Goal: Task Accomplishment & Management: Complete application form

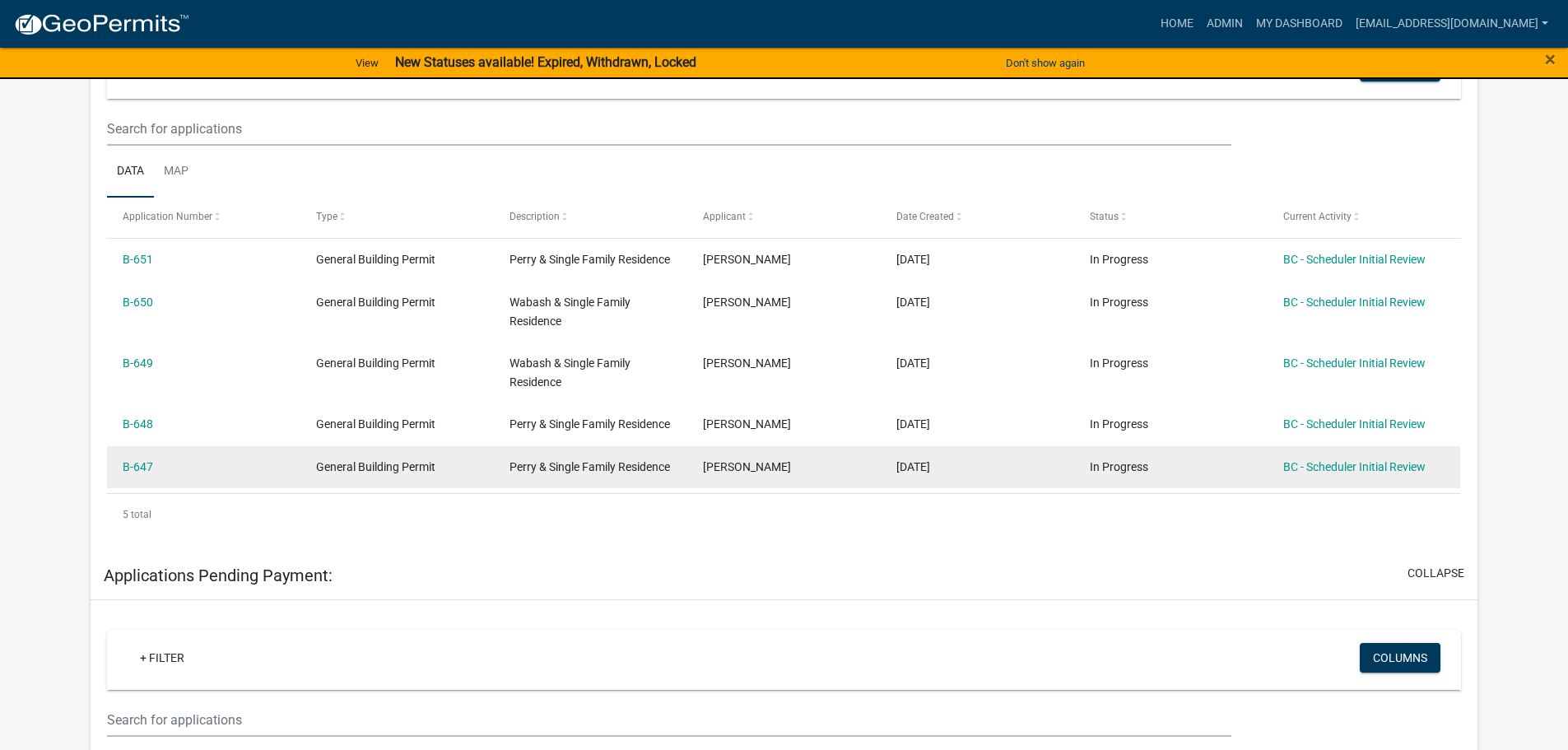
scroll to position [412, 0]
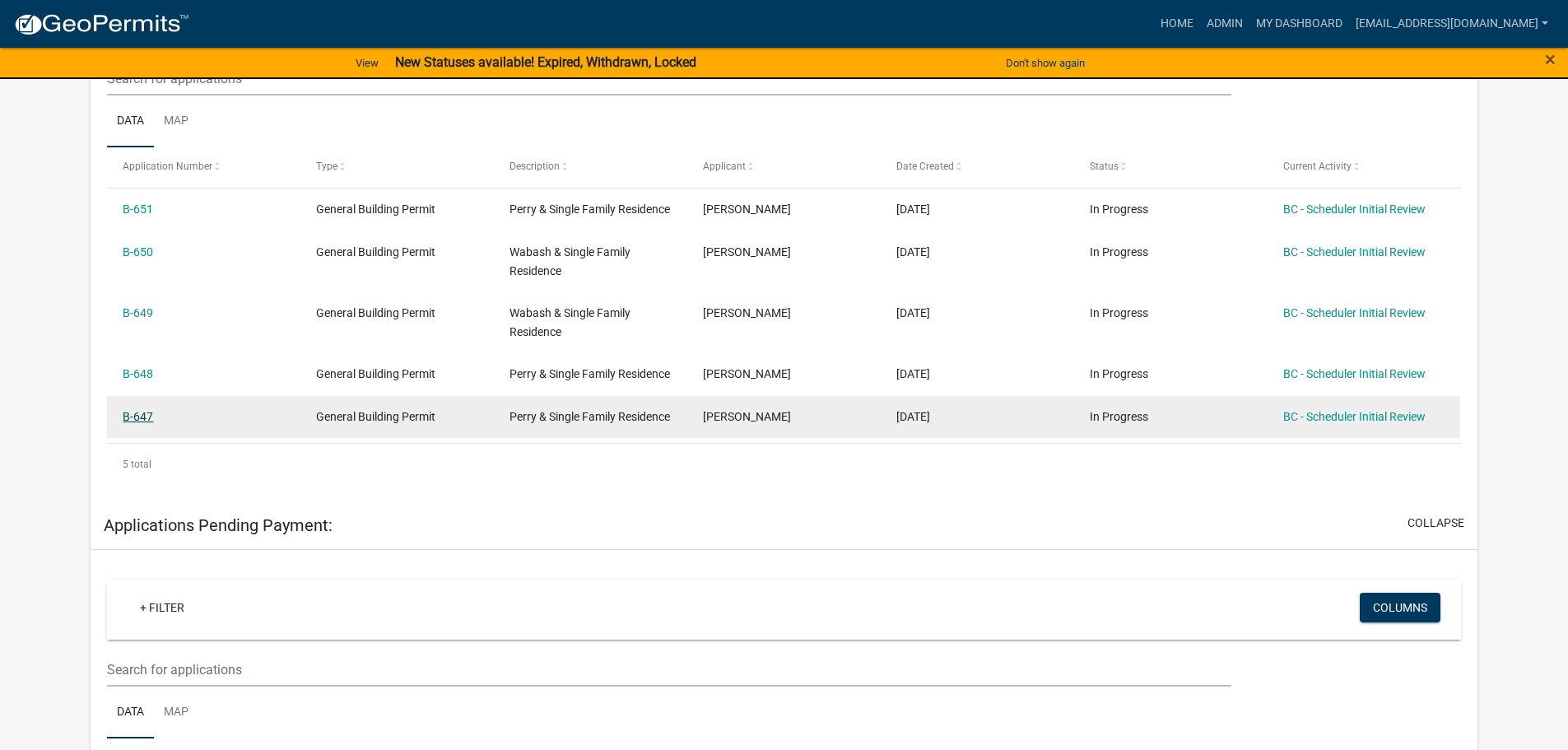
click at [149, 423] on link "B-647" at bounding box center [137, 417] width 31 height 13
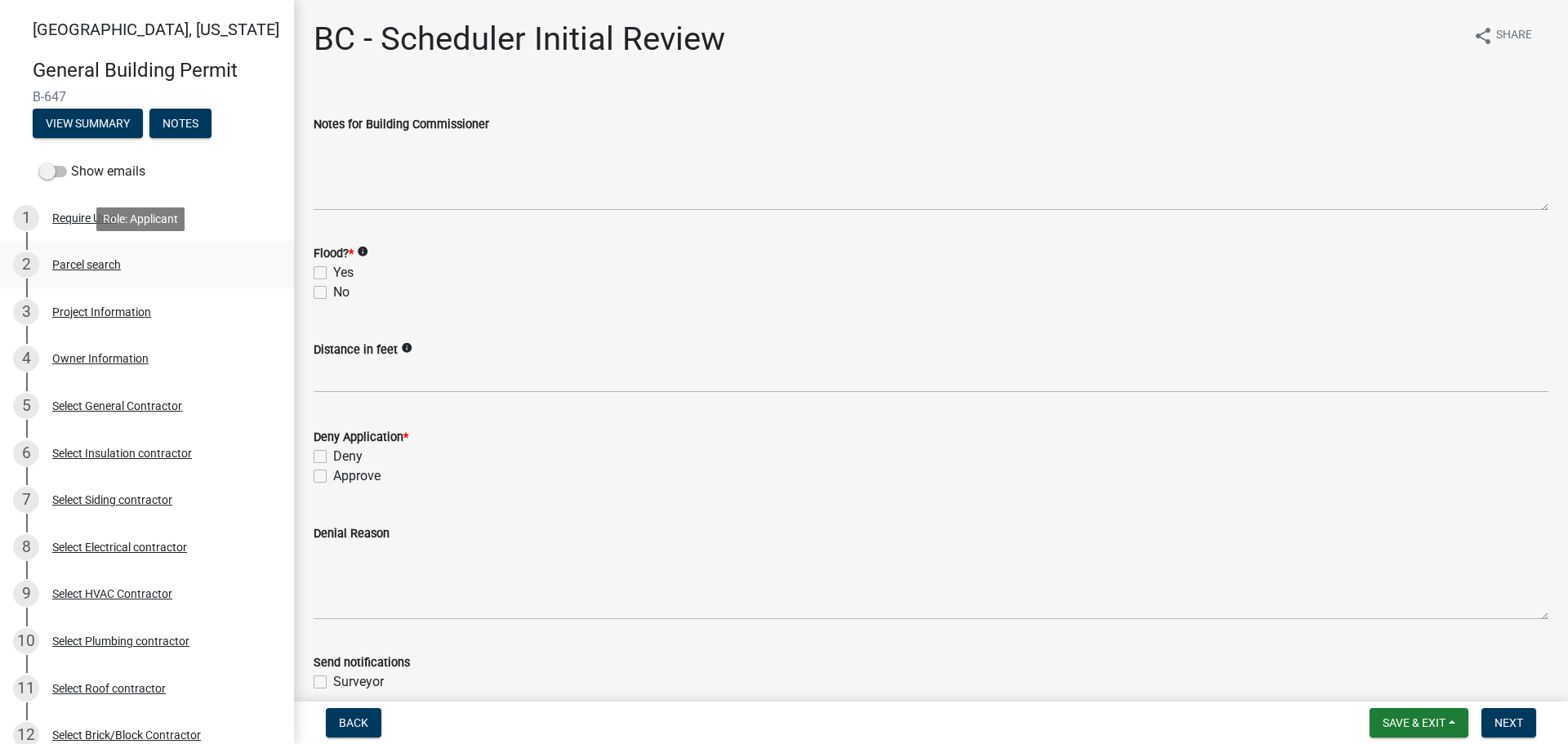
click at [80, 262] on div "Parcel search" at bounding box center [87, 265] width 69 height 11
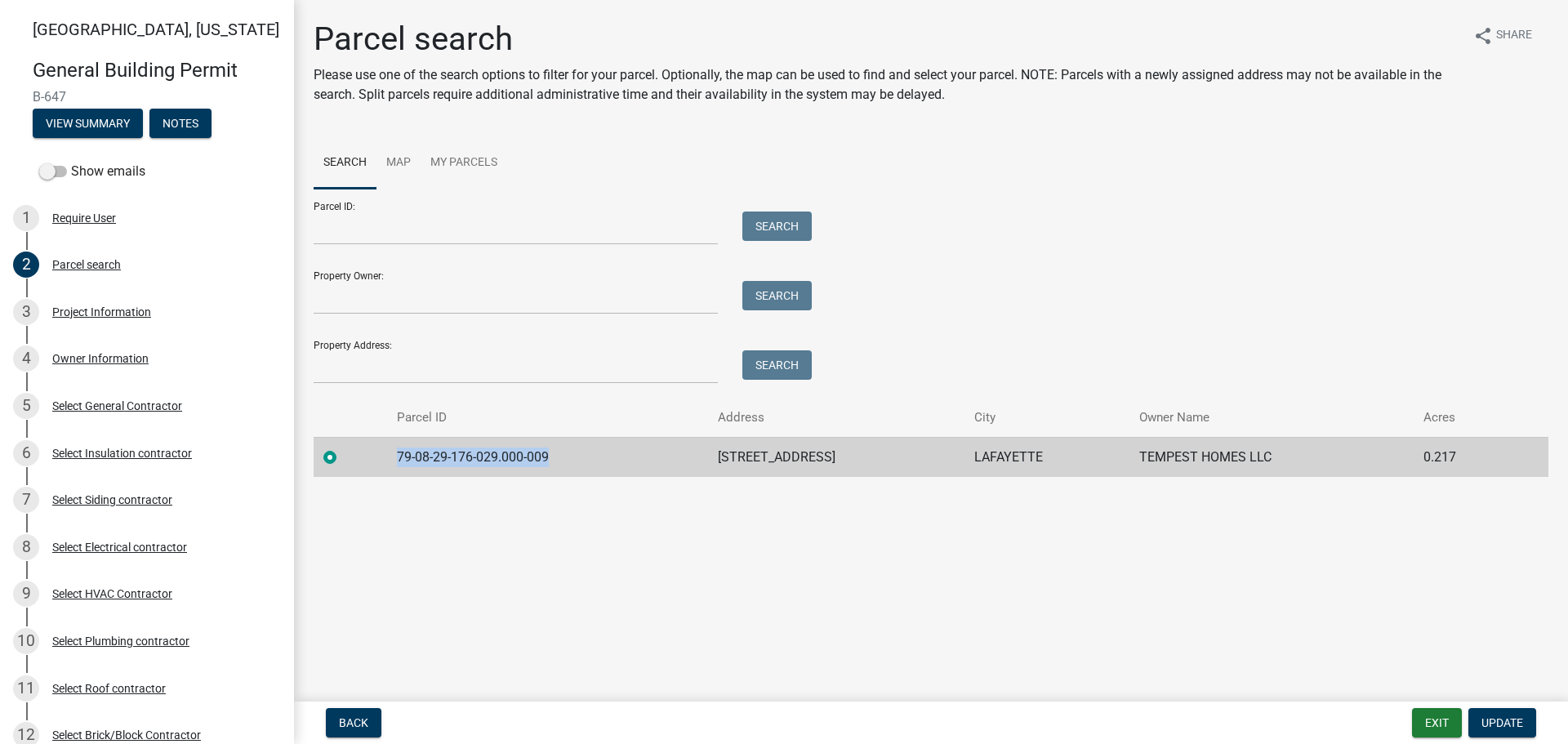
drag, startPoint x: 396, startPoint y: 456, endPoint x: 558, endPoint y: 461, distance: 162.1
click at [558, 461] on td "79-08-29-176-029.000-009" at bounding box center [547, 457] width 321 height 40
copy td "79-08-29-176-029.000-009"
click at [70, 309] on div "Project Information" at bounding box center [102, 312] width 98 height 11
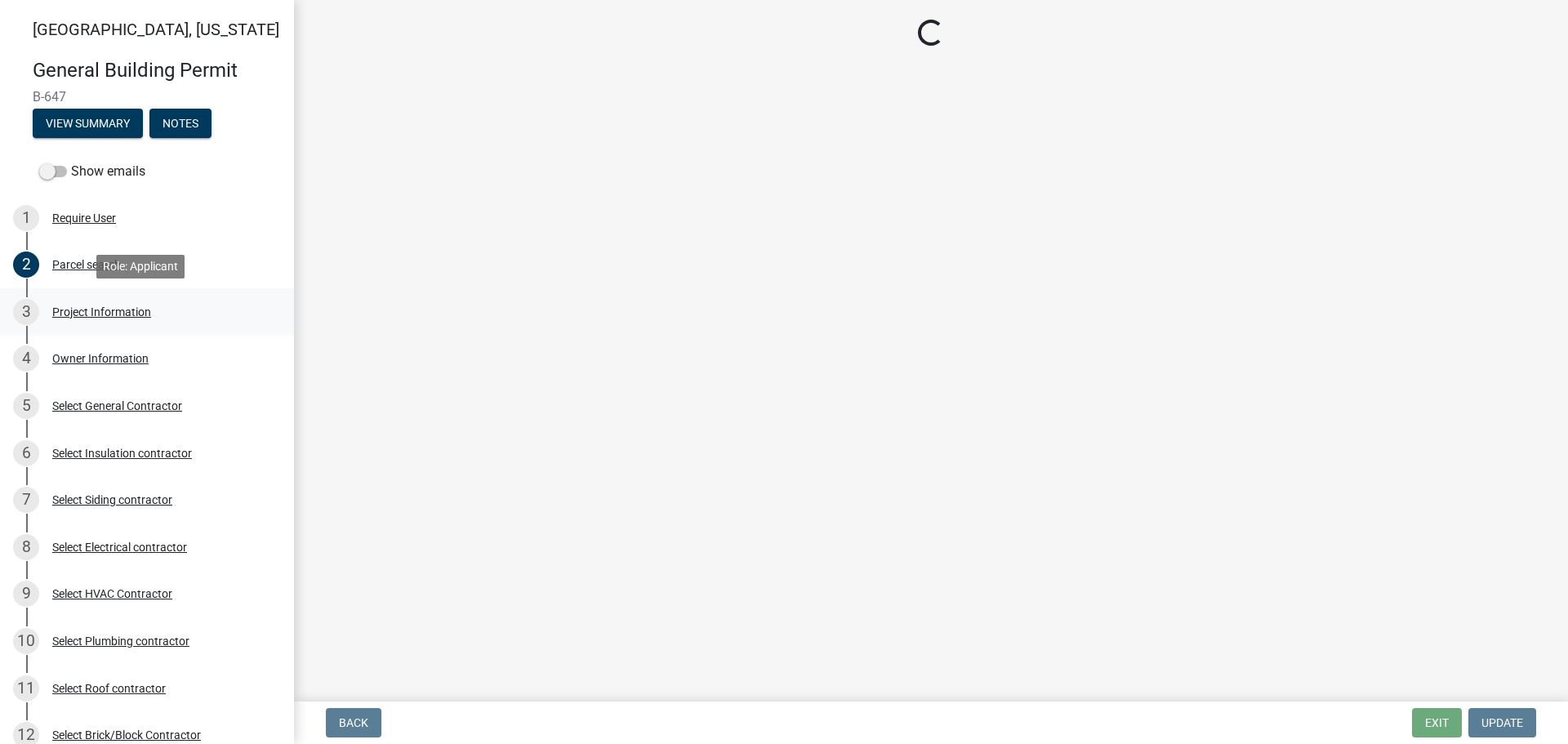
select select "39dd8e3a-6d5d-4294-aa82-b184892f1826"
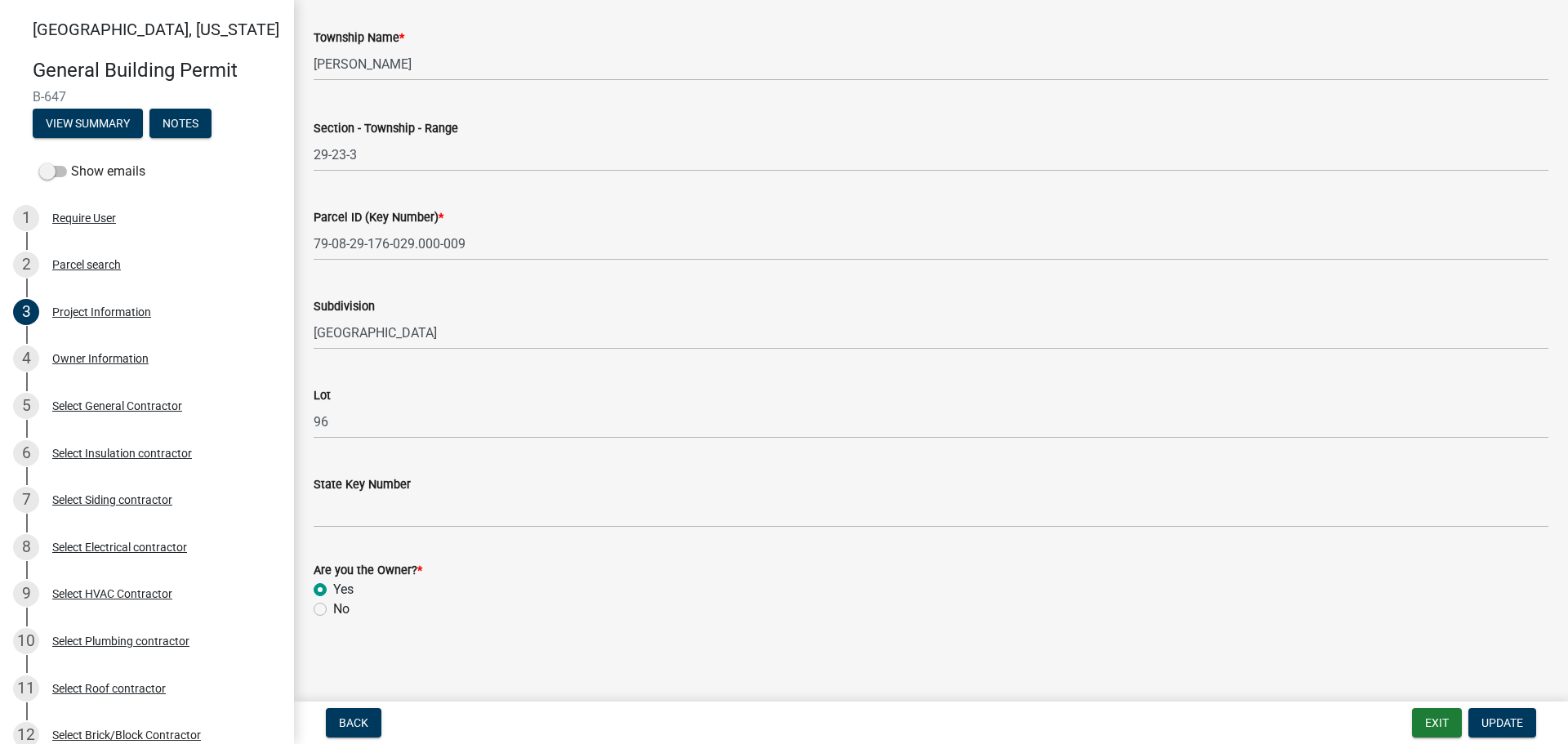
scroll to position [830, 0]
click at [102, 351] on div "4 Owner Information" at bounding box center [140, 358] width 255 height 26
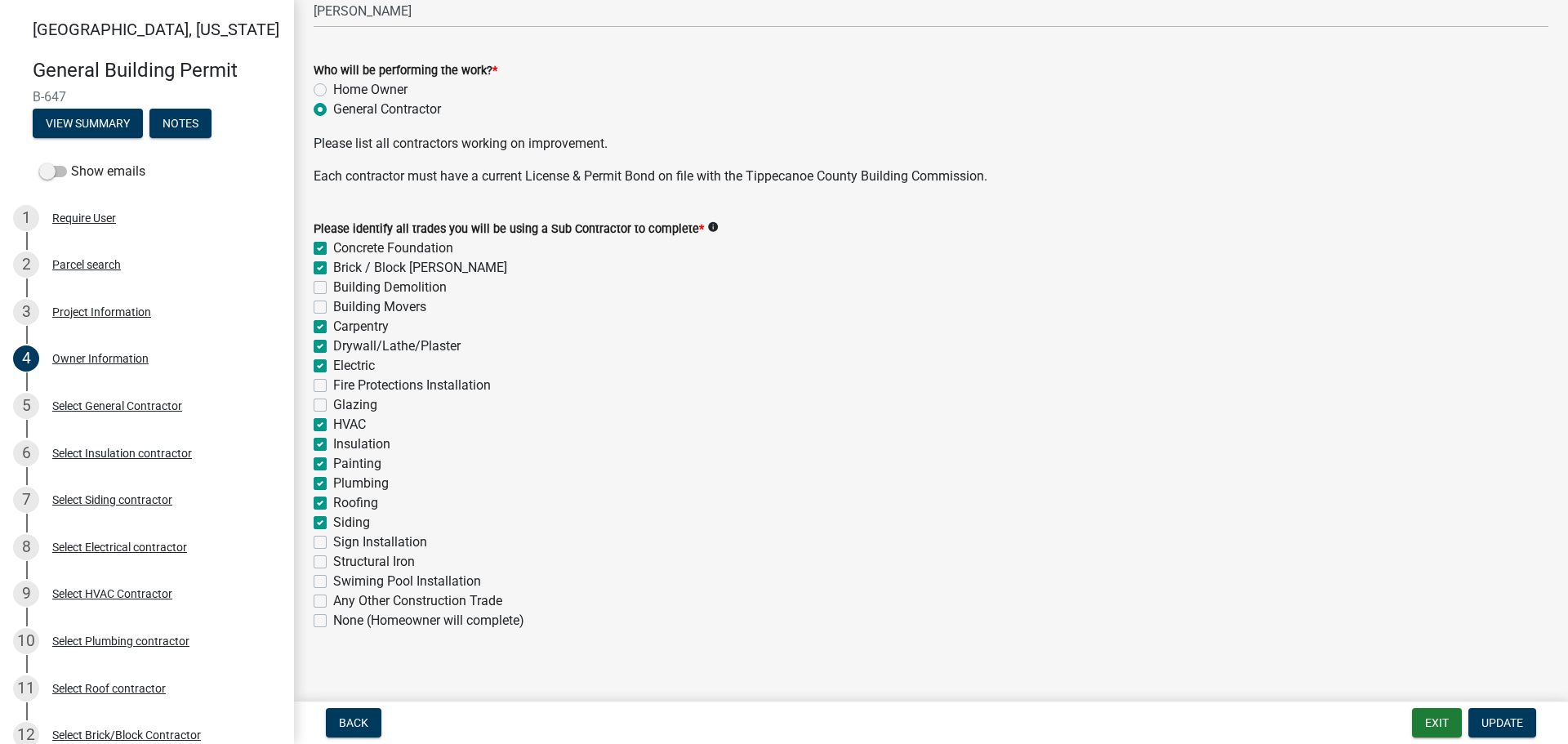
scroll to position [509, 0]
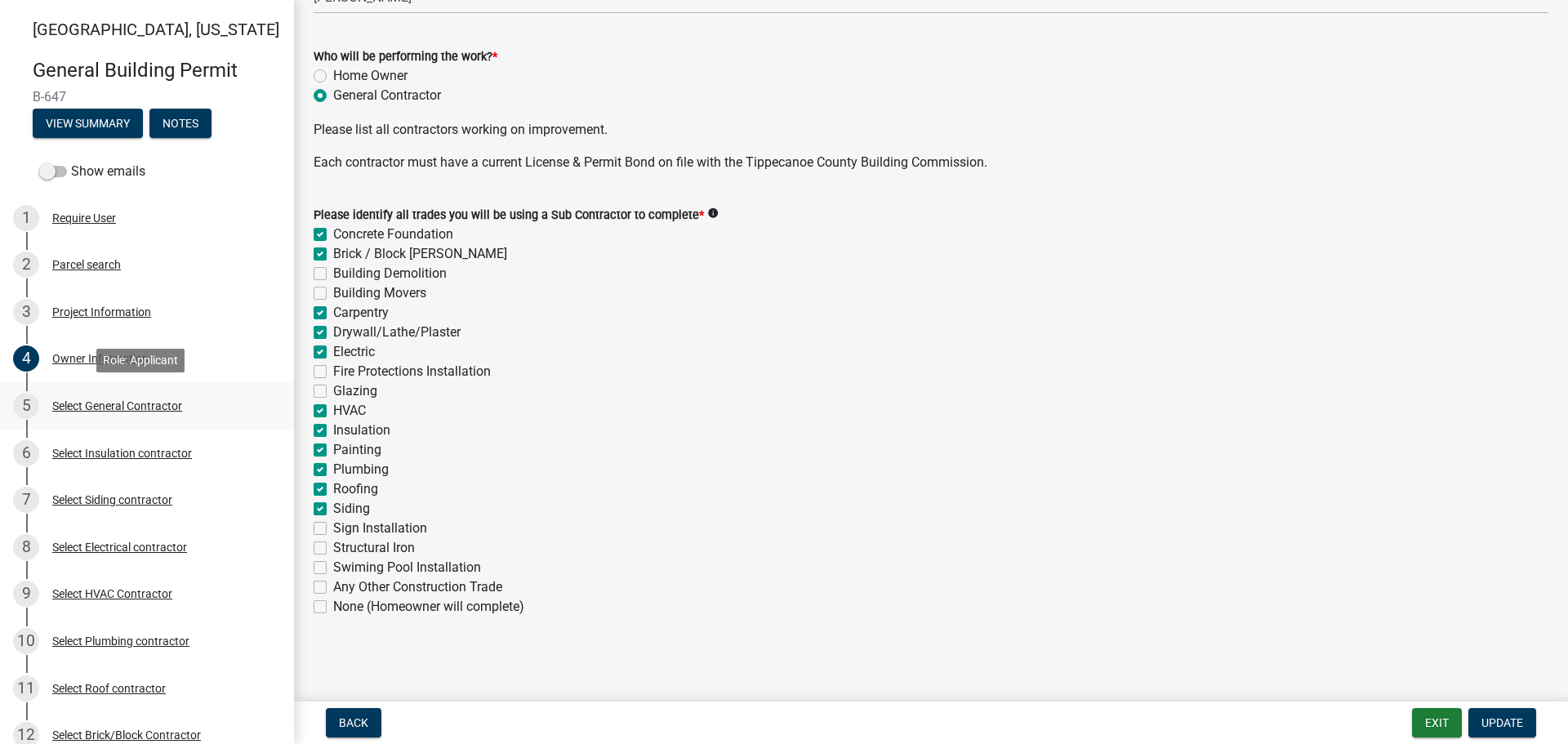
click at [102, 405] on div "Select General Contractor" at bounding box center [117, 406] width 130 height 11
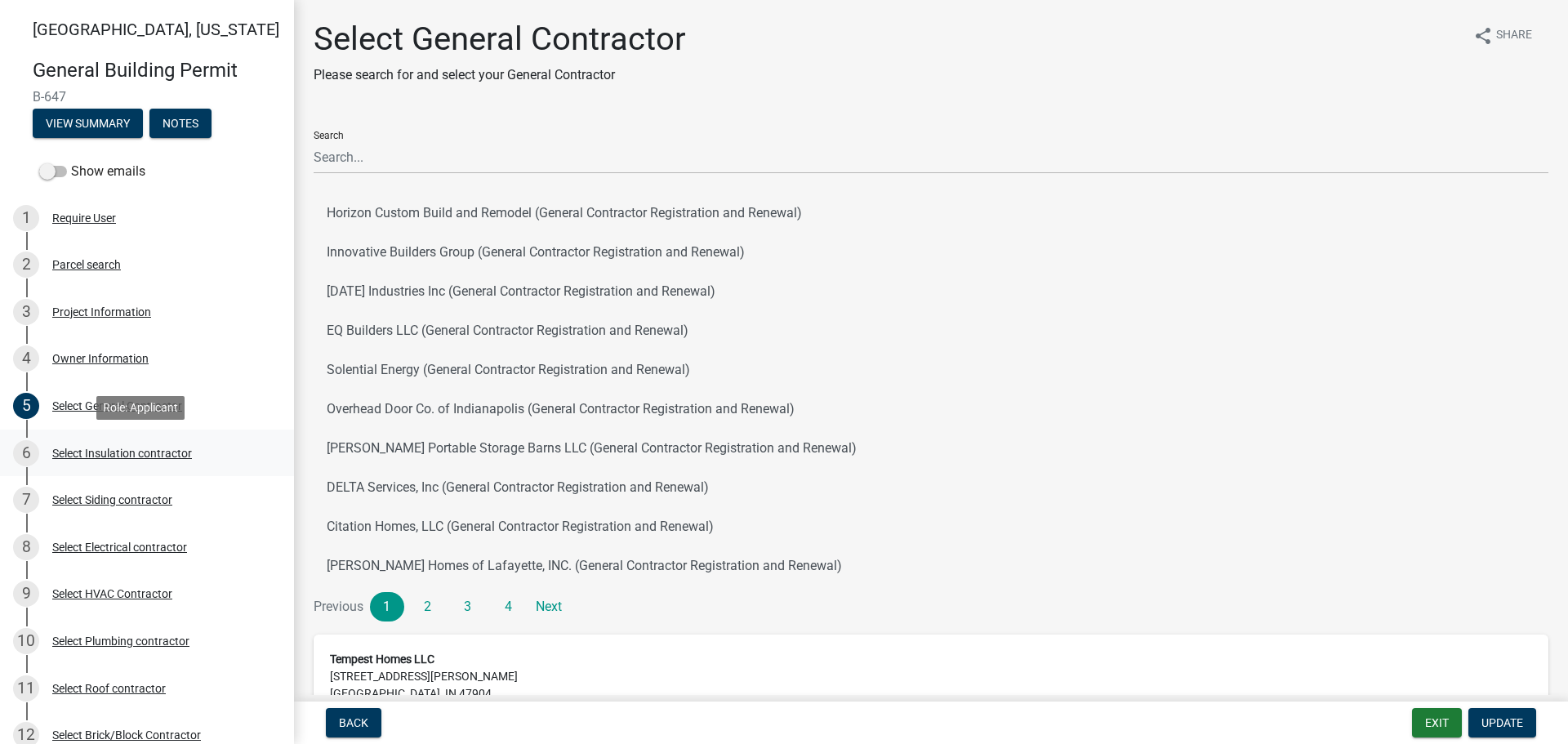
click at [73, 453] on div "Select Insulation contractor" at bounding box center [122, 454] width 139 height 11
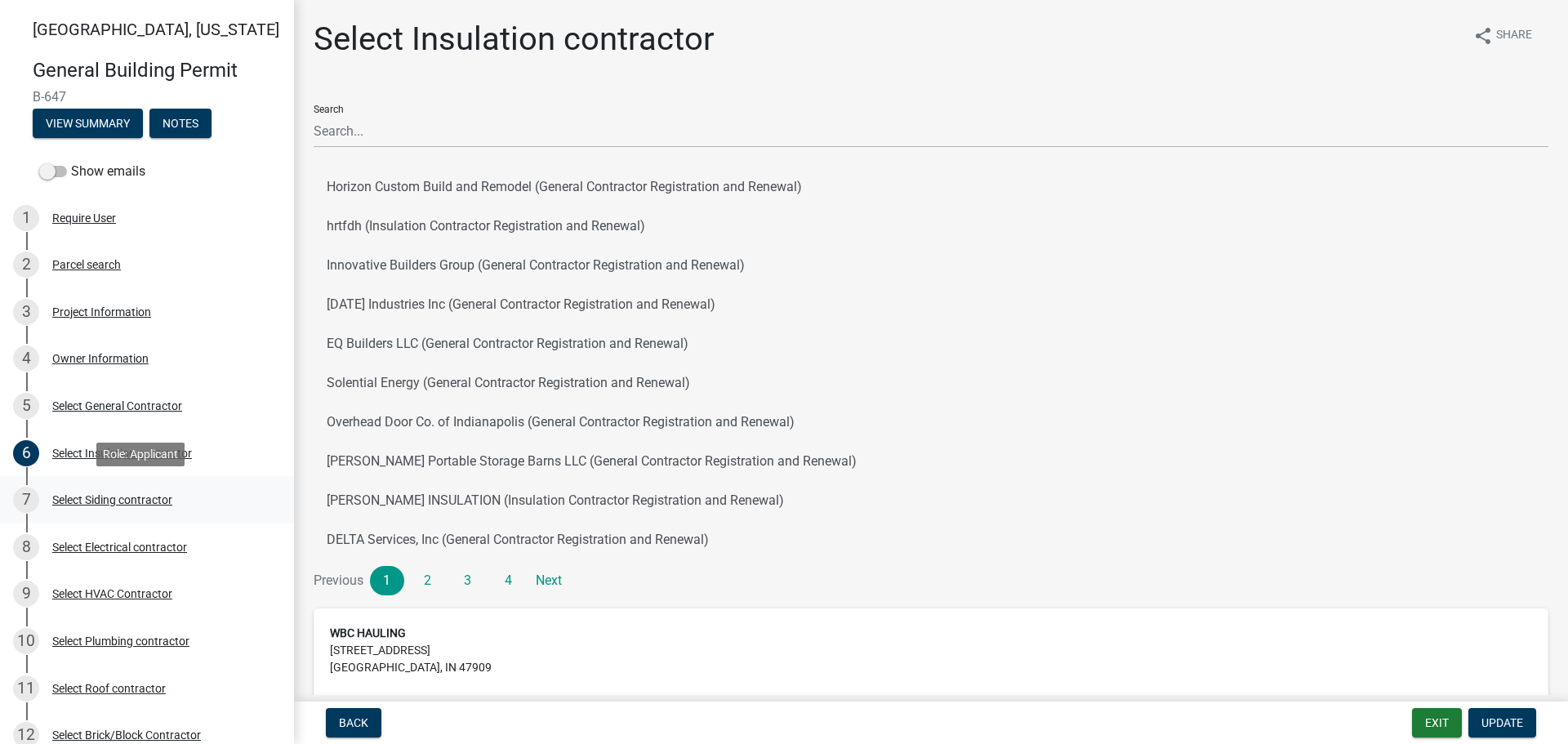
click at [86, 499] on div "Select Siding contractor" at bounding box center [112, 500] width 120 height 11
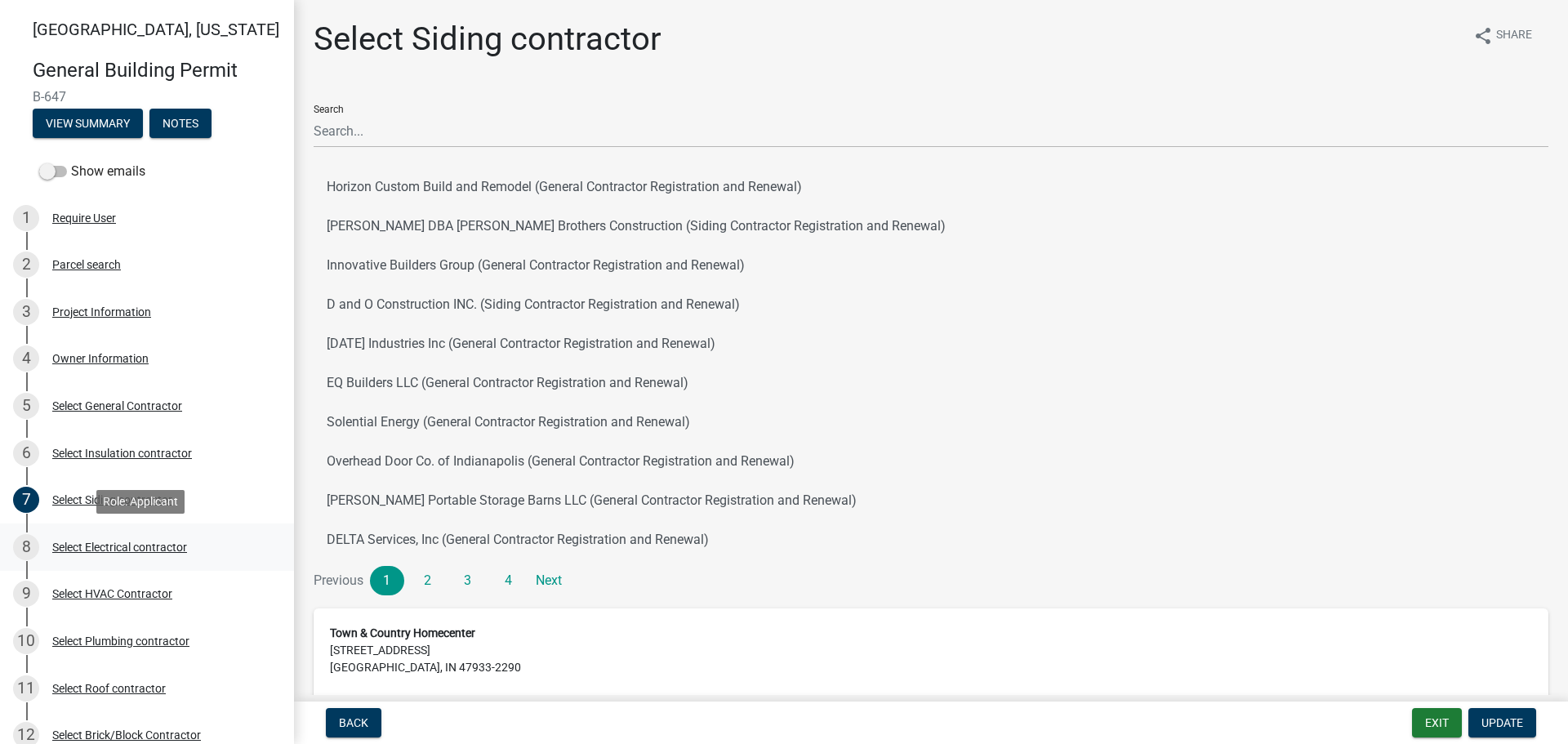
click at [92, 545] on div "Select Electrical contractor" at bounding box center [120, 547] width 134 height 11
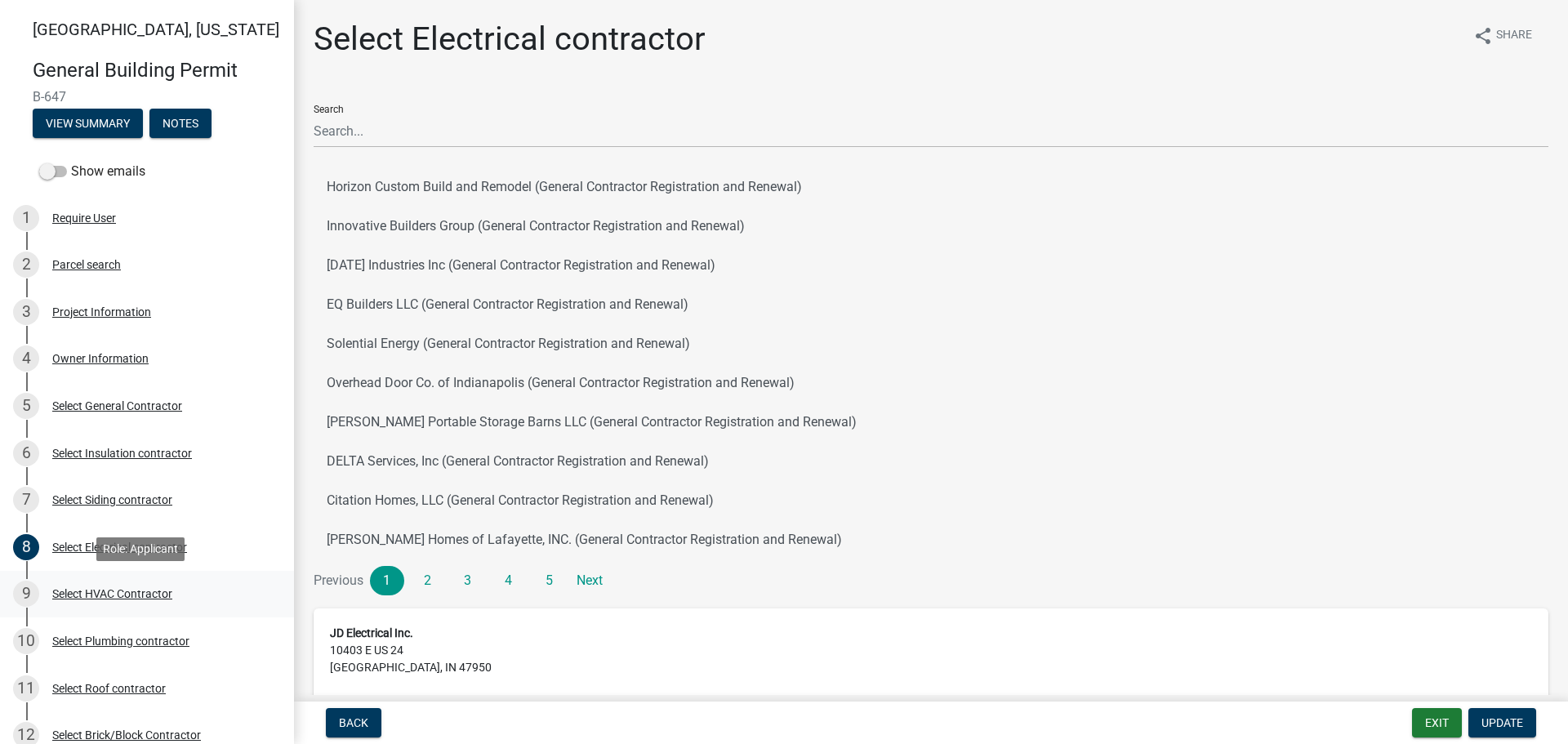
click at [80, 586] on div "9 Select HVAC Contractor" at bounding box center [140, 594] width 255 height 26
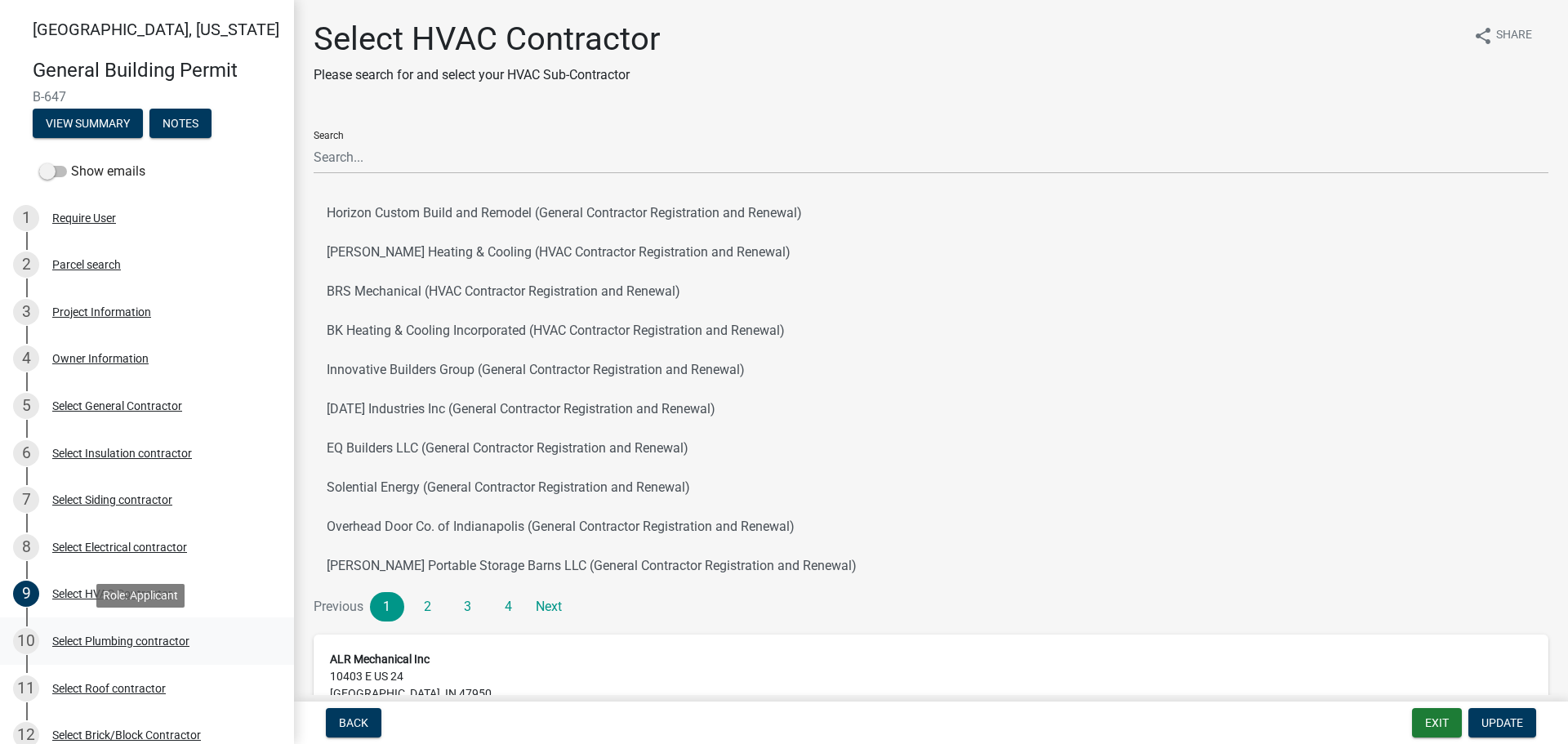
click at [77, 637] on div "Select Plumbing contractor" at bounding box center [121, 641] width 137 height 11
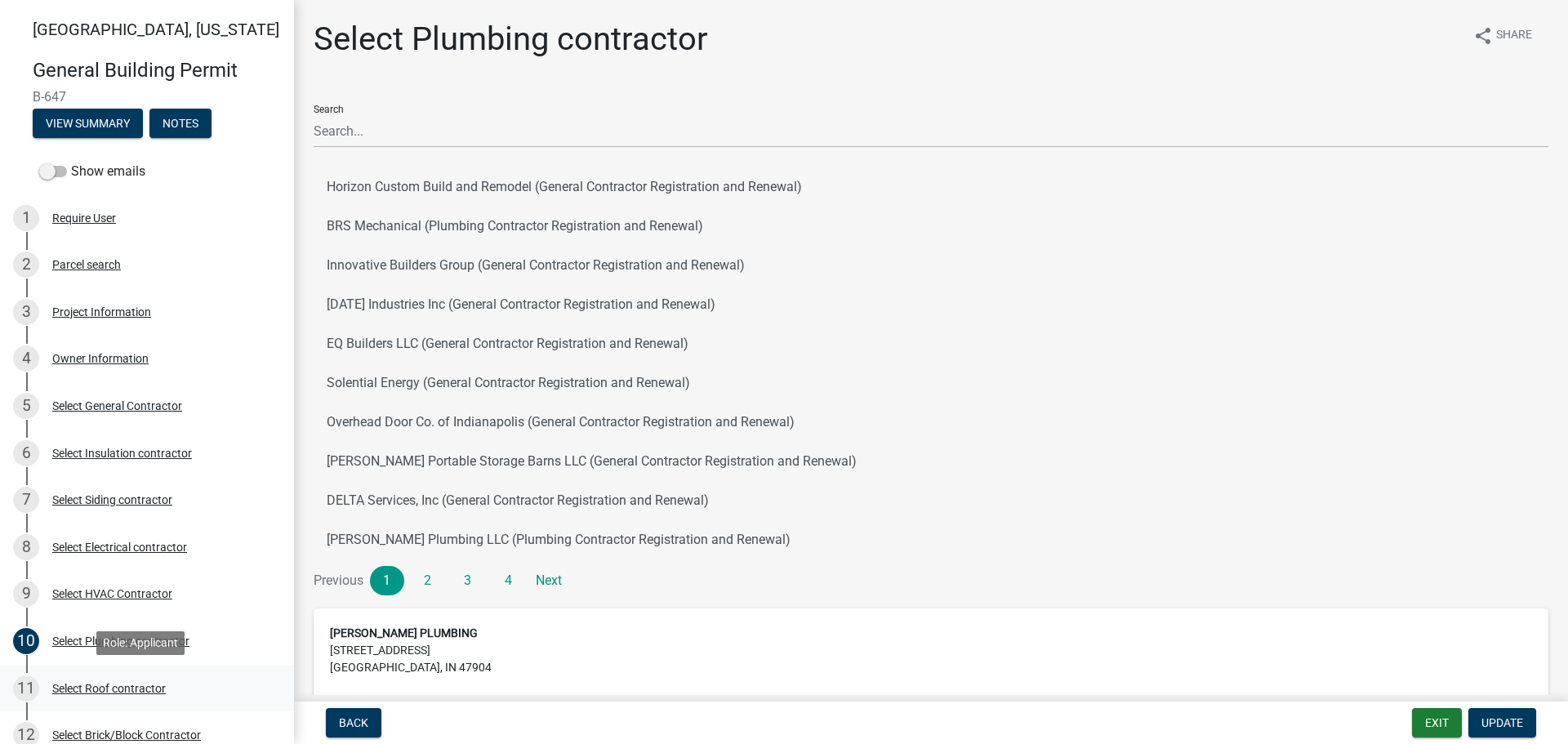
click at [92, 683] on div "Select Roof contractor" at bounding box center [109, 688] width 113 height 11
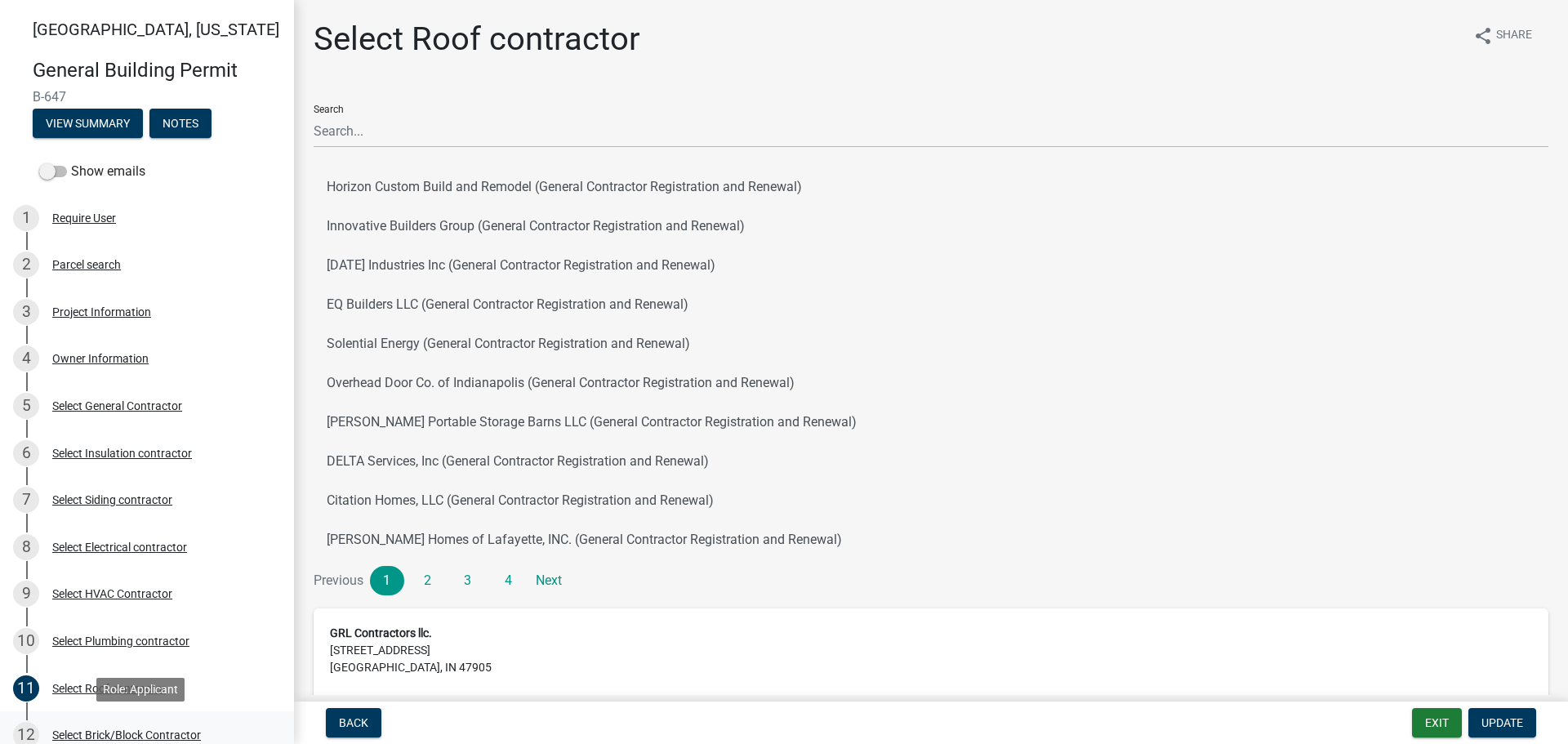
click at [89, 730] on div "Select Brick/Block Contractor" at bounding box center [126, 735] width 148 height 11
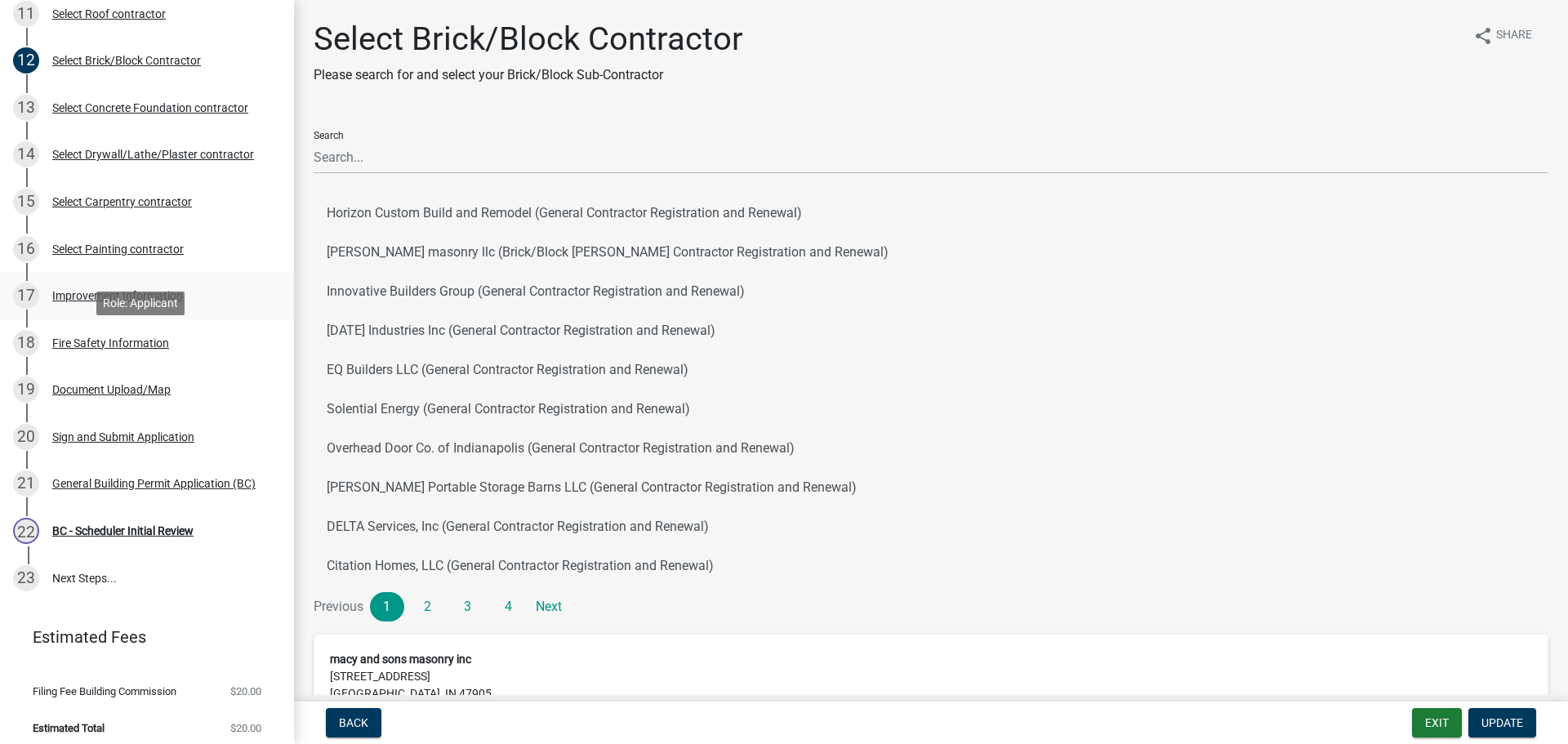
scroll to position [683, 0]
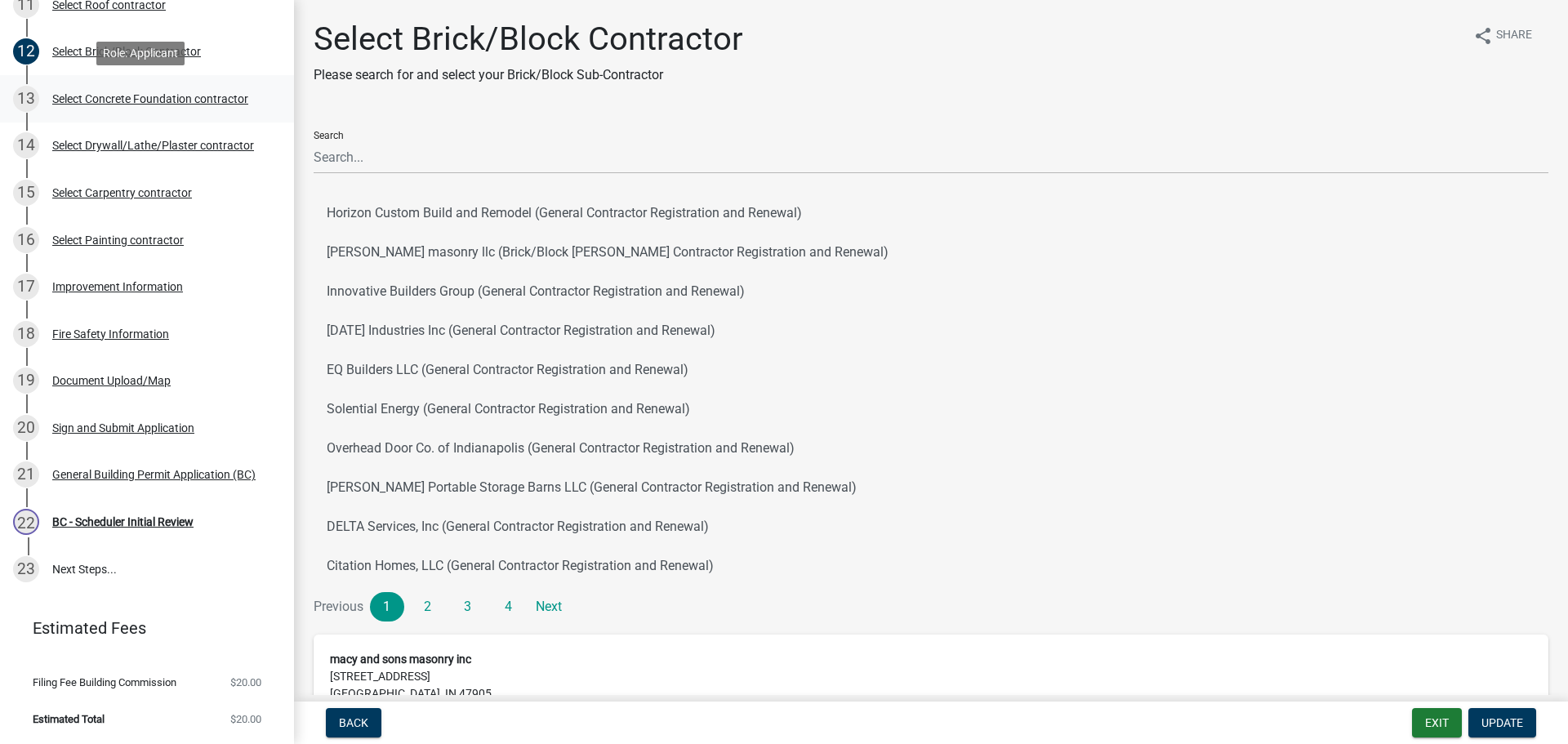
click at [83, 101] on div "Select Concrete Foundation contractor" at bounding box center [150, 99] width 196 height 11
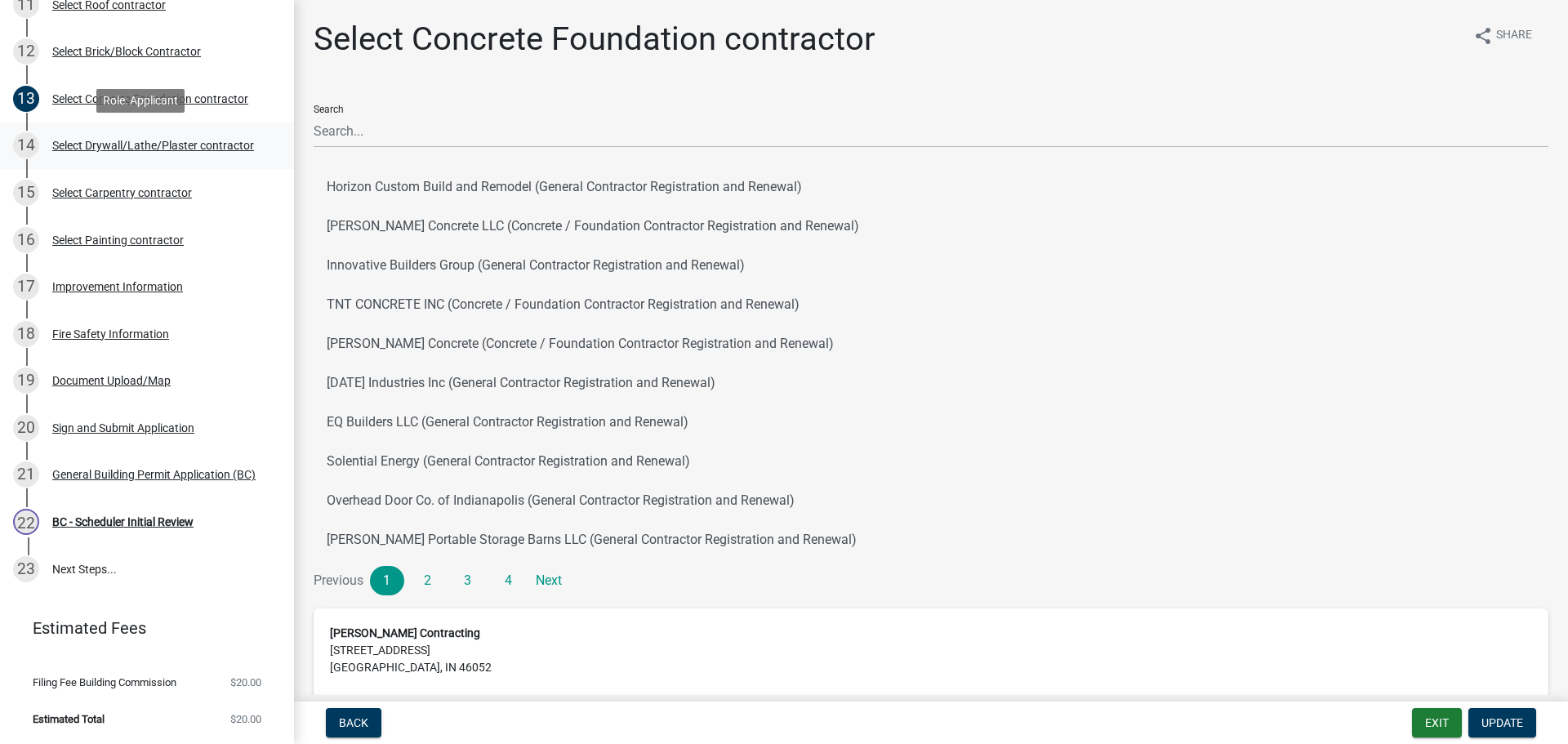
click at [93, 141] on div "Select Drywall/Lathe/Plaster contractor" at bounding box center [153, 145] width 202 height 11
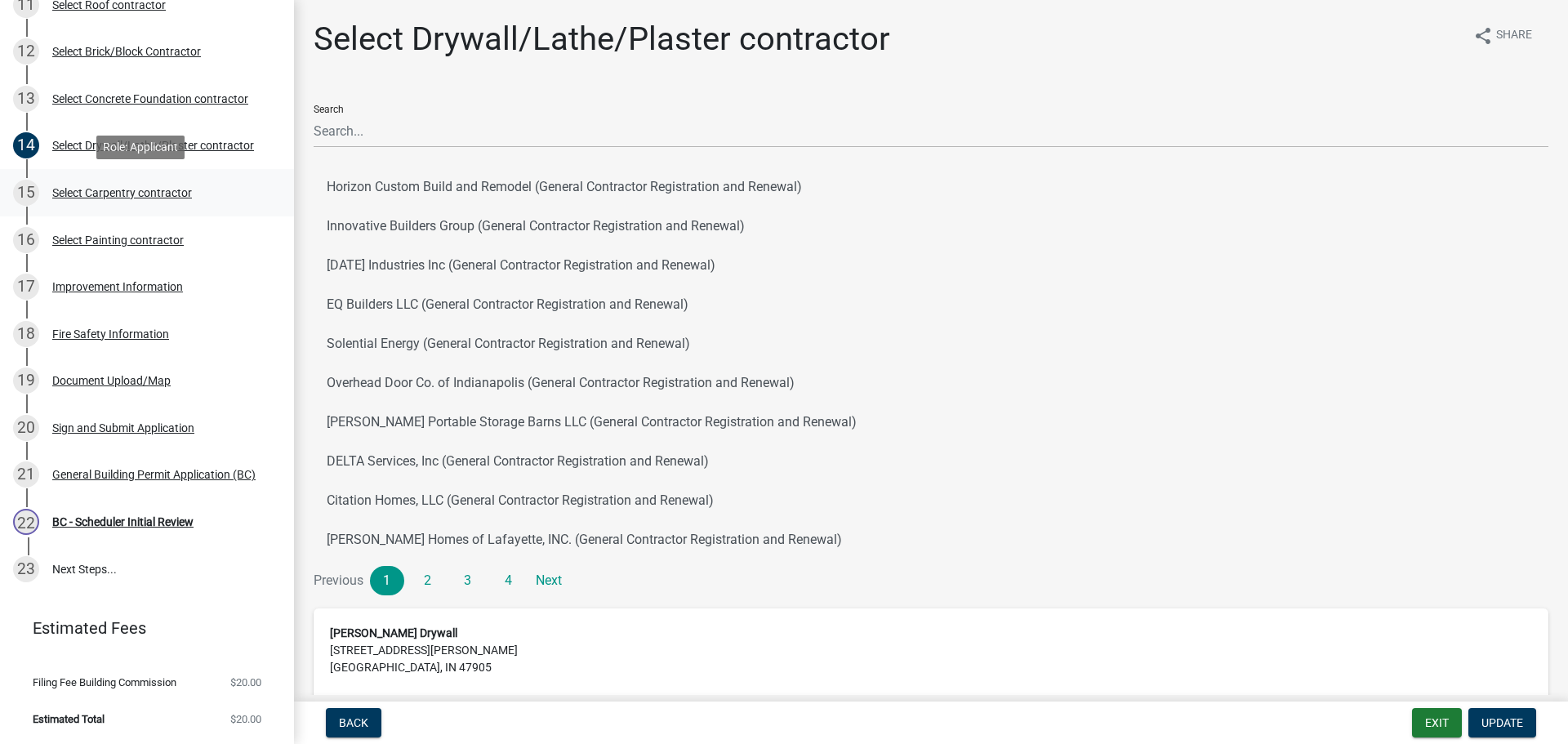
click at [101, 193] on div "Select Carpentry contractor" at bounding box center [122, 193] width 139 height 11
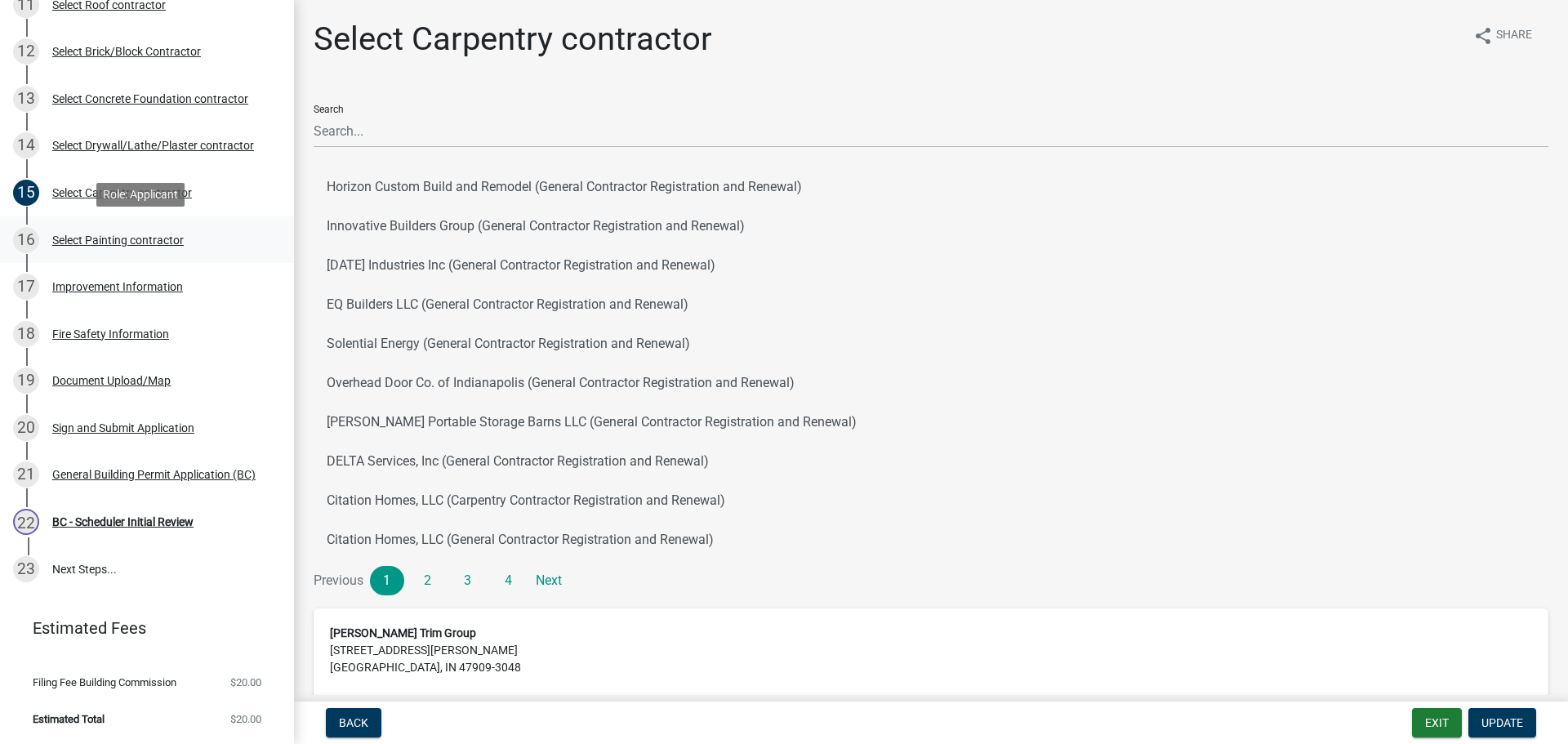
click at [92, 239] on div "Select Painting contractor" at bounding box center [118, 240] width 131 height 11
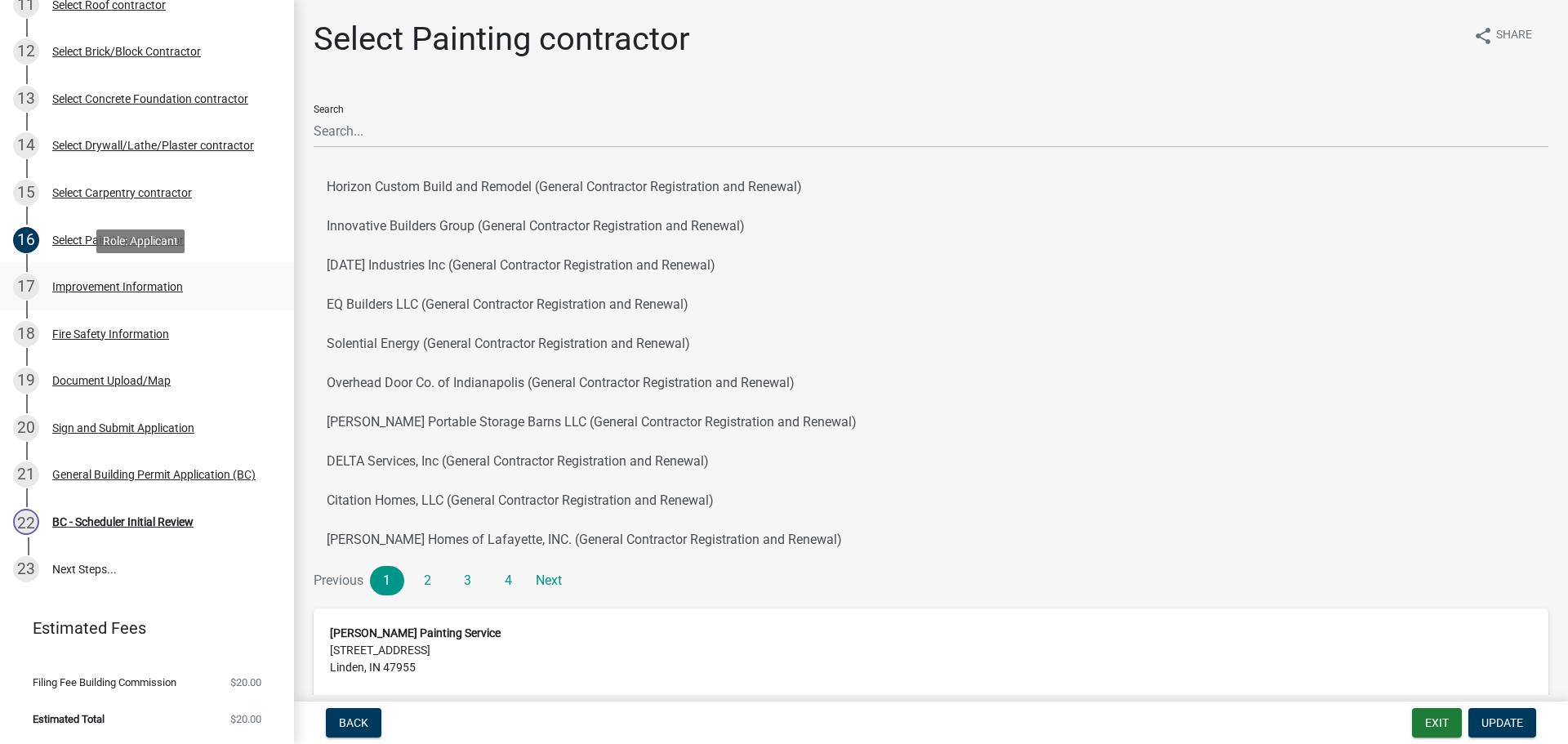
click at [81, 282] on div "Improvement Information" at bounding box center [117, 287] width 130 height 11
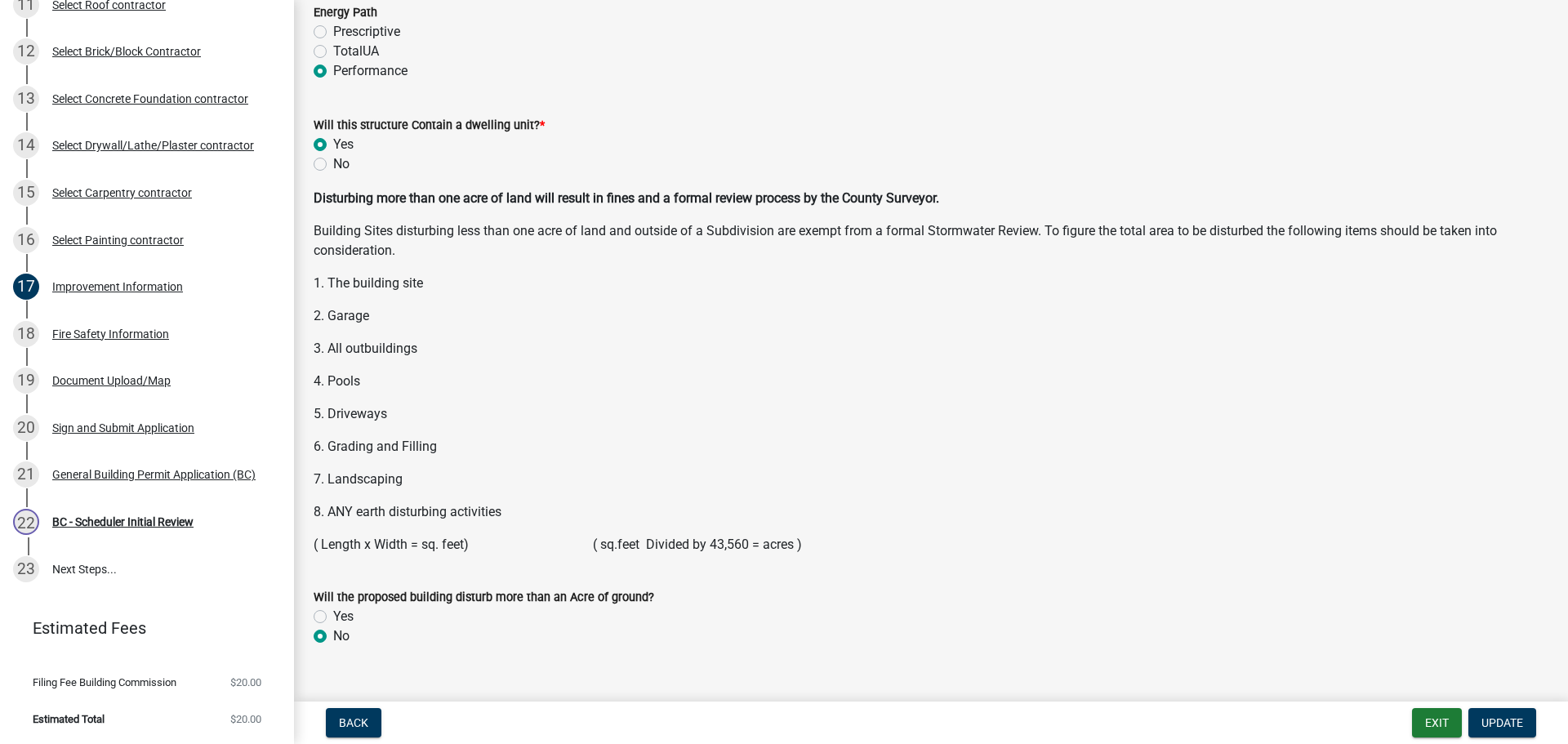
scroll to position [2104, 0]
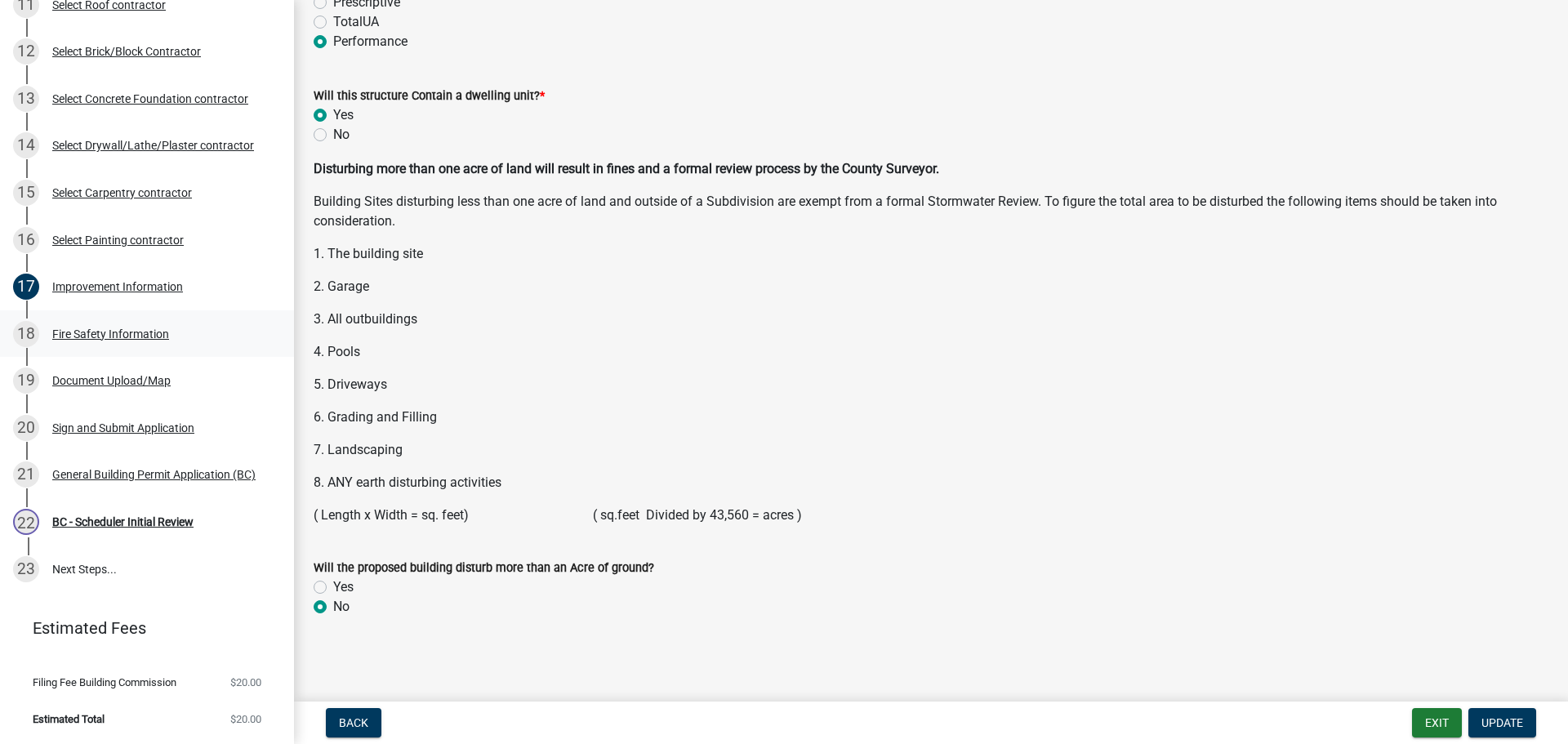
click at [82, 330] on div "Fire Safety Information" at bounding box center [111, 334] width 116 height 11
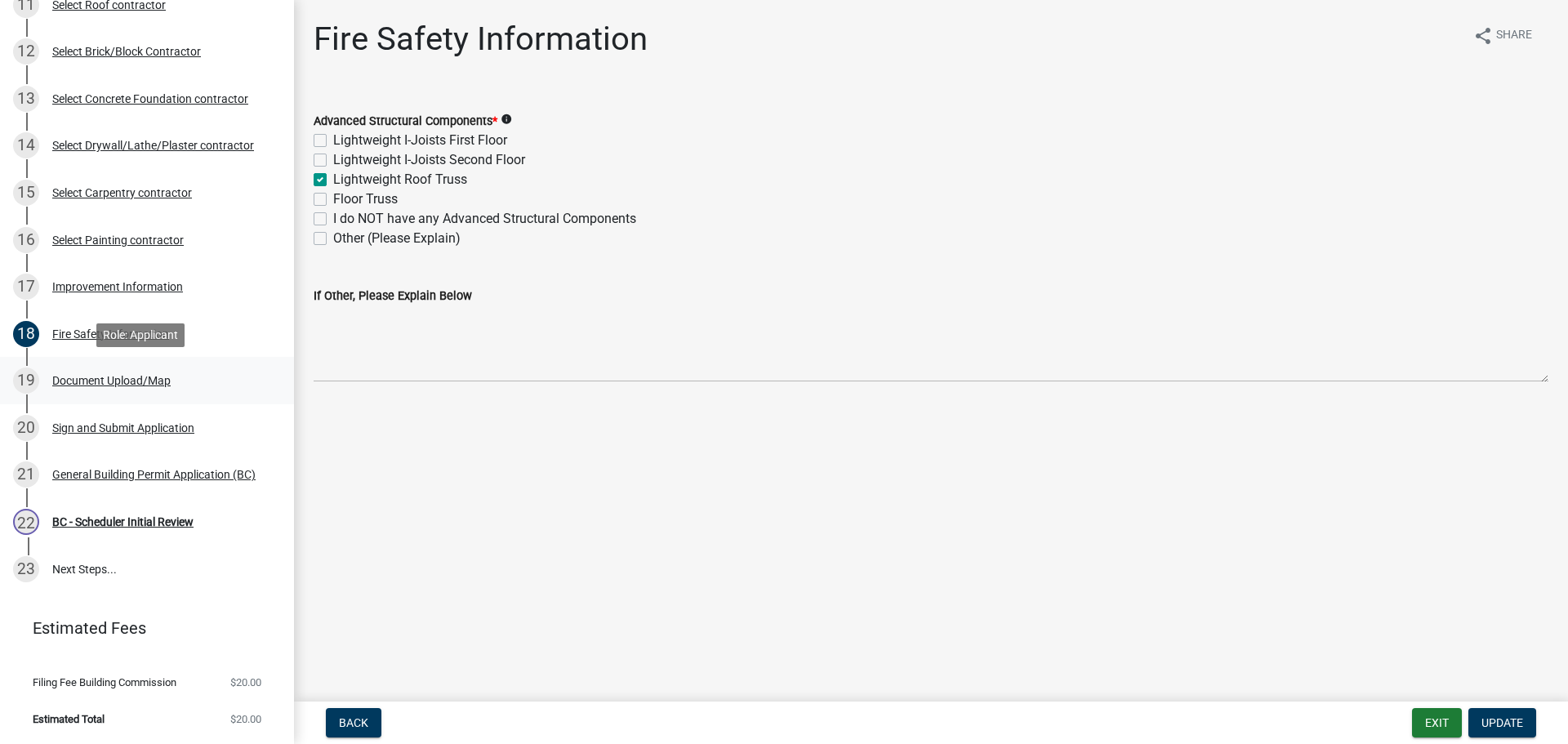
click at [91, 379] on div "Document Upload/Map" at bounding box center [112, 381] width 118 height 11
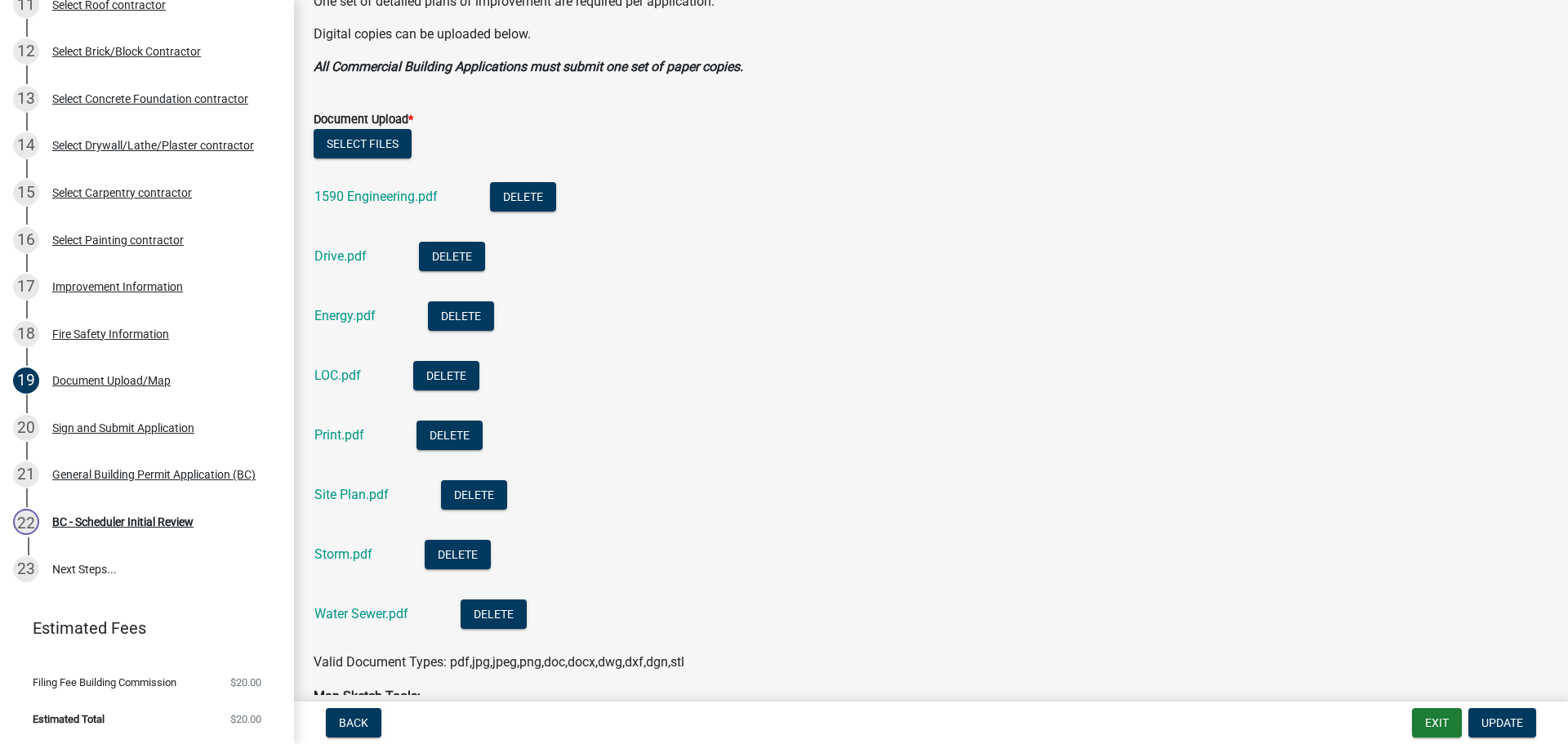
scroll to position [409, 0]
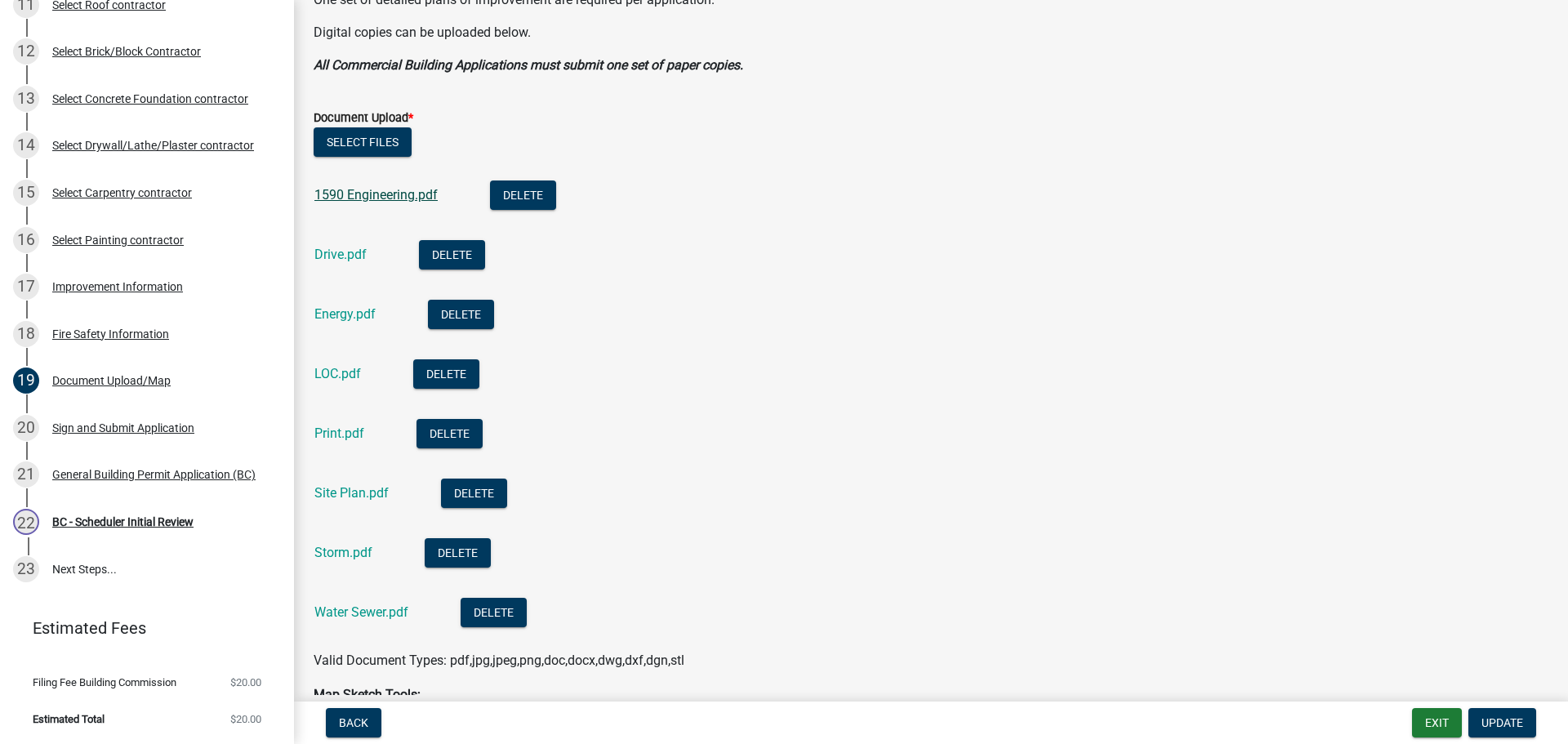
click at [345, 192] on link "1590 Engineering.pdf" at bounding box center [376, 194] width 123 height 16
click at [333, 249] on link "Drive.pdf" at bounding box center [340, 254] width 52 height 16
click at [337, 315] on link "Energy.pdf" at bounding box center [344, 313] width 62 height 16
click at [347, 485] on link "Site Plan.pdf" at bounding box center [351, 492] width 75 height 16
click at [335, 548] on link "Storm.pdf" at bounding box center [343, 552] width 58 height 16
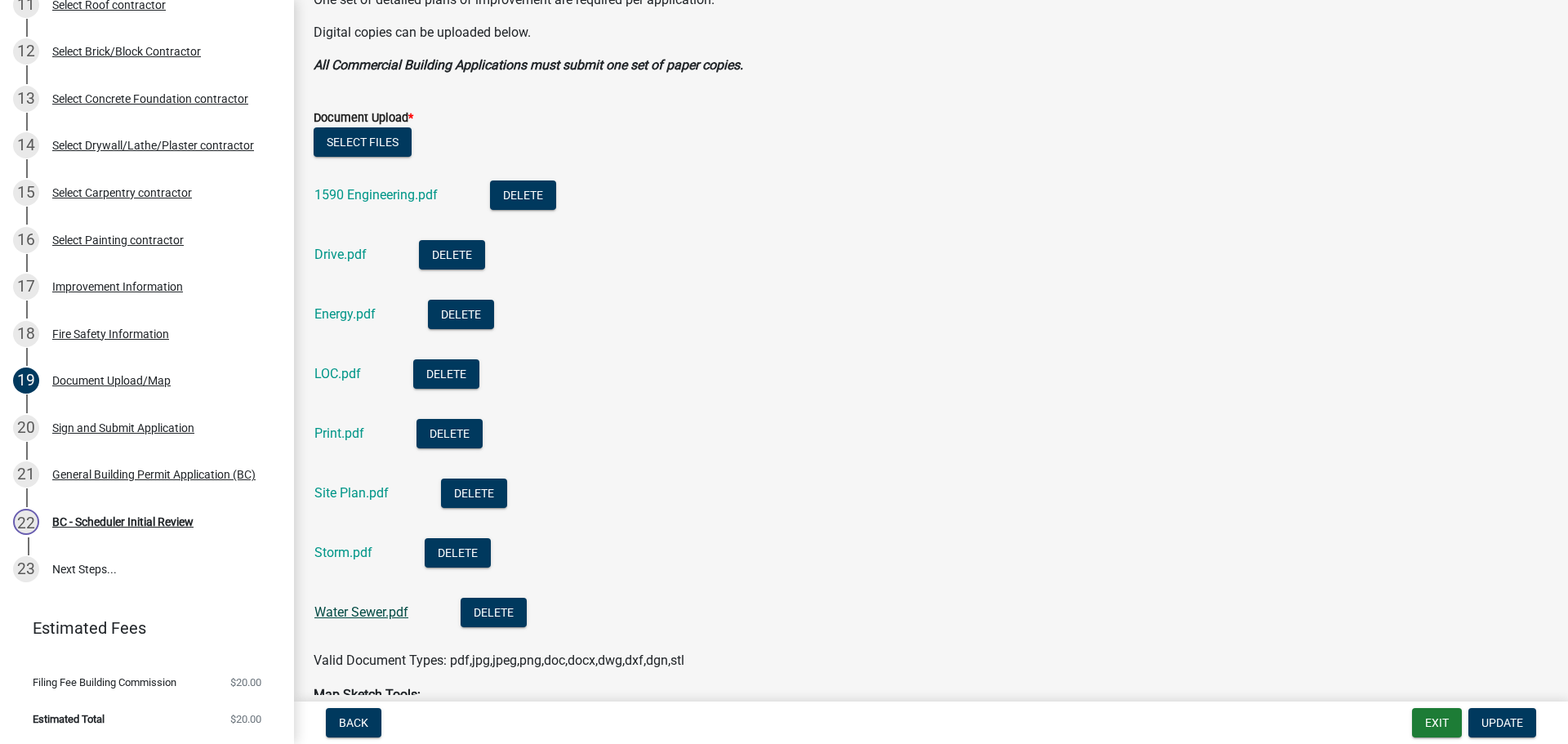
click at [349, 613] on link "Water Sewer.pdf" at bounding box center [361, 612] width 94 height 16
click at [331, 432] on link "Print.pdf" at bounding box center [339, 433] width 50 height 16
click at [121, 281] on div "Improvement Information" at bounding box center [117, 287] width 130 height 11
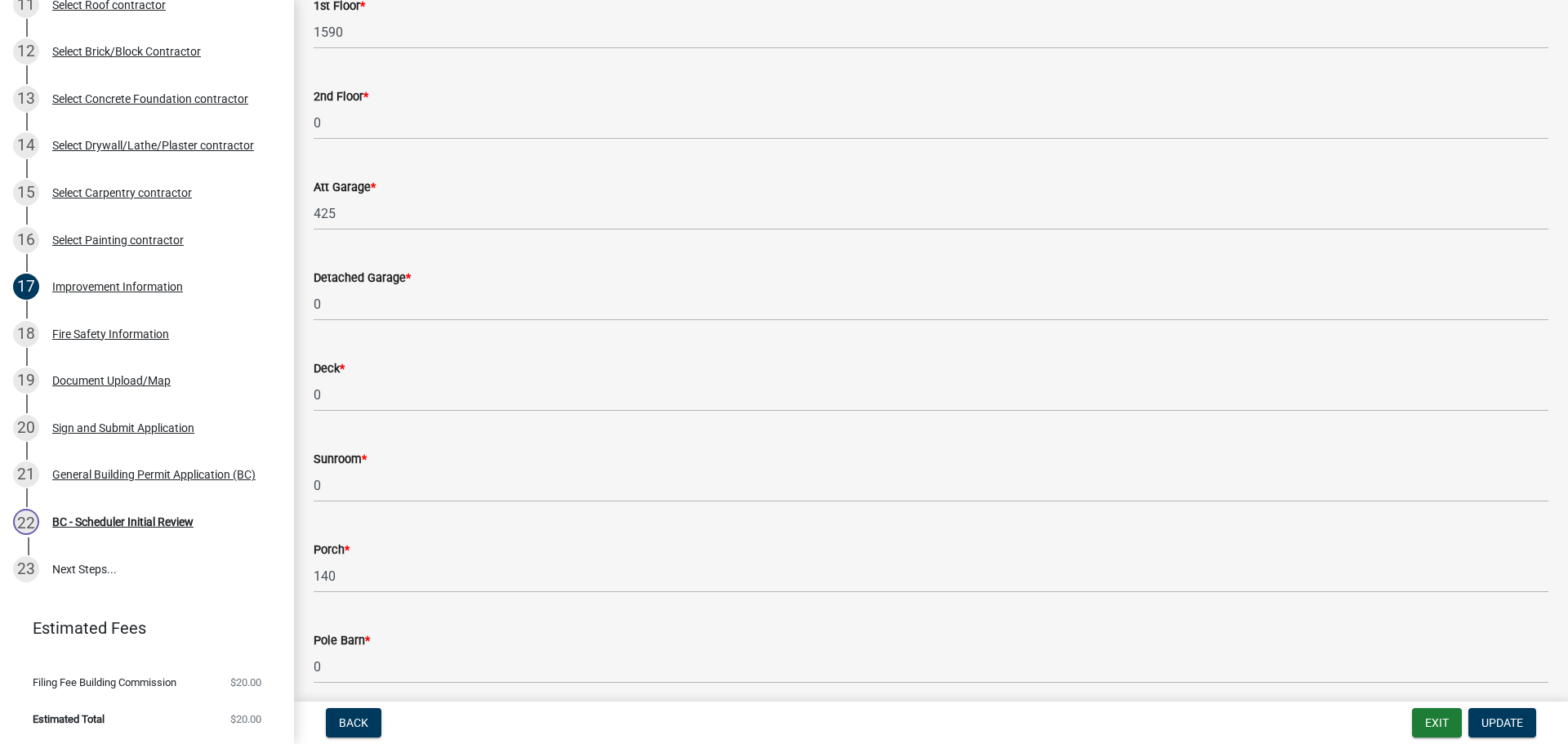
scroll to position [490, 0]
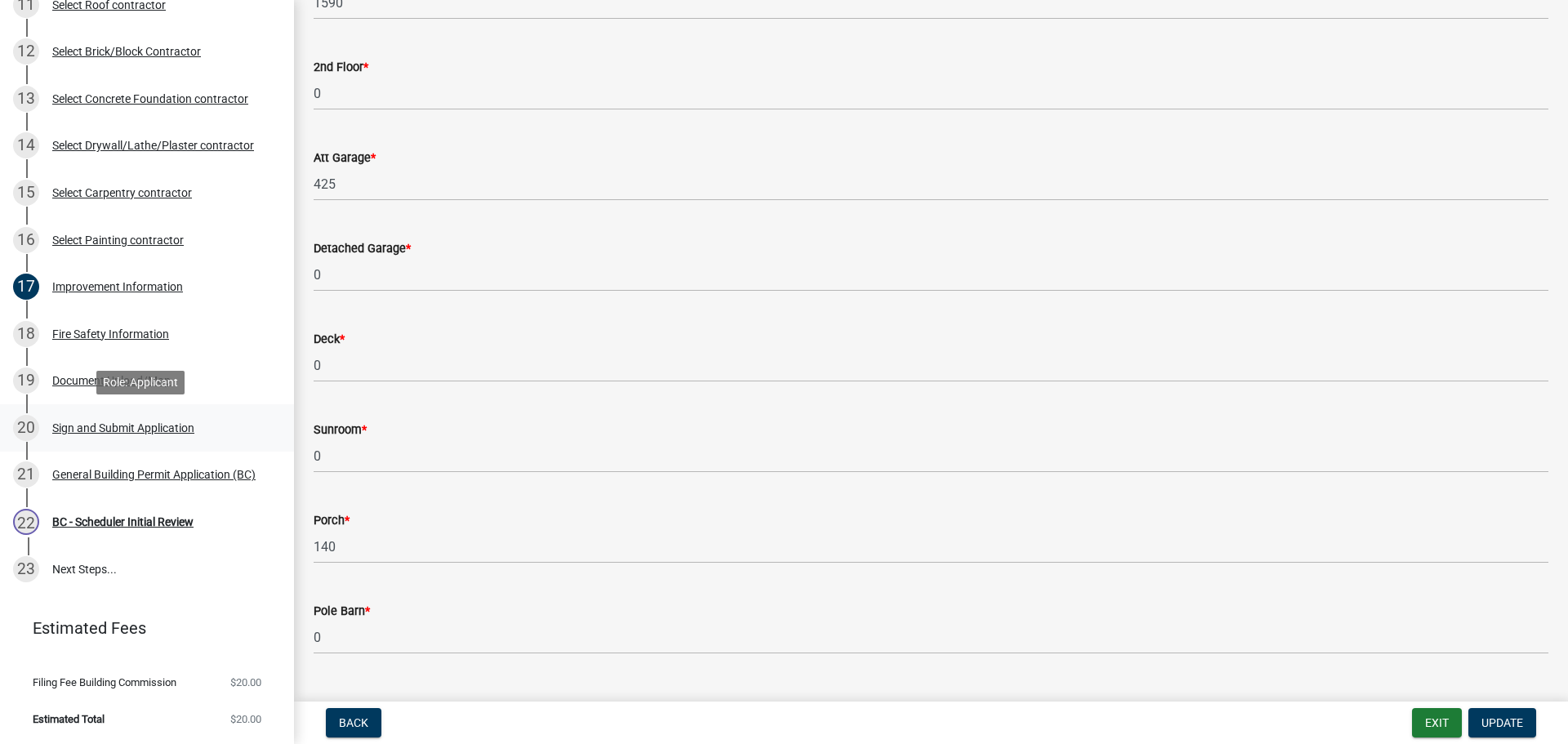
click at [105, 431] on div "Sign and Submit Application" at bounding box center [123, 428] width 142 height 11
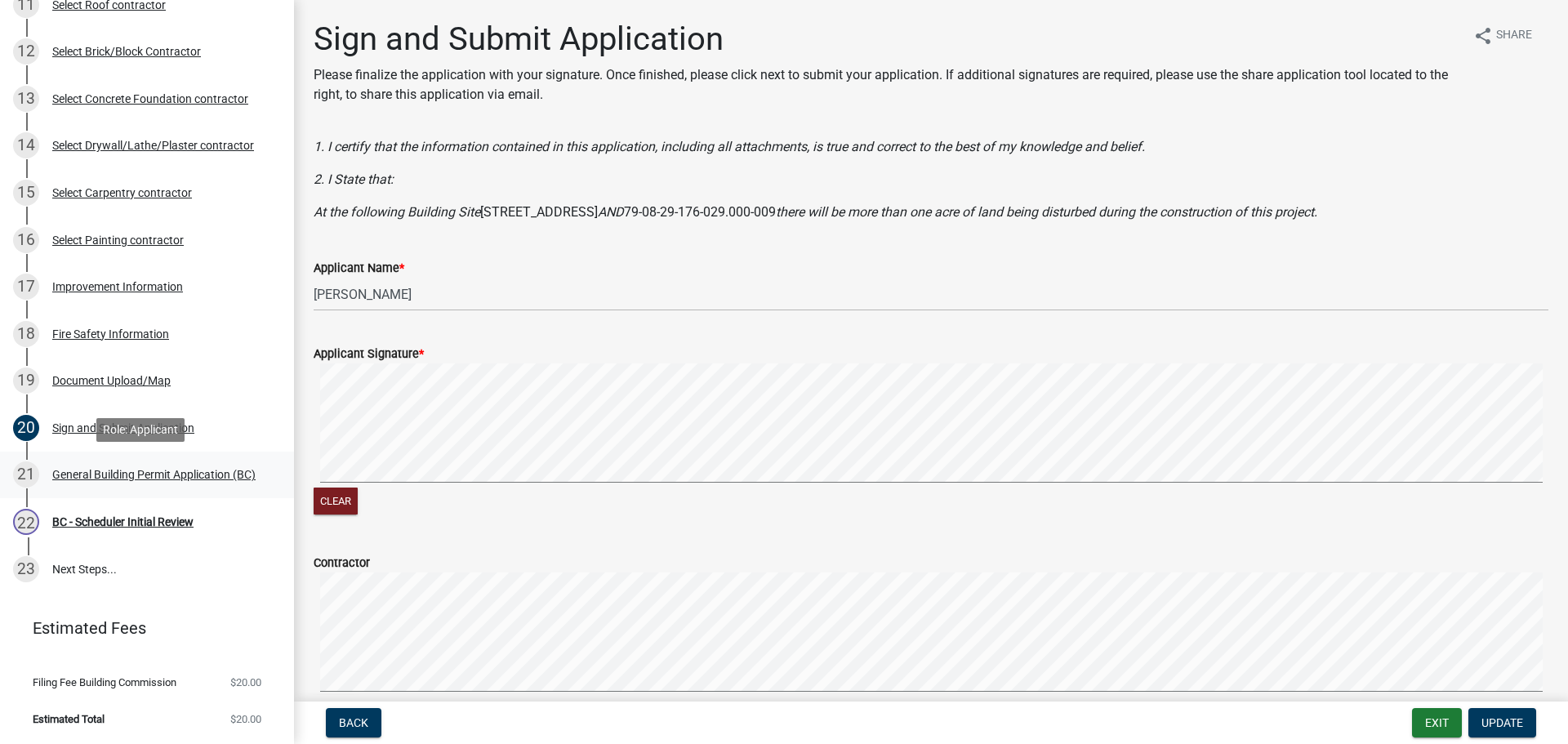
click at [105, 469] on div "General Building Permit Application (BC)" at bounding box center [154, 475] width 203 height 11
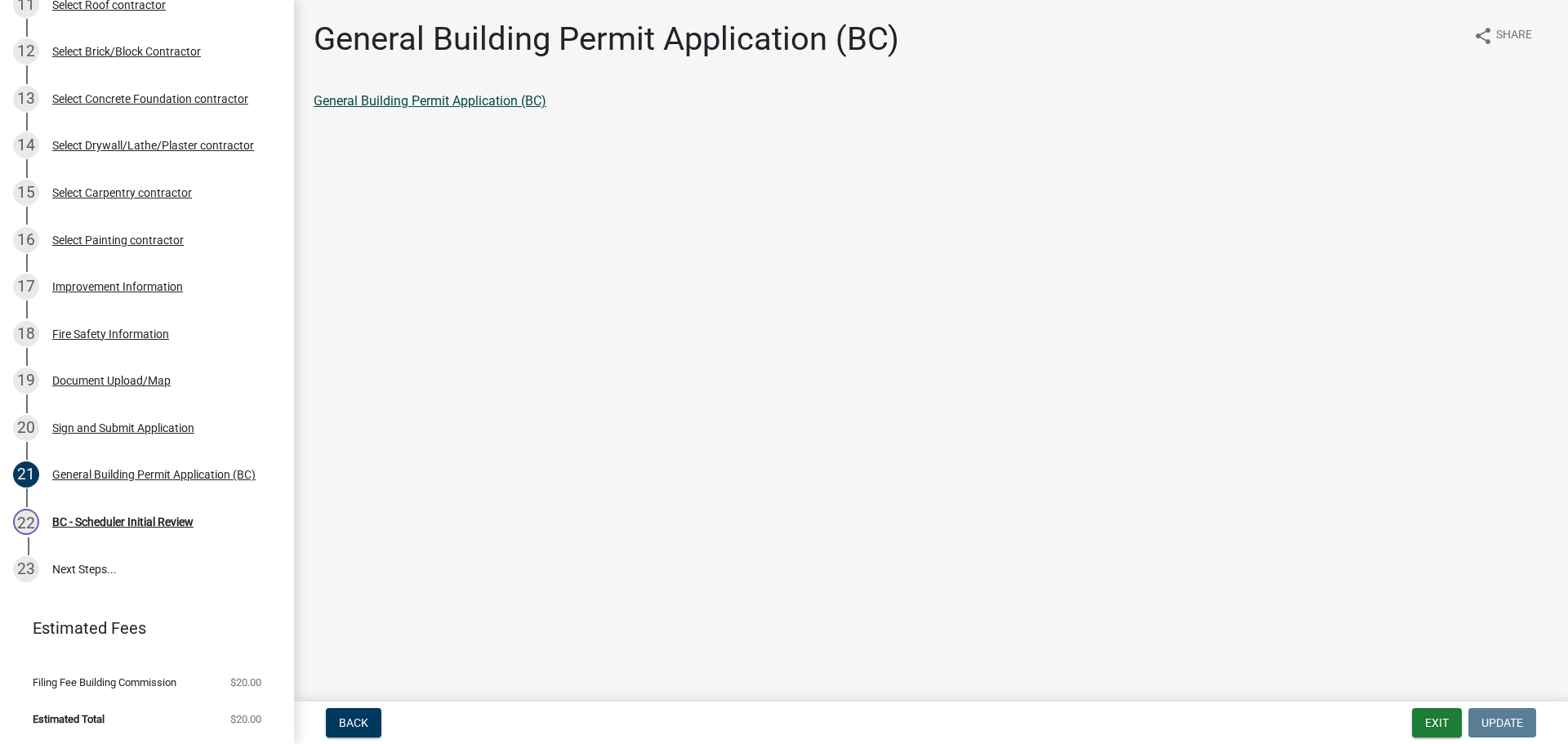
click at [492, 106] on link "General Building Permit Application (BC)" at bounding box center [430, 101] width 233 height 16
click at [114, 513] on div "[DATE] - Scheduler Initial Review" at bounding box center [140, 522] width 255 height 26
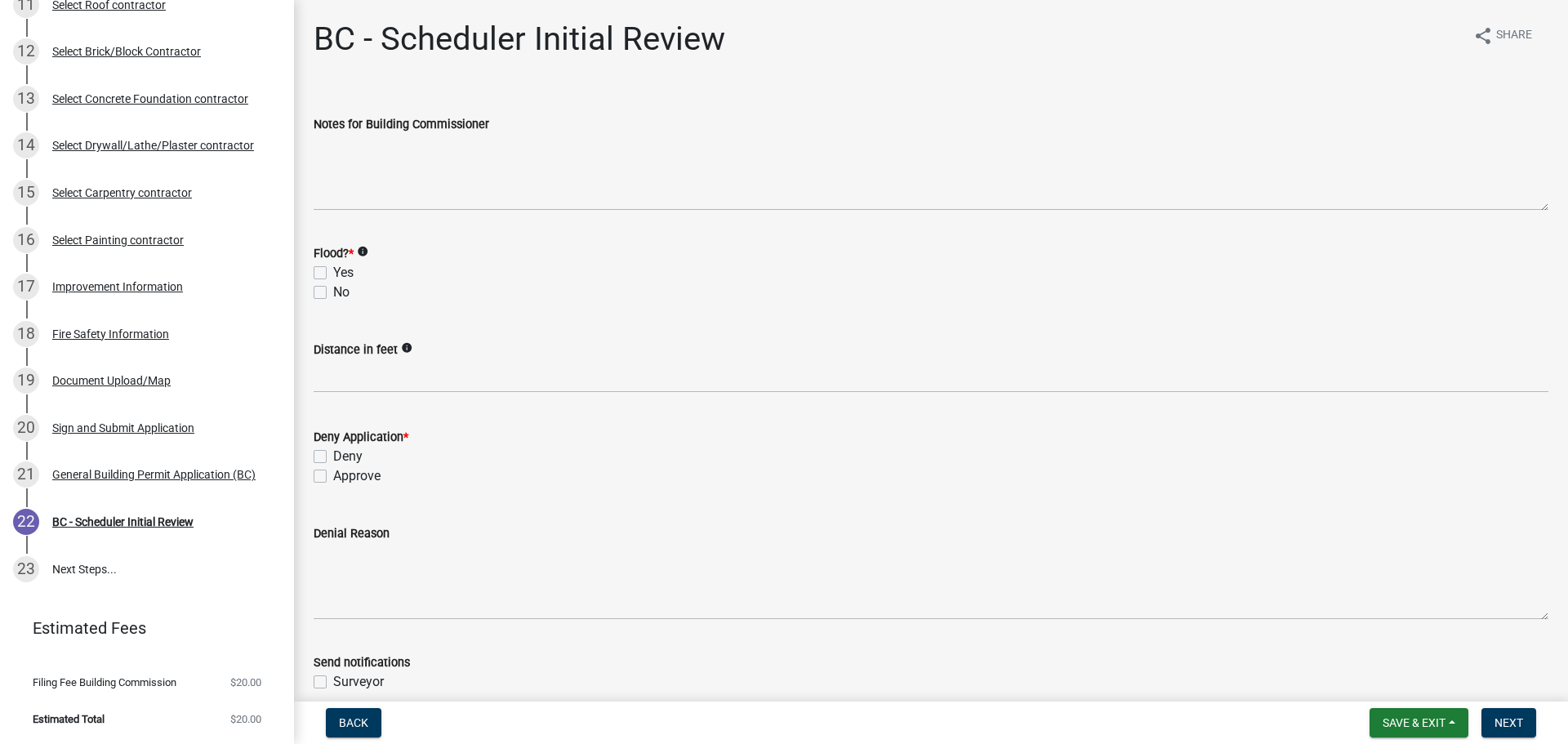
click at [333, 291] on label "No" at bounding box center [341, 293] width 16 height 20
click at [333, 291] on input "No" at bounding box center [338, 288] width 11 height 11
checkbox input "true"
checkbox input "false"
checkbox input "true"
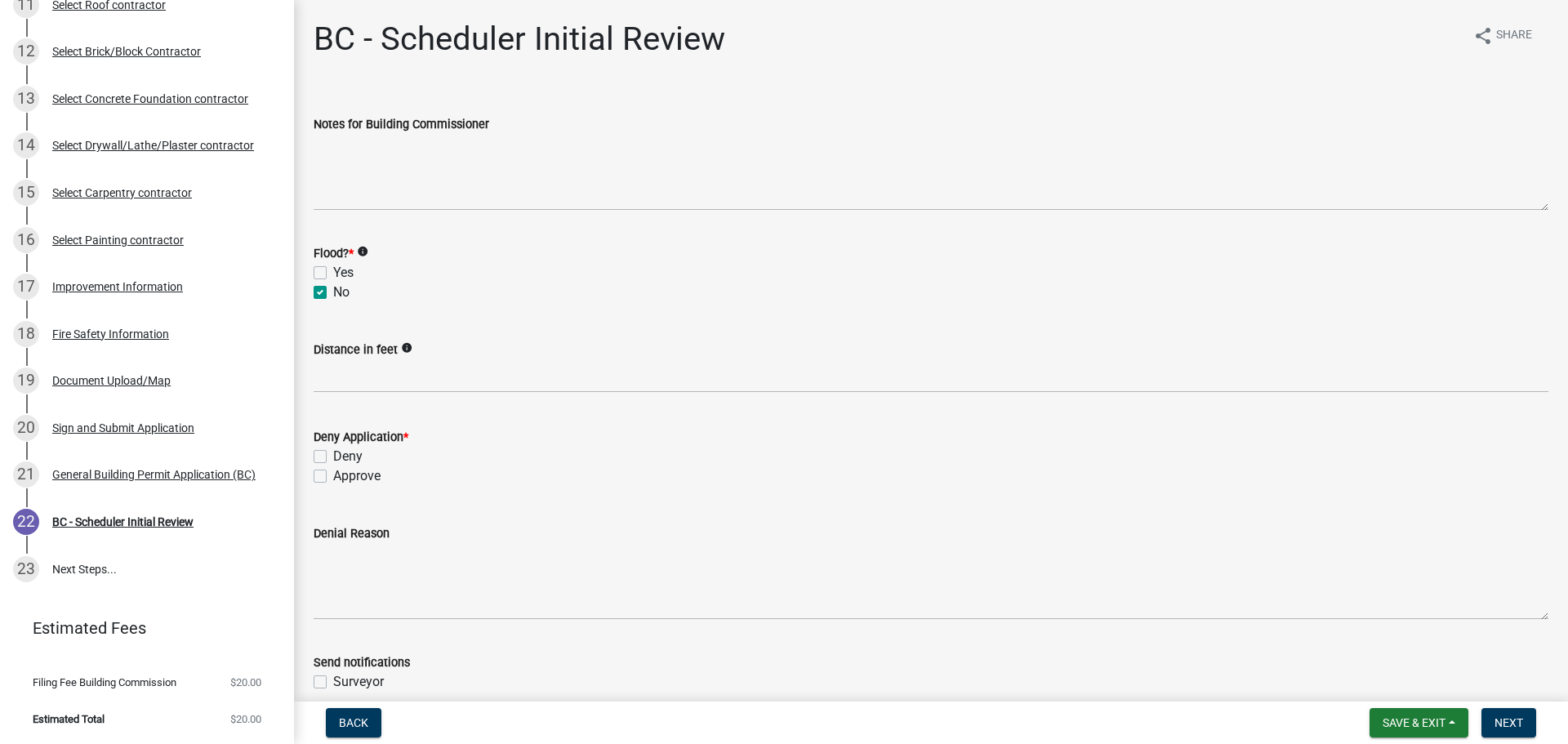
click at [333, 473] on label "Approve" at bounding box center [357, 477] width 48 height 20
click at [333, 473] on input "Approve" at bounding box center [338, 472] width 11 height 11
checkbox input "true"
checkbox input "false"
checkbox input "true"
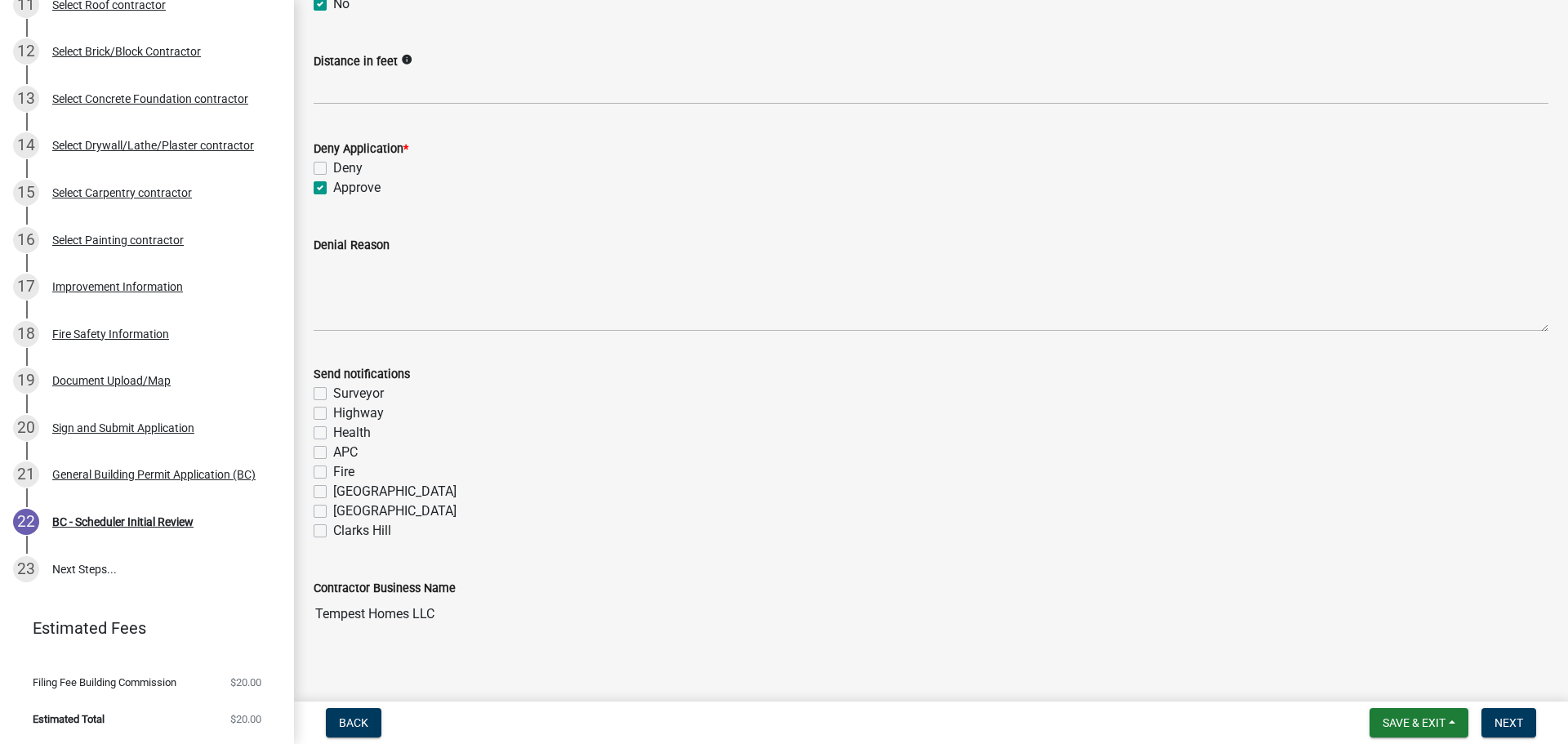
scroll to position [300, 0]
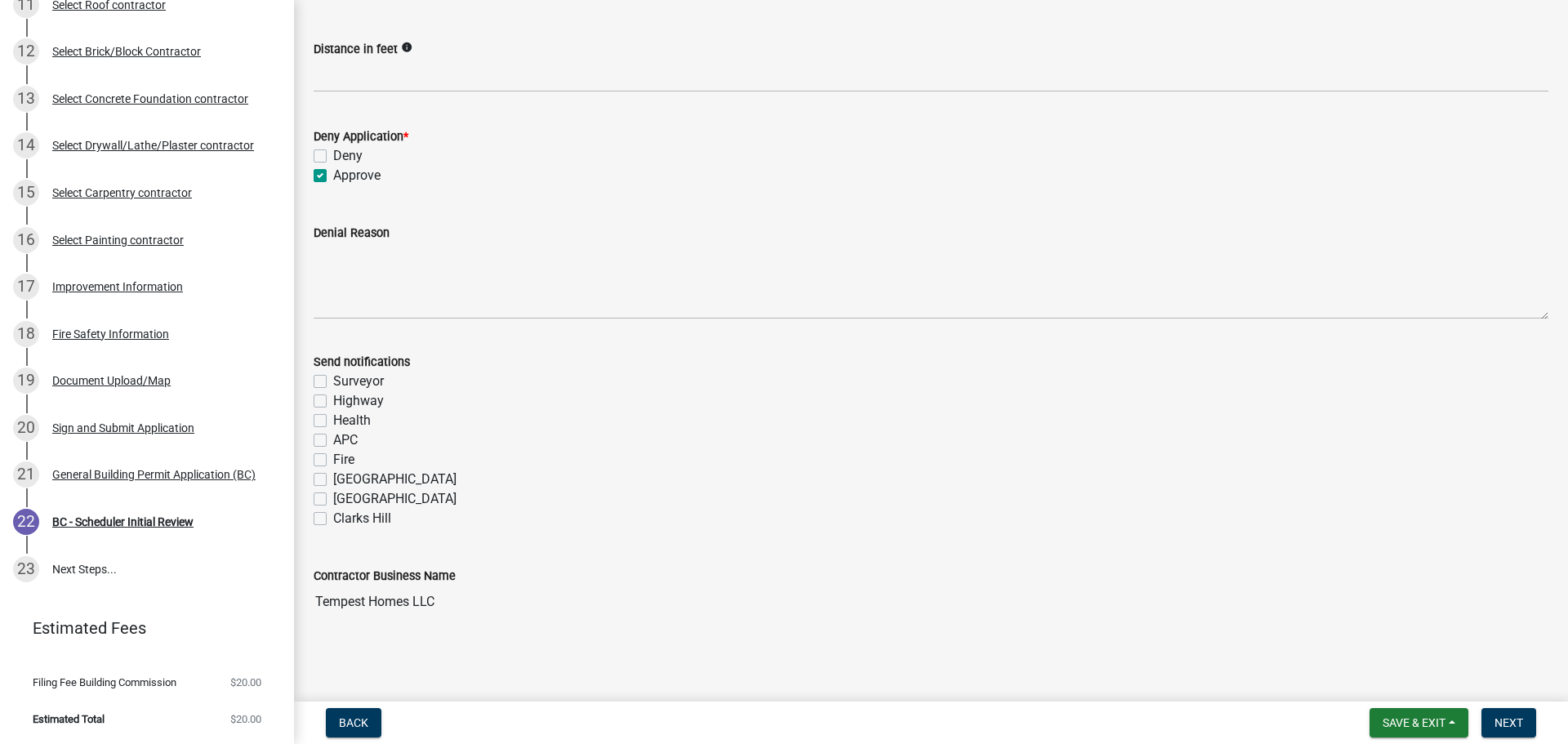
click at [333, 457] on label "Fire" at bounding box center [344, 460] width 21 height 20
click at [333, 457] on input "Fire" at bounding box center [338, 455] width 11 height 11
checkbox input "true"
checkbox input "false"
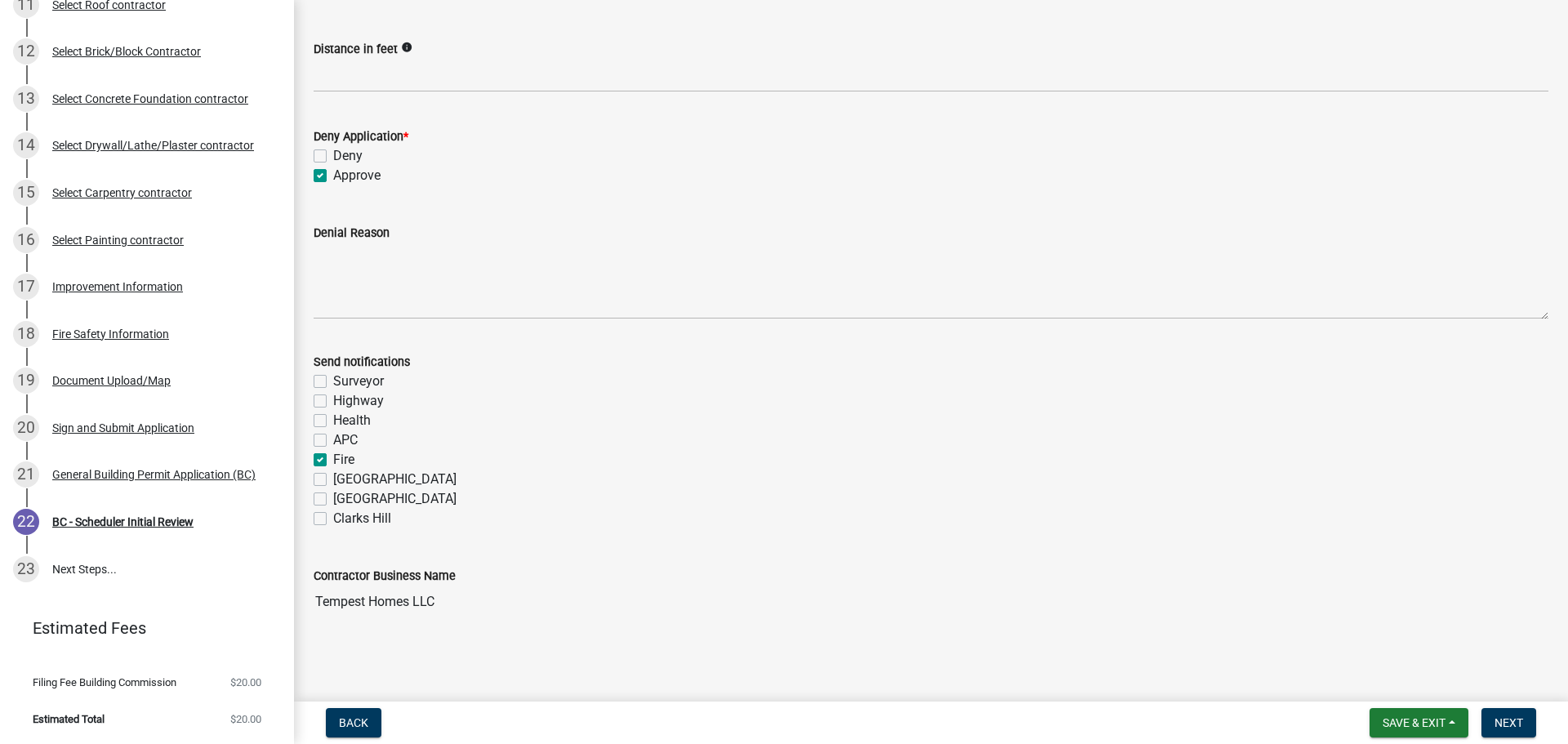
checkbox input "false"
checkbox input "true"
checkbox input "false"
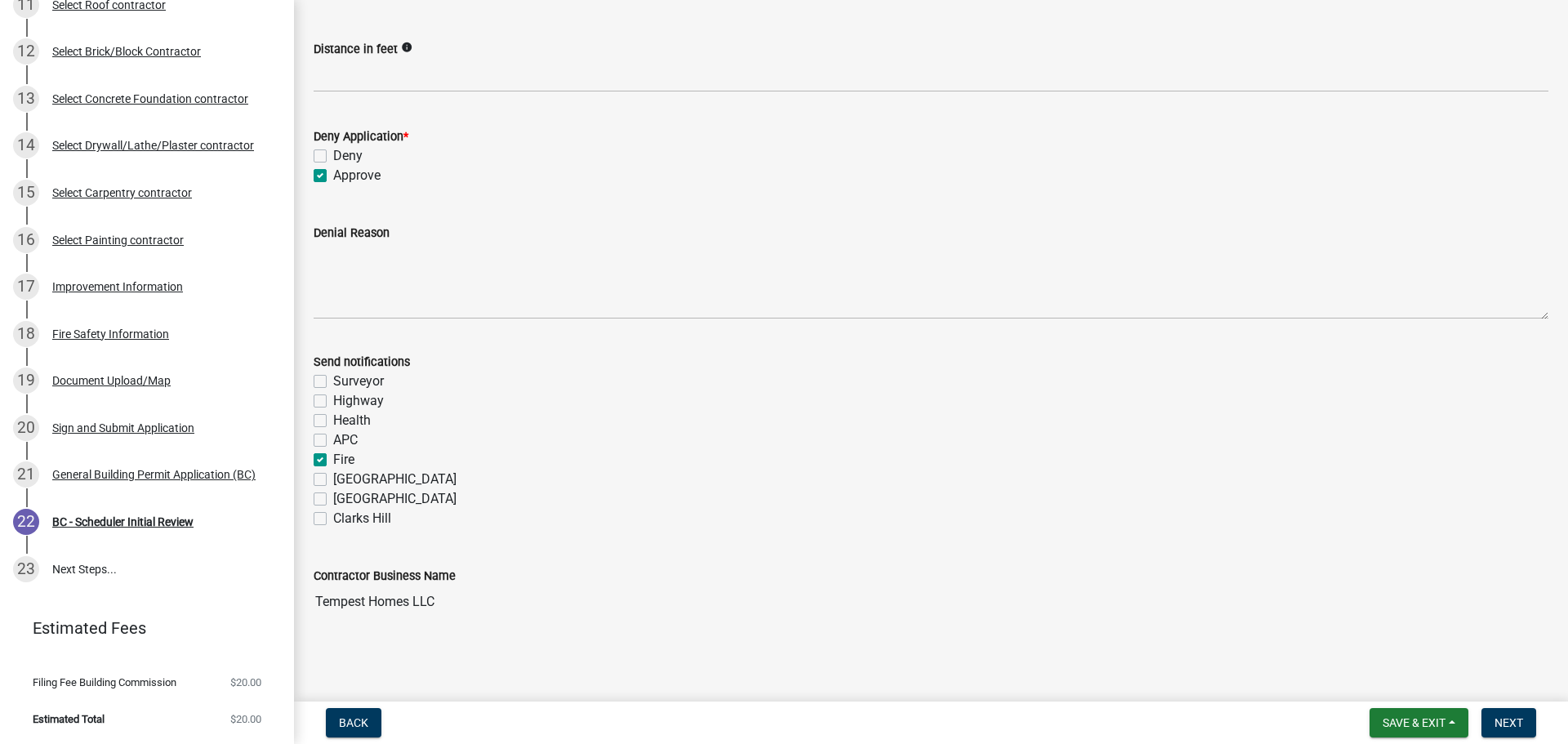
checkbox input "false"
click at [1506, 716] on span "Next" at bounding box center [1508, 723] width 29 height 13
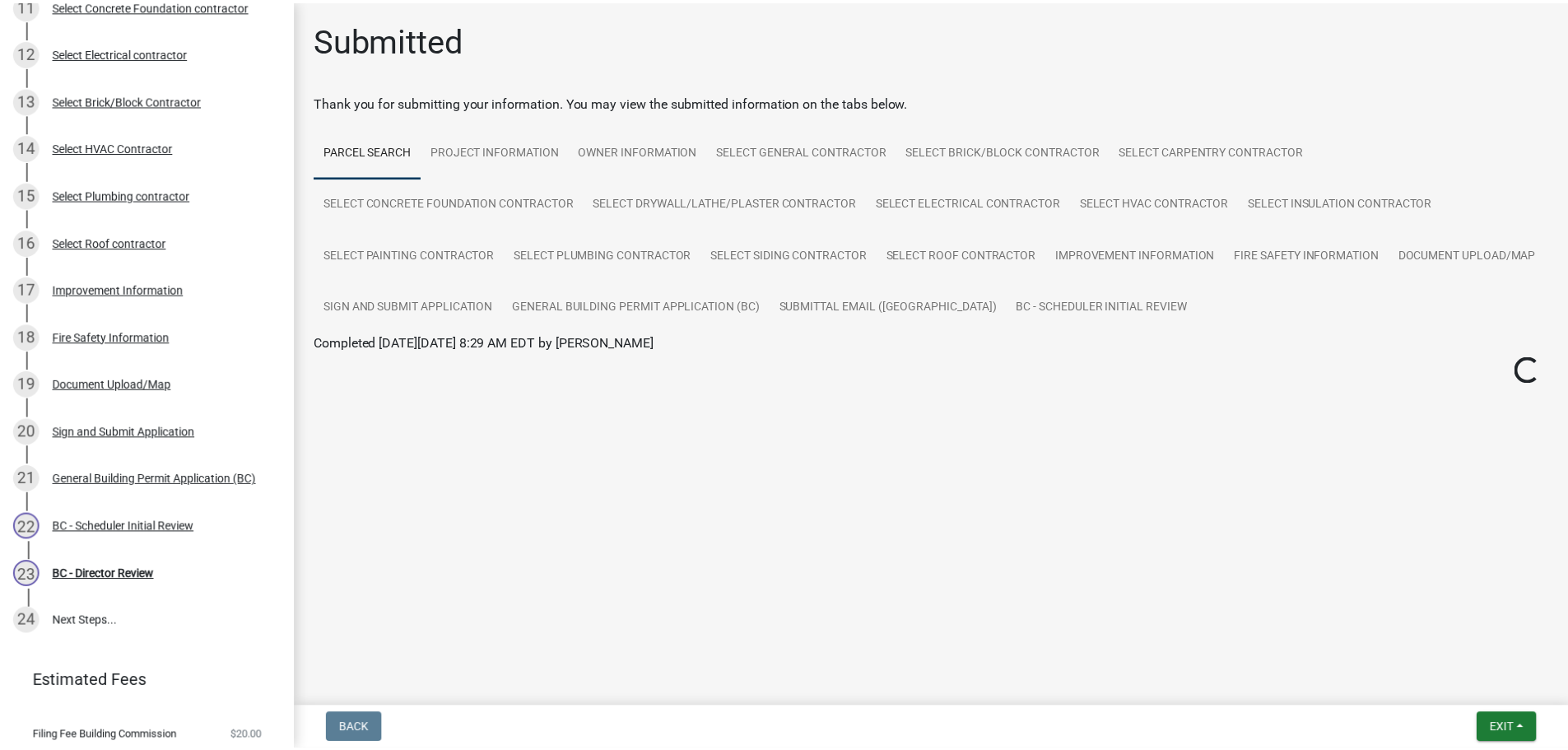
scroll to position [736, 0]
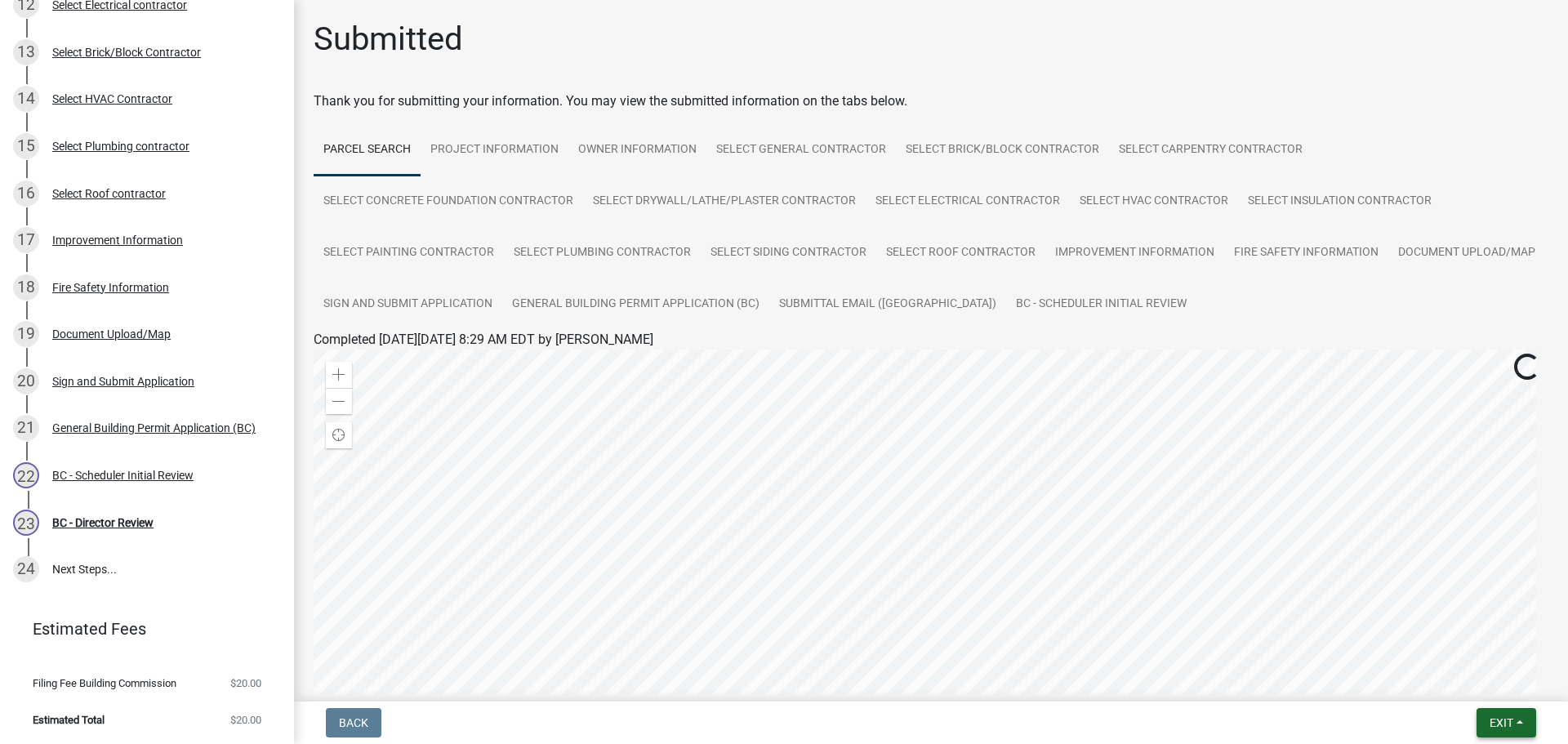
click at [1522, 719] on button "Exit" at bounding box center [1506, 723] width 60 height 30
click at [1486, 675] on button "Save & Exit" at bounding box center [1470, 681] width 130 height 39
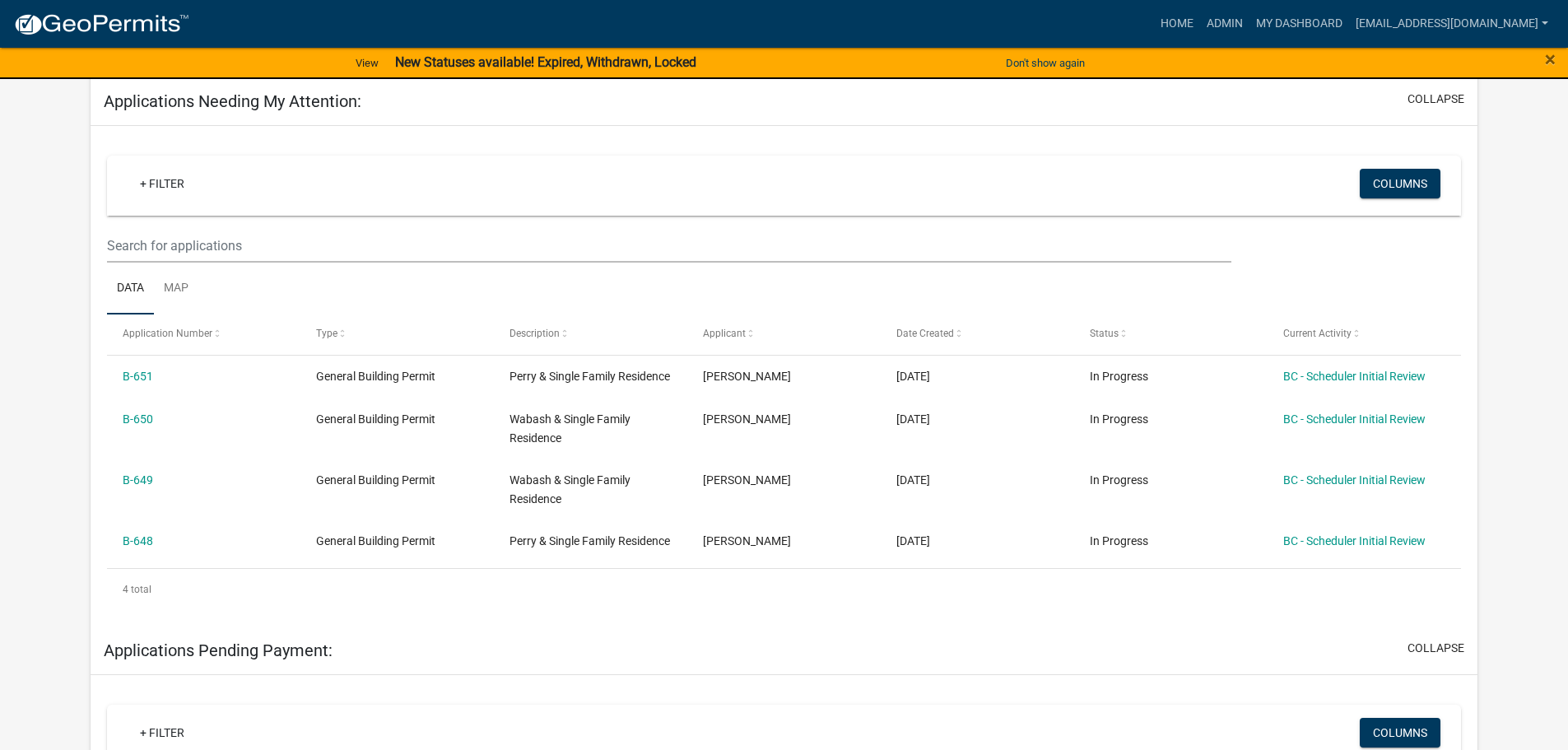
scroll to position [247, 0]
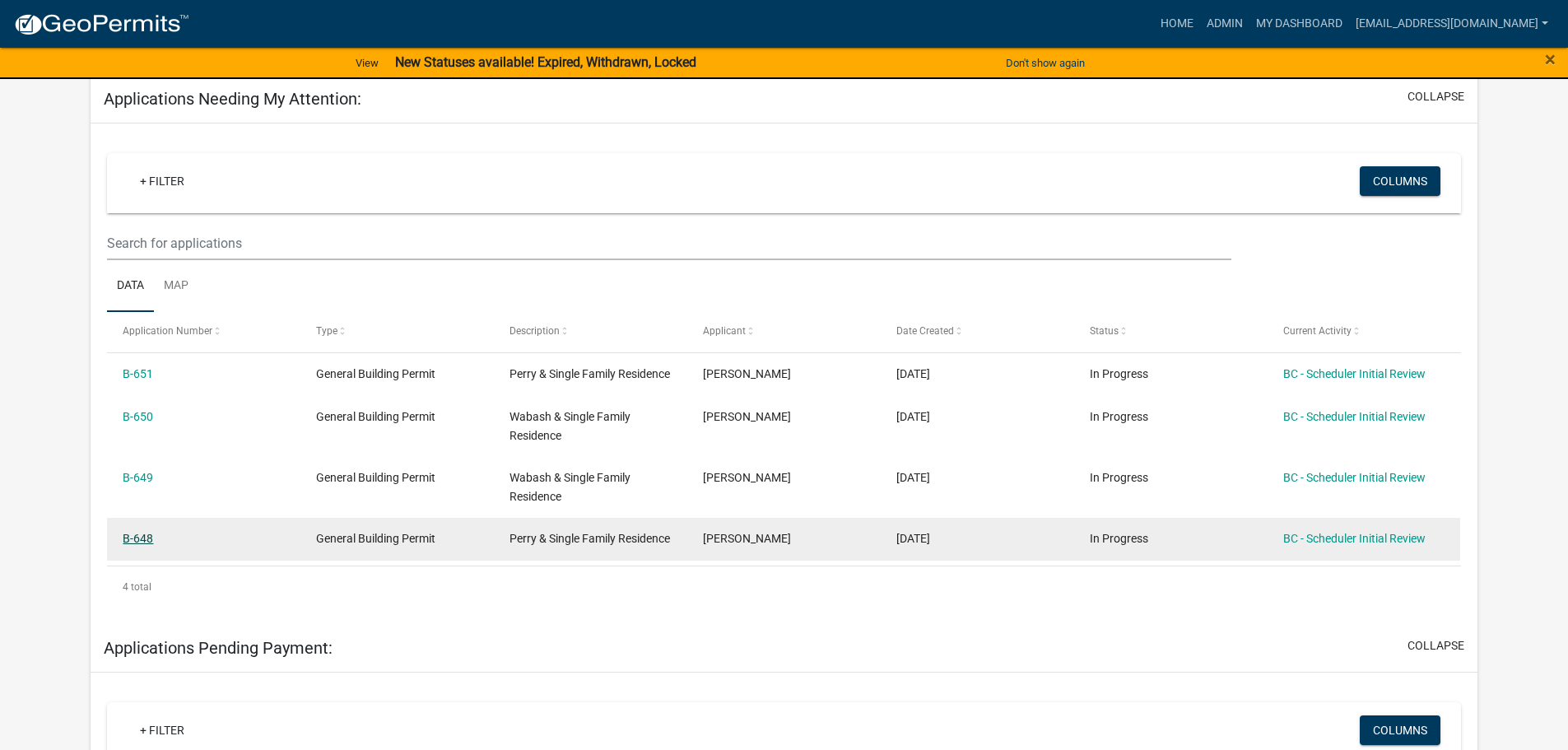
click at [134, 545] on link "B-648" at bounding box center [137, 538] width 31 height 13
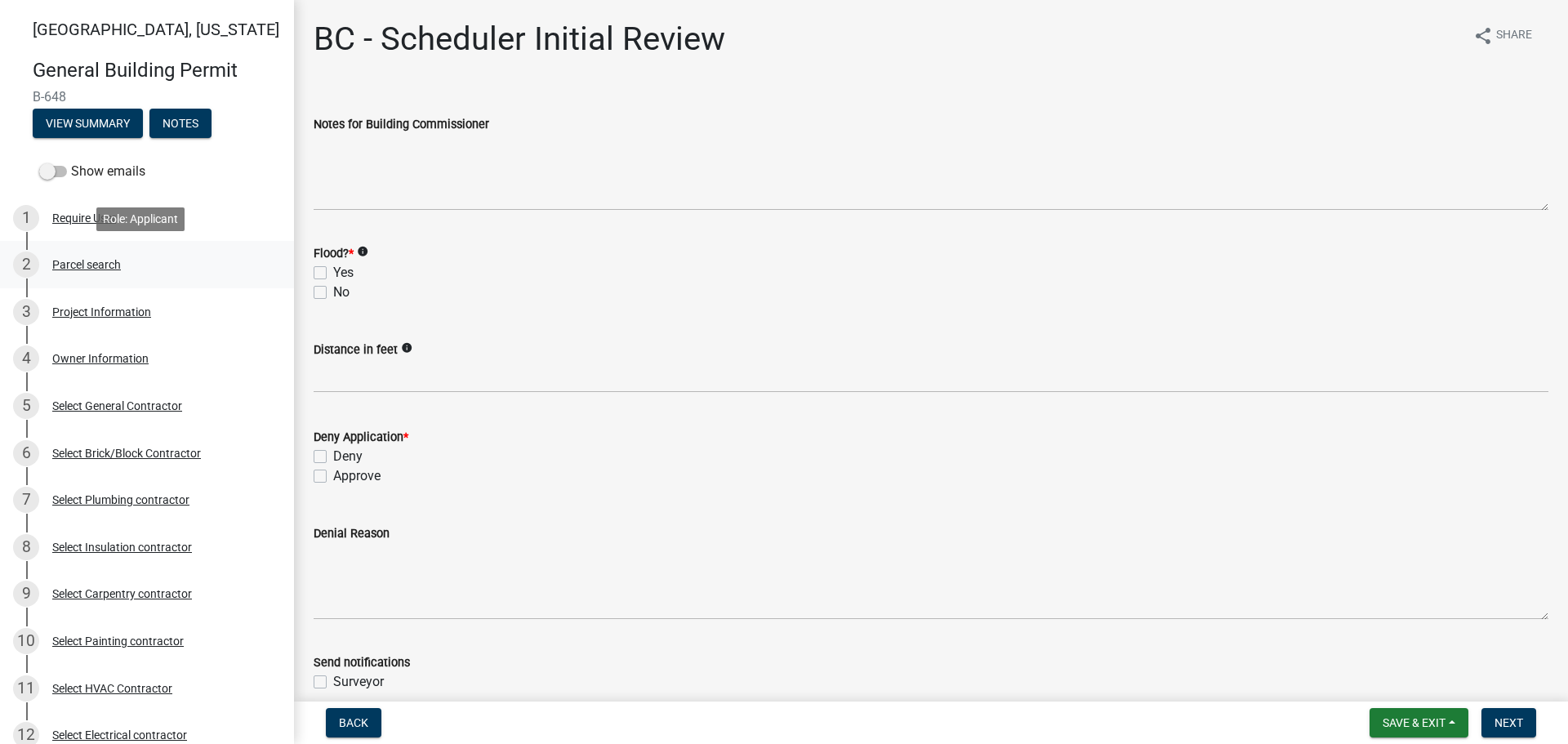
click at [82, 260] on div "Parcel search" at bounding box center [87, 265] width 69 height 11
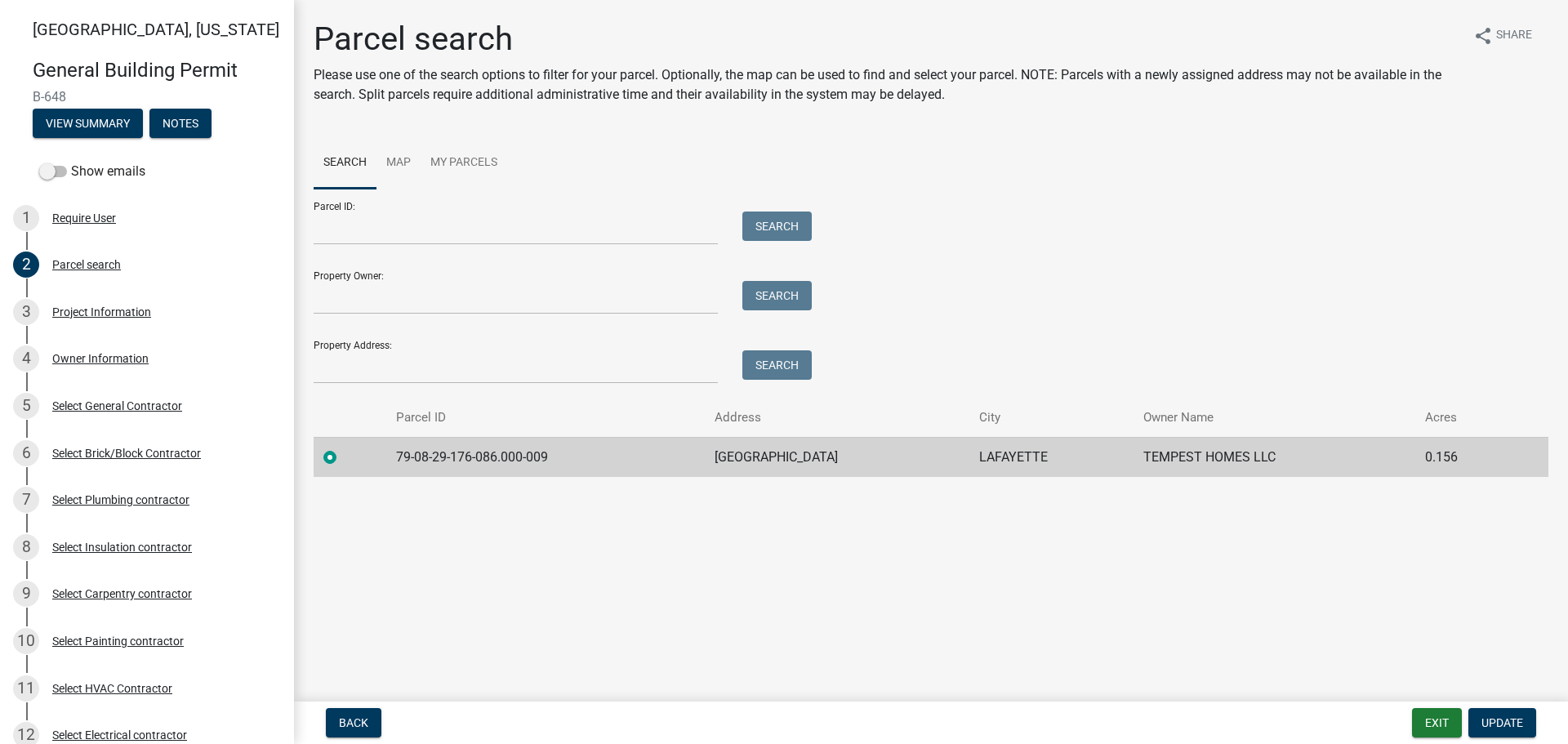
click at [551, 454] on td "79-08-29-176-086.000-009" at bounding box center [545, 457] width 318 height 40
drag, startPoint x: 546, startPoint y: 454, endPoint x: 385, endPoint y: 445, distance: 161.3
click at [386, 445] on td "79-08-29-176-086.000-009" at bounding box center [545, 457] width 318 height 40
copy td "79-08-29-176-086.000-009"
click at [103, 306] on div "Project Information" at bounding box center [102, 312] width 98 height 11
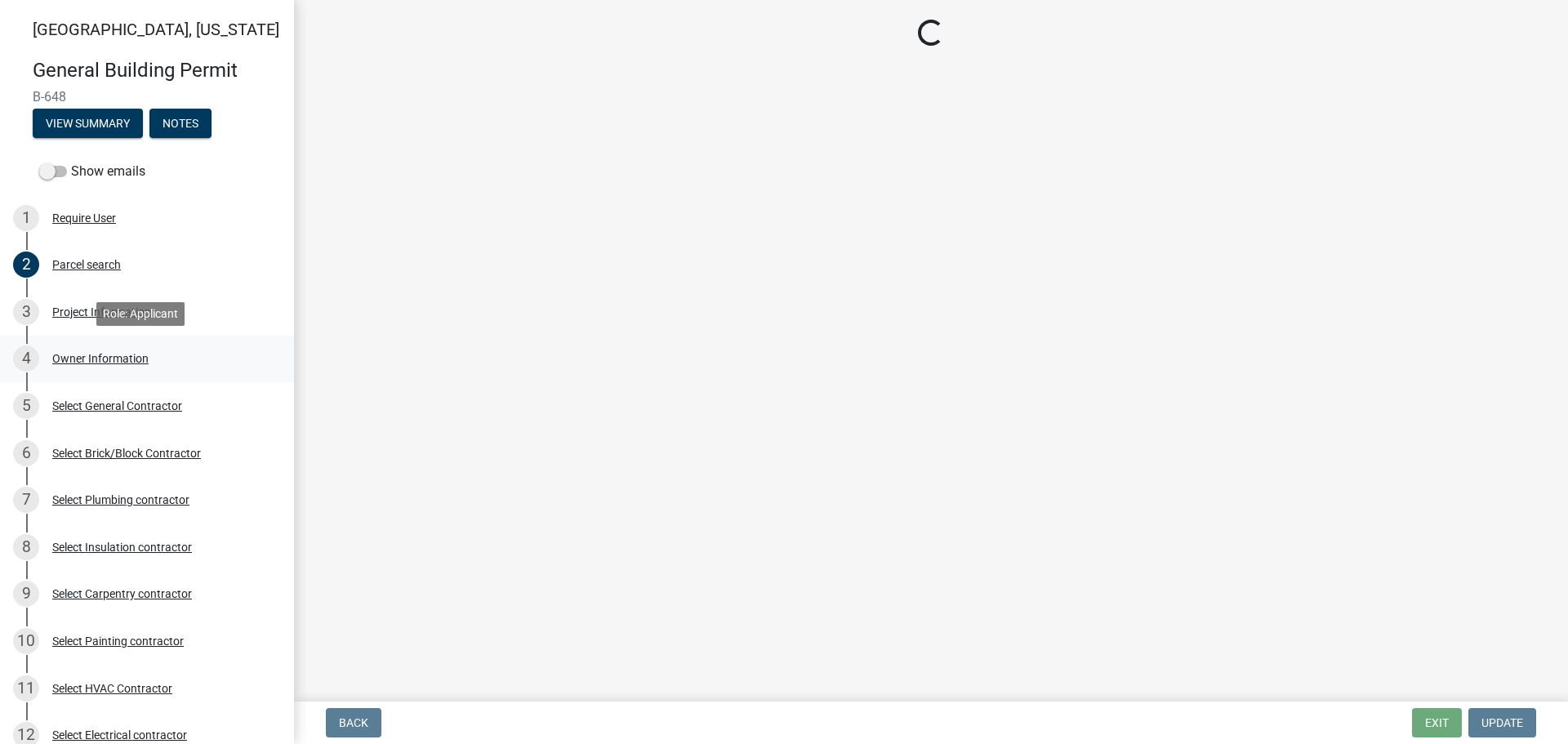
select select "39dd8e3a-6d5d-4294-aa82-b184892f1826"
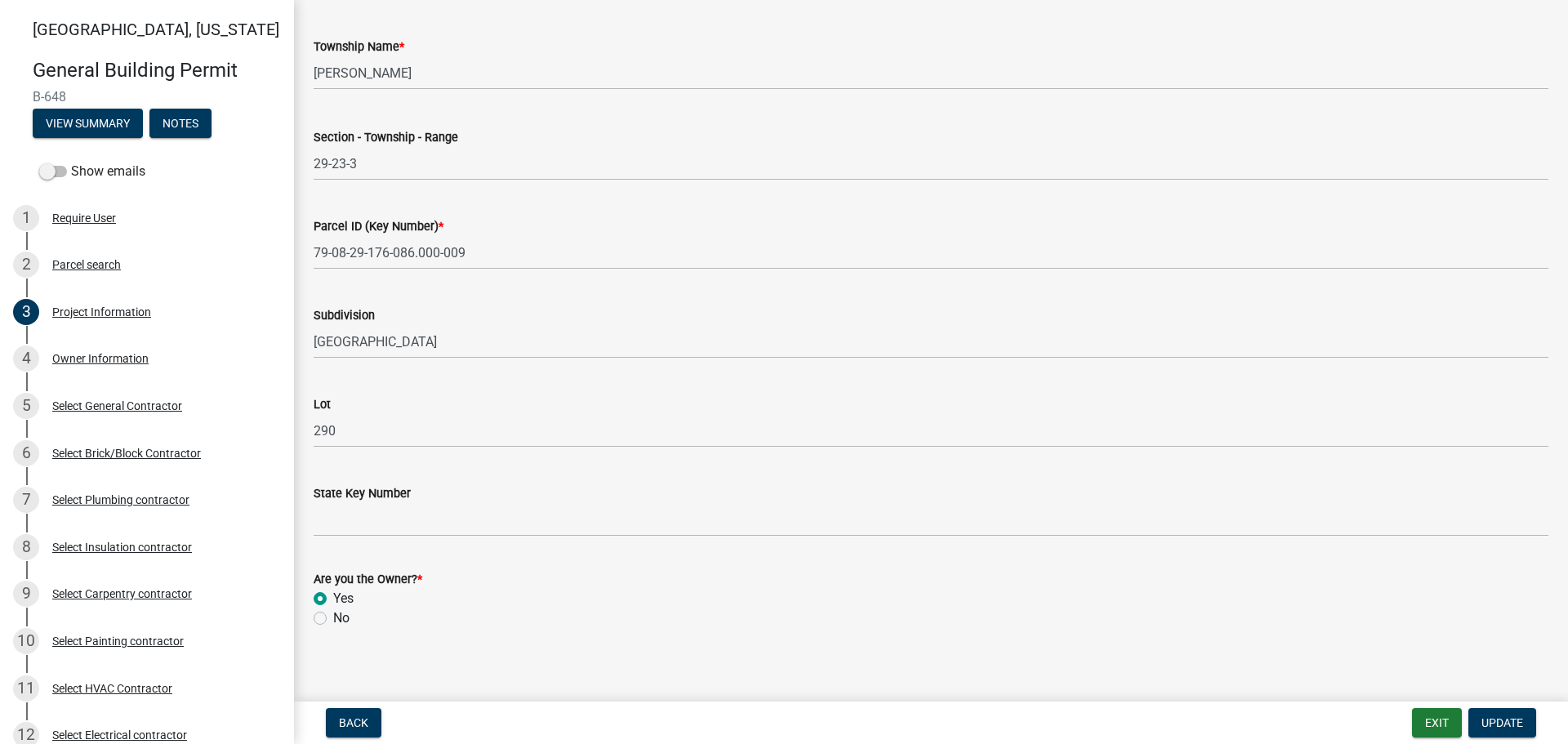
scroll to position [830, 0]
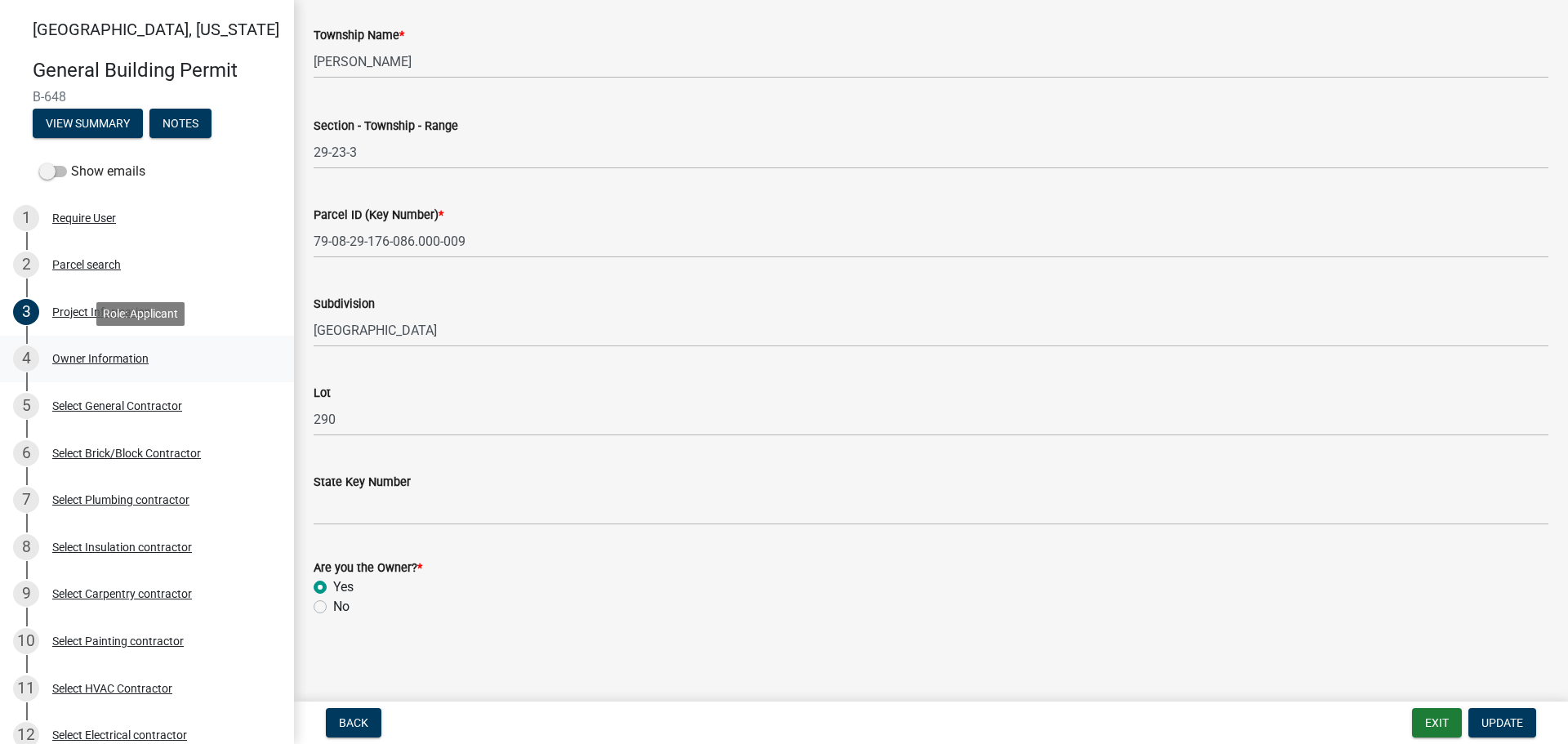
click at [68, 354] on div "Owner Information" at bounding box center [100, 358] width 96 height 11
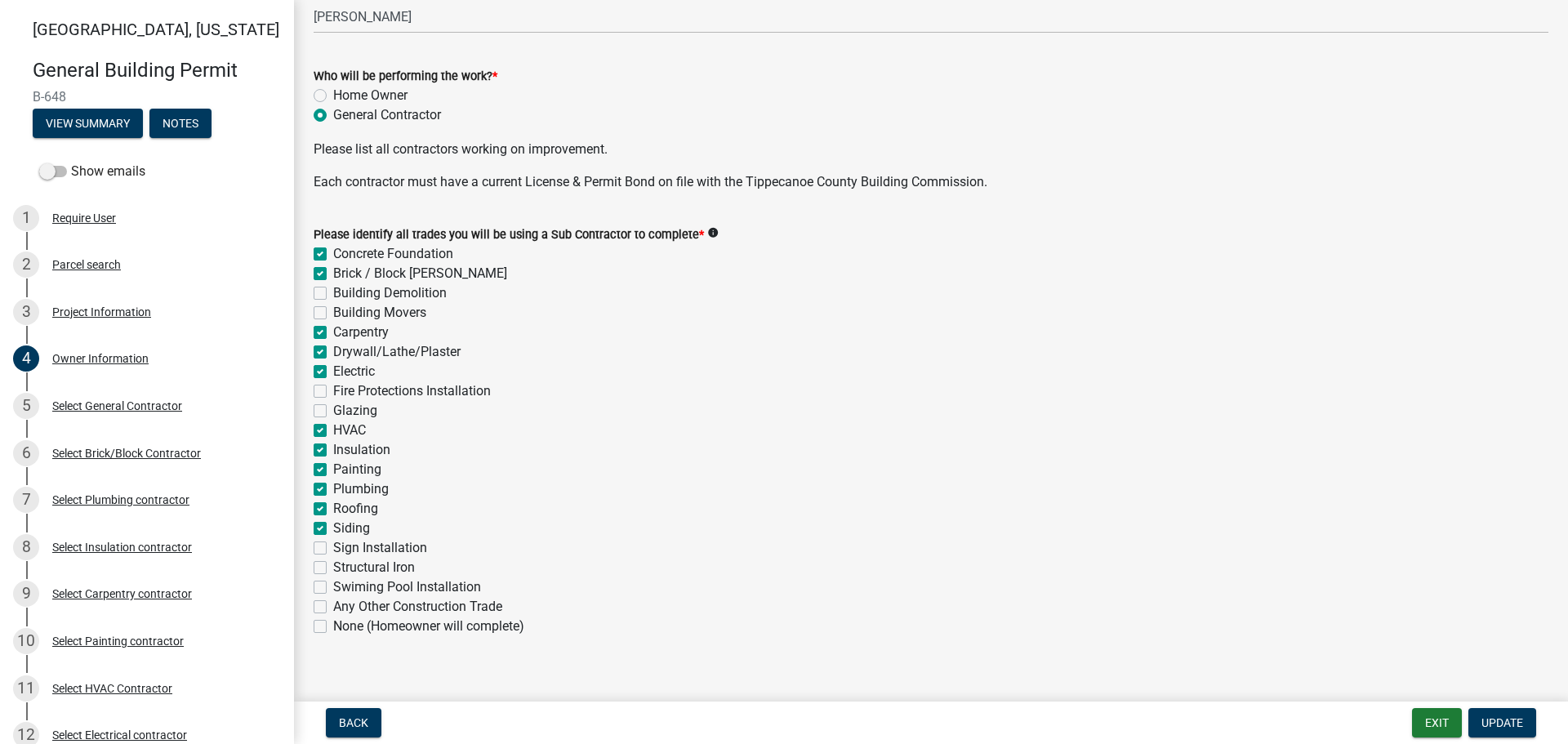
scroll to position [509, 0]
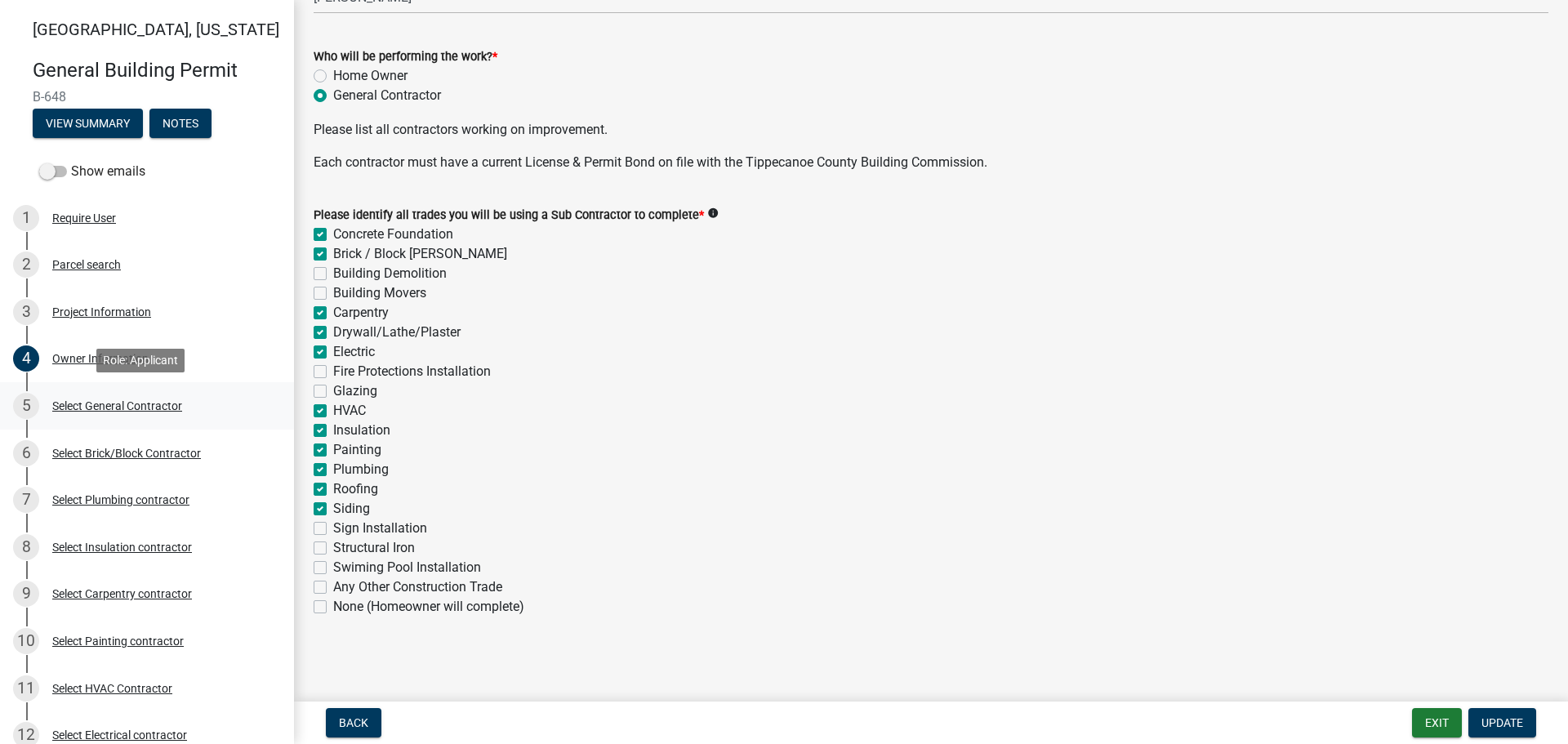
click at [79, 406] on div "Select General Contractor" at bounding box center [117, 406] width 130 height 11
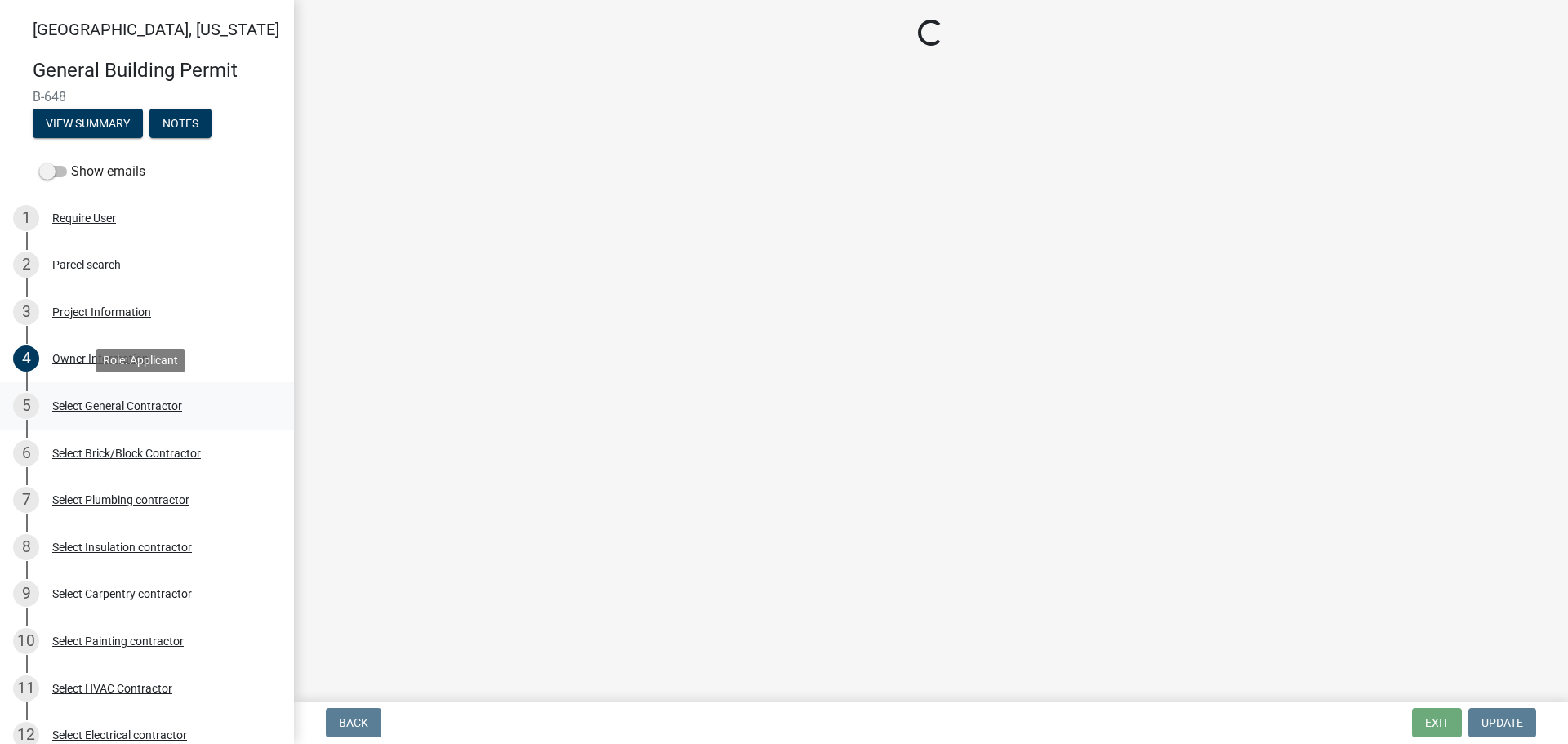
scroll to position [0, 0]
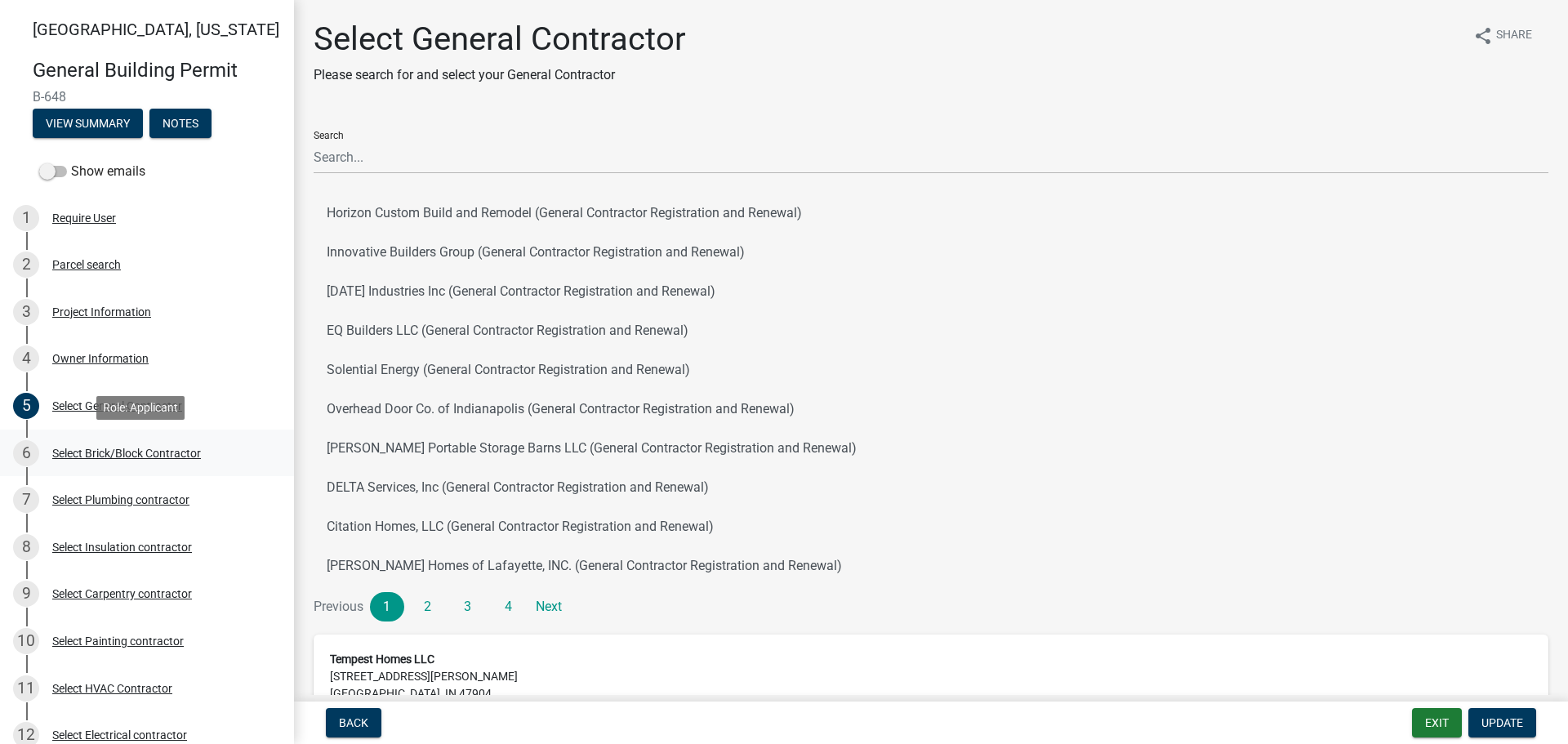
click at [70, 451] on div "Select Brick/Block Contractor" at bounding box center [126, 454] width 148 height 11
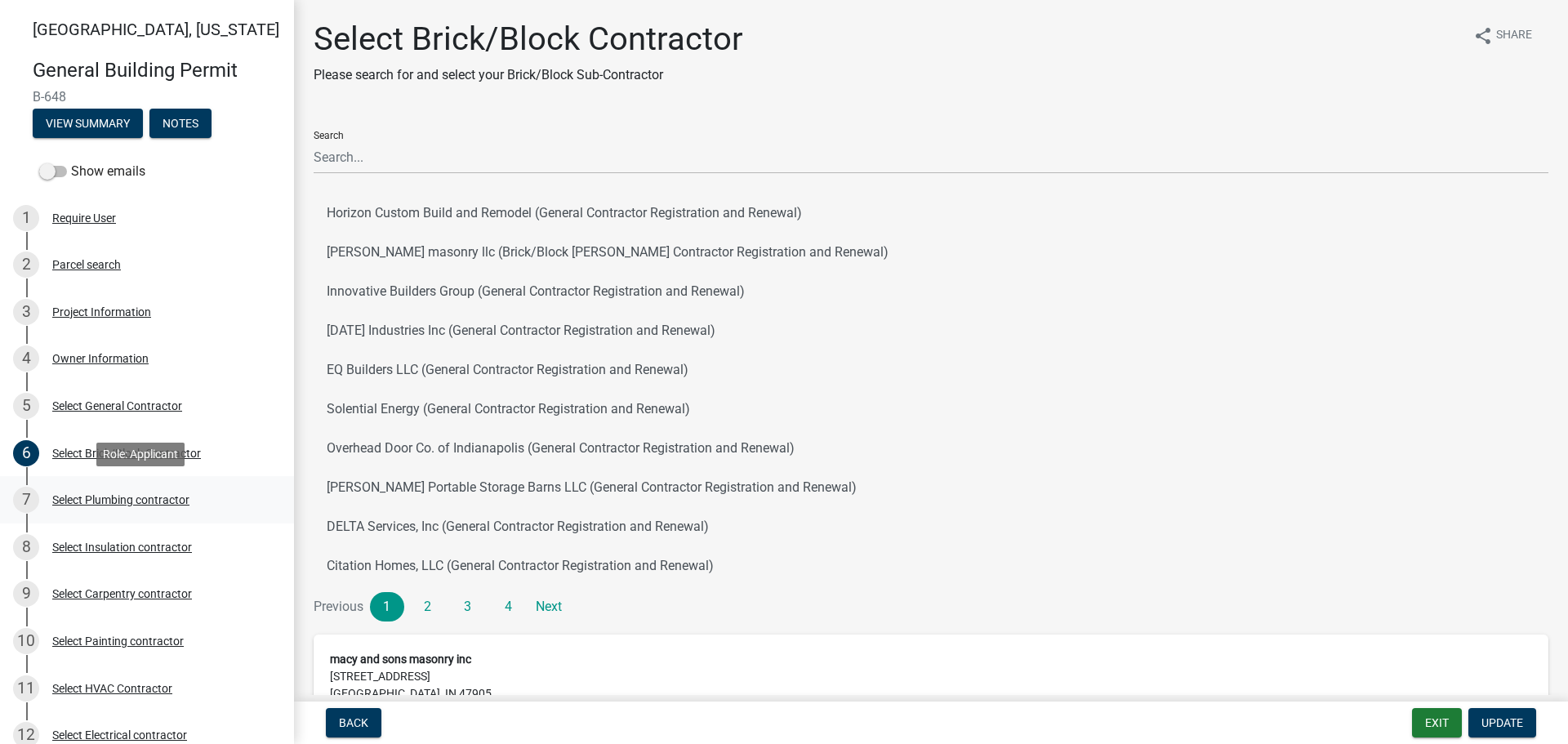
click at [73, 497] on div "Select Plumbing contractor" at bounding box center [121, 500] width 137 height 11
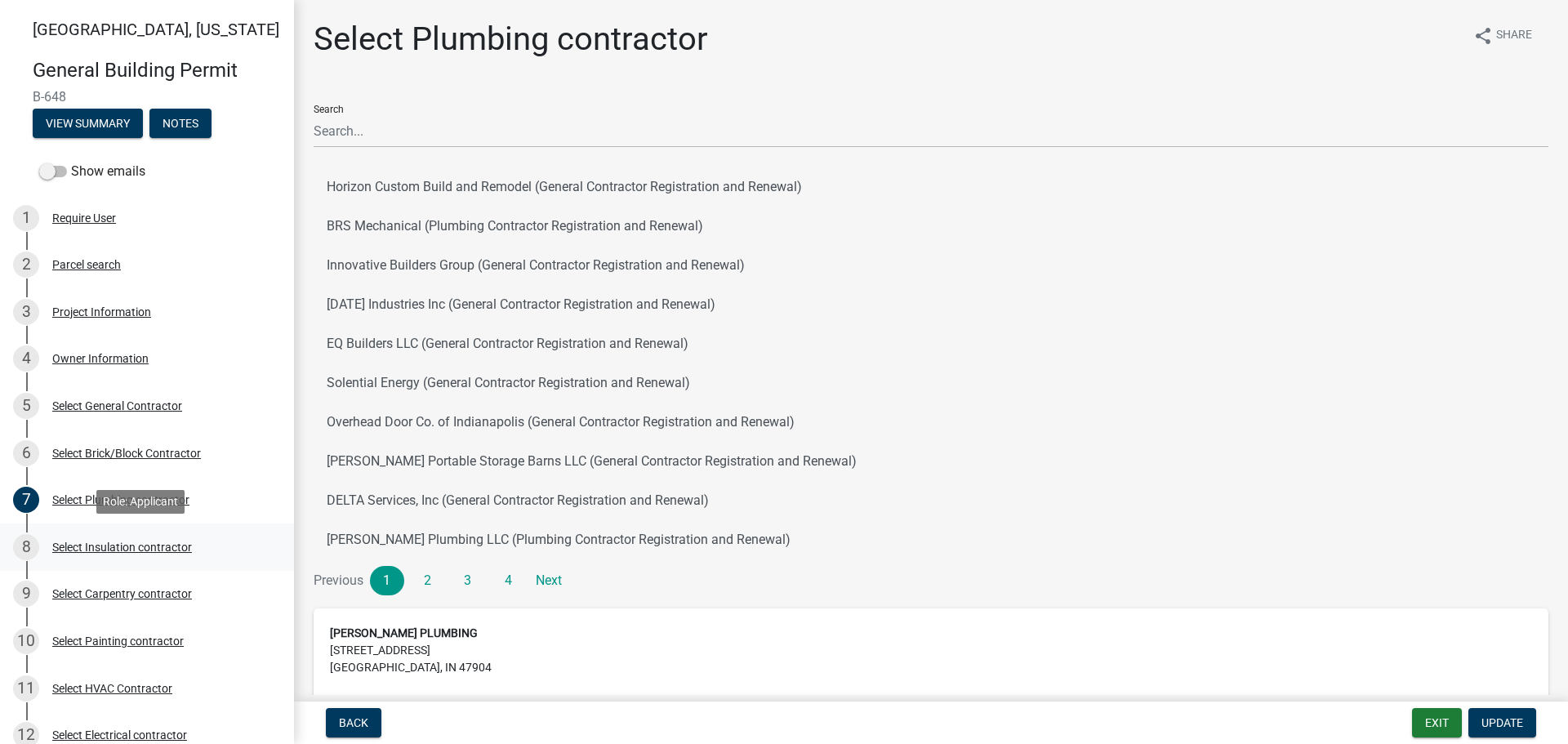
click at [81, 545] on div "Select Insulation contractor" at bounding box center [122, 547] width 139 height 11
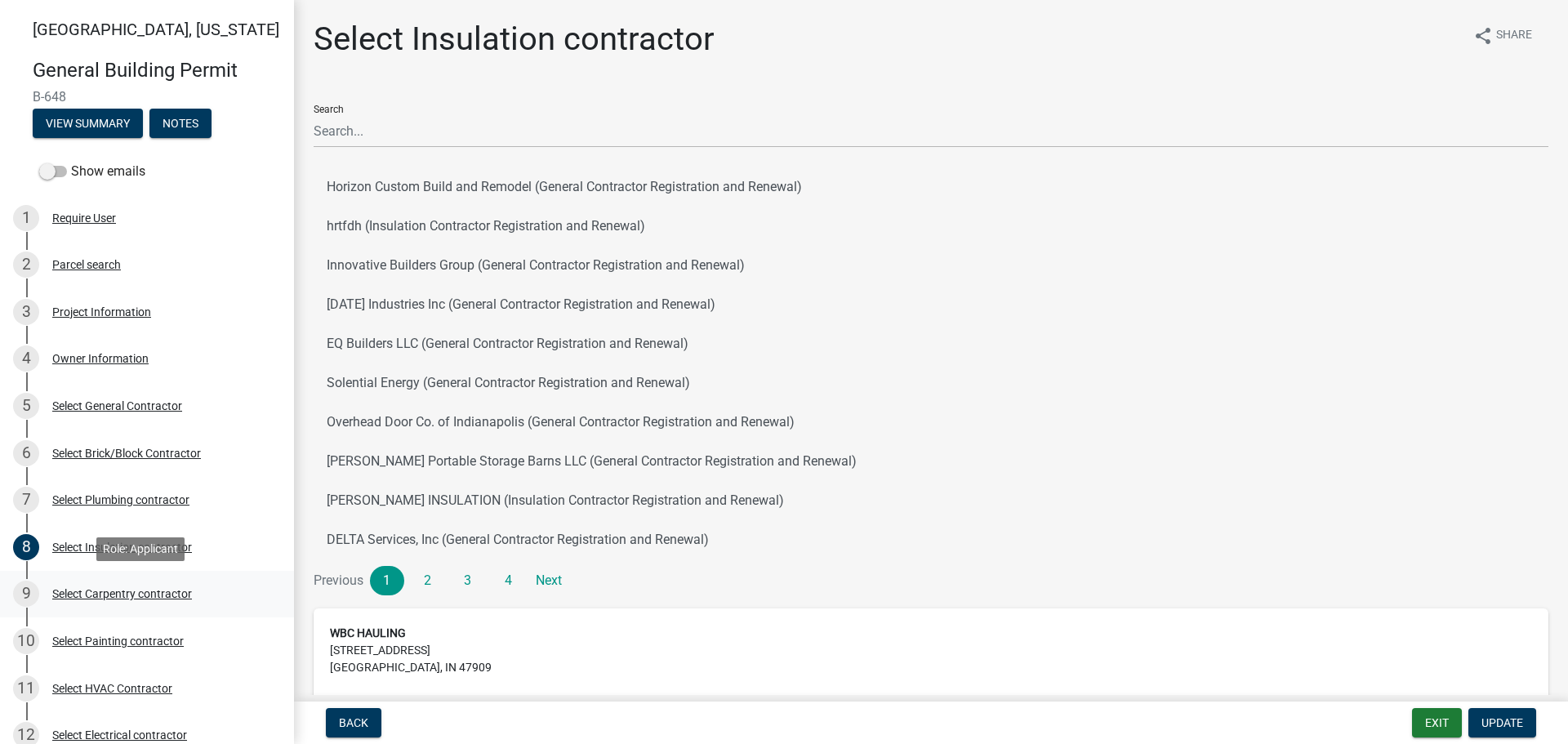
click at [82, 591] on div "Select Carpentry contractor" at bounding box center [122, 594] width 139 height 11
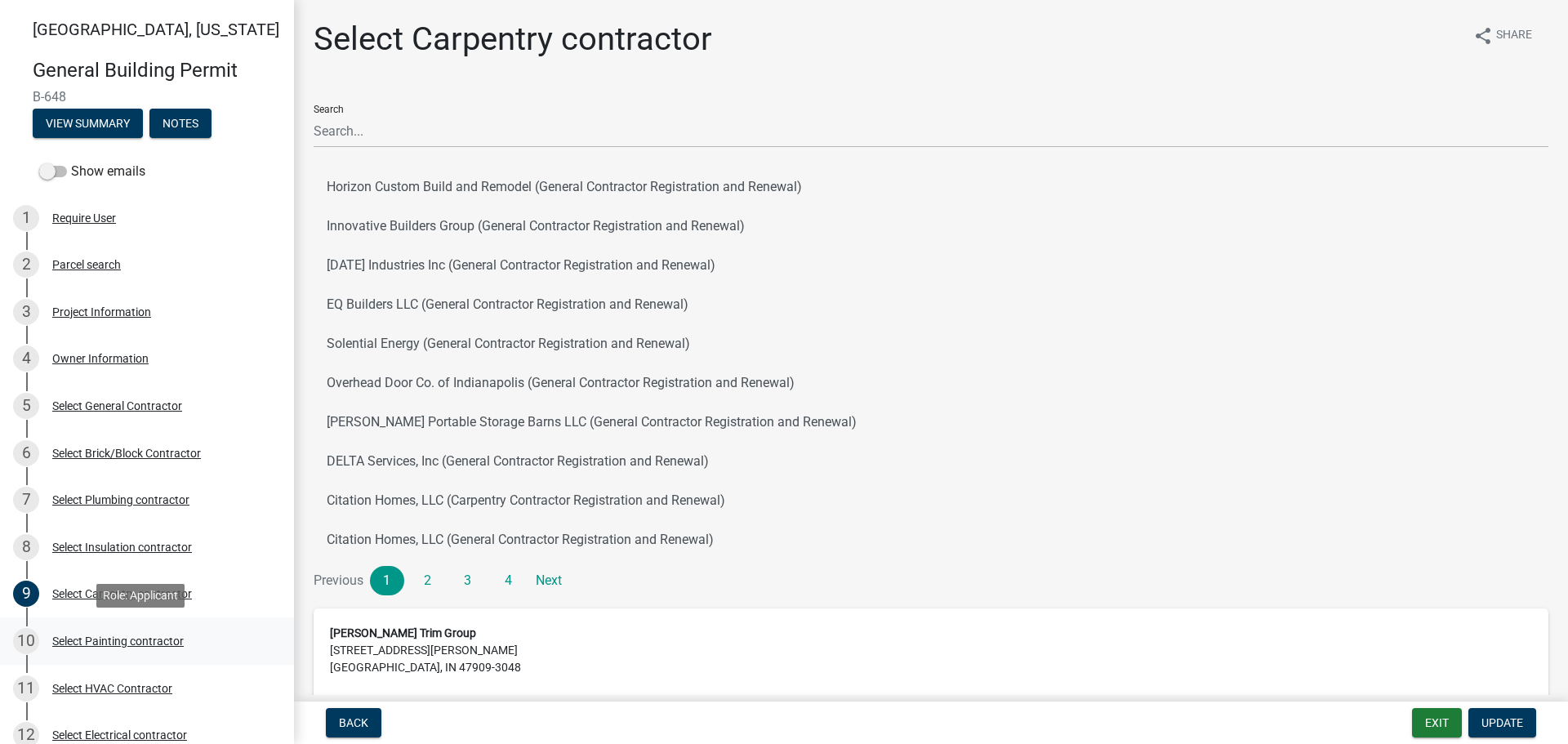
click at [84, 641] on div "Select Painting contractor" at bounding box center [118, 641] width 131 height 11
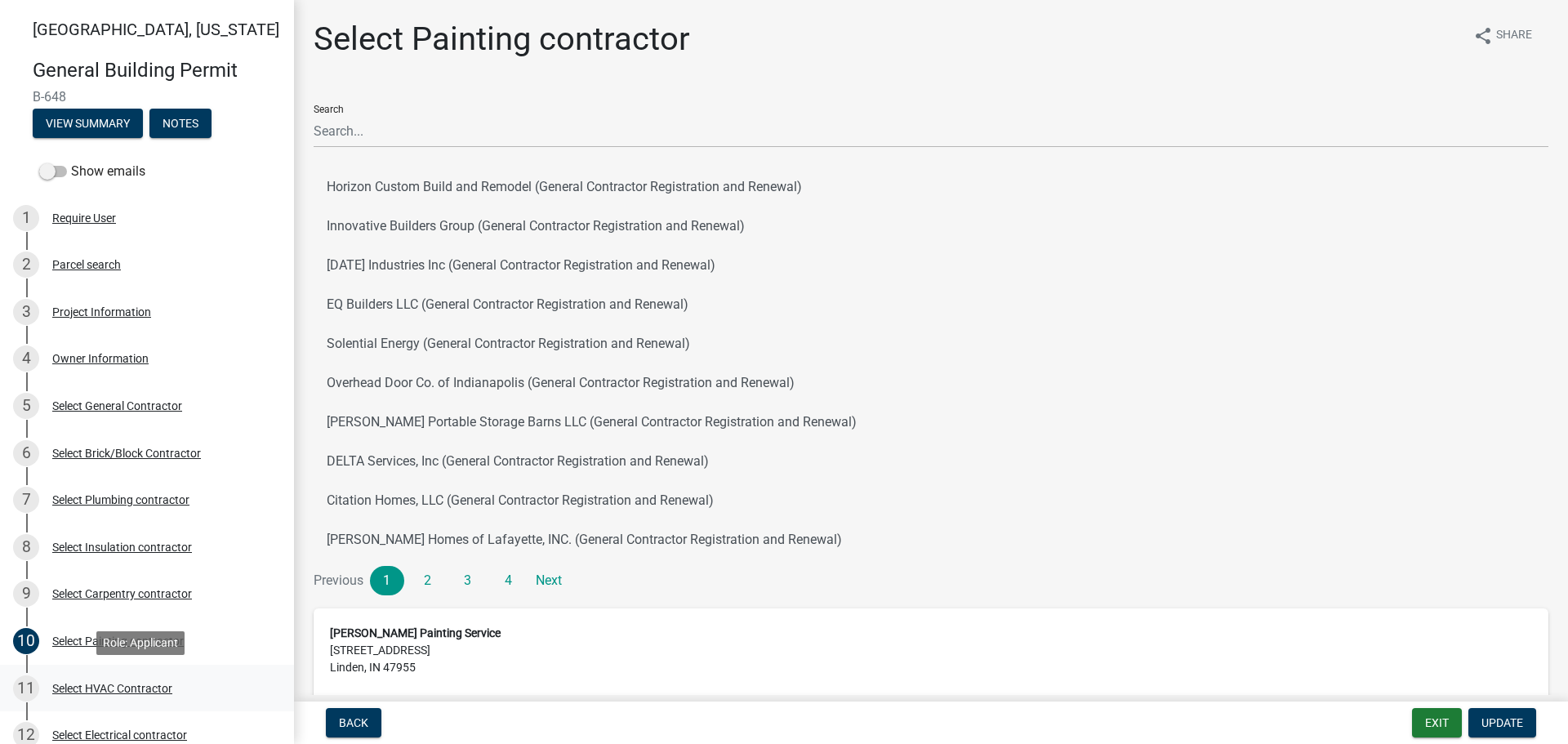
click at [100, 687] on div "Select HVAC Contractor" at bounding box center [112, 688] width 120 height 11
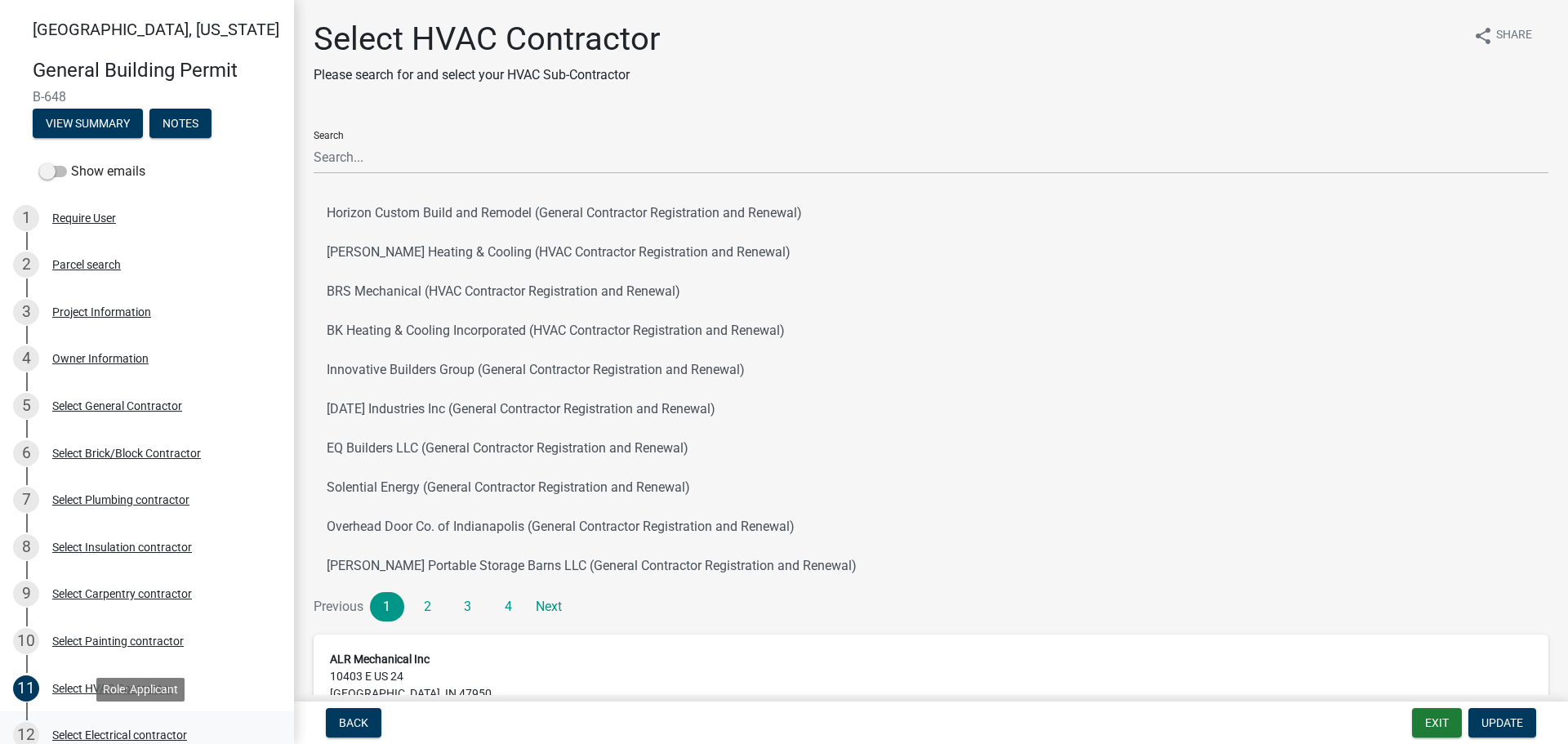
click at [102, 733] on div "Select Electrical contractor" at bounding box center [120, 735] width 134 height 11
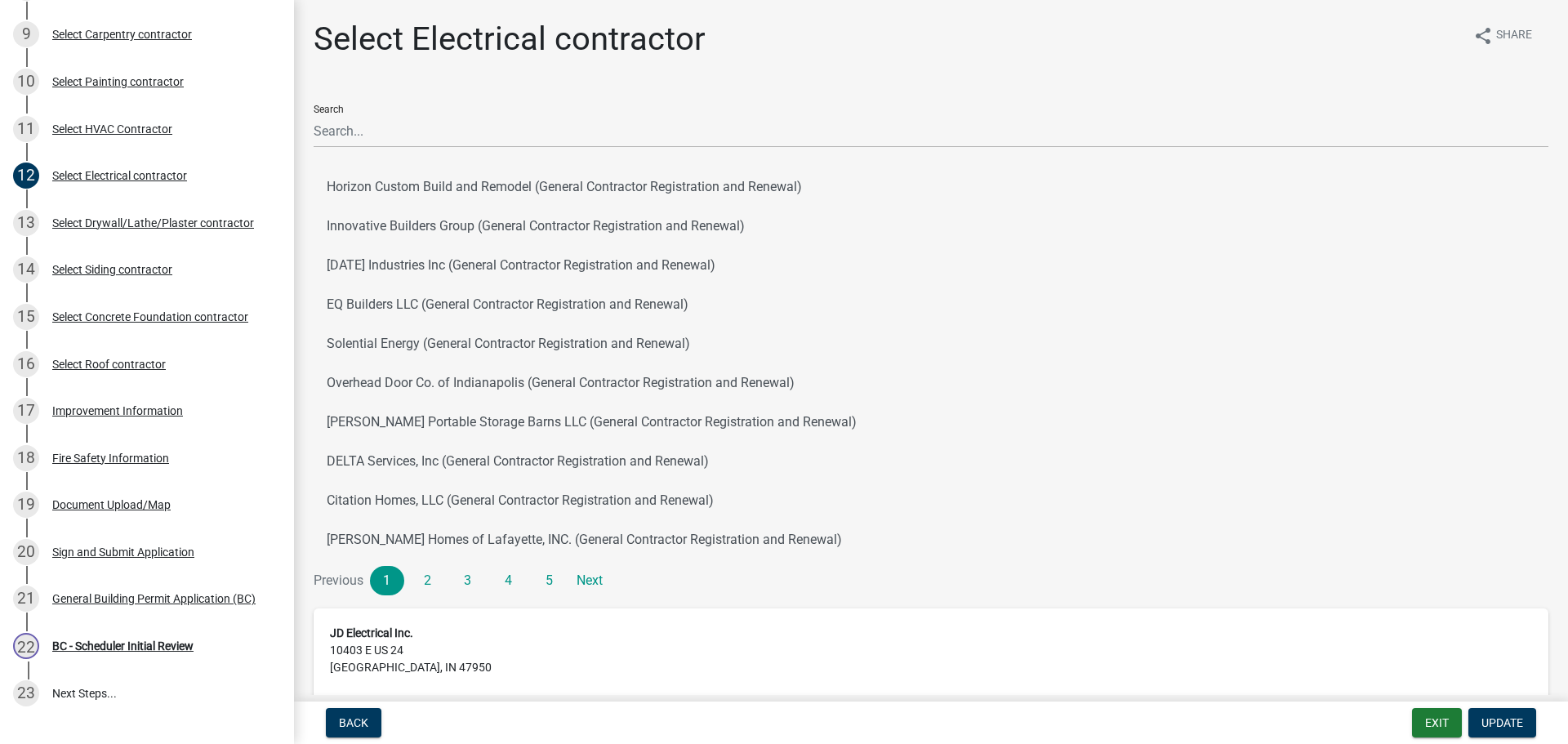
scroll to position [683, 0]
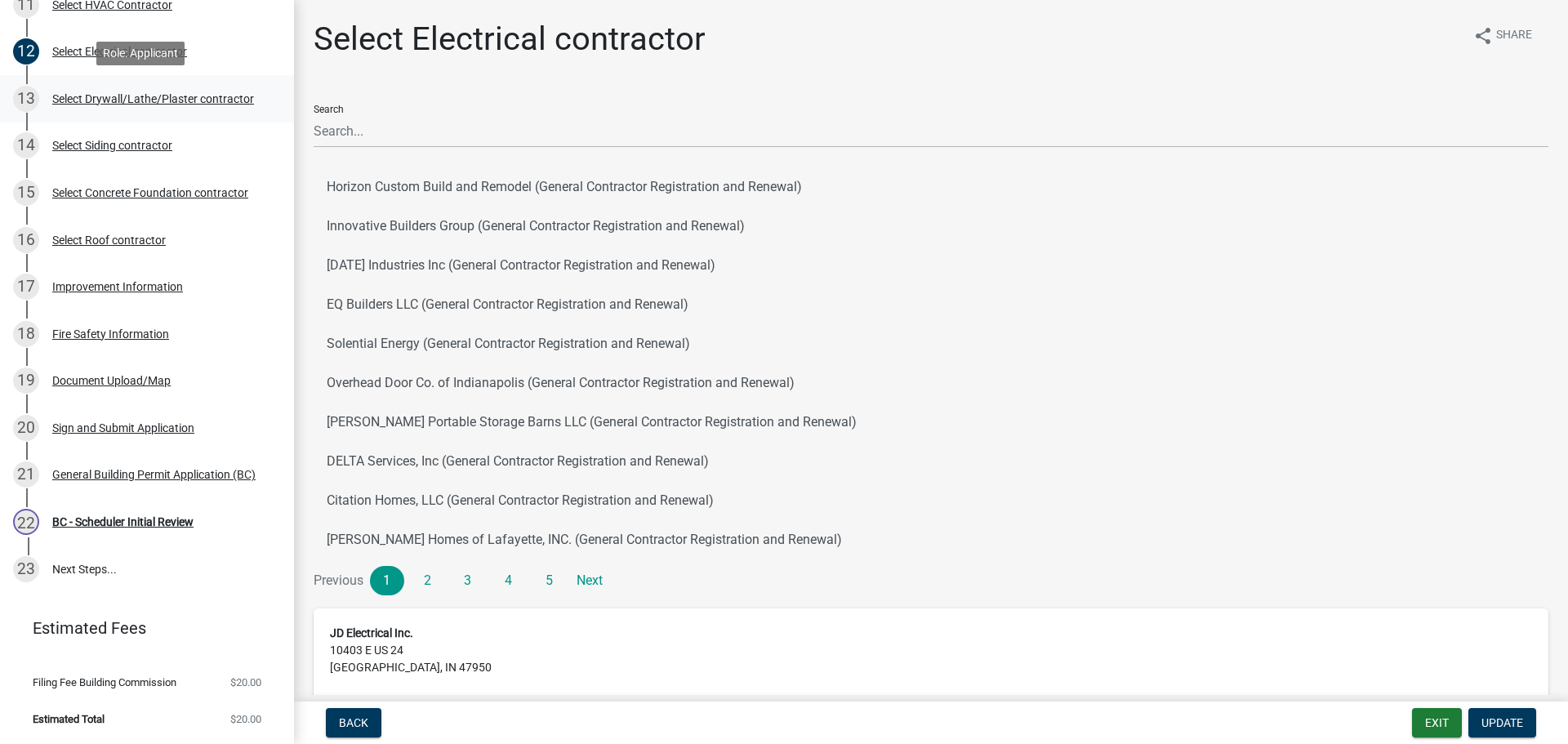
click at [71, 96] on div "Select Drywall/Lathe/Plaster contractor" at bounding box center [153, 99] width 202 height 11
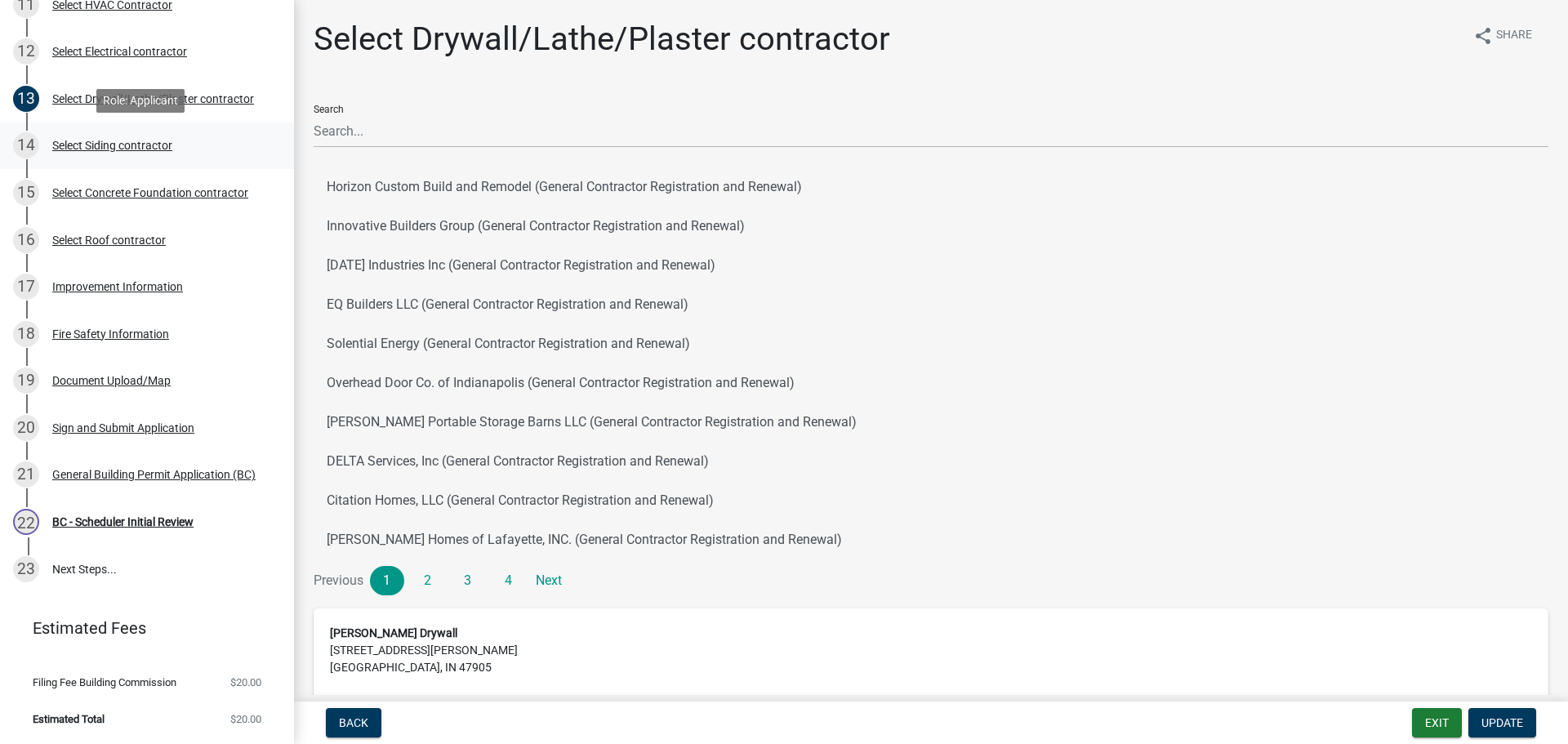
click at [101, 147] on div "Select Siding contractor" at bounding box center [112, 145] width 120 height 11
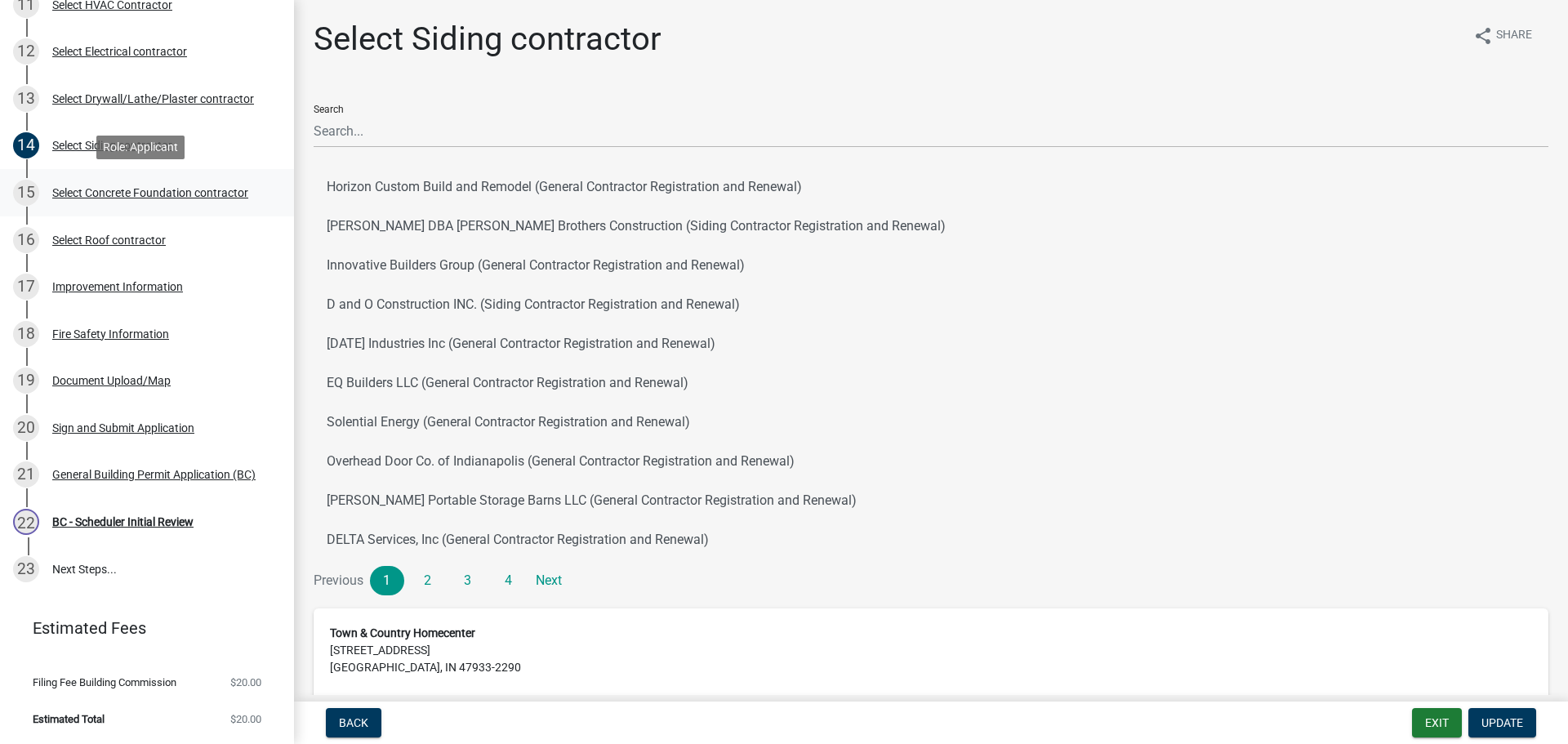
click at [98, 193] on div "Select Concrete Foundation contractor" at bounding box center [150, 193] width 196 height 11
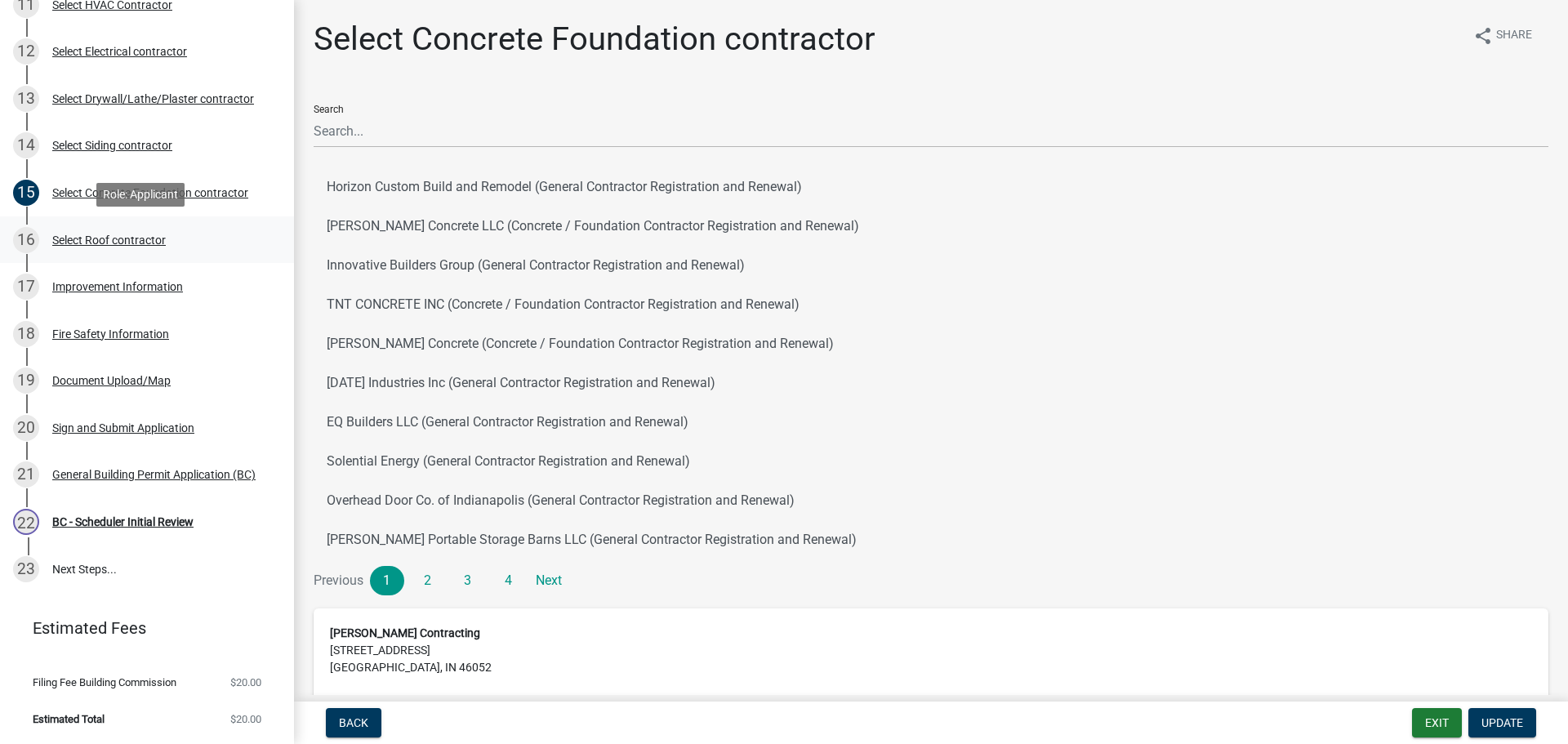
click at [98, 235] on div "Select Roof contractor" at bounding box center [109, 240] width 113 height 11
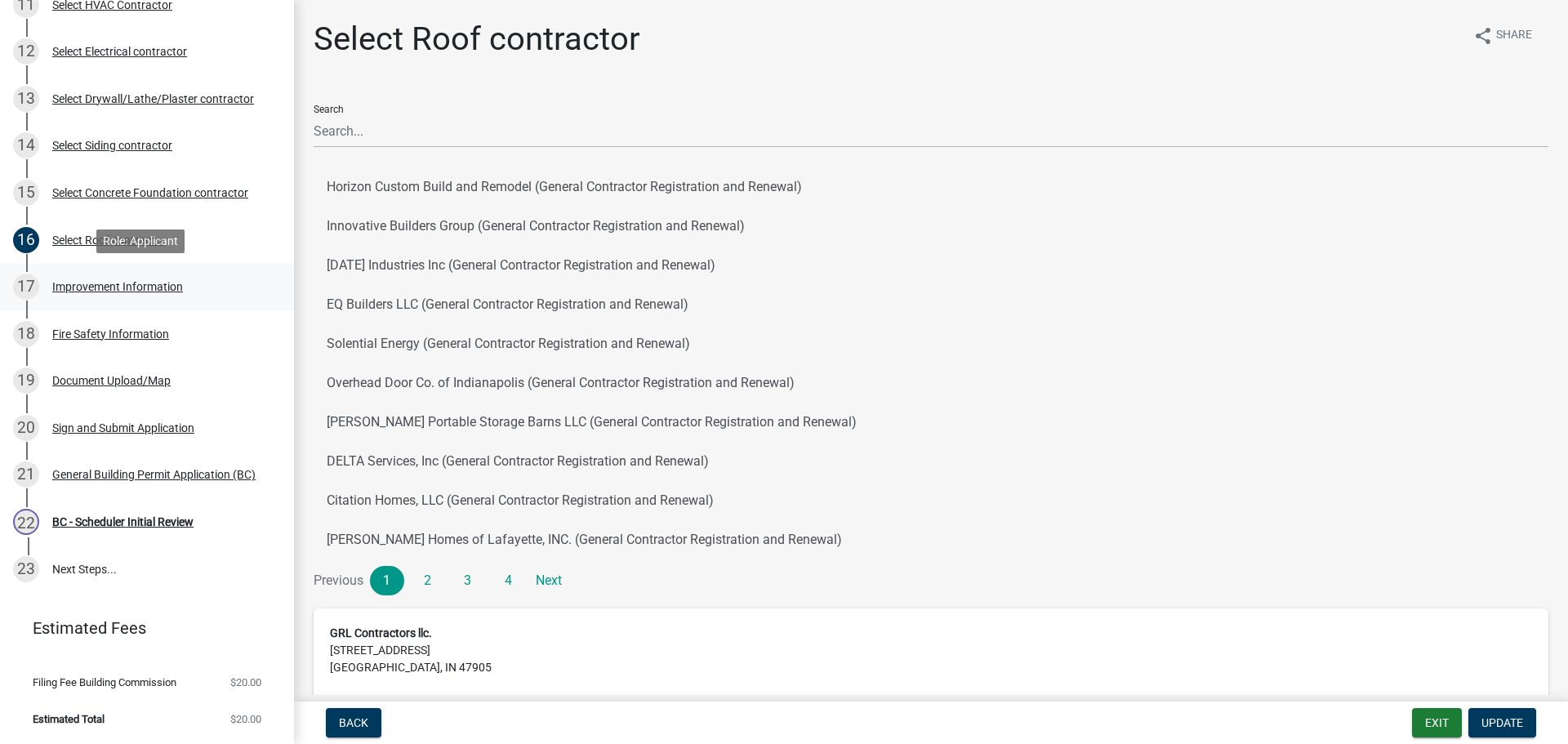
click at [93, 285] on div "Improvement Information" at bounding box center [117, 287] width 130 height 11
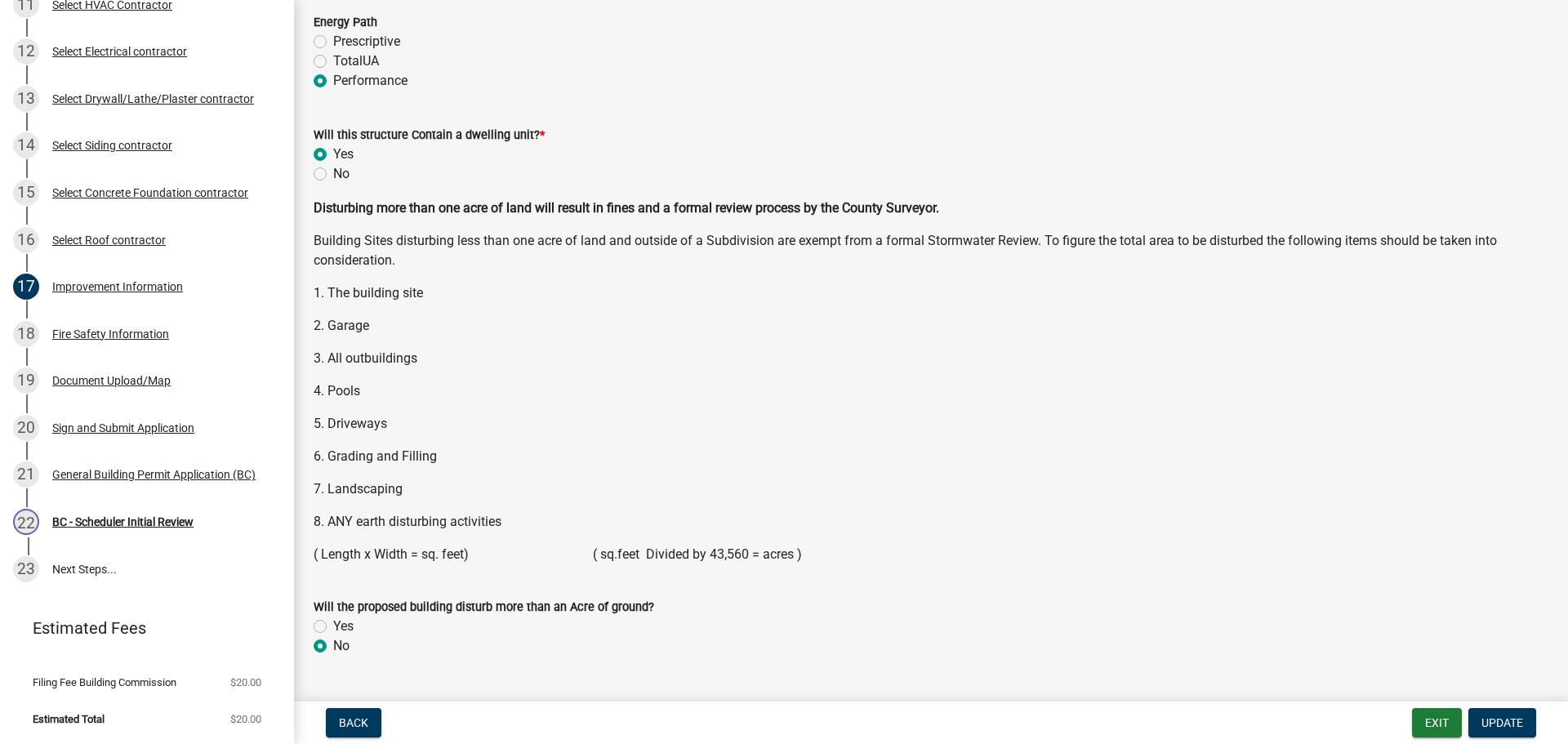
scroll to position [2104, 0]
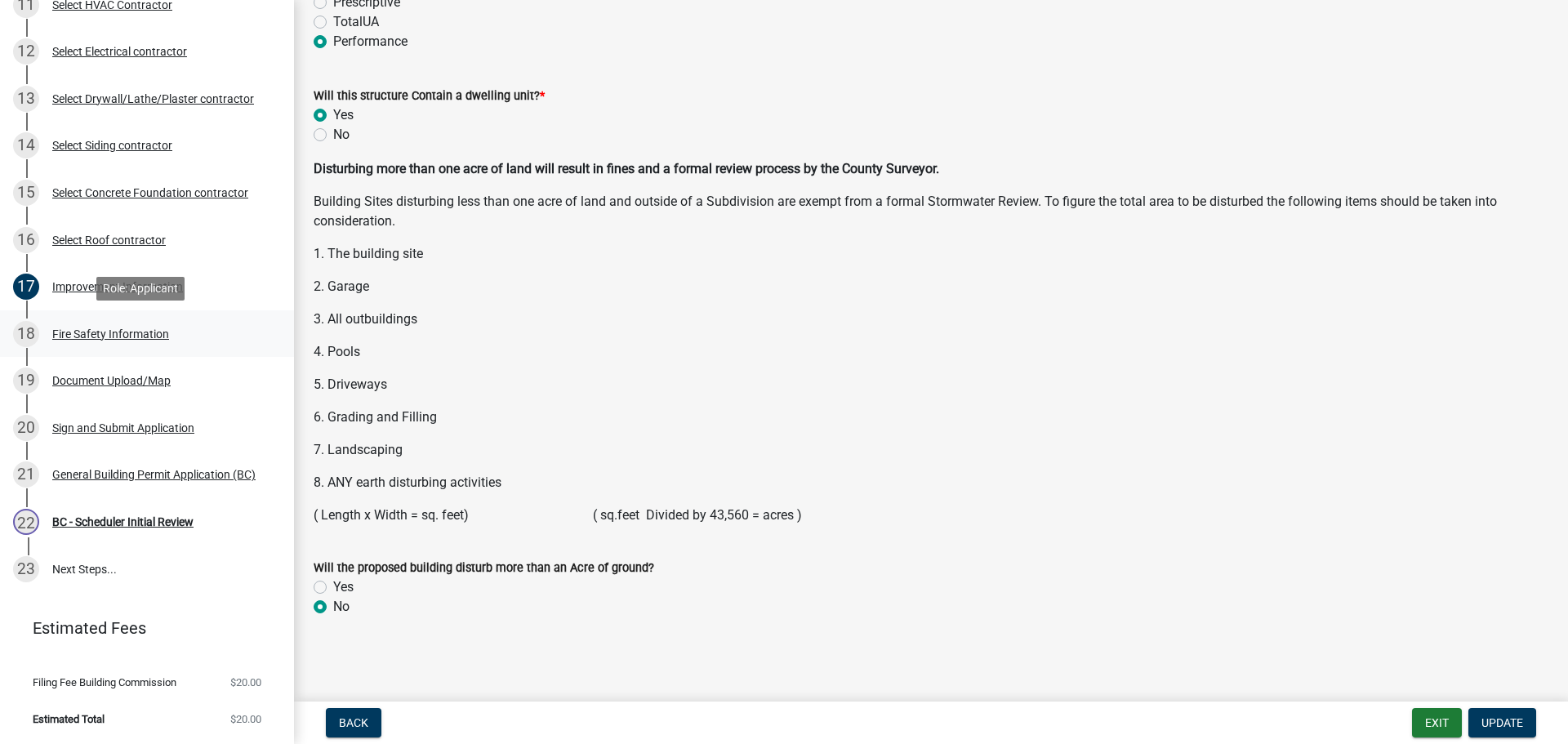
click at [85, 328] on div "Fire Safety Information" at bounding box center [111, 334] width 116 height 11
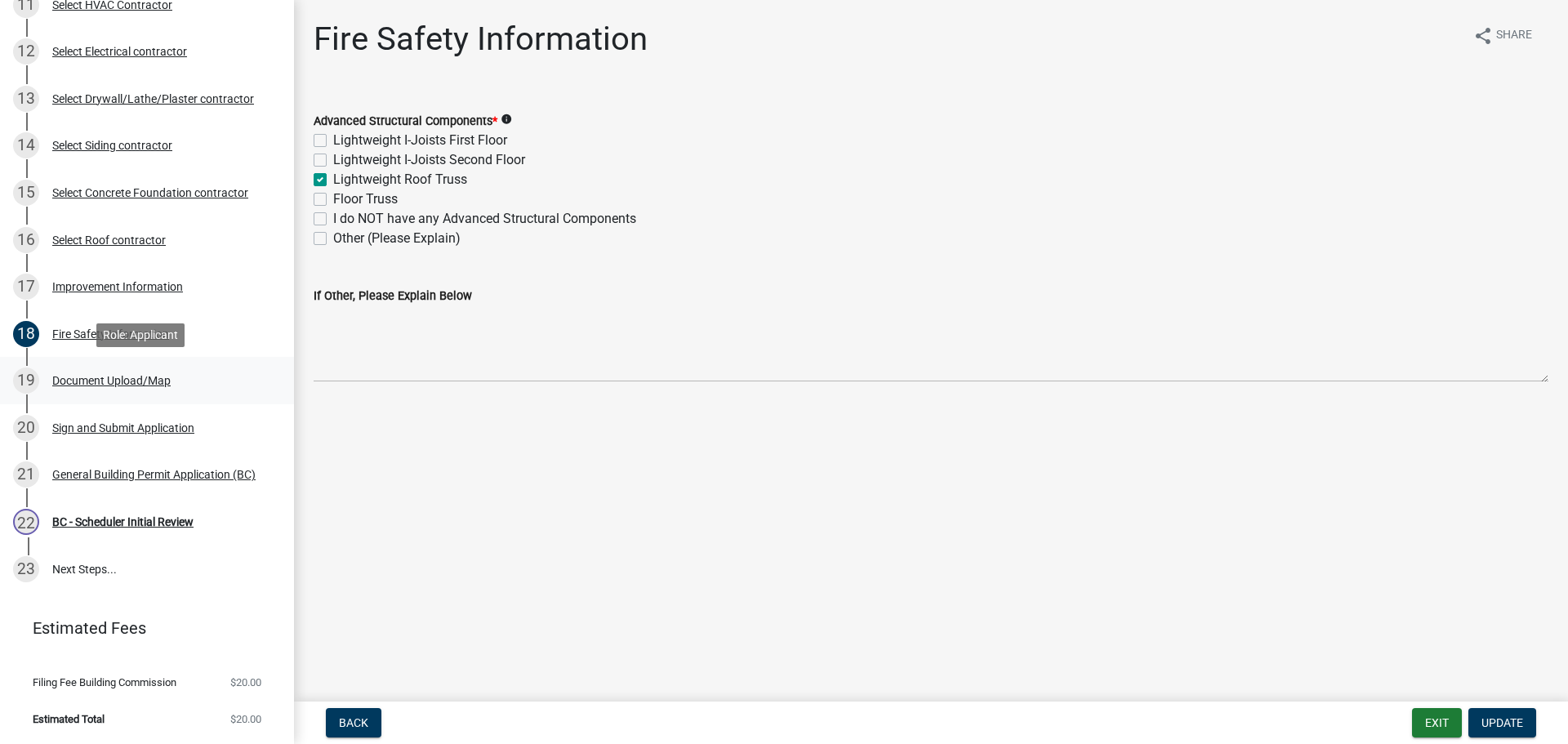
click at [109, 379] on div "Document Upload/Map" at bounding box center [112, 381] width 118 height 11
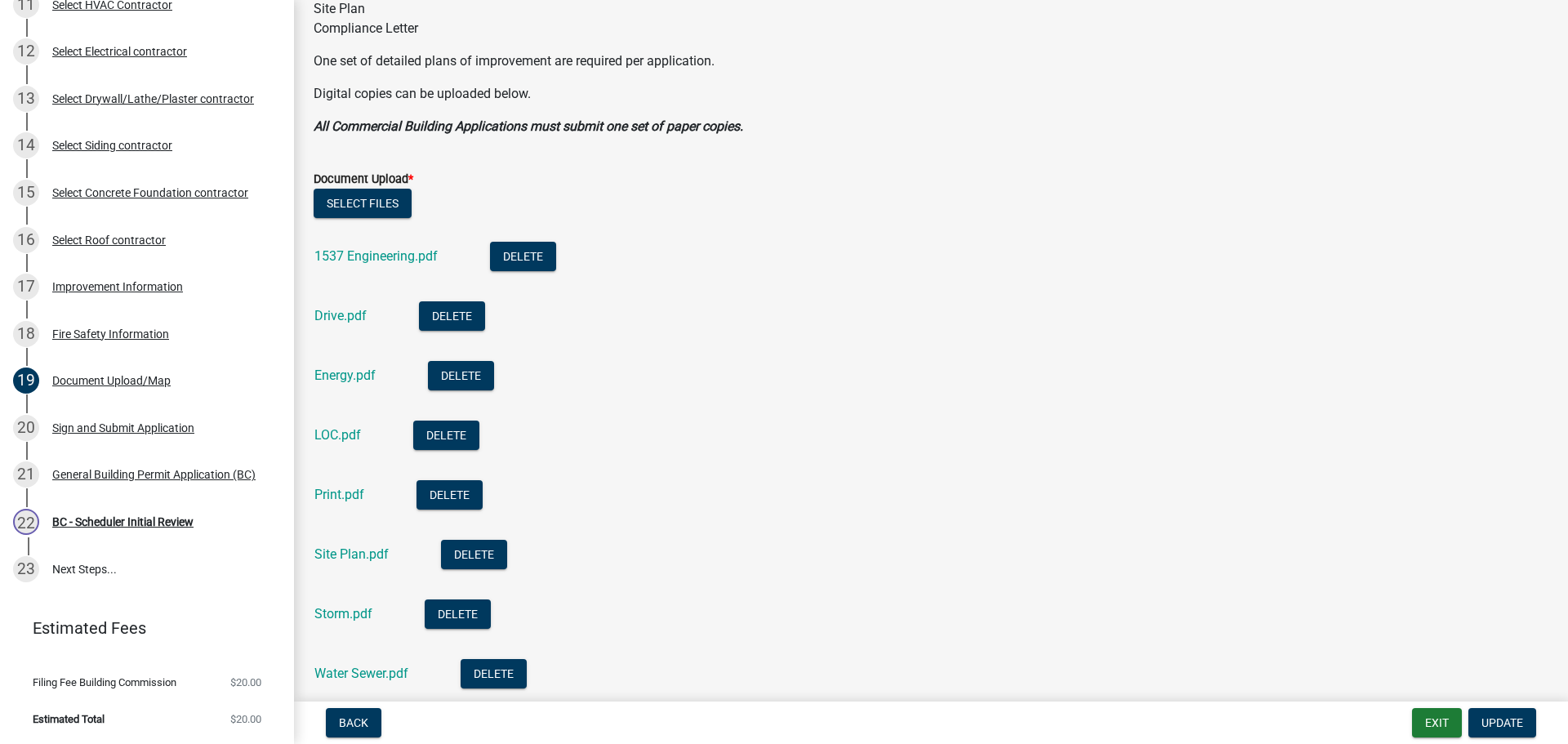
scroll to position [409, 0]
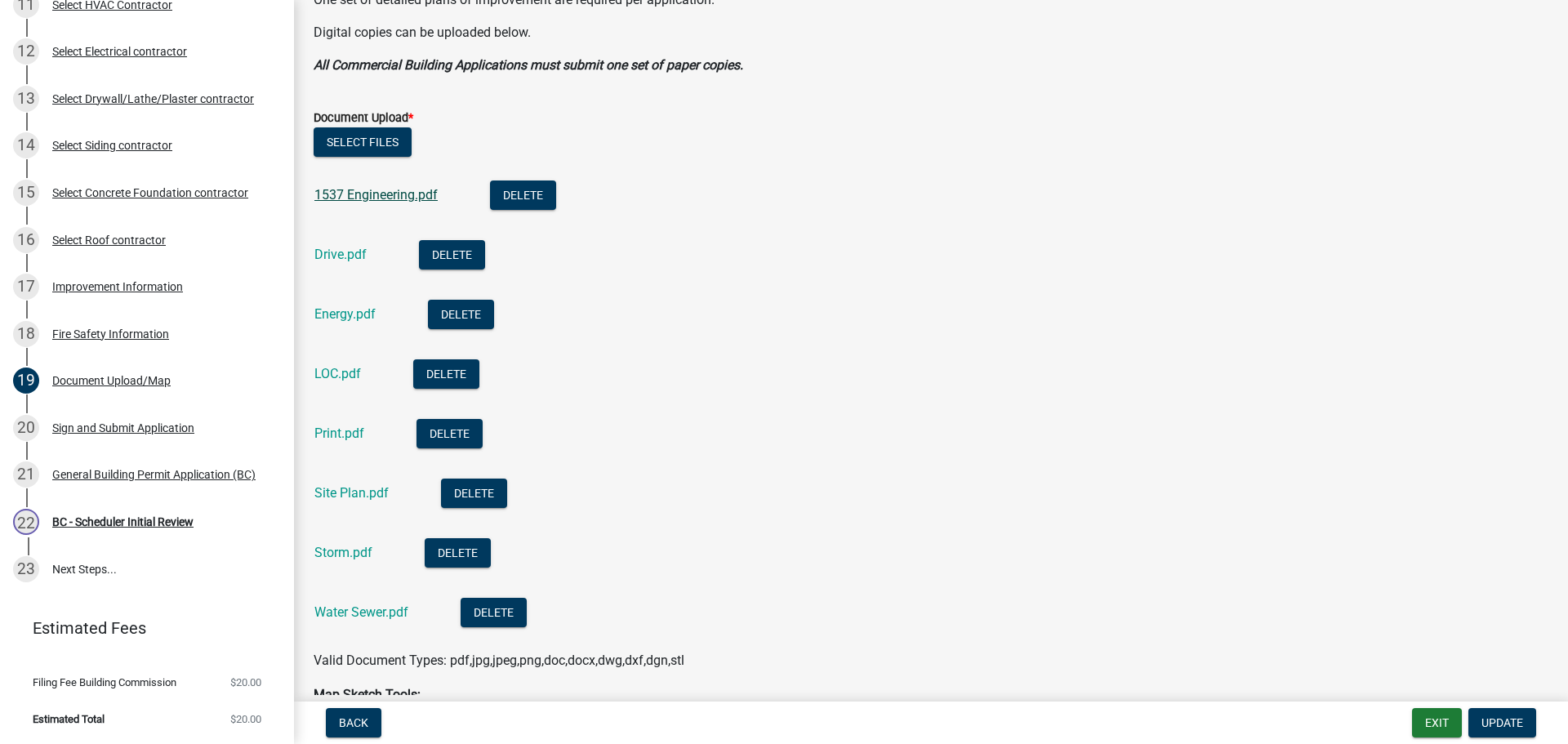
click at [369, 192] on link "1537 Engineering.pdf" at bounding box center [376, 194] width 123 height 16
click at [340, 257] on link "Drive.pdf" at bounding box center [340, 254] width 52 height 16
click at [333, 491] on link "Site Plan.pdf" at bounding box center [351, 492] width 75 height 16
click at [344, 552] on link "Storm.pdf" at bounding box center [343, 552] width 58 height 16
click at [375, 614] on link "Water Sewer.pdf" at bounding box center [361, 612] width 94 height 16
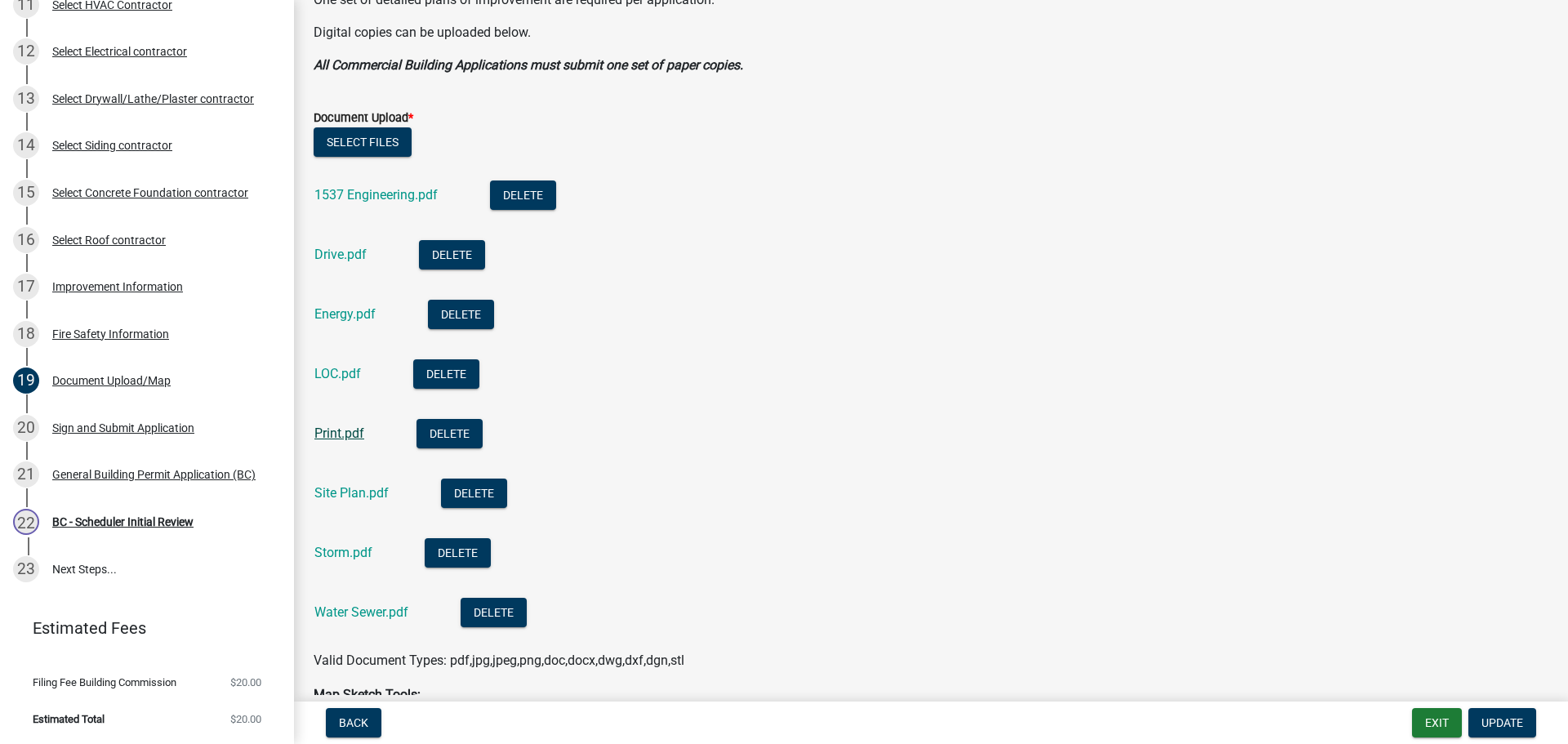
click at [357, 427] on link "Print.pdf" at bounding box center [339, 433] width 50 height 16
click at [138, 277] on div "17 Improvement Information" at bounding box center [140, 287] width 255 height 26
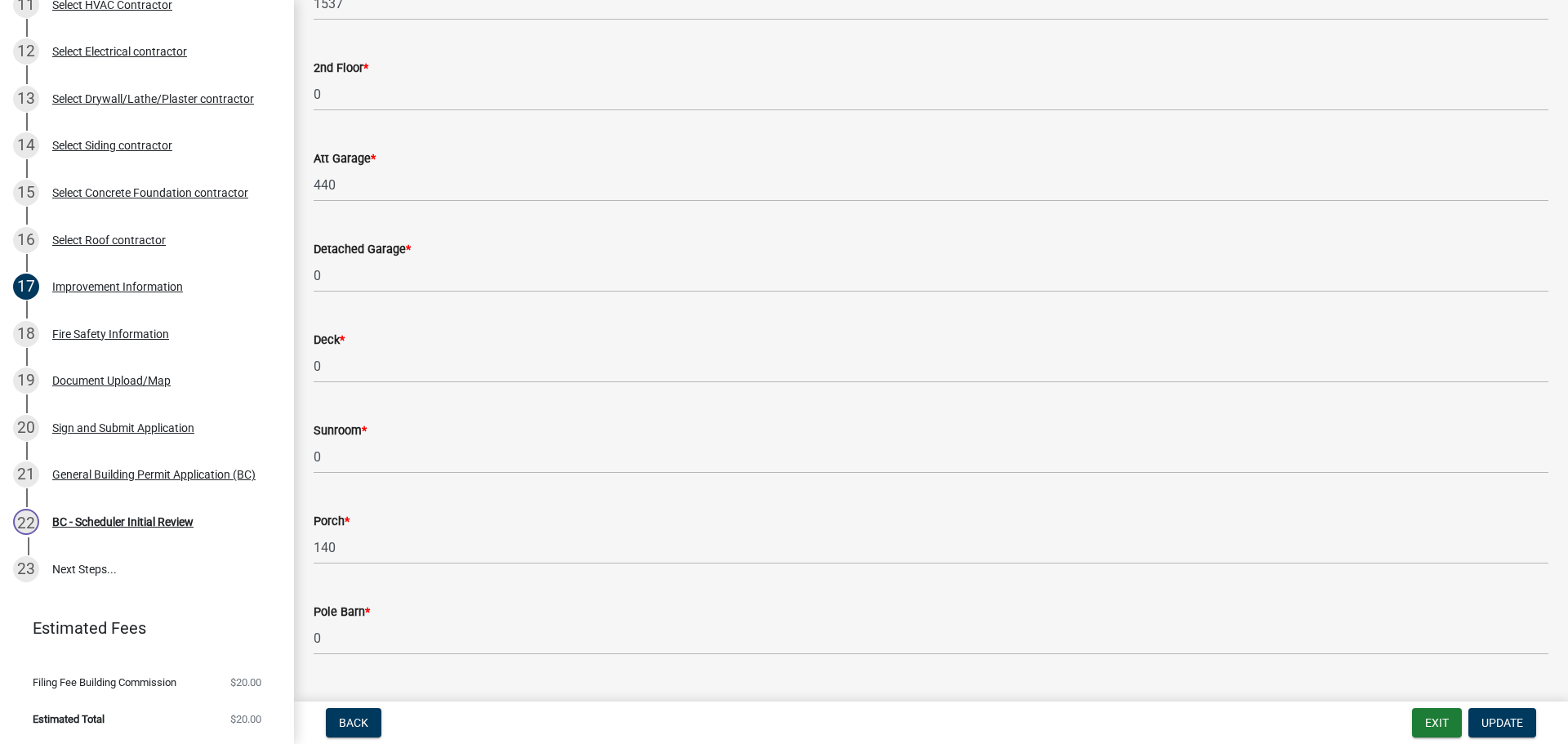
scroll to position [490, 0]
click at [98, 423] on div "Sign and Submit Application" at bounding box center [123, 428] width 142 height 11
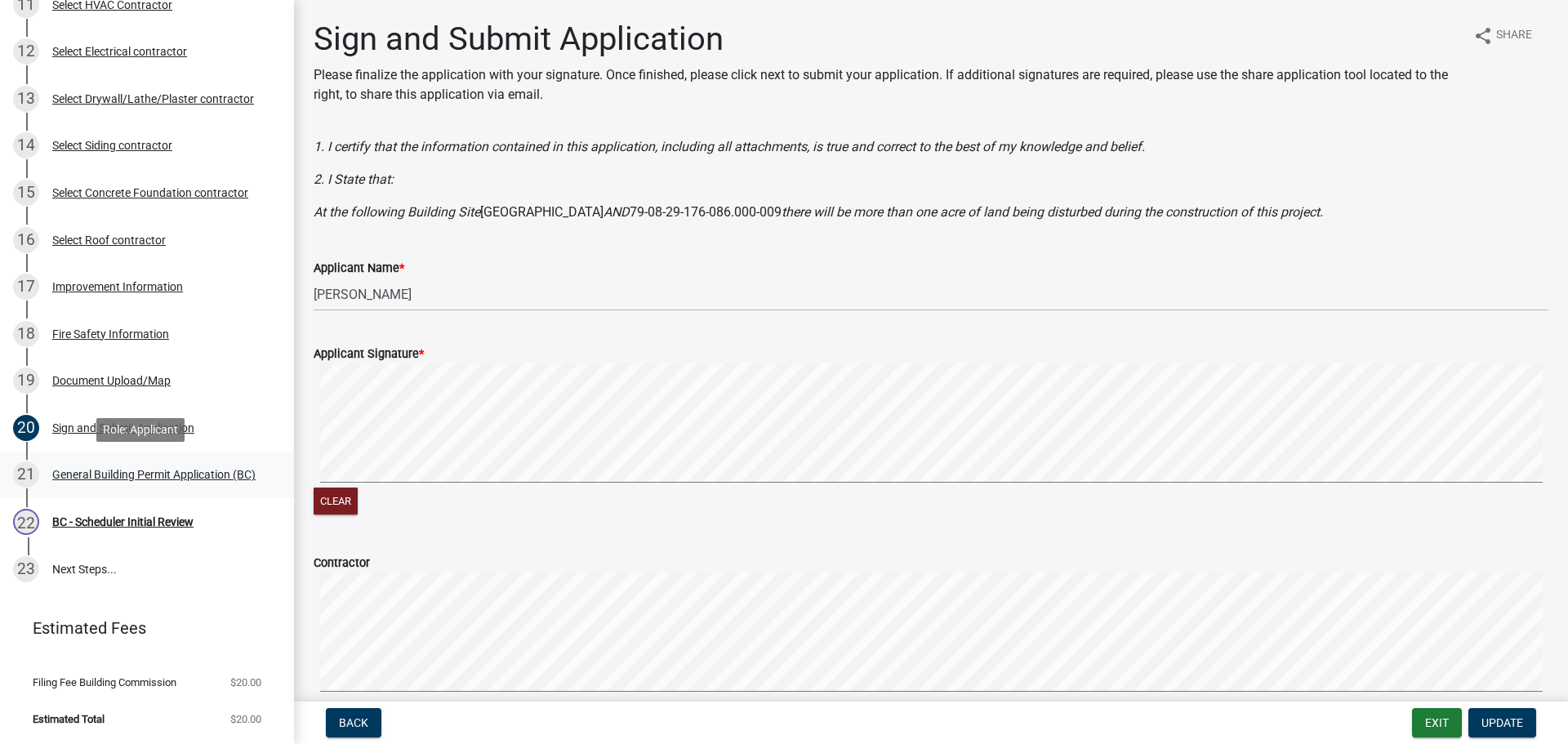
click at [125, 469] on div "General Building Permit Application (BC)" at bounding box center [154, 475] width 203 height 11
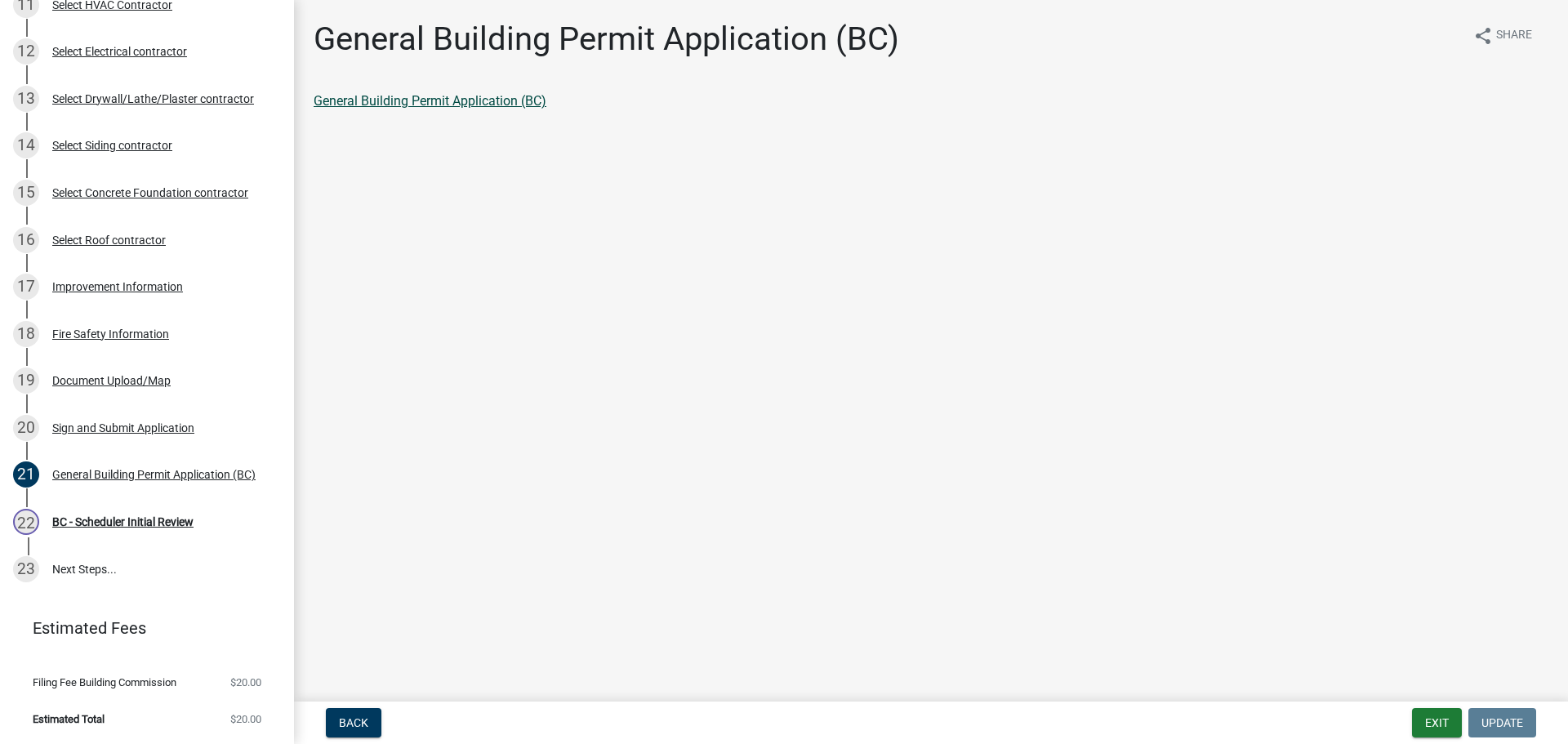
click at [467, 101] on link "General Building Permit Application (BC)" at bounding box center [430, 101] width 233 height 16
click at [107, 526] on div "BC - Scheduler Initial Review" at bounding box center [123, 522] width 141 height 11
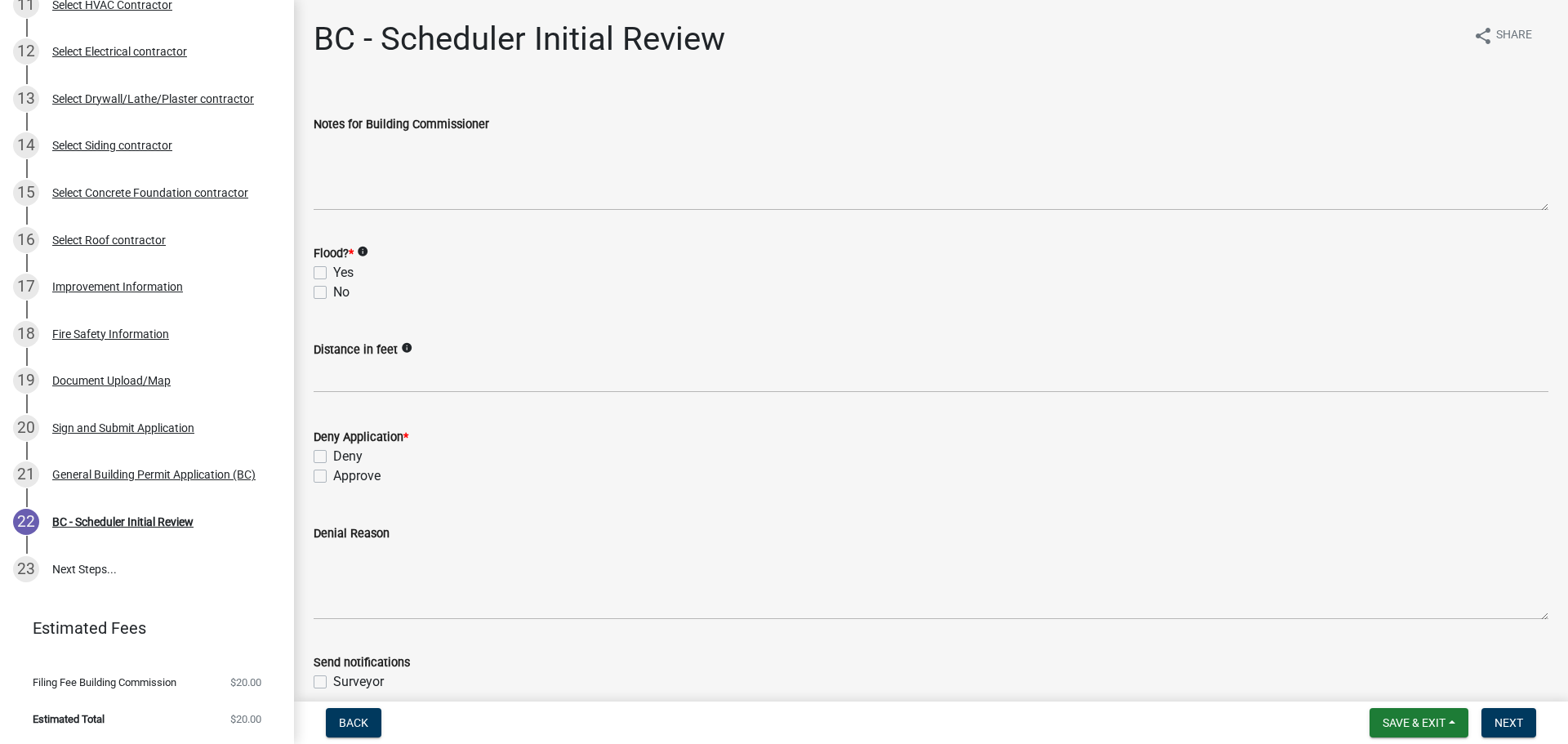
click at [333, 286] on label "No" at bounding box center [341, 293] width 16 height 20
click at [333, 286] on input "No" at bounding box center [338, 288] width 11 height 11
checkbox input "true"
checkbox input "false"
checkbox input "true"
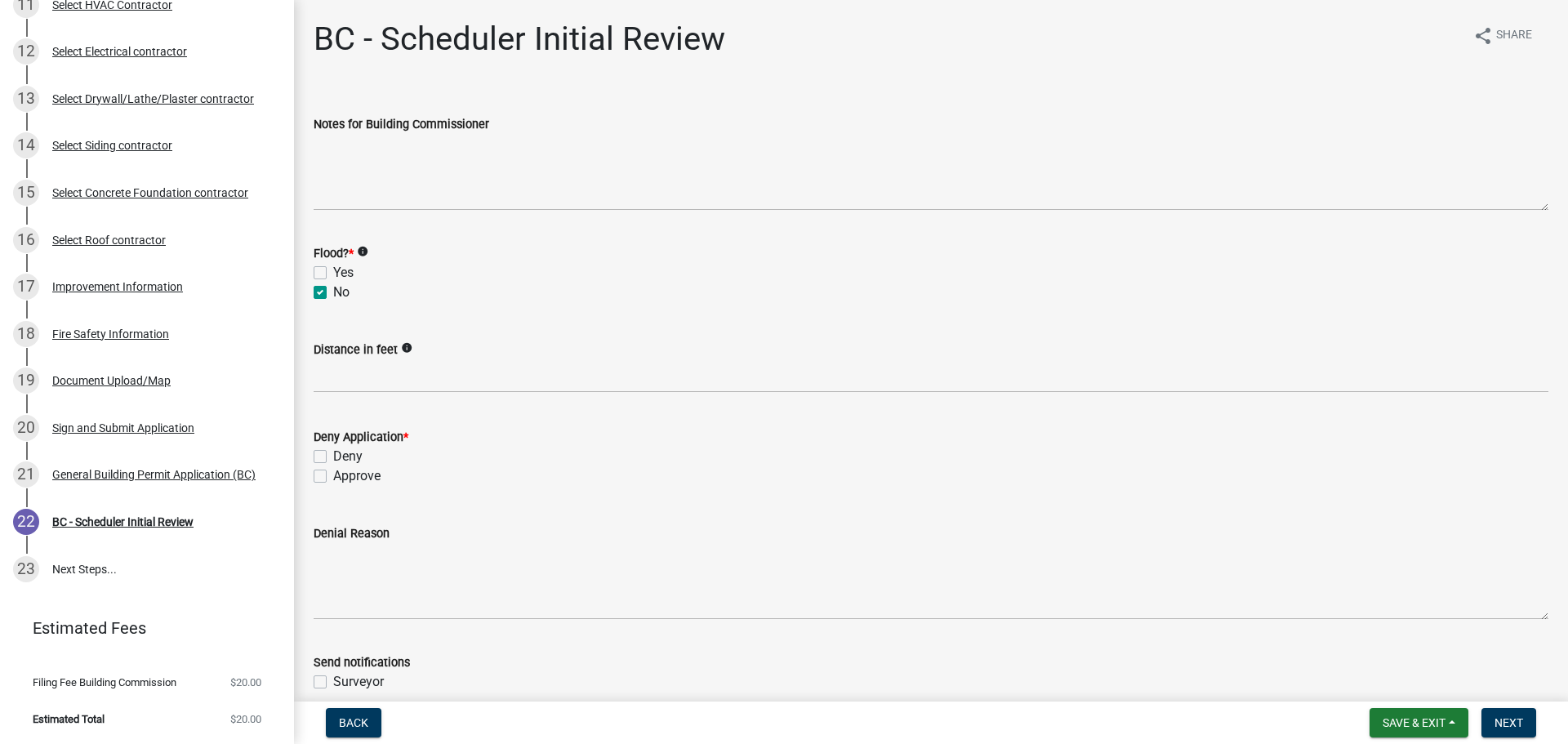
click at [333, 480] on label "Approve" at bounding box center [357, 477] width 48 height 20
click at [333, 477] on input "Approve" at bounding box center [338, 472] width 11 height 11
checkbox input "true"
checkbox input "false"
checkbox input "true"
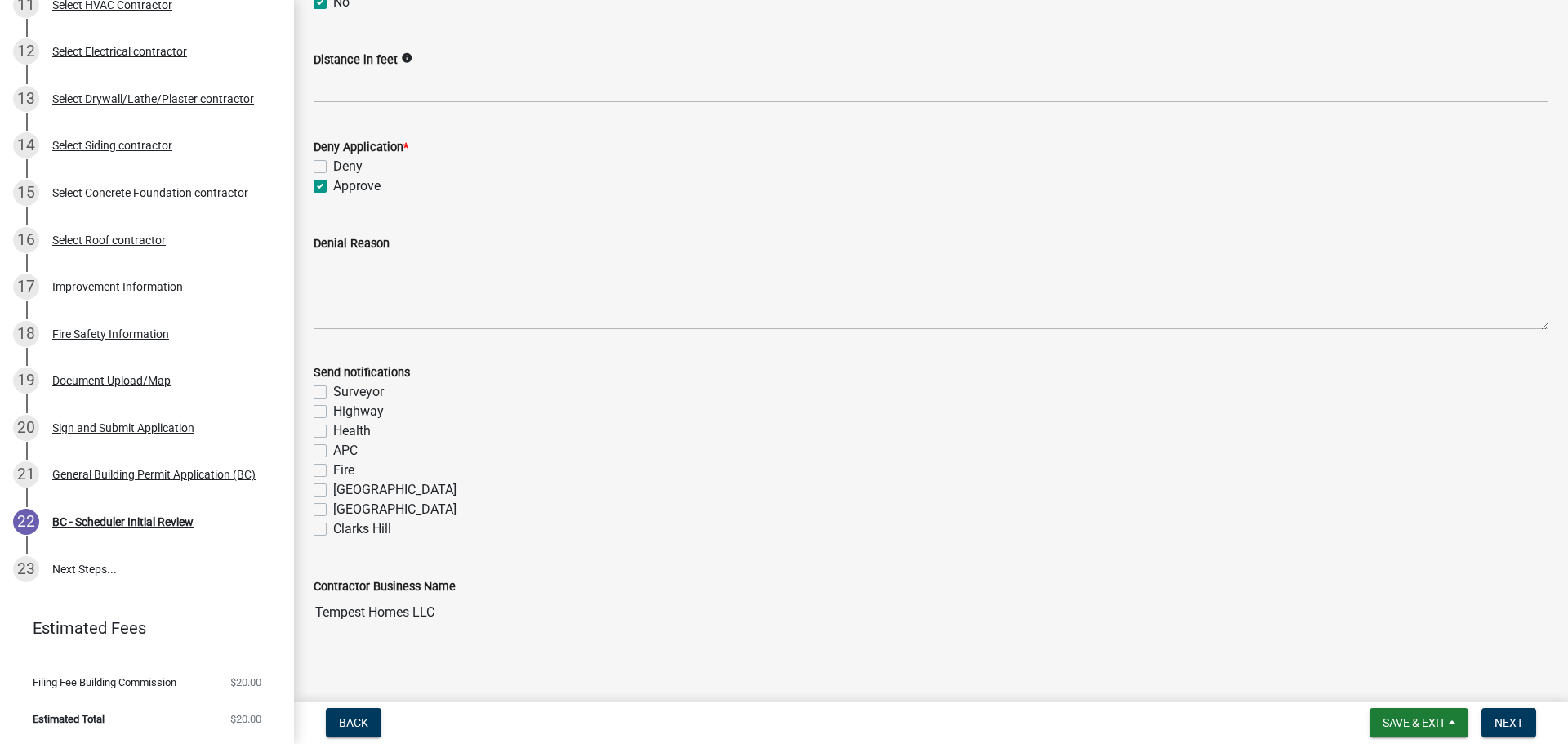
scroll to position [300, 0]
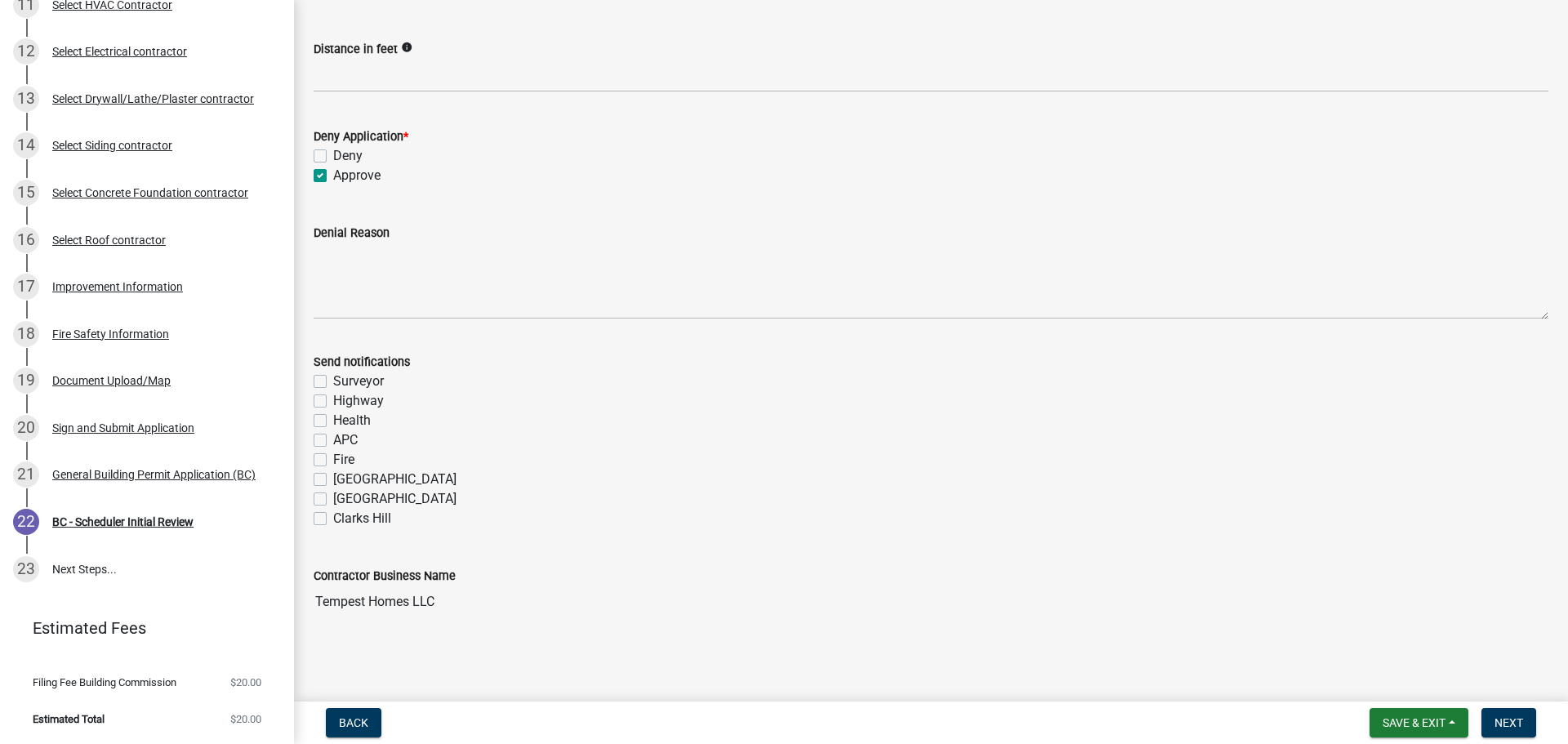
click at [333, 460] on label "Fire" at bounding box center [344, 460] width 21 height 20
click at [333, 460] on input "Fire" at bounding box center [338, 455] width 11 height 11
checkbox input "true"
checkbox input "false"
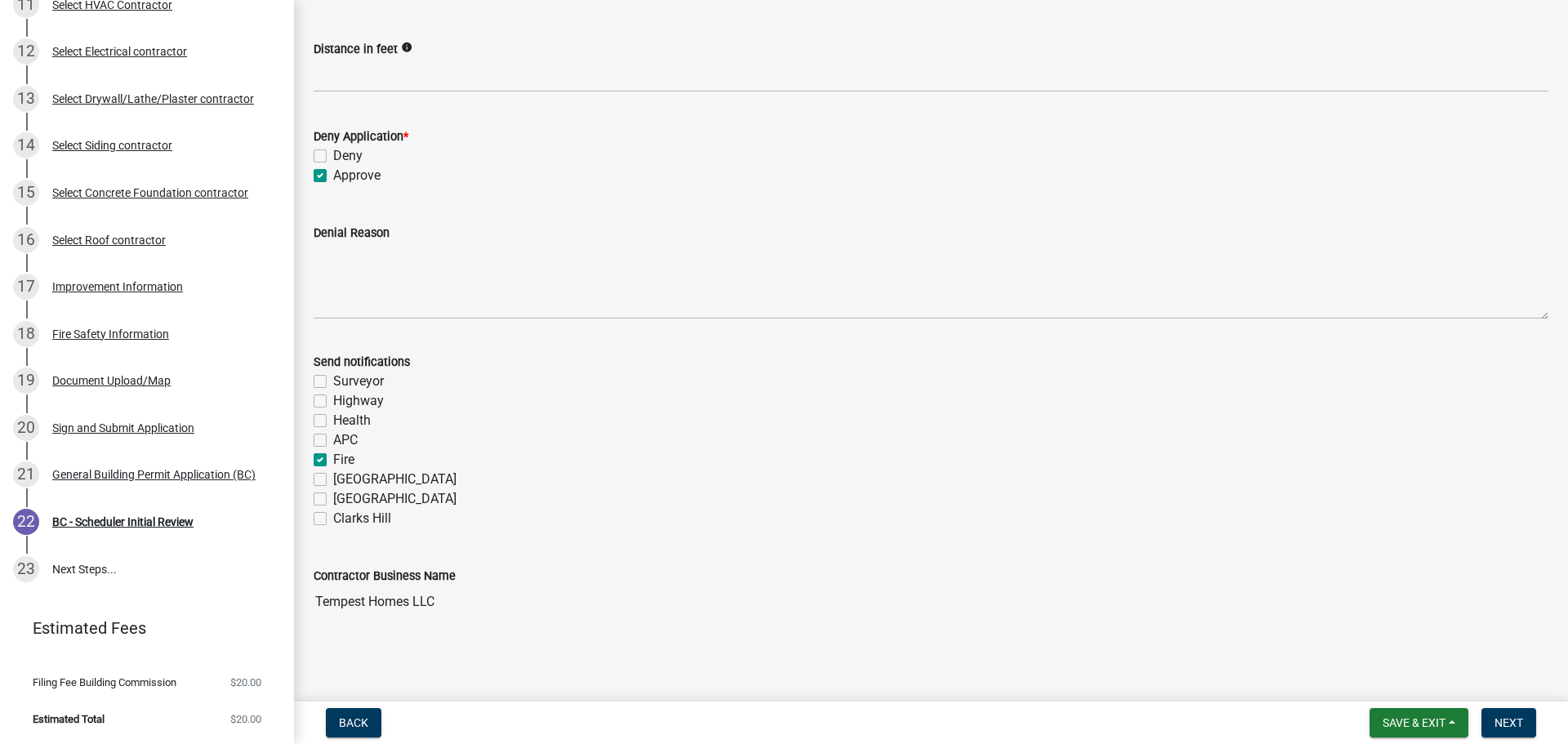
checkbox input "false"
checkbox input "true"
checkbox input "false"
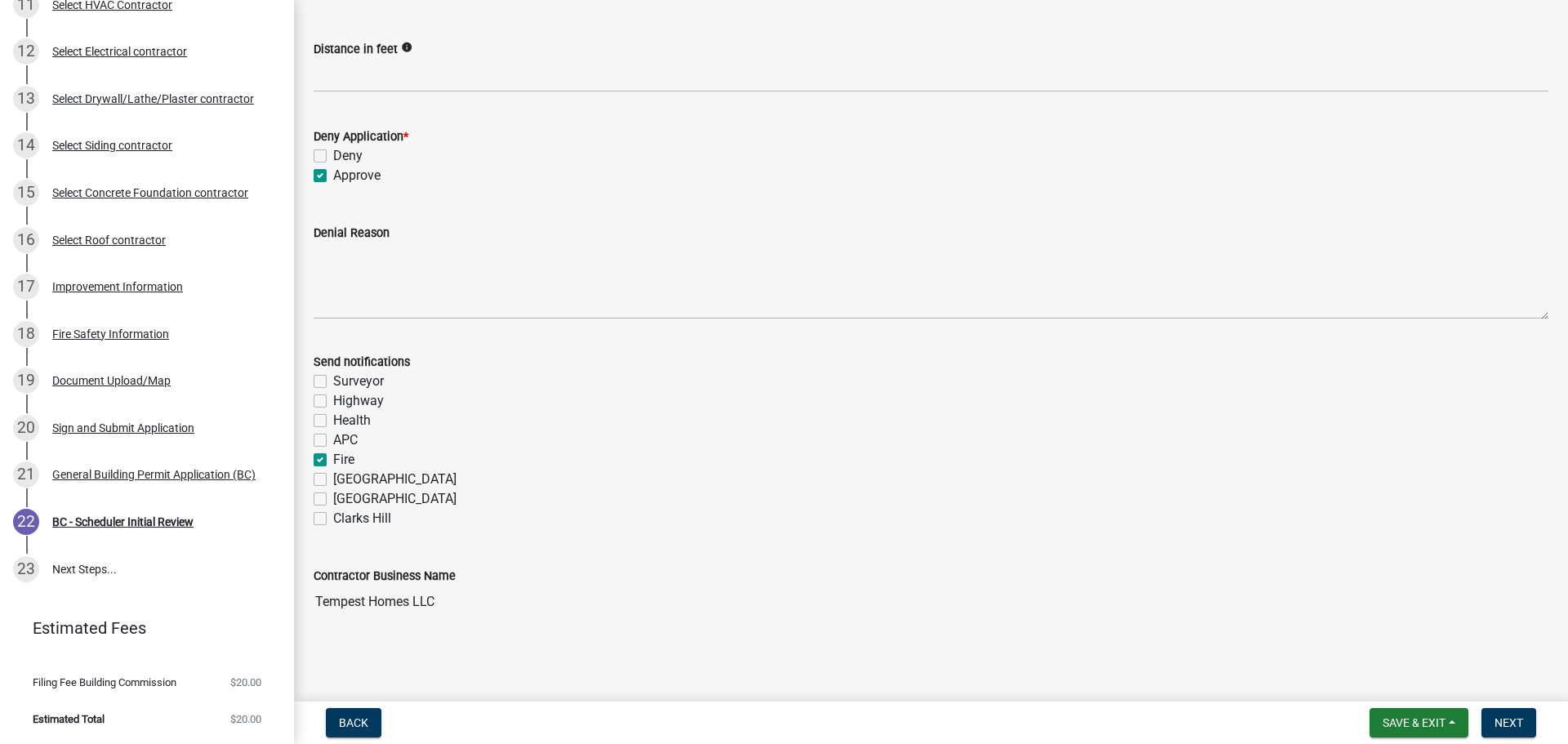
checkbox input "false"
click at [1510, 727] on span "Next" at bounding box center [1508, 723] width 29 height 13
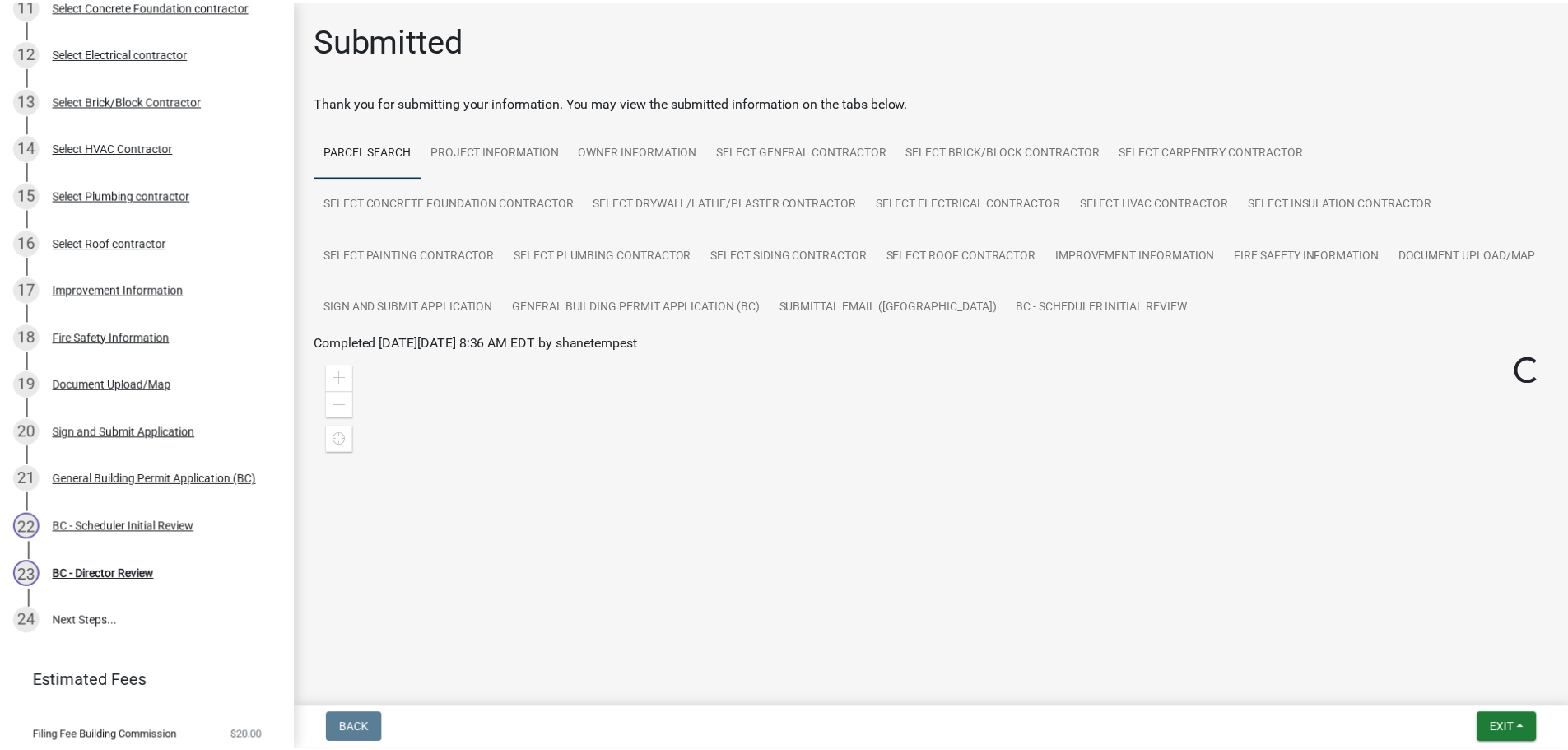
scroll to position [736, 0]
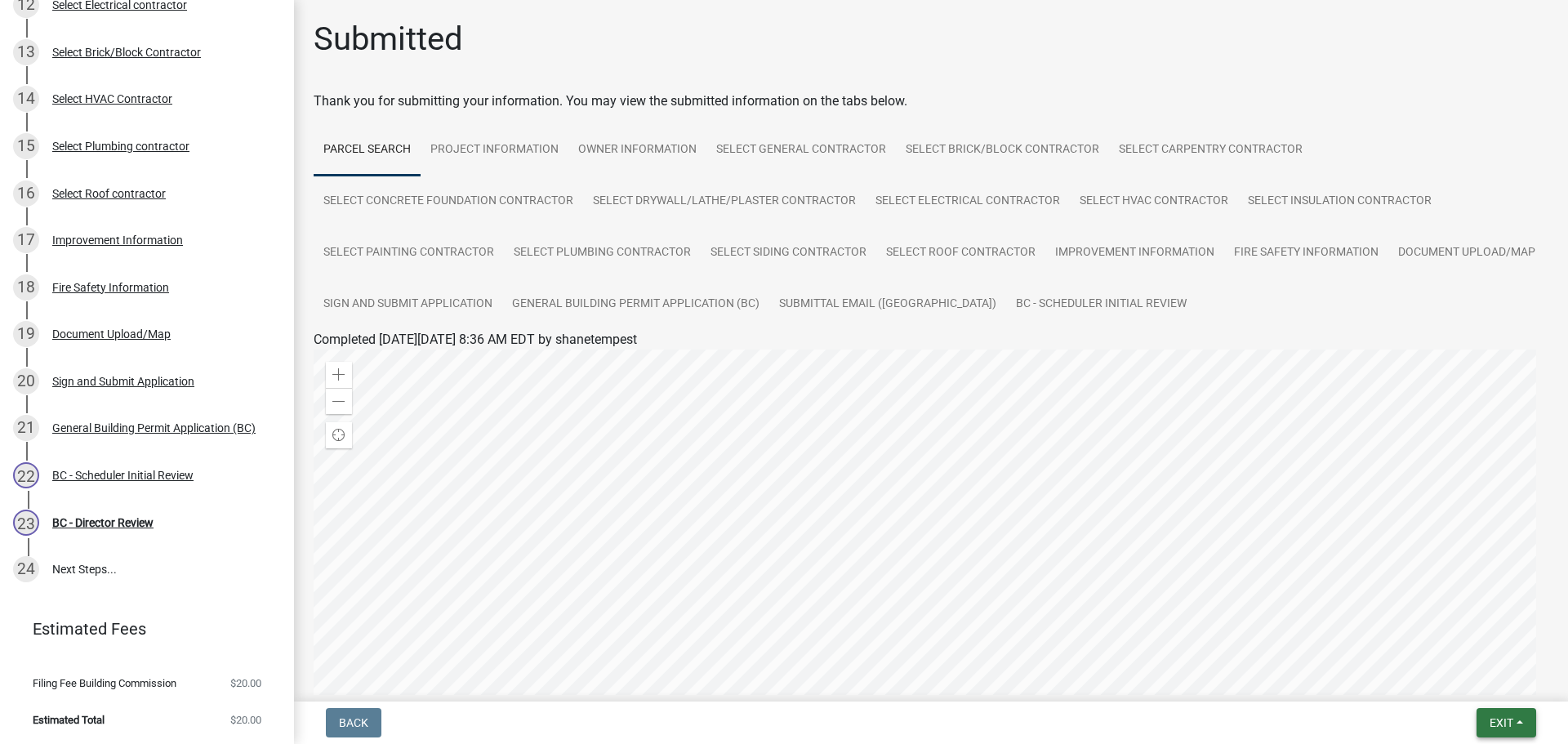
click at [1518, 720] on button "Exit" at bounding box center [1506, 723] width 60 height 30
click at [1476, 678] on button "Save & Exit" at bounding box center [1470, 681] width 130 height 39
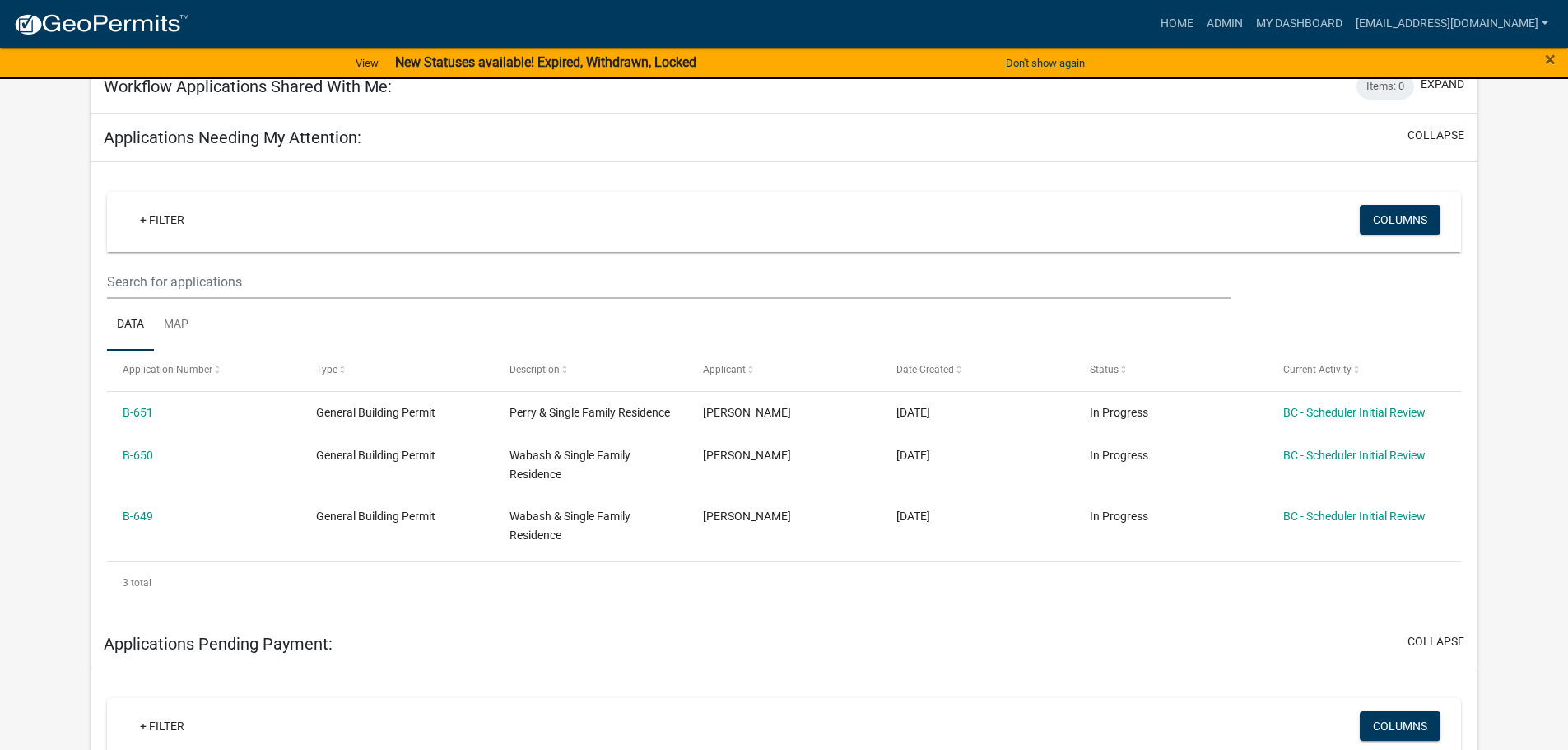
scroll to position [247, 0]
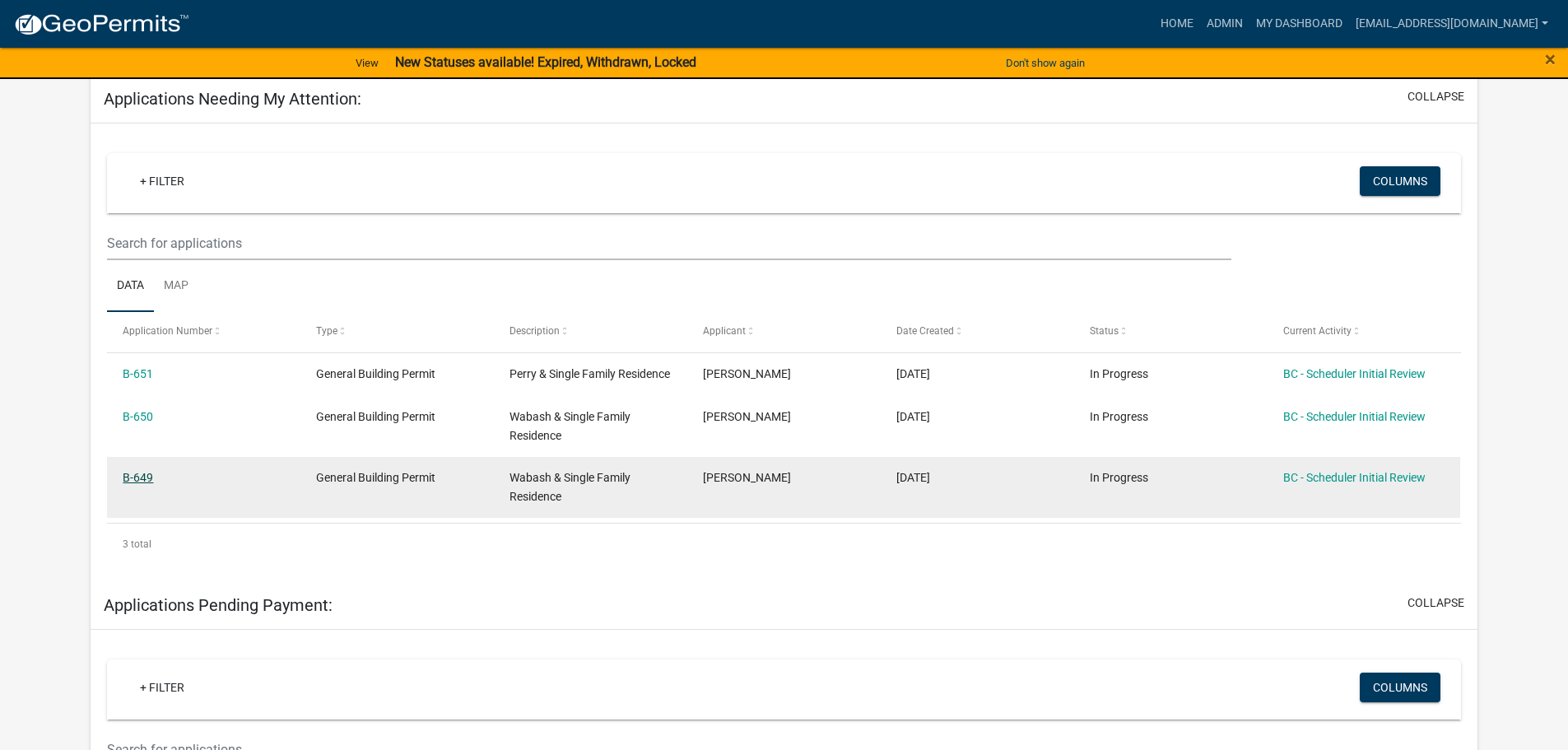
click at [132, 484] on link "B-649" at bounding box center [137, 478] width 31 height 13
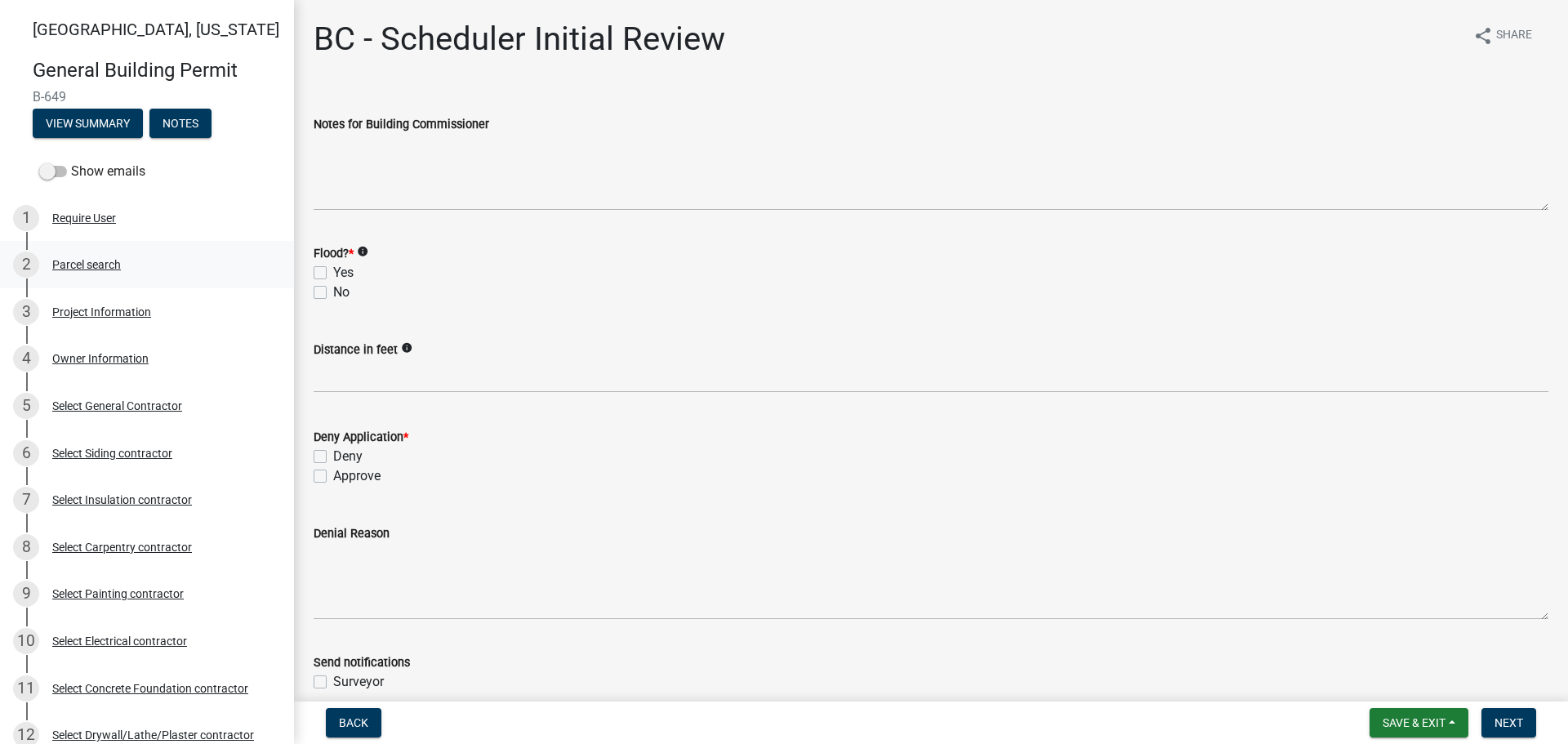
click at [90, 266] on div "Parcel search" at bounding box center [87, 265] width 69 height 11
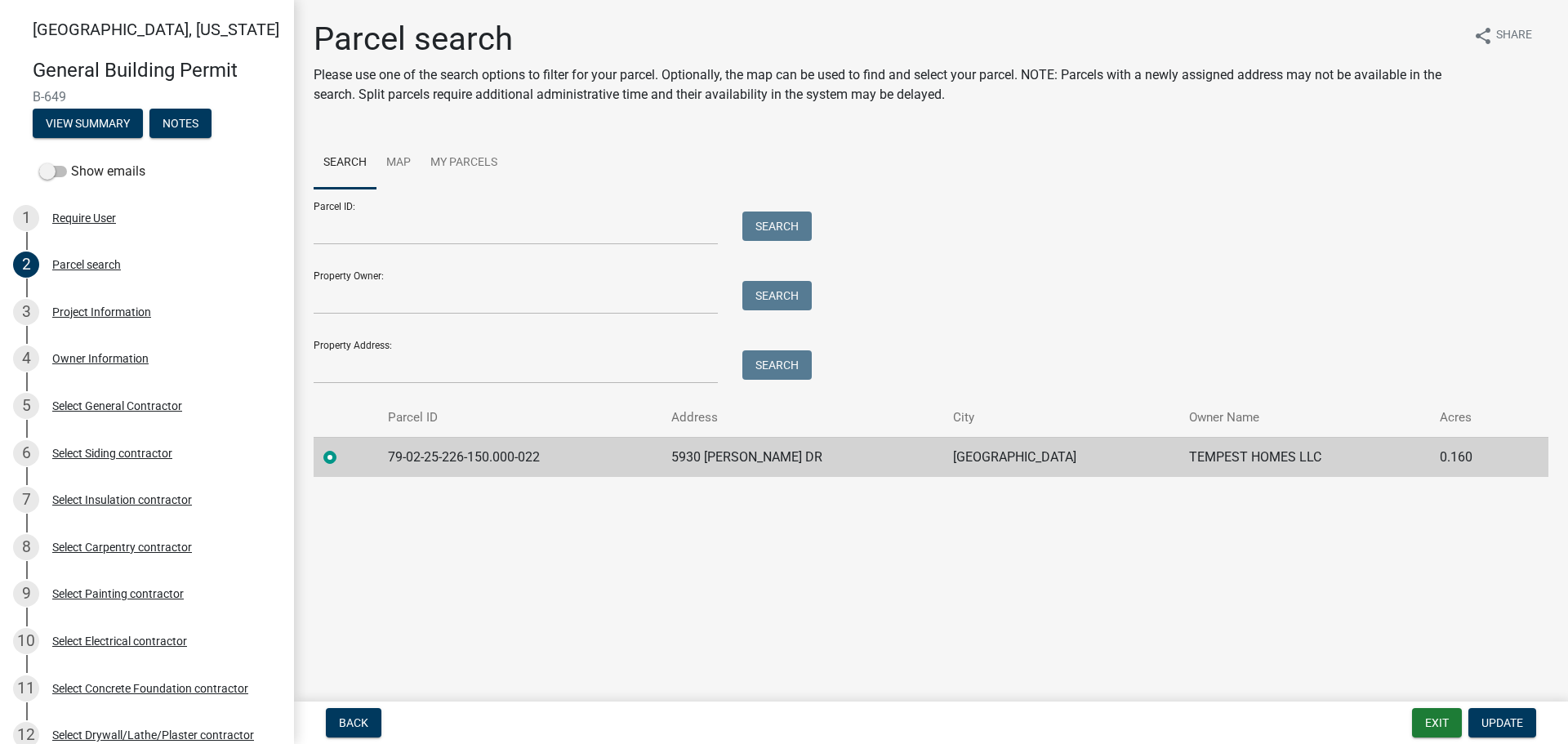
click at [554, 455] on td "79-02-25-226-150.000-022" at bounding box center [520, 457] width 284 height 40
click at [550, 454] on td "79-02-25-226-150.000-022" at bounding box center [520, 457] width 284 height 40
drag, startPoint x: 545, startPoint y: 454, endPoint x: 394, endPoint y: 450, distance: 151.1
click at [394, 450] on td "79-02-25-226-150.000-022" at bounding box center [520, 457] width 284 height 40
copy td "79-02-25-226-150.000-022"
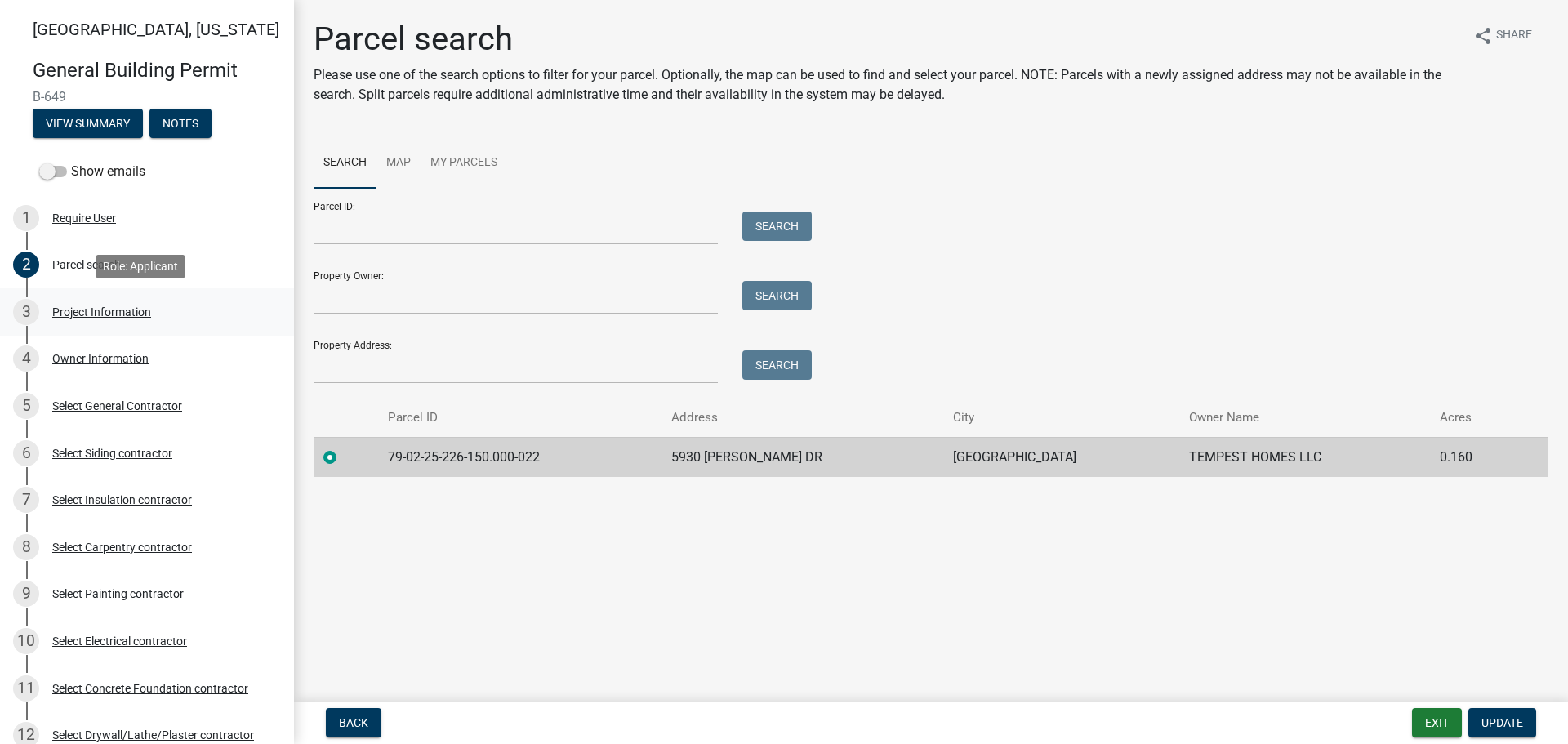
click at [88, 298] on link "3 Project Information" at bounding box center [147, 312] width 294 height 48
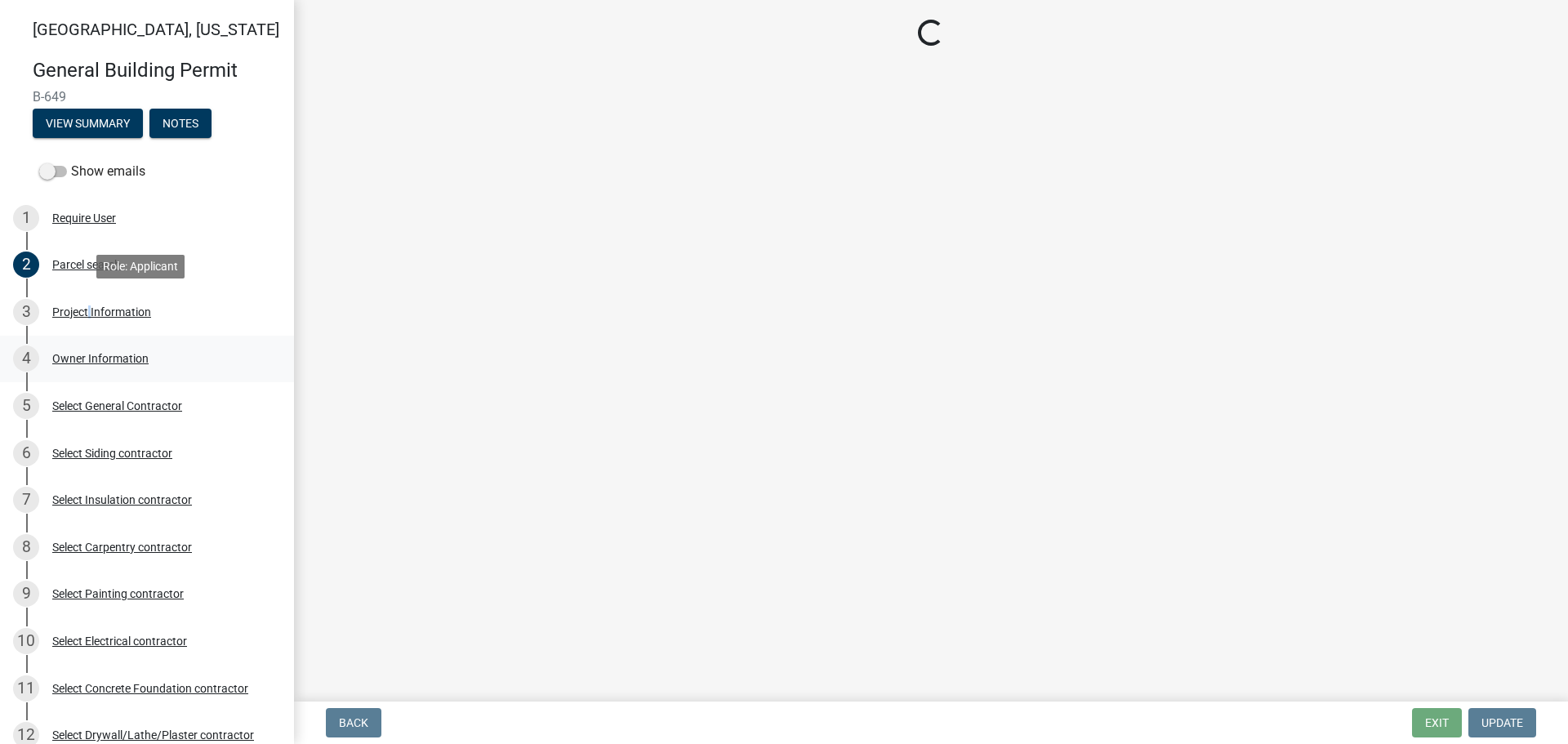
select select "f62e9ec7-2ce1-40c9-9d70-ac6e7ddc5d7c"
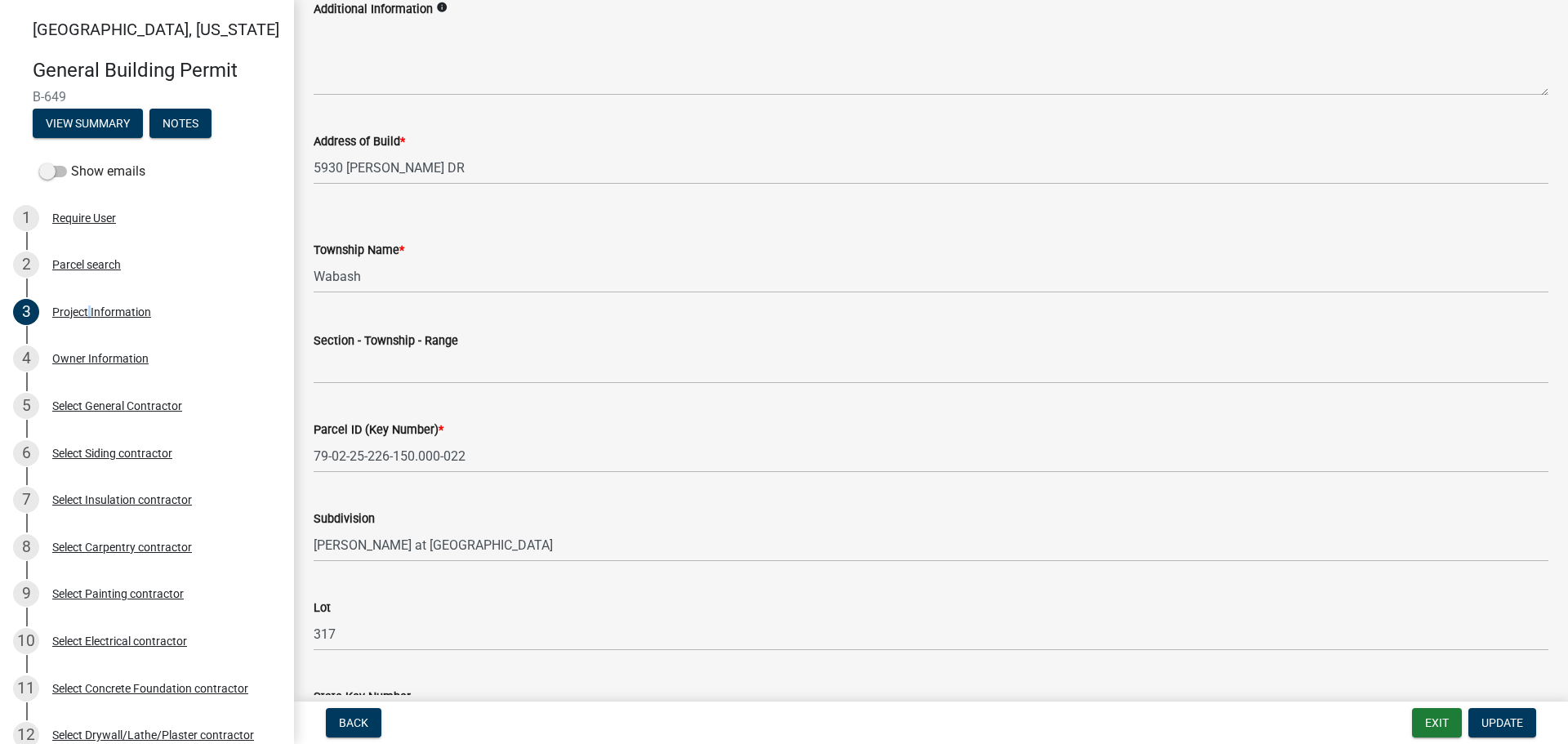
scroll to position [572, 0]
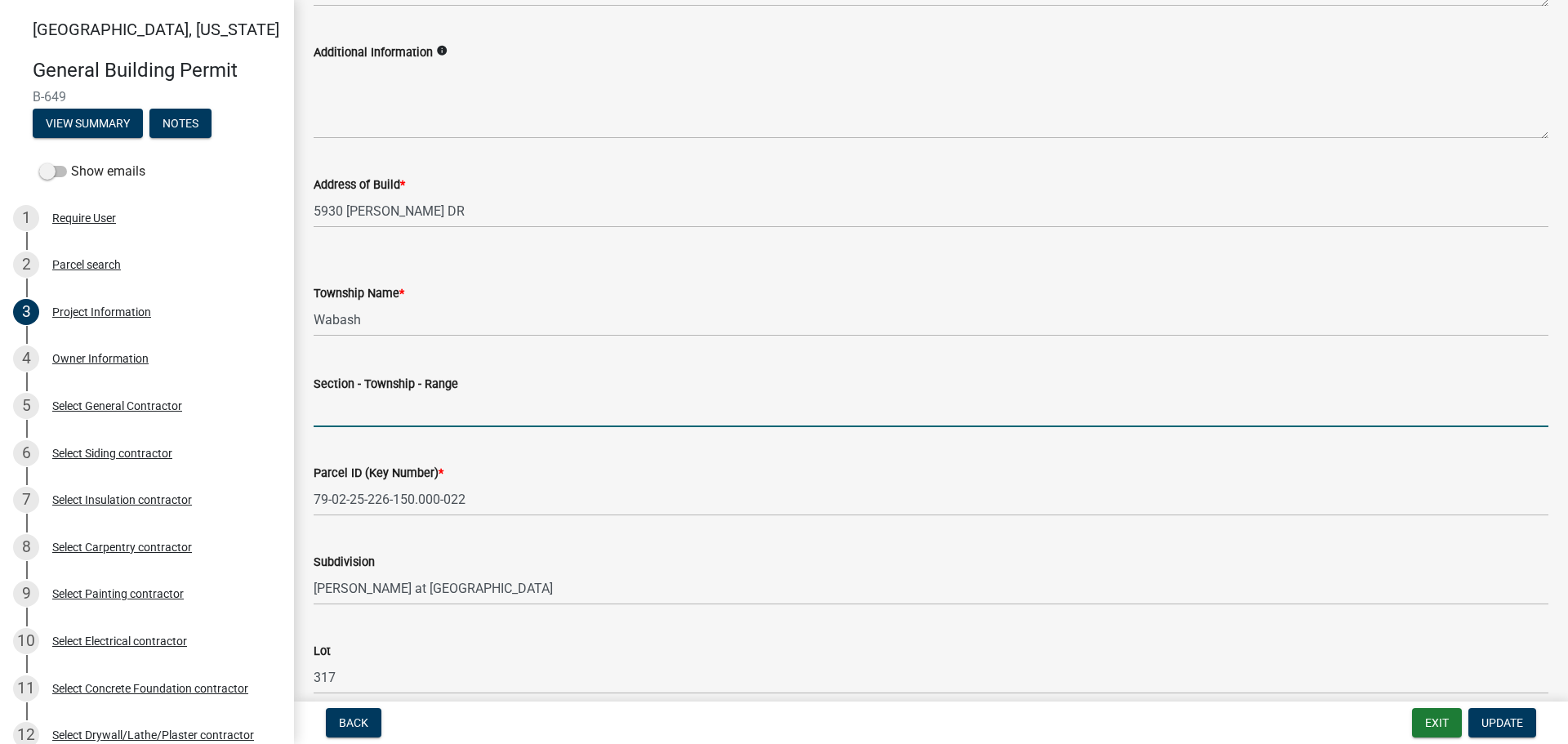
click at [339, 415] on input "Section - Township - Range" at bounding box center [931, 410] width 1235 height 34
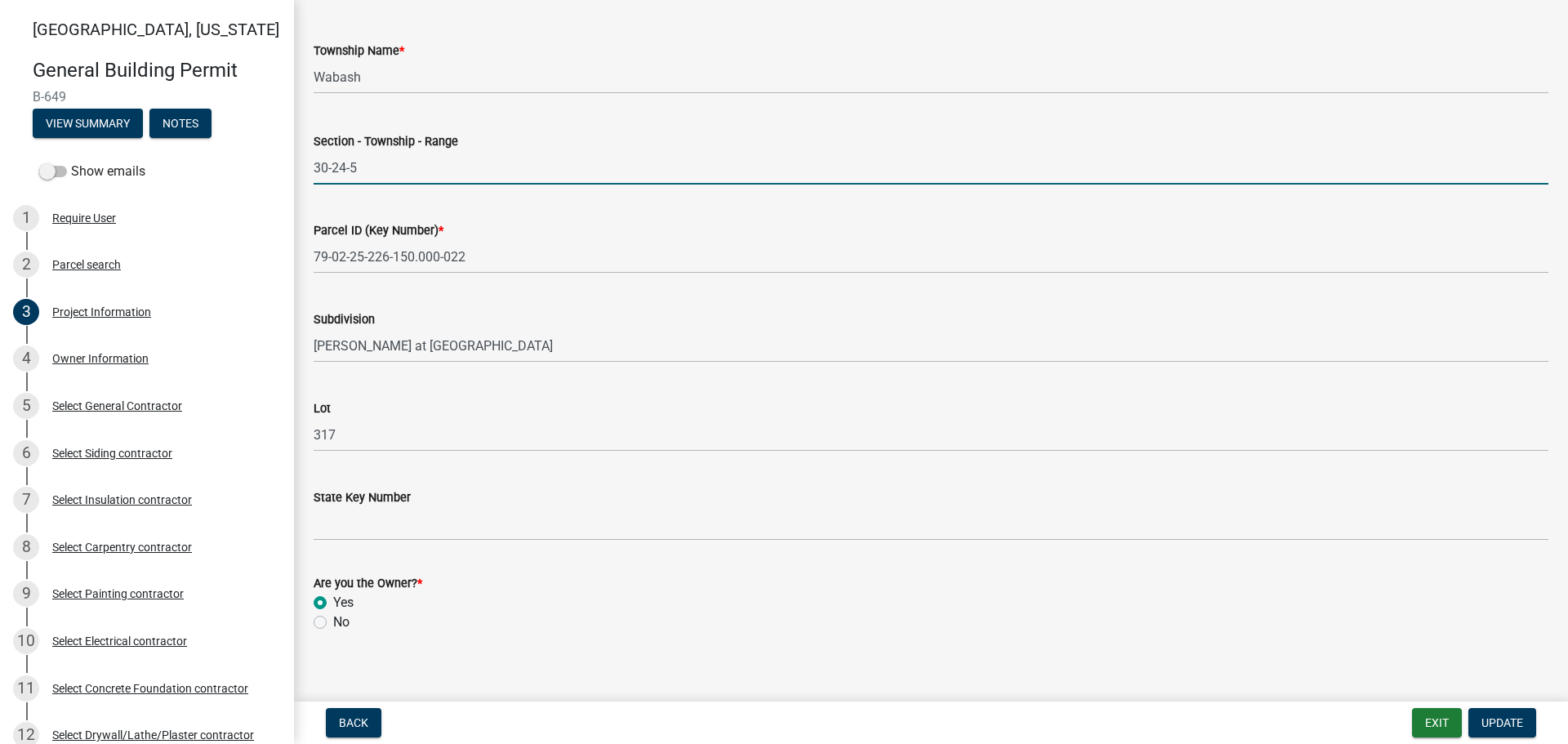
scroll to position [830, 0]
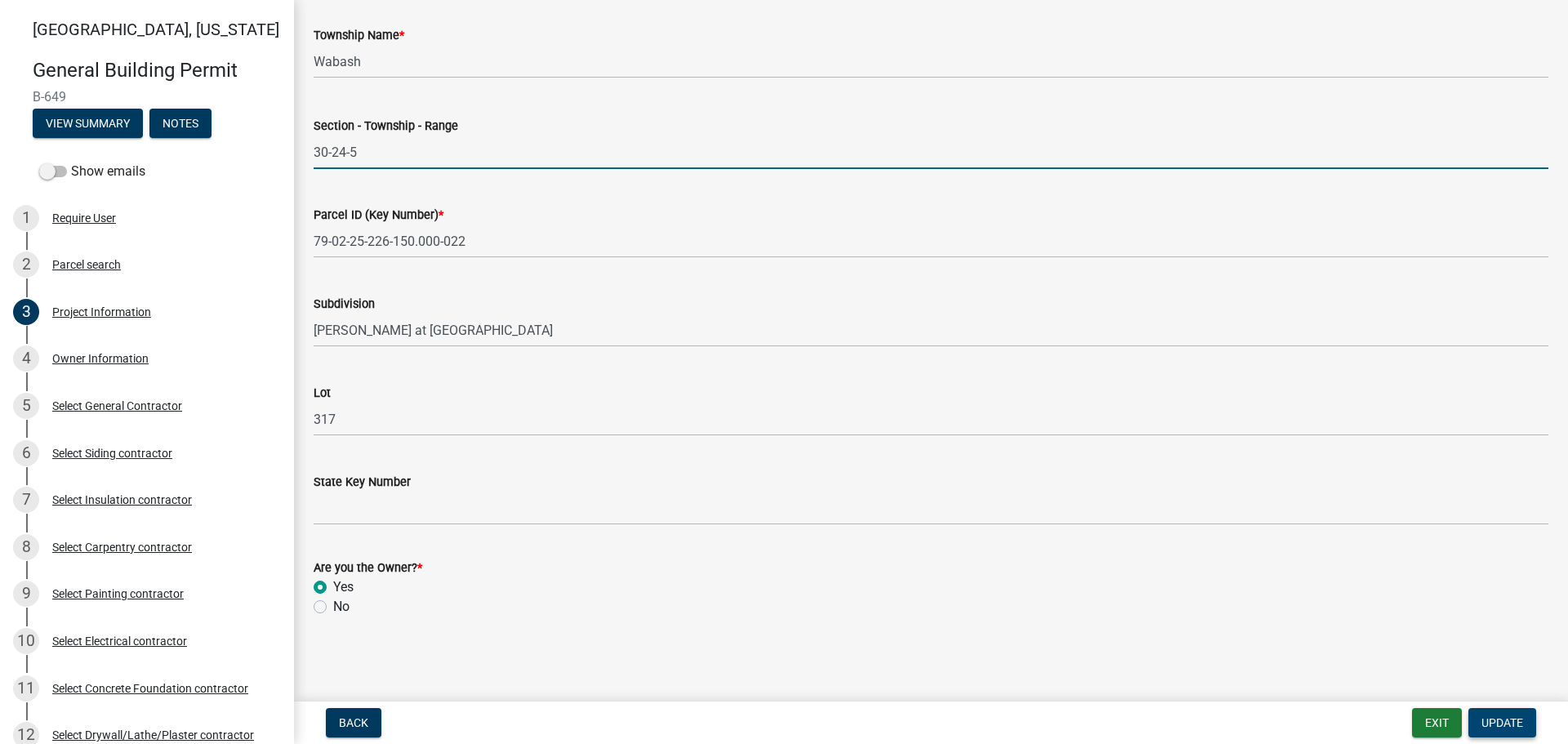
type input "30-24-5"
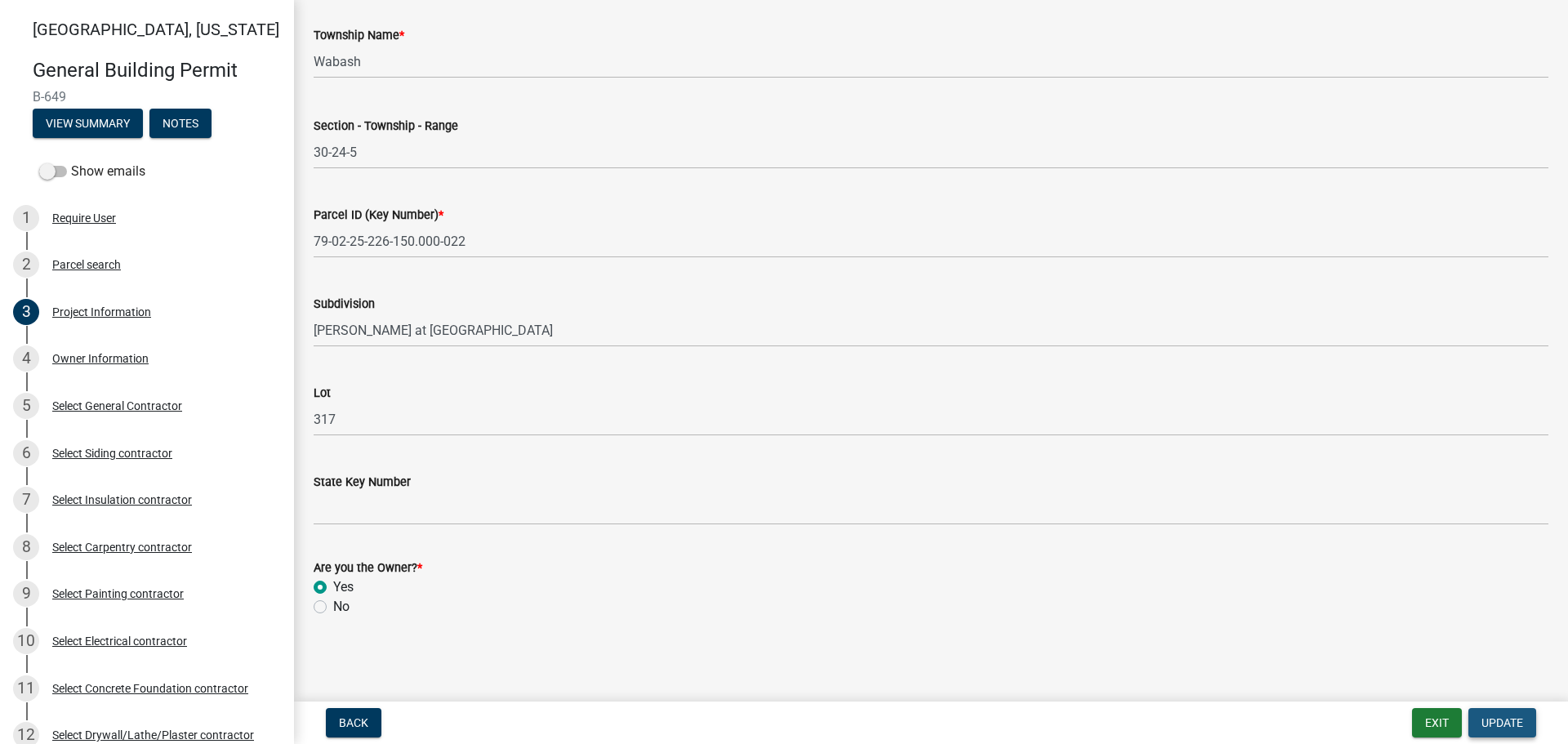
click at [1493, 719] on span "Update" at bounding box center [1502, 723] width 42 height 13
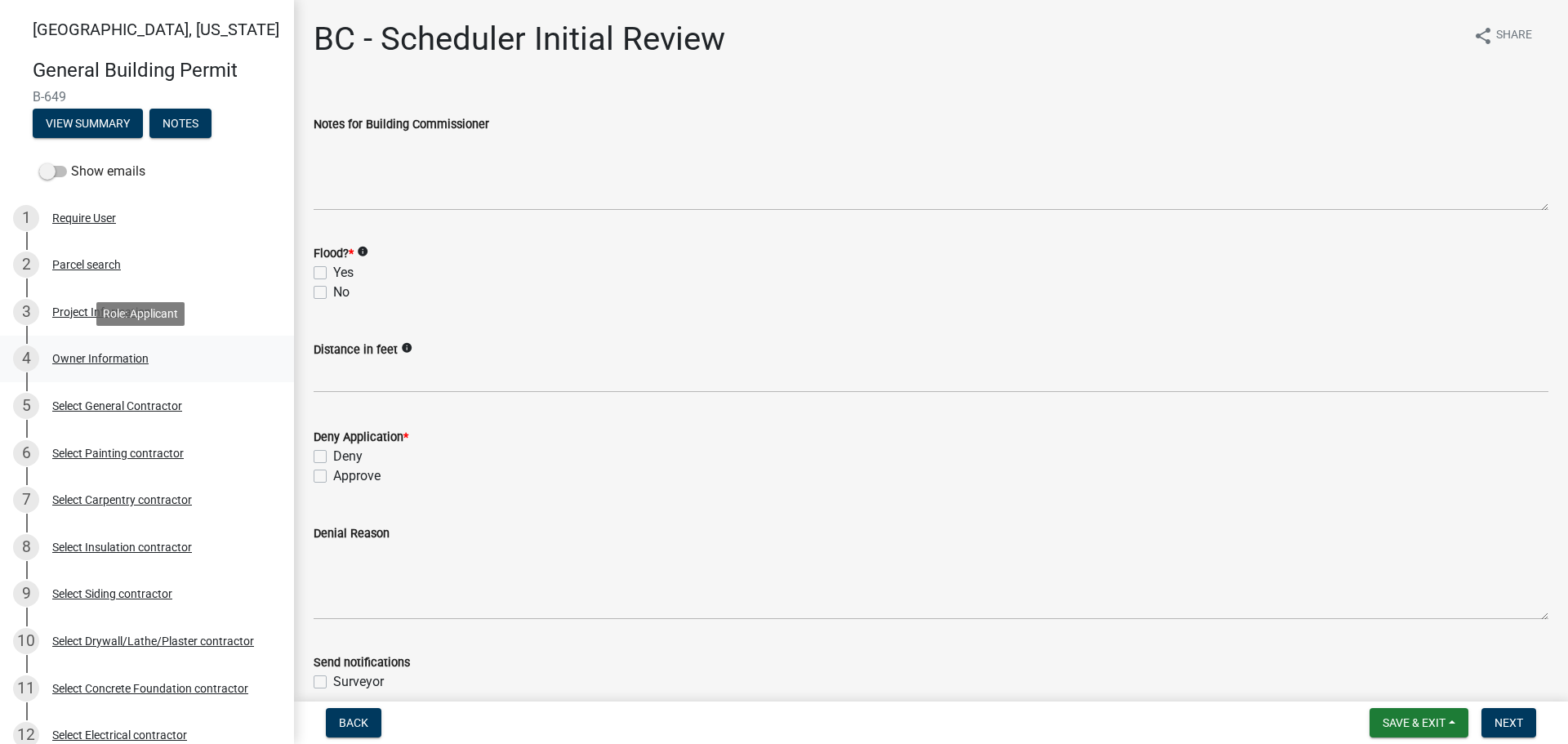
click at [88, 358] on div "Owner Information" at bounding box center [100, 358] width 96 height 11
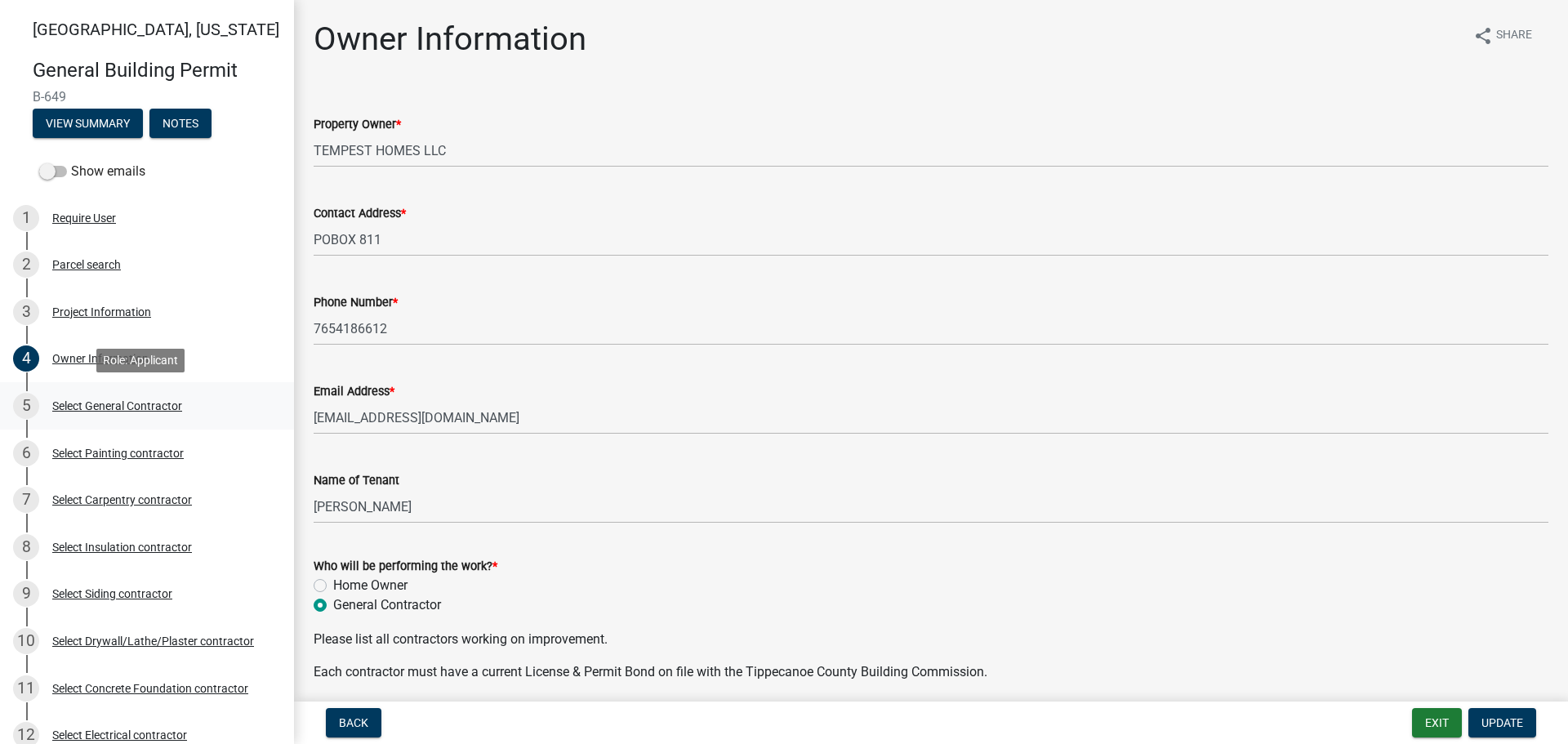
click at [94, 403] on div "Select General Contractor" at bounding box center [117, 406] width 130 height 11
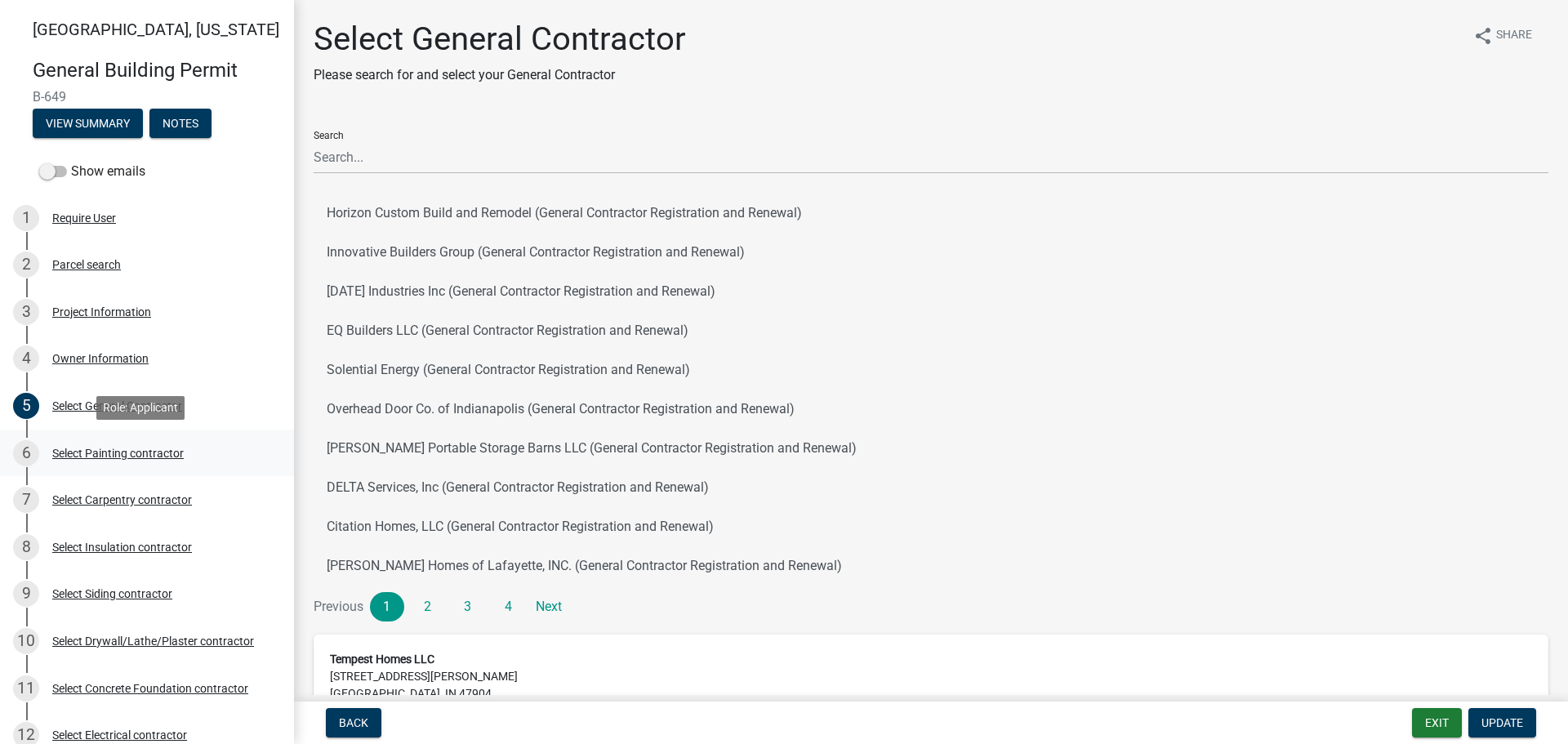
click at [101, 449] on div "Select Painting contractor" at bounding box center [118, 454] width 131 height 11
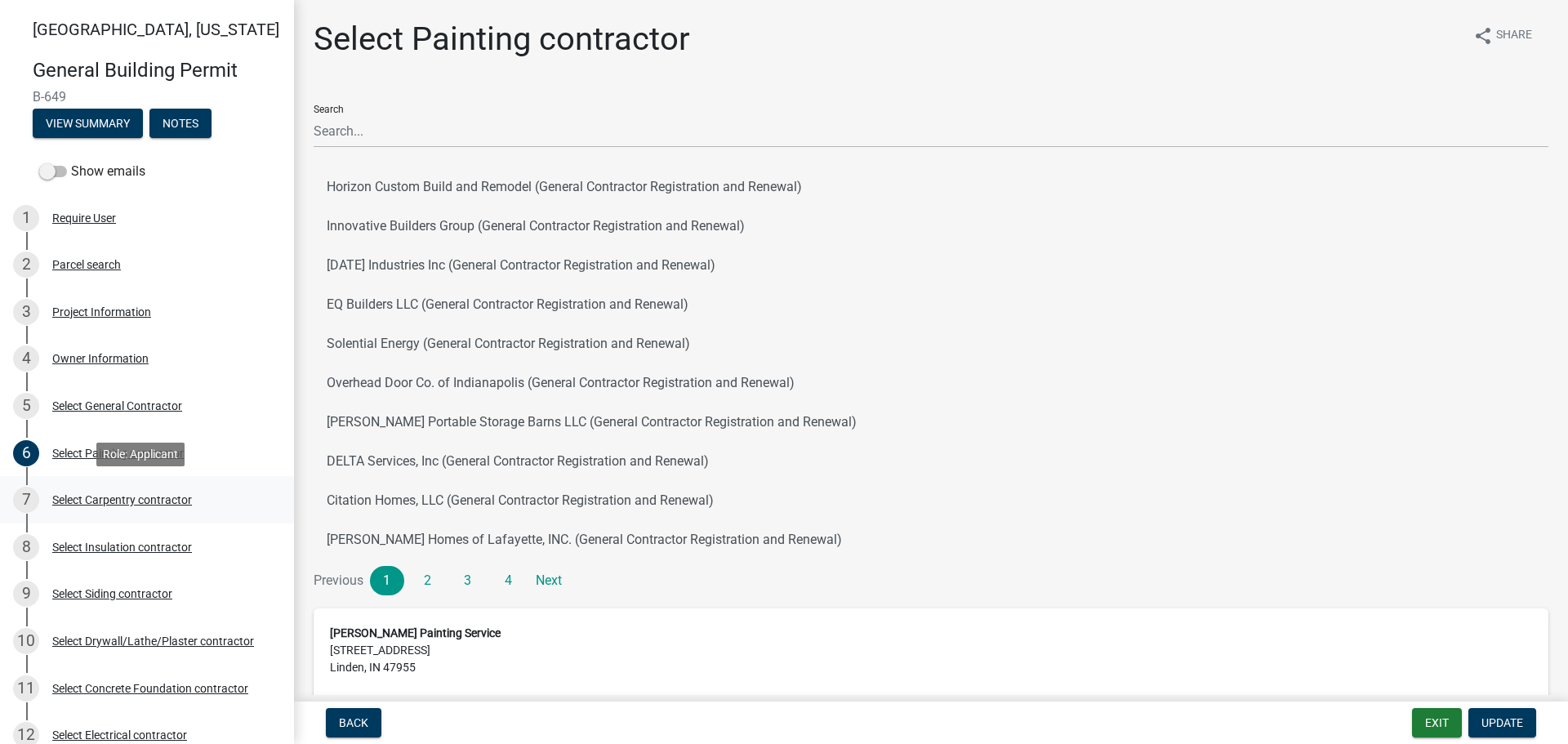
click at [106, 494] on div "Select Carpentry contractor" at bounding box center [122, 500] width 139 height 11
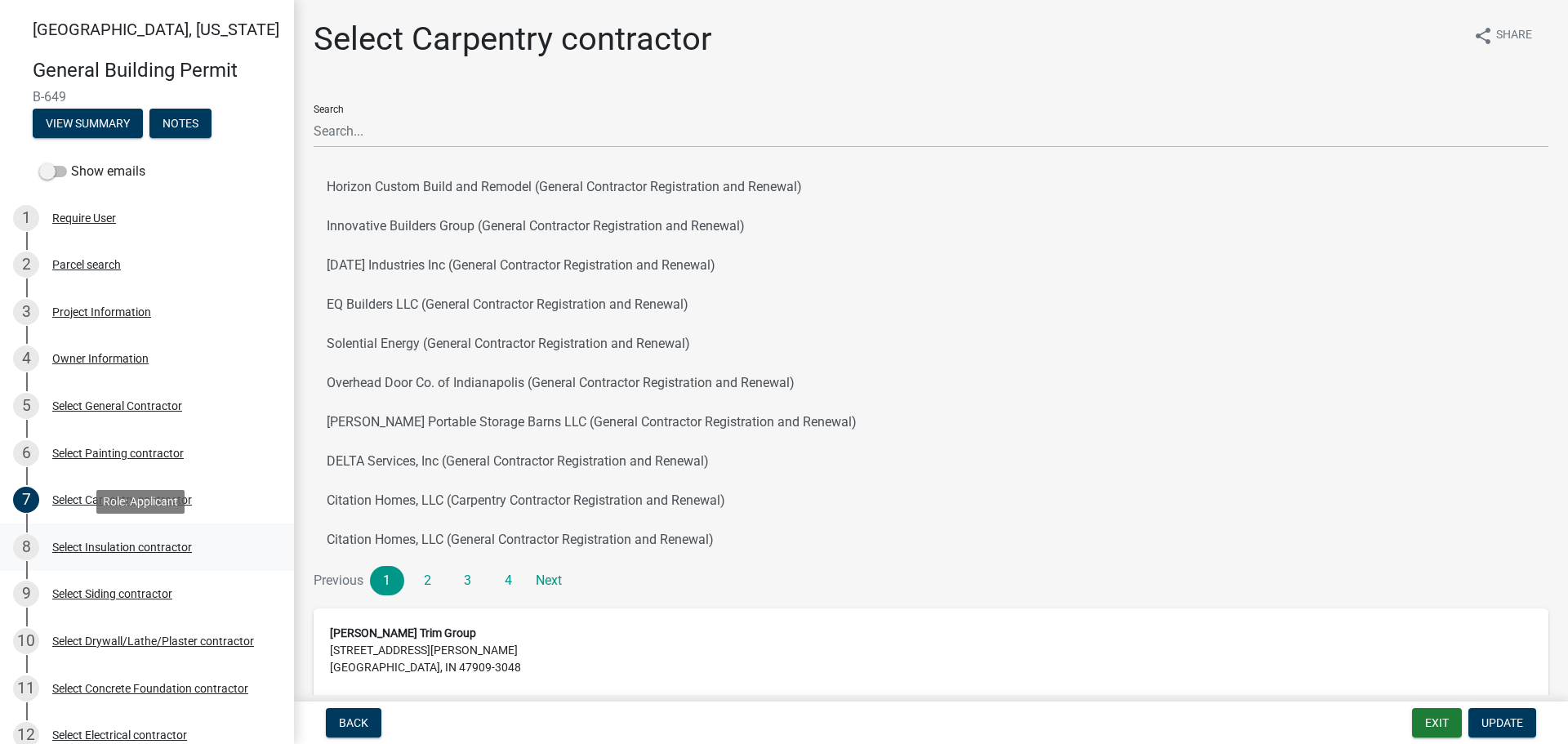
click at [100, 547] on div "Select Insulation contractor" at bounding box center [122, 547] width 139 height 11
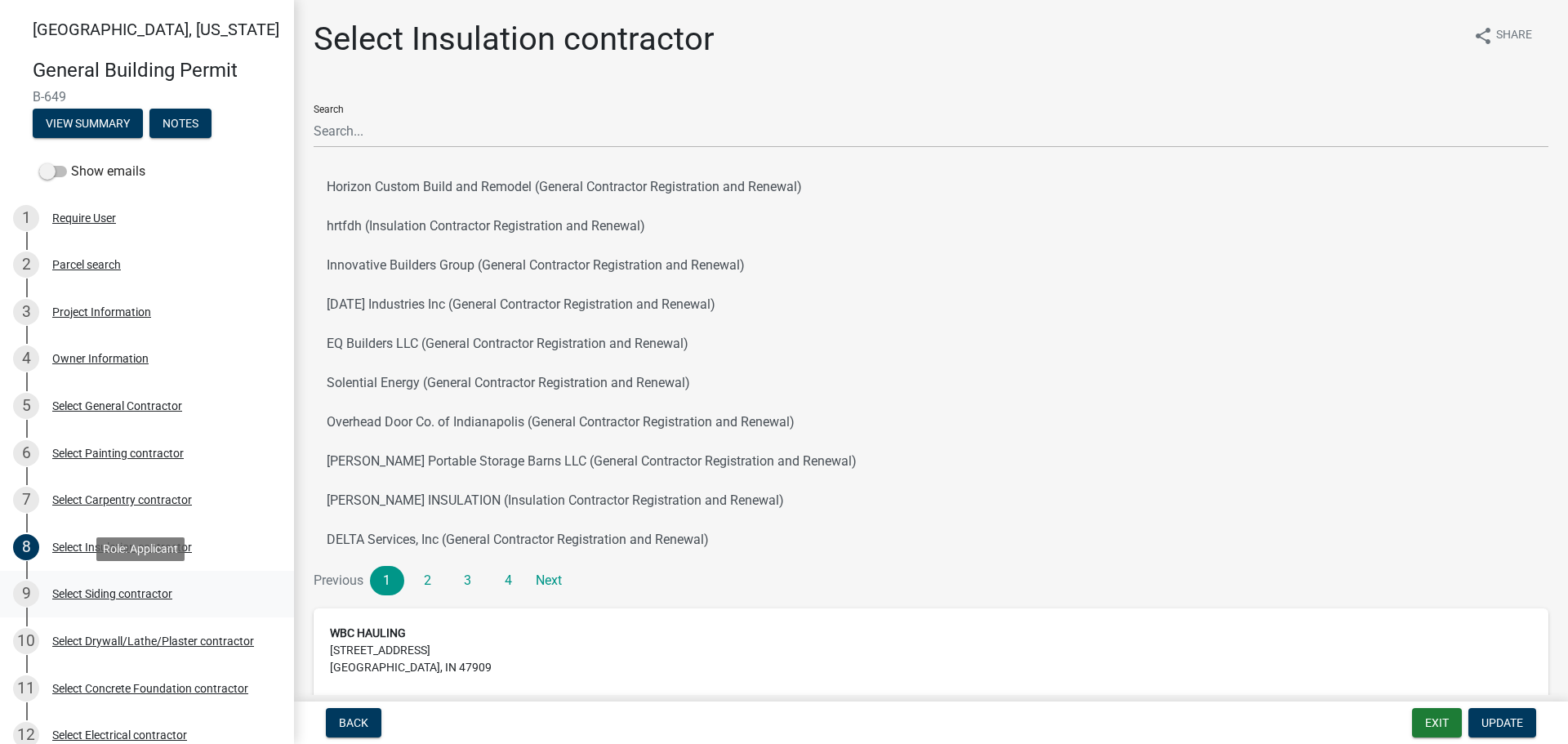
click at [87, 594] on div "Select Siding contractor" at bounding box center [112, 594] width 120 height 11
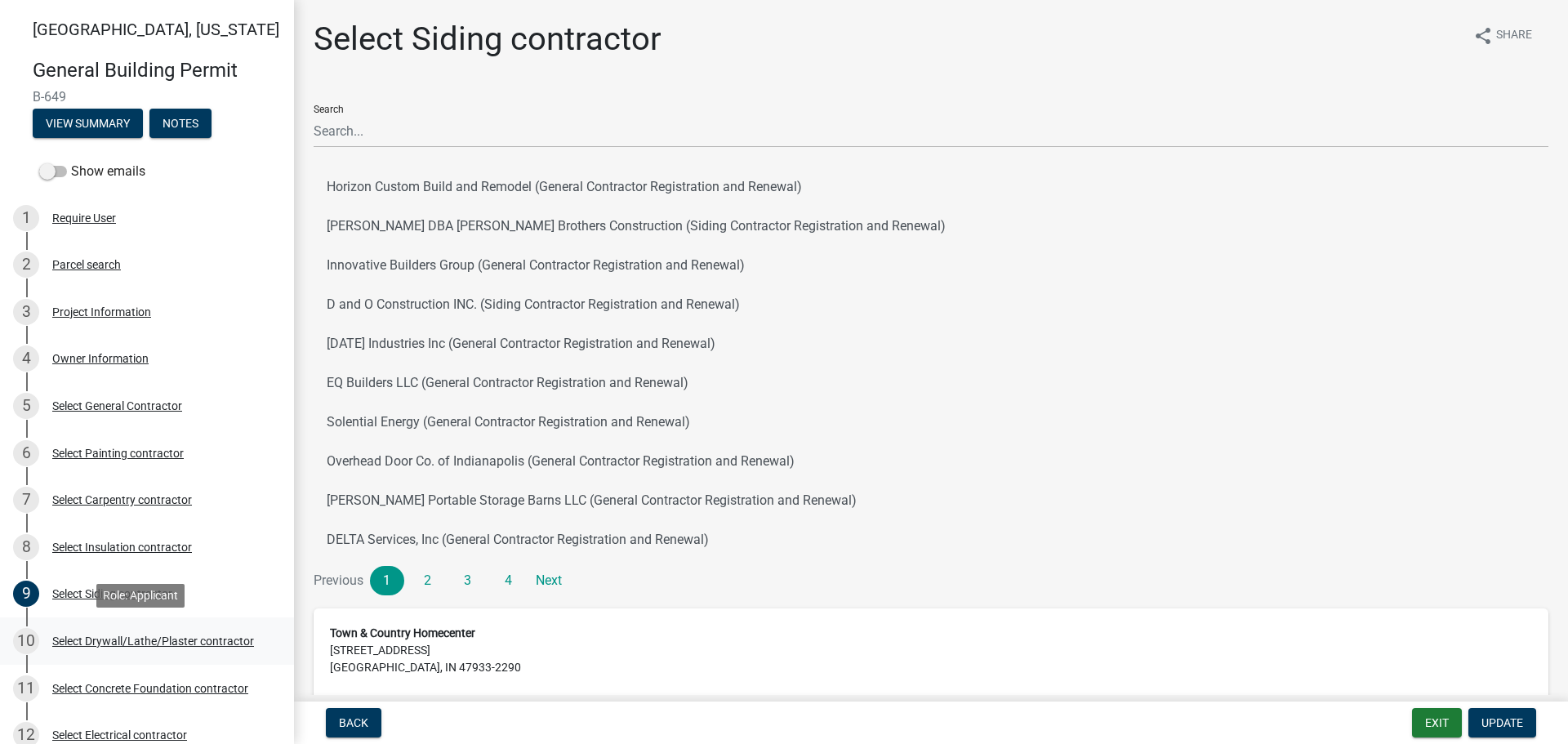
click at [82, 638] on div "Select Drywall/Lathe/Plaster contractor" at bounding box center [153, 641] width 202 height 11
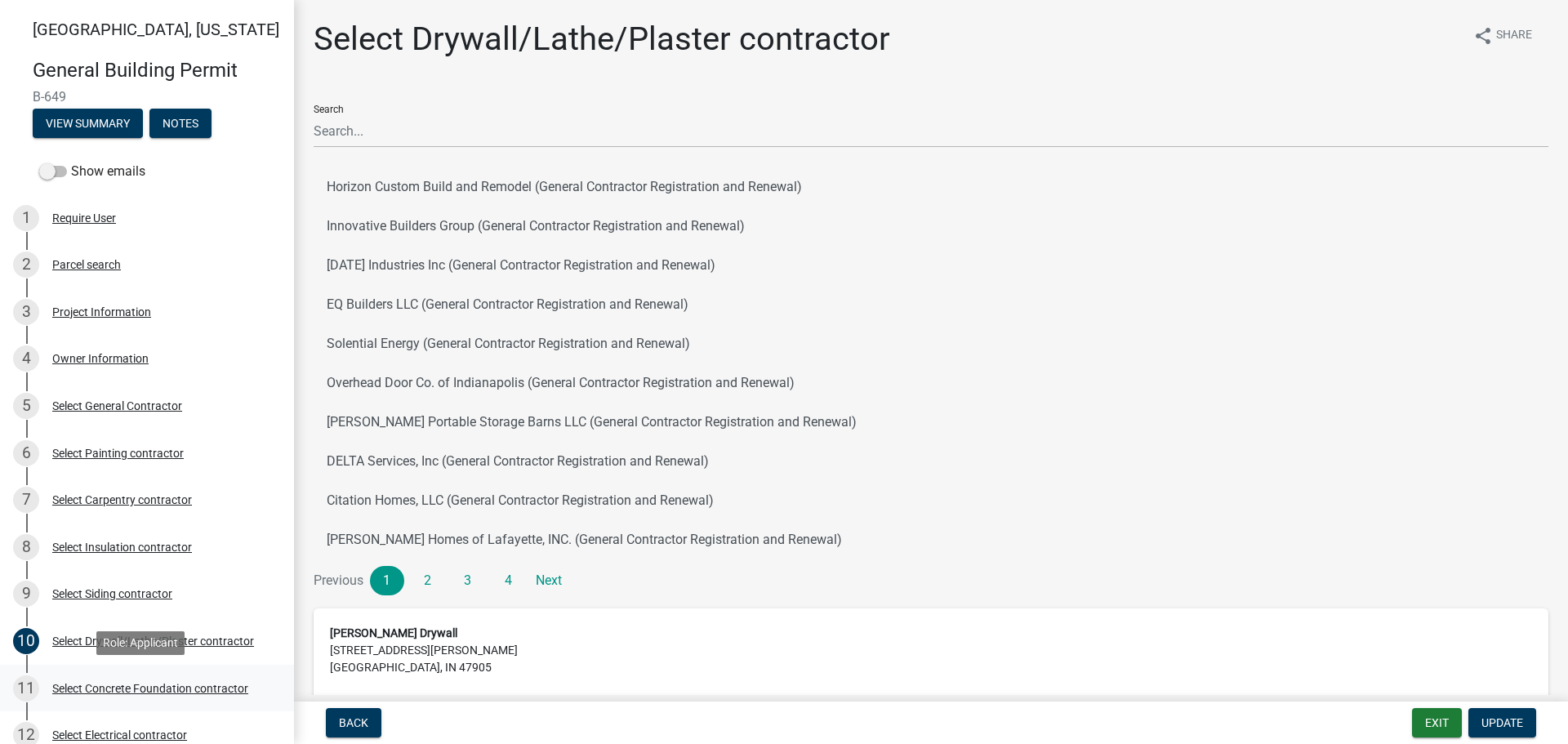
click at [67, 685] on div "Select Concrete Foundation contractor" at bounding box center [150, 688] width 196 height 11
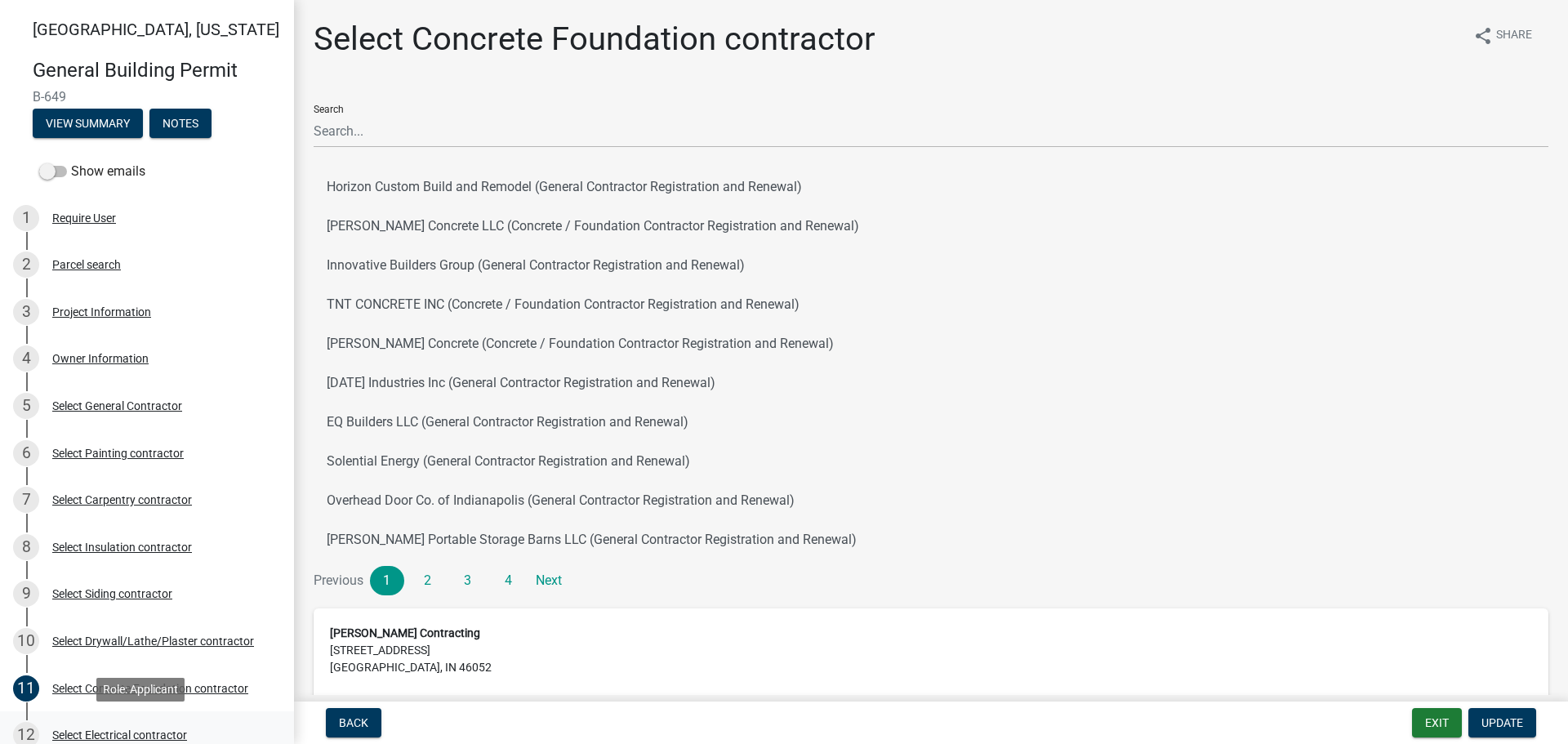
click at [76, 733] on div "Select Electrical contractor" at bounding box center [120, 735] width 134 height 11
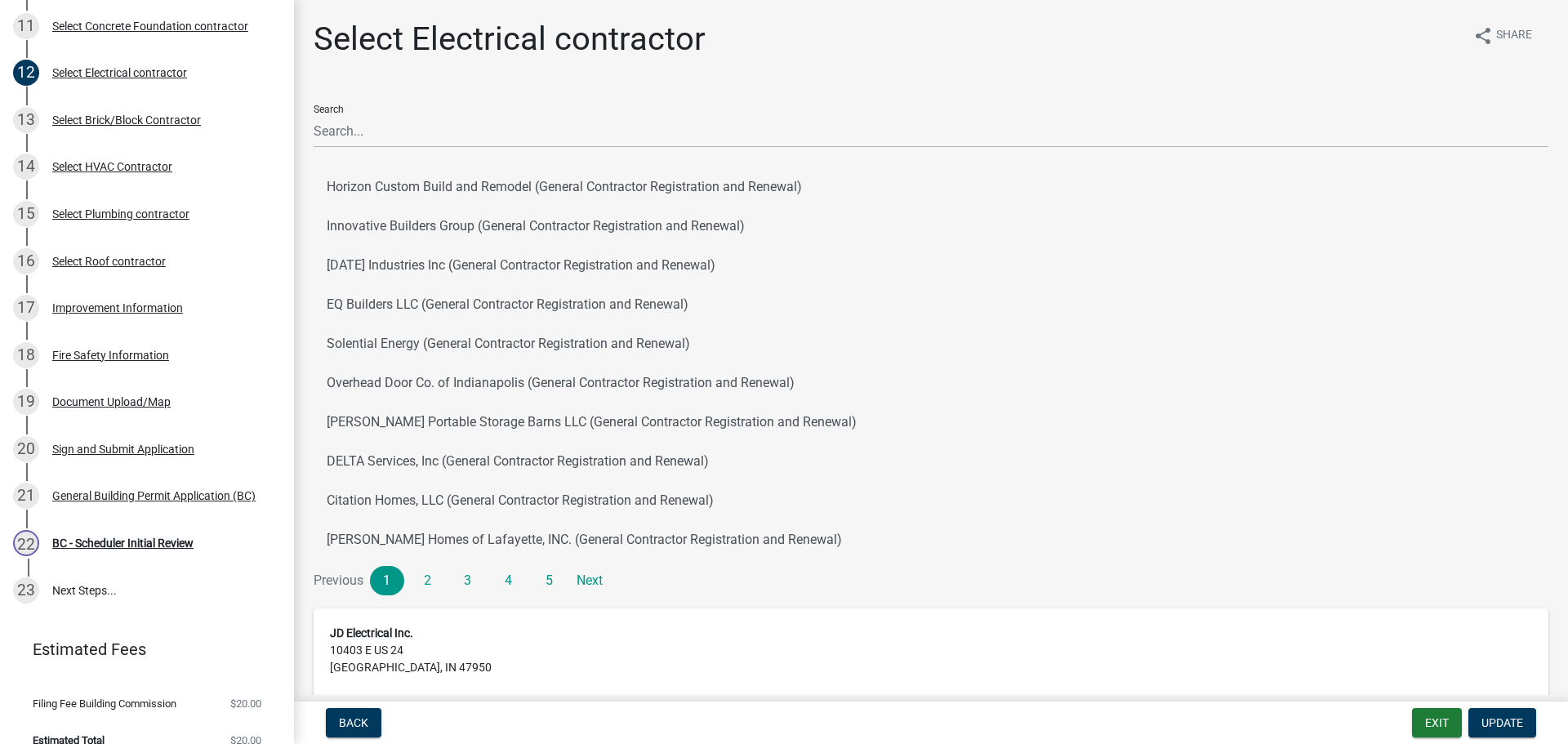
scroll to position [683, 0]
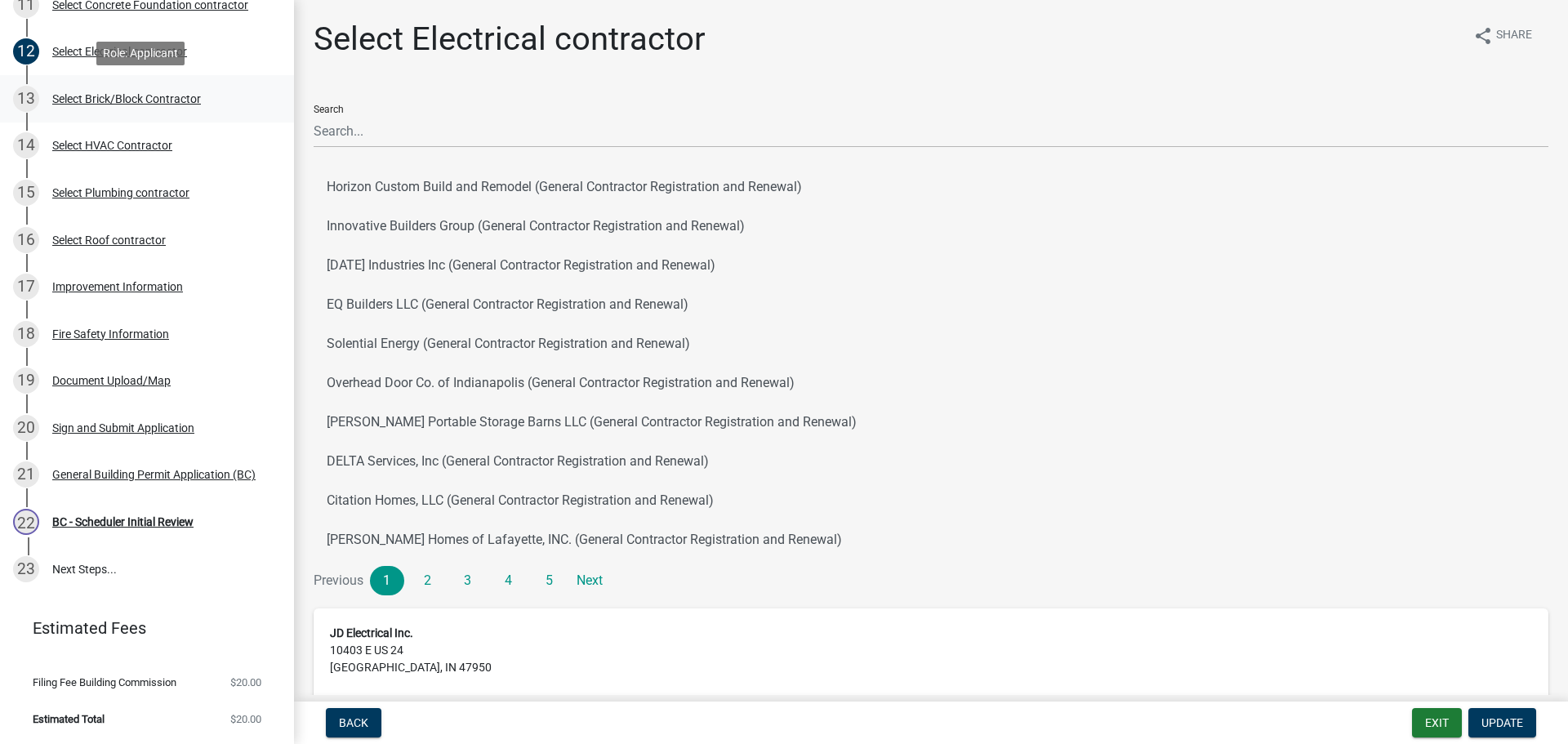
click at [87, 102] on div "Select Brick/Block Contractor" at bounding box center [126, 99] width 148 height 11
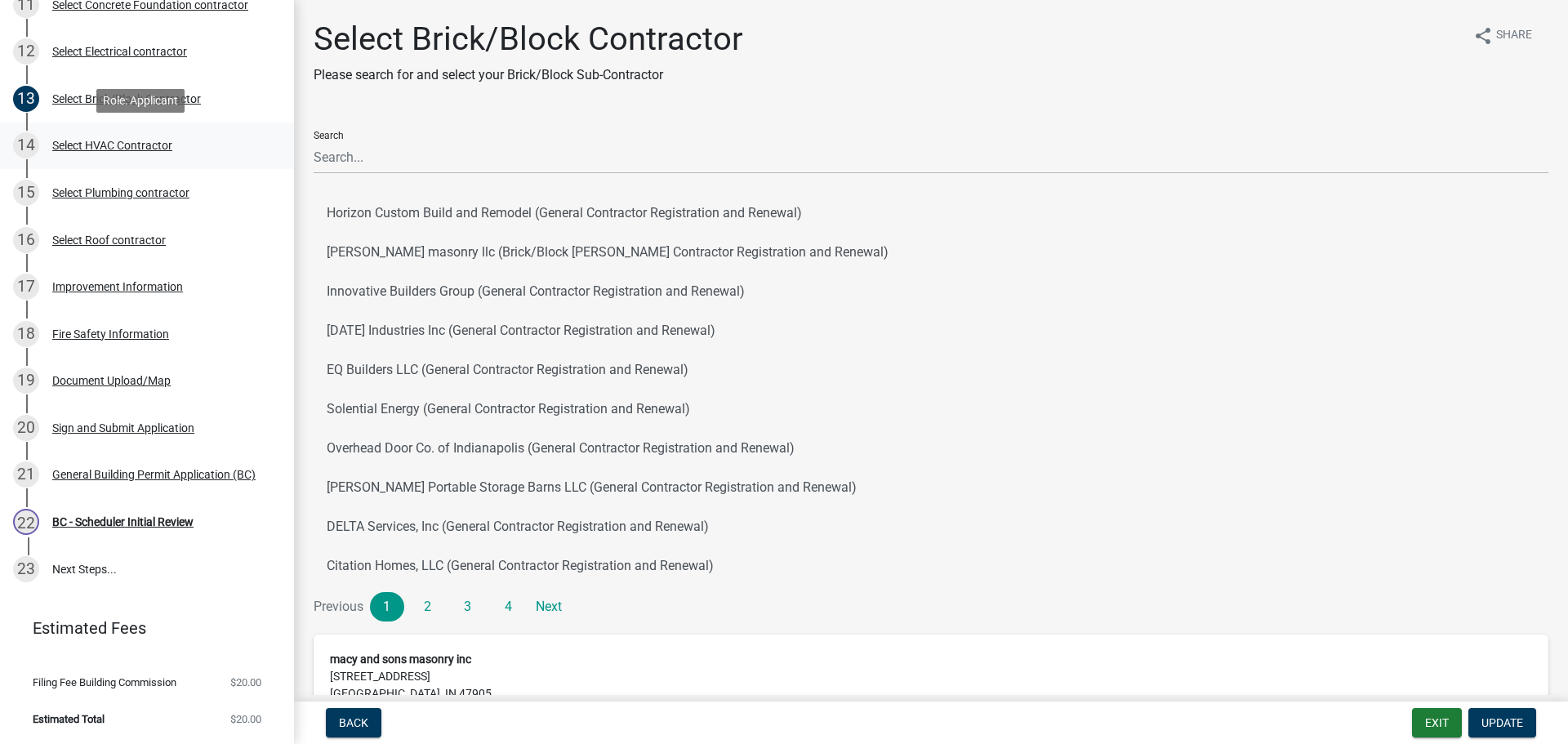
click at [86, 139] on div "Select HVAC Contractor" at bounding box center [112, 145] width 120 height 11
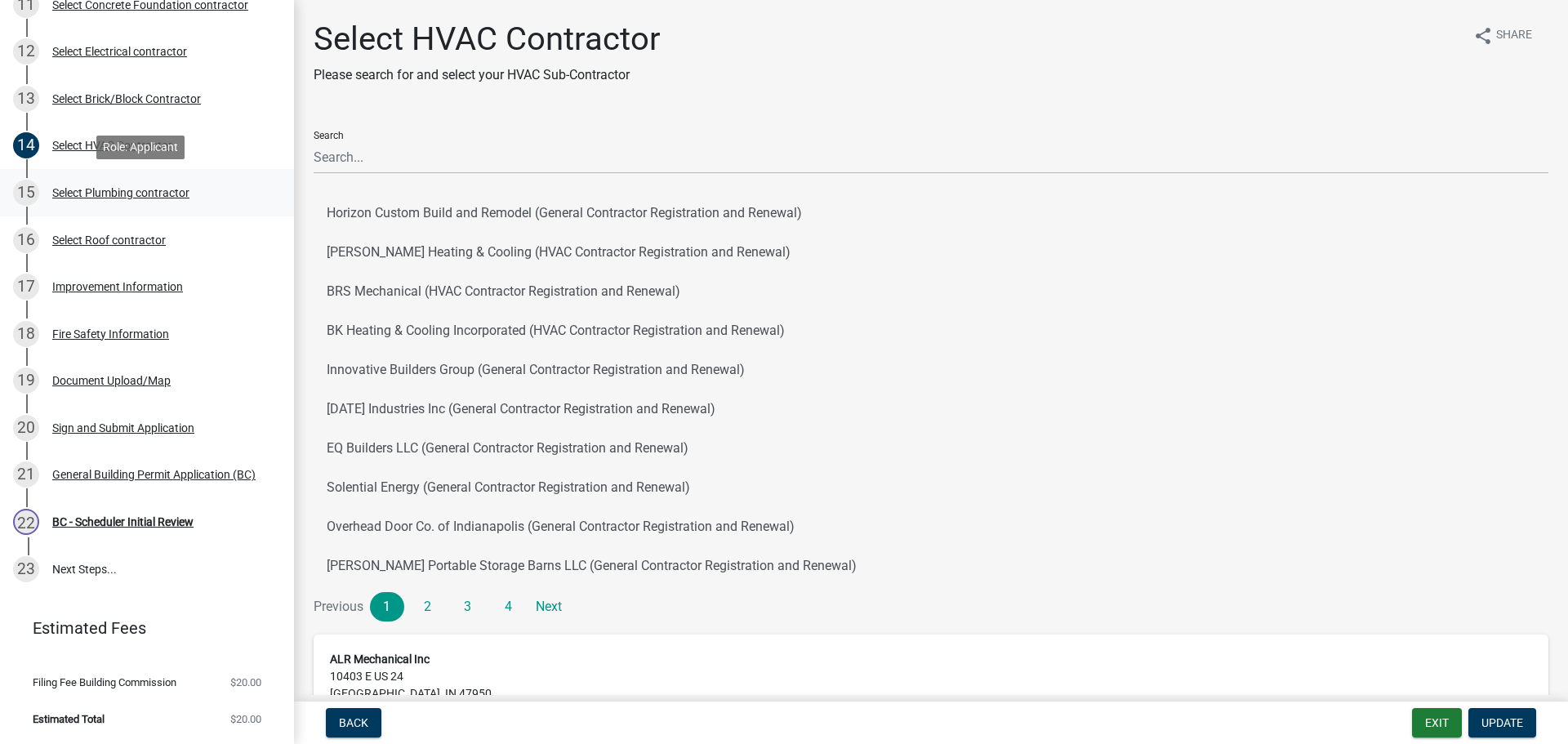
click at [79, 192] on div "Select Plumbing contractor" at bounding box center [121, 193] width 137 height 11
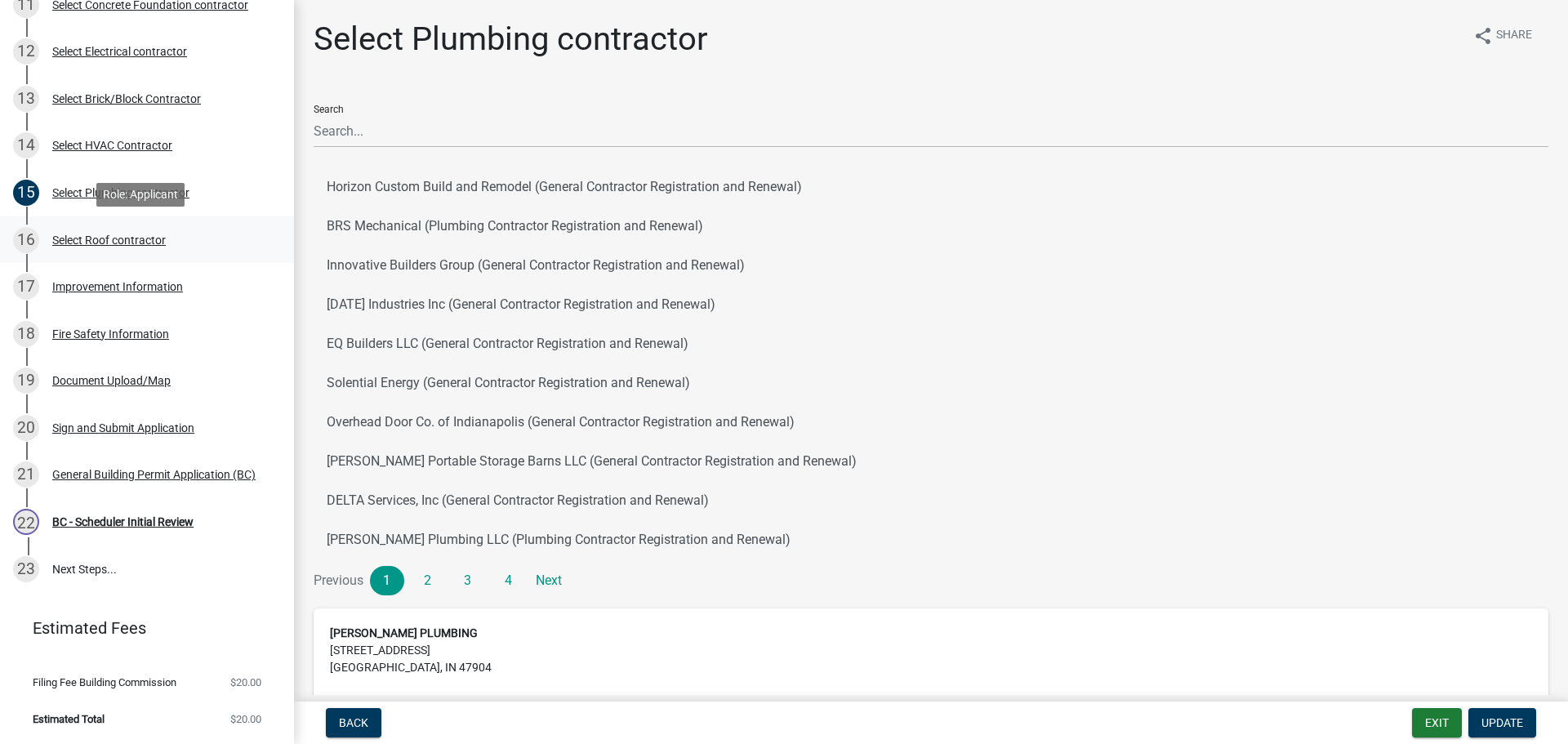
click at [75, 238] on div "Select Roof contractor" at bounding box center [109, 240] width 113 height 11
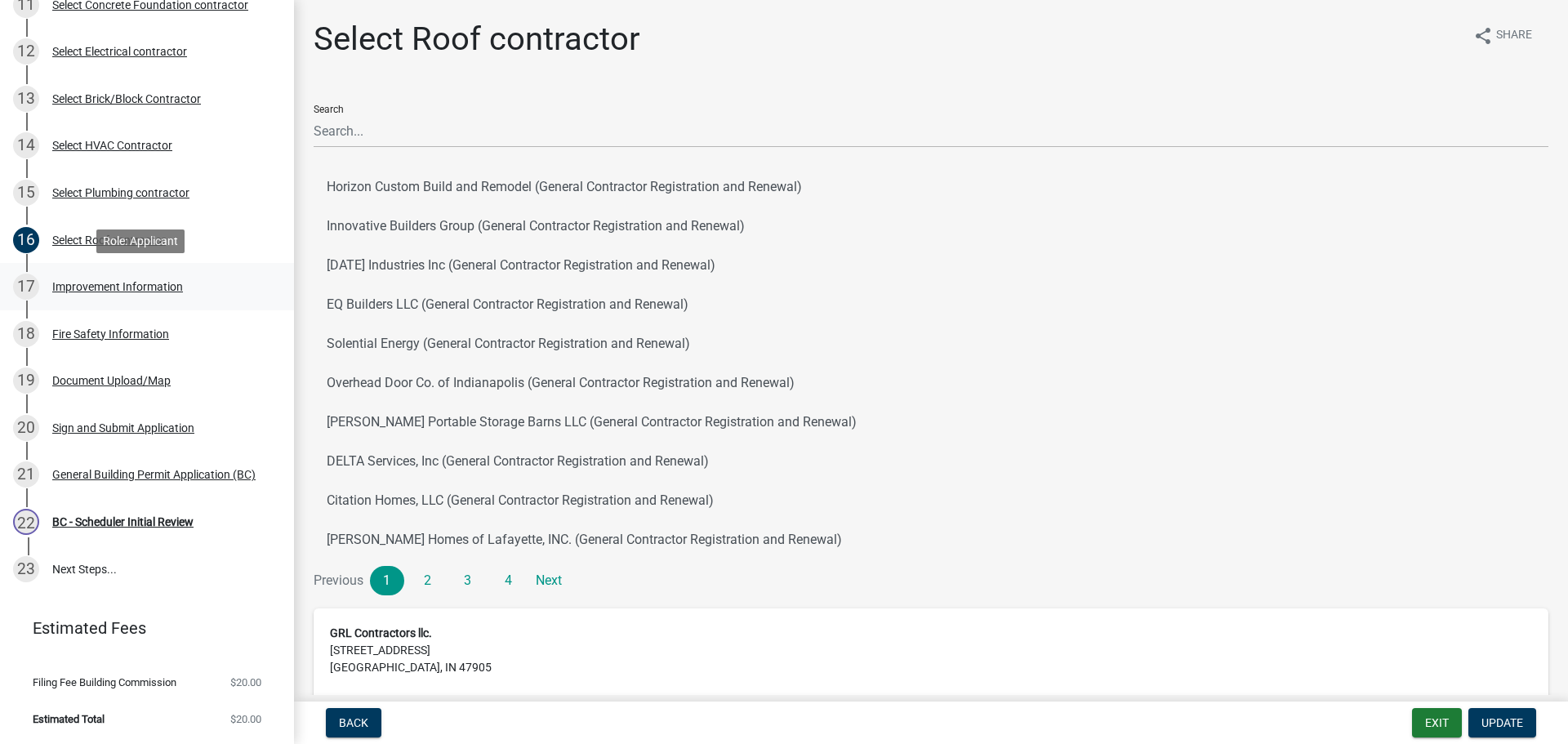
click at [87, 283] on div "Improvement Information" at bounding box center [117, 287] width 130 height 11
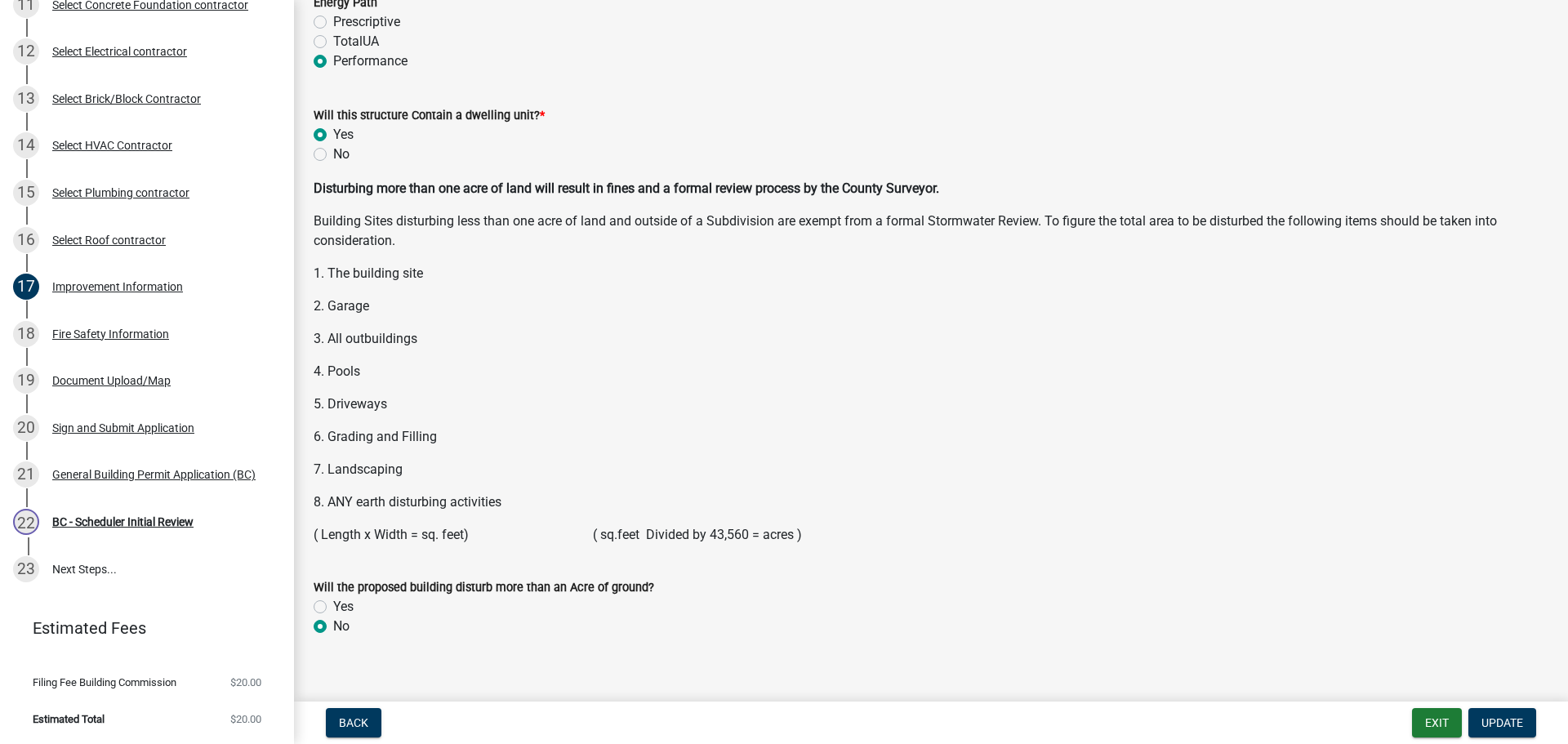
scroll to position [2104, 0]
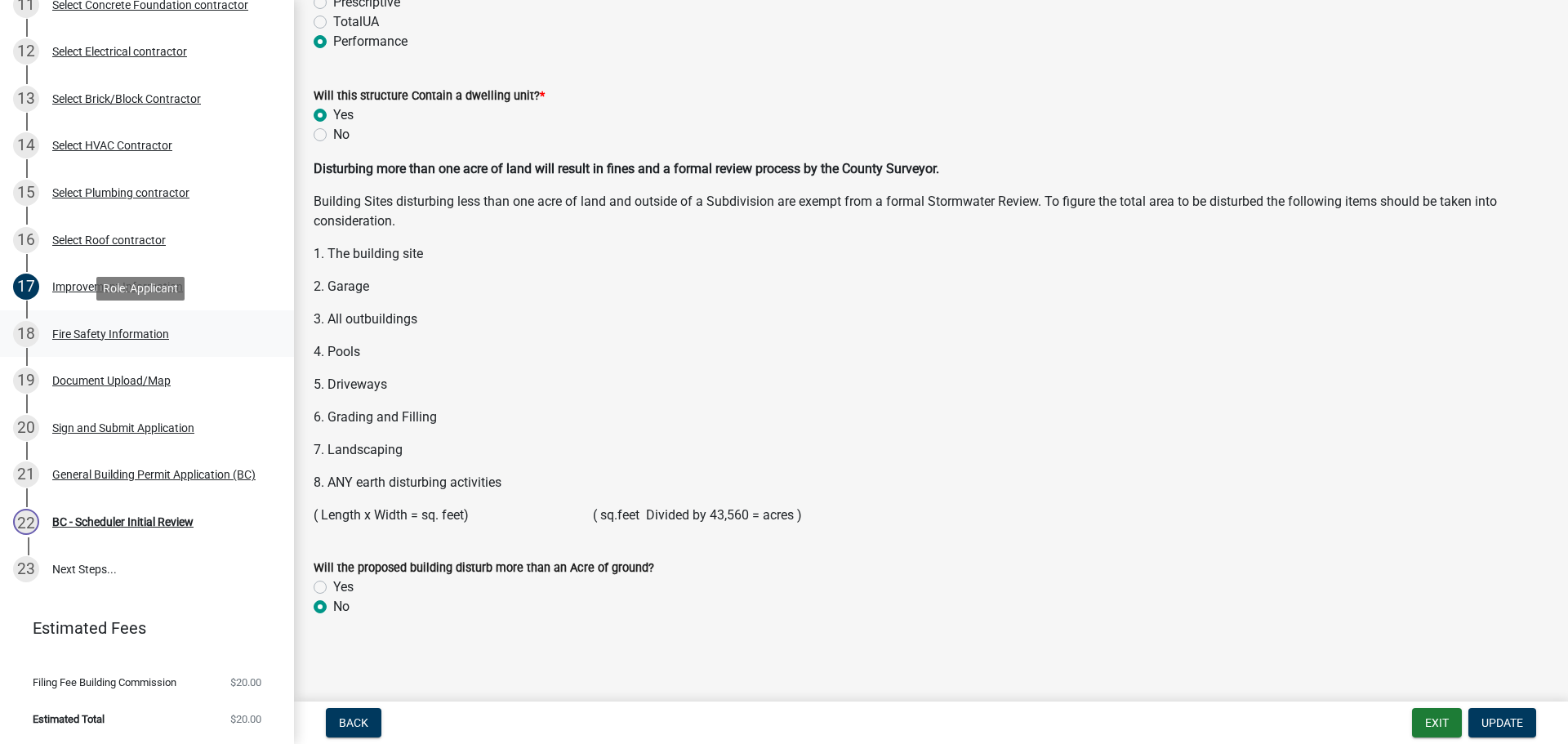
click at [89, 322] on div "18 Fire Safety Information" at bounding box center [140, 334] width 255 height 26
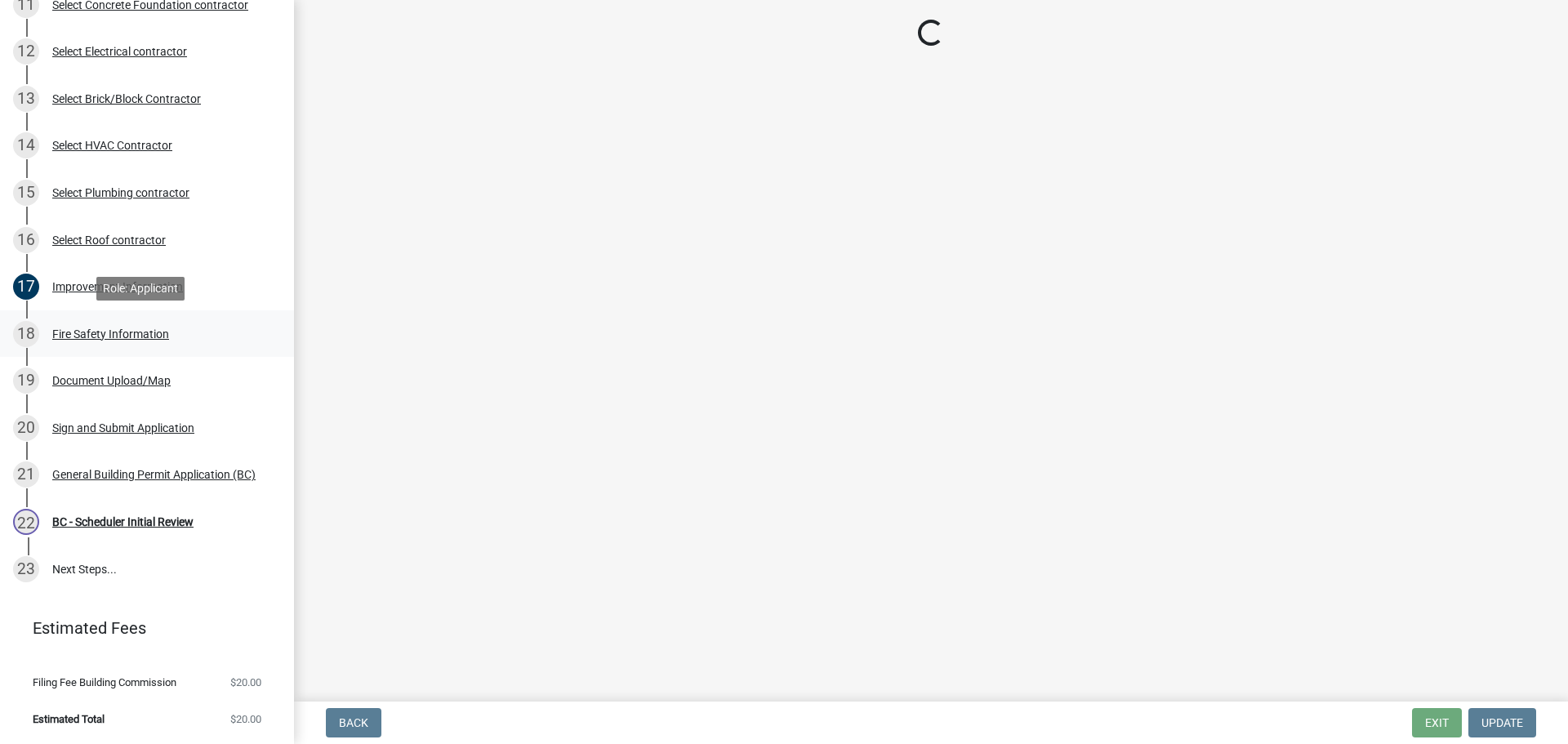
scroll to position [0, 0]
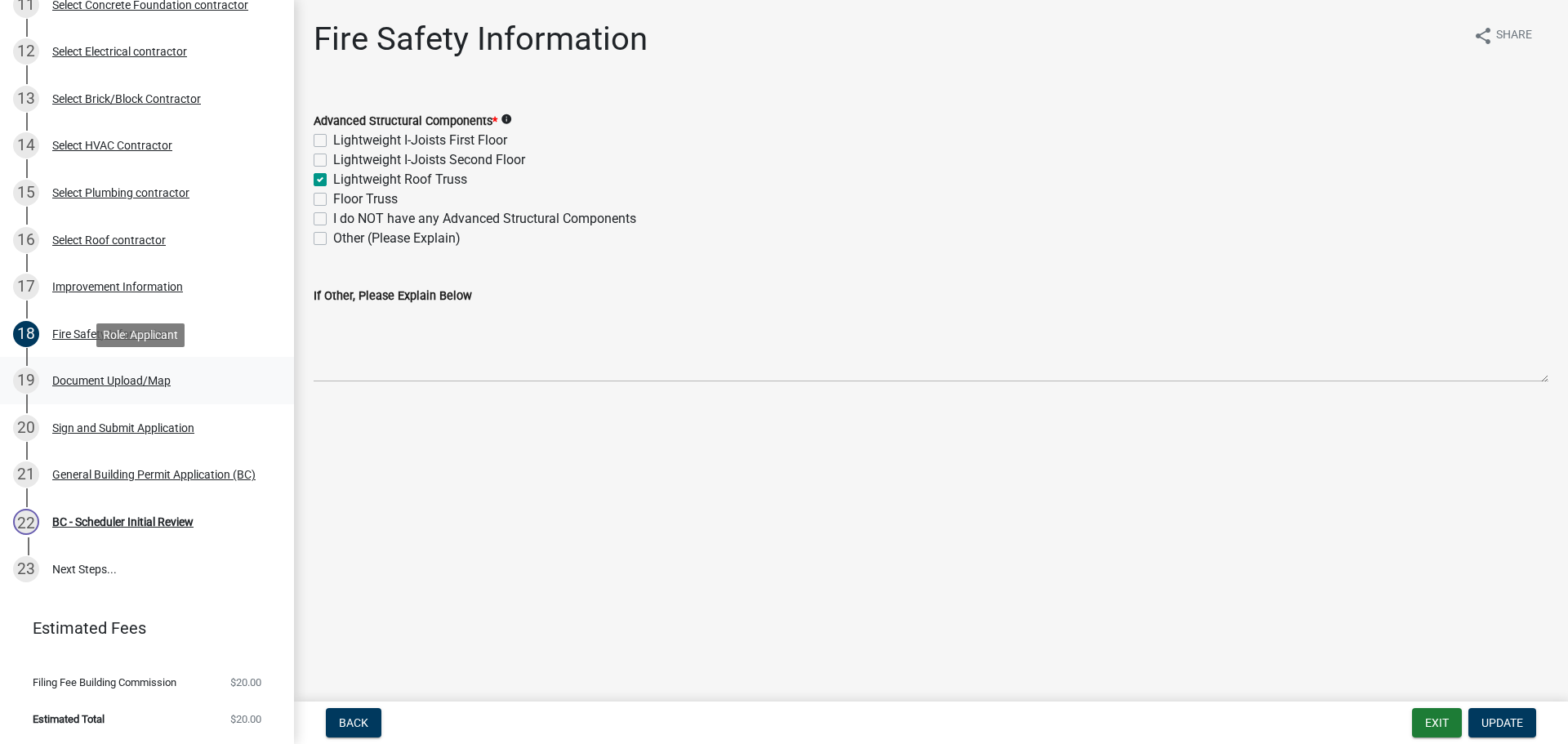
click at [80, 381] on div "Document Upload/Map" at bounding box center [112, 381] width 118 height 11
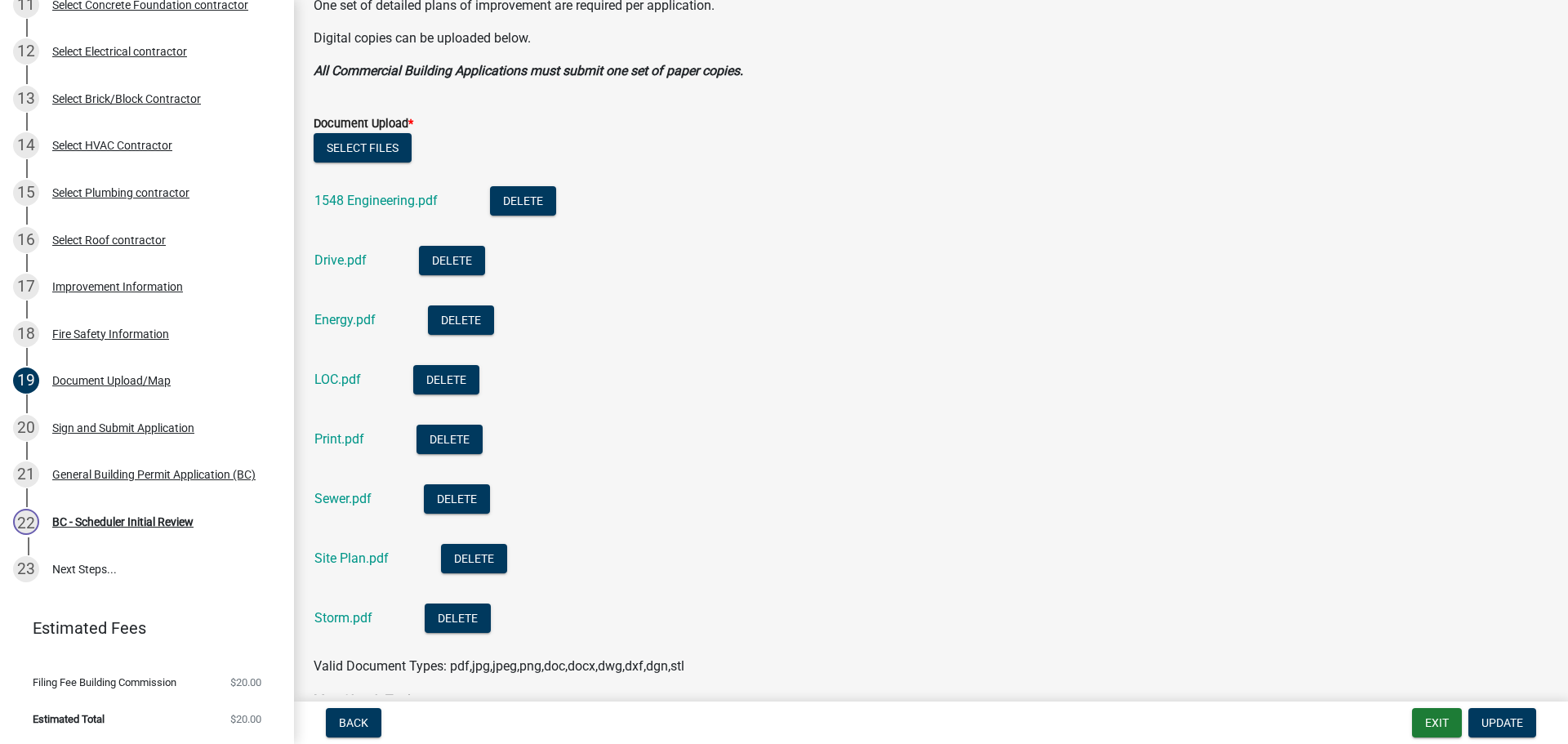
scroll to position [409, 0]
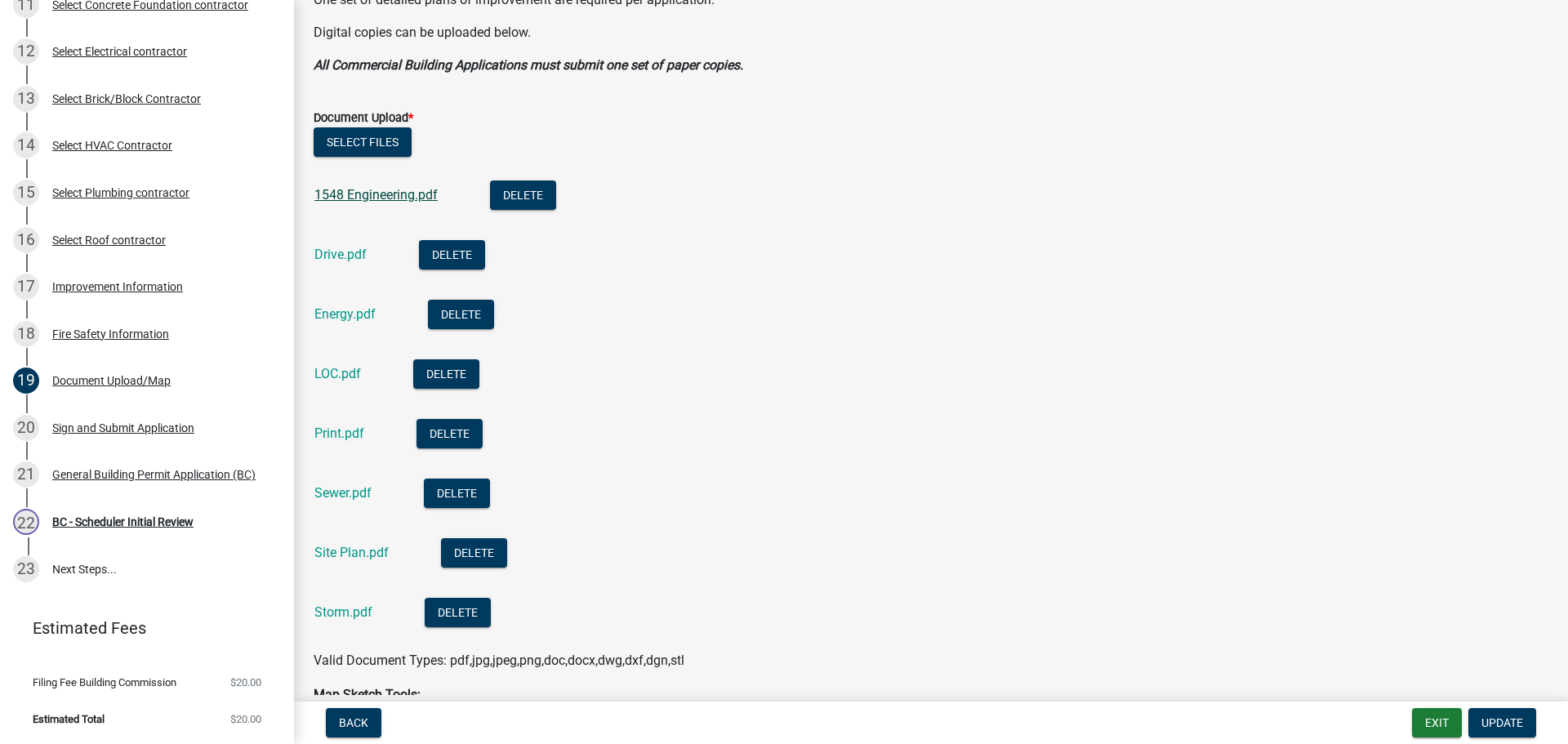
click at [372, 194] on link "1548 Engineering.pdf" at bounding box center [376, 194] width 123 height 16
click at [335, 257] on link "Drive.pdf" at bounding box center [340, 254] width 52 height 16
click at [348, 307] on link "Energy.pdf" at bounding box center [344, 313] width 62 height 16
click at [335, 491] on link "Sewer.pdf" at bounding box center [343, 492] width 57 height 16
click at [363, 554] on link "Site Plan.pdf" at bounding box center [351, 552] width 75 height 16
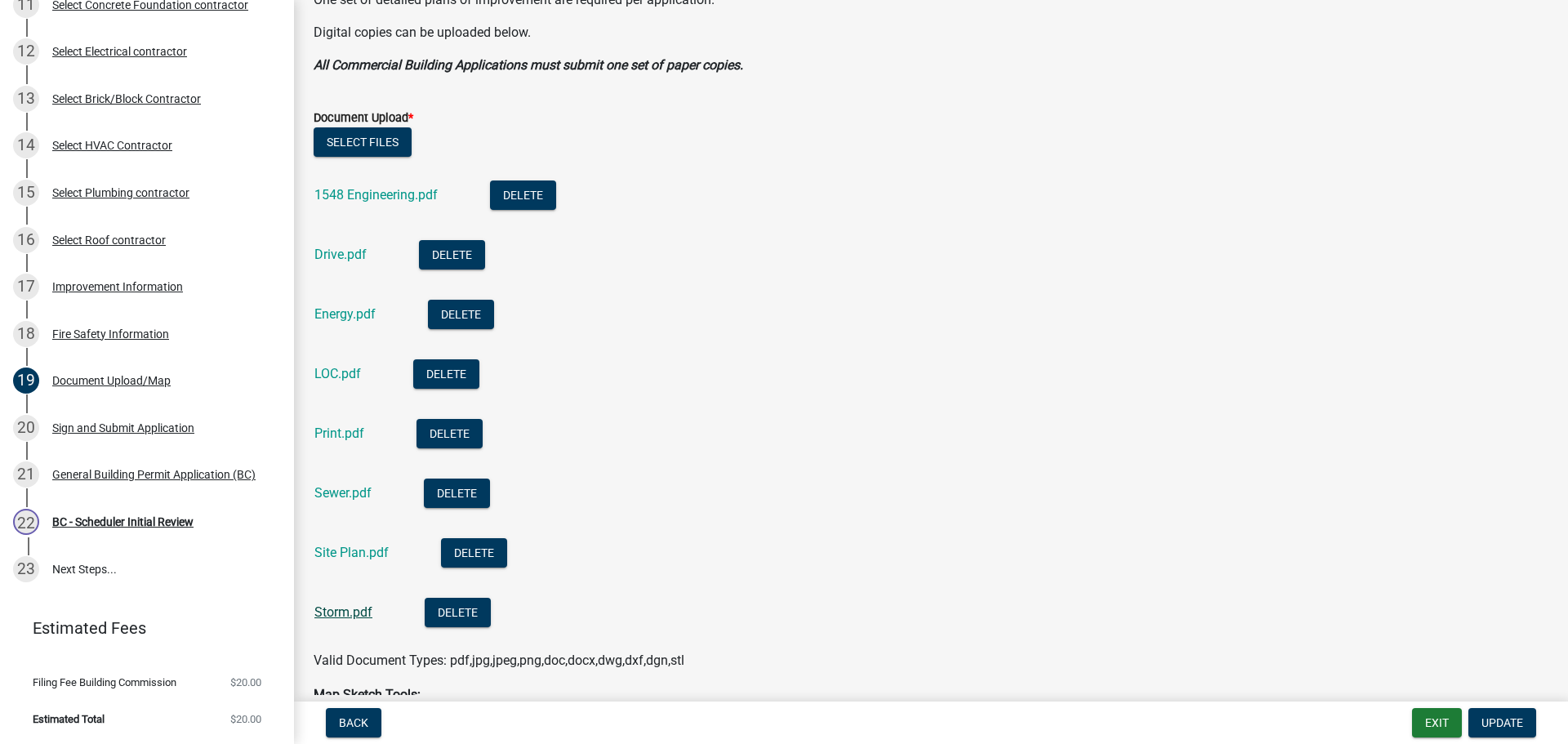
click at [342, 608] on link "Storm.pdf" at bounding box center [343, 612] width 58 height 16
click at [340, 438] on link "Print.pdf" at bounding box center [339, 433] width 50 height 16
click at [80, 285] on div "Improvement Information" at bounding box center [117, 287] width 130 height 11
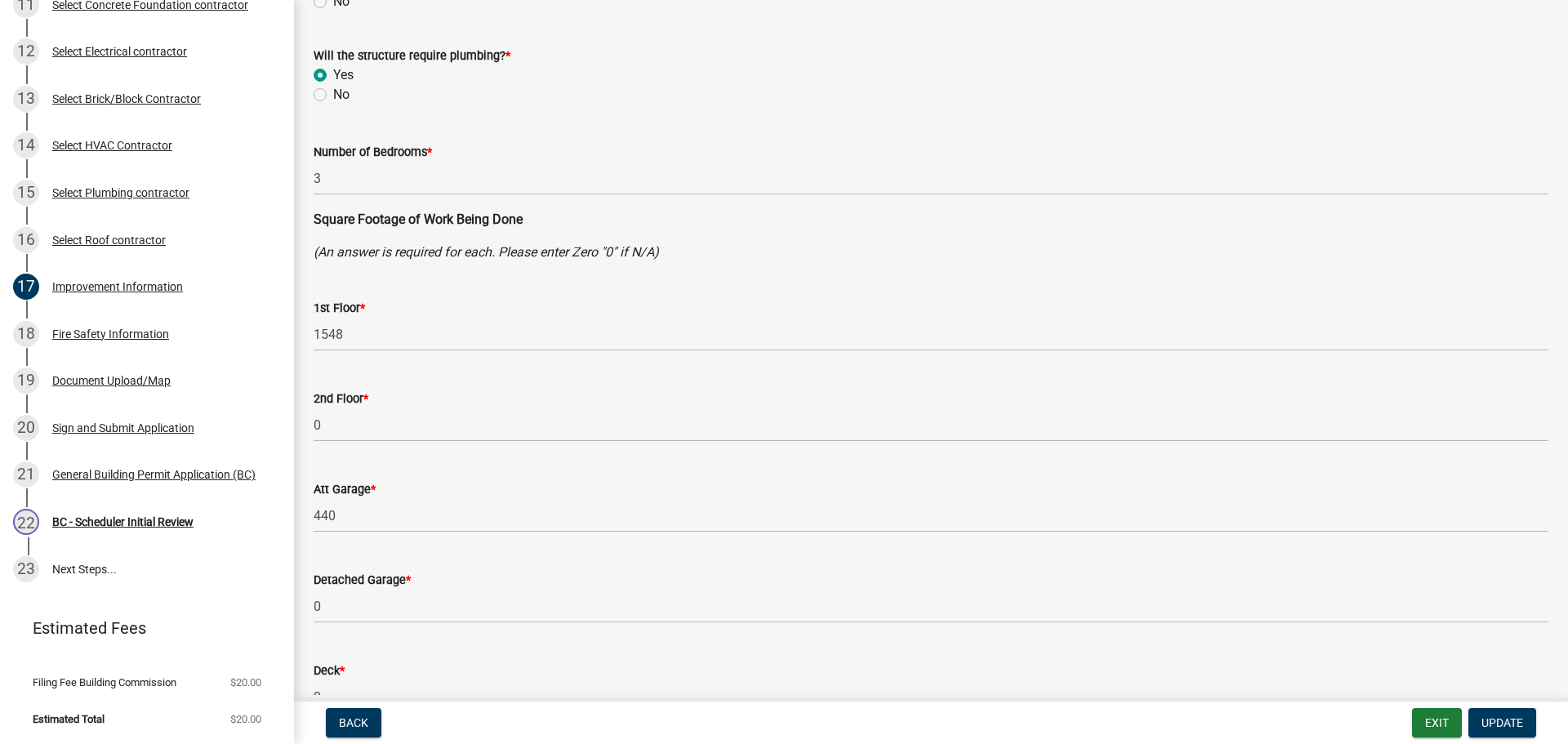
scroll to position [163, 0]
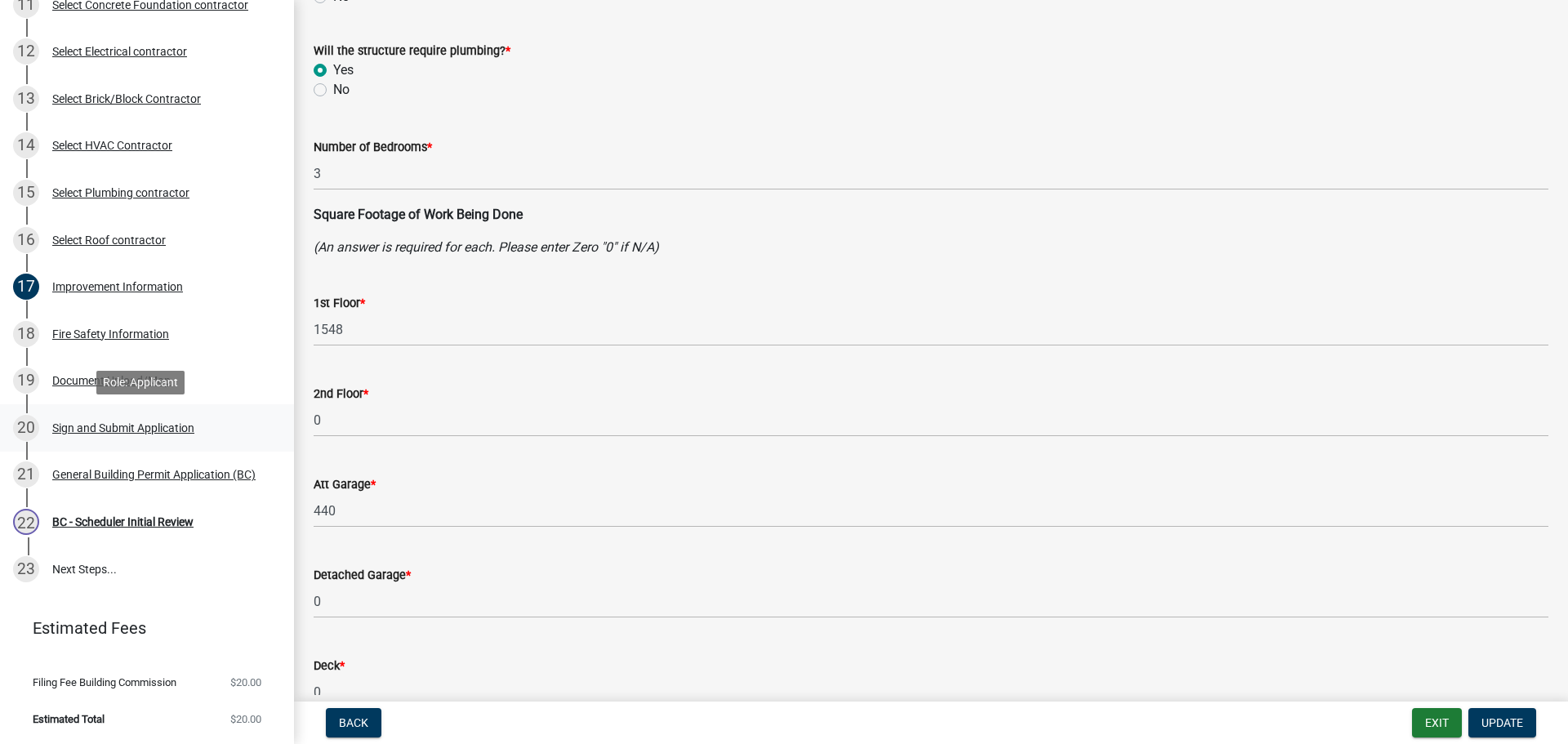
click at [90, 424] on div "Sign and Submit Application" at bounding box center [123, 428] width 142 height 11
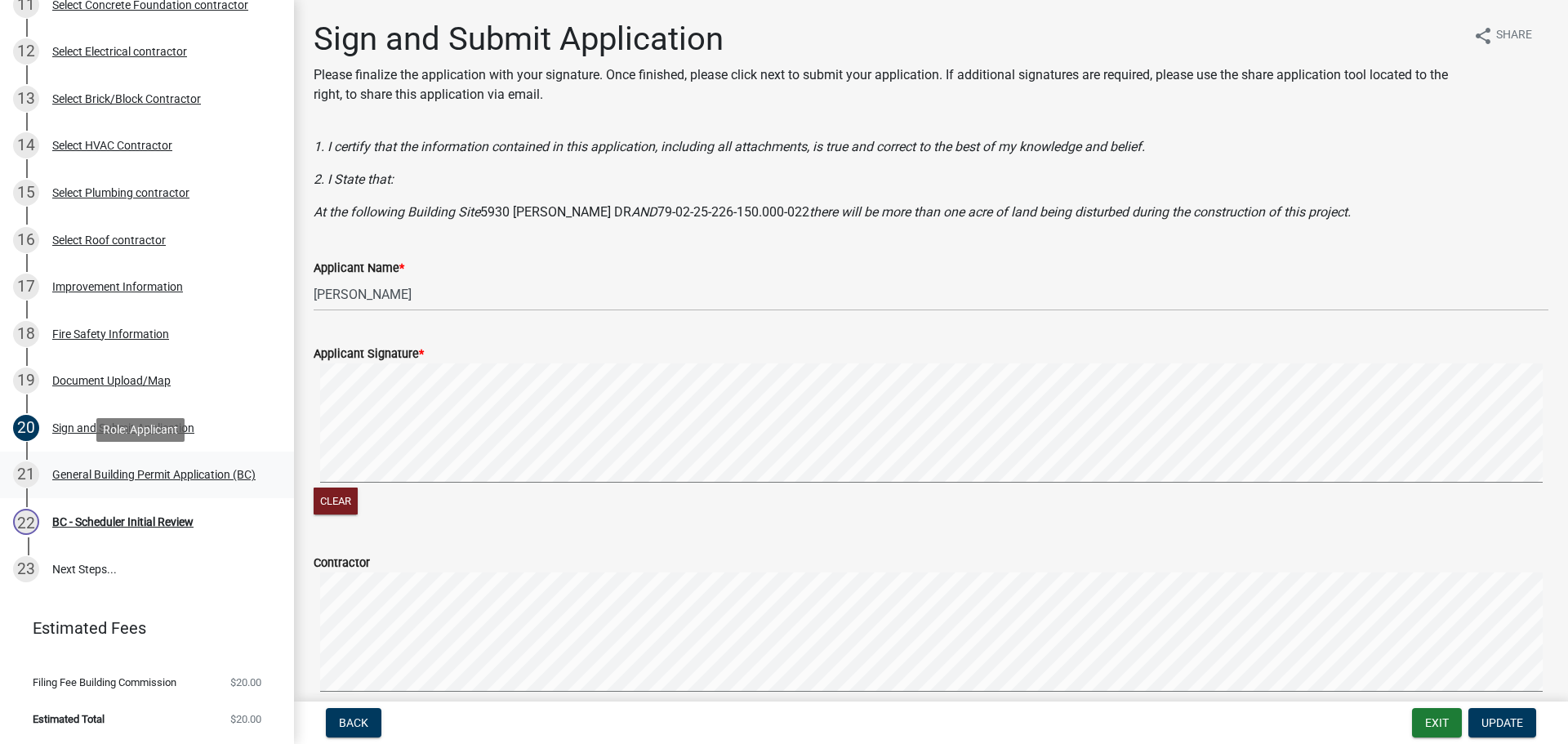
click at [95, 470] on div "General Building Permit Application (BC)" at bounding box center [154, 475] width 203 height 11
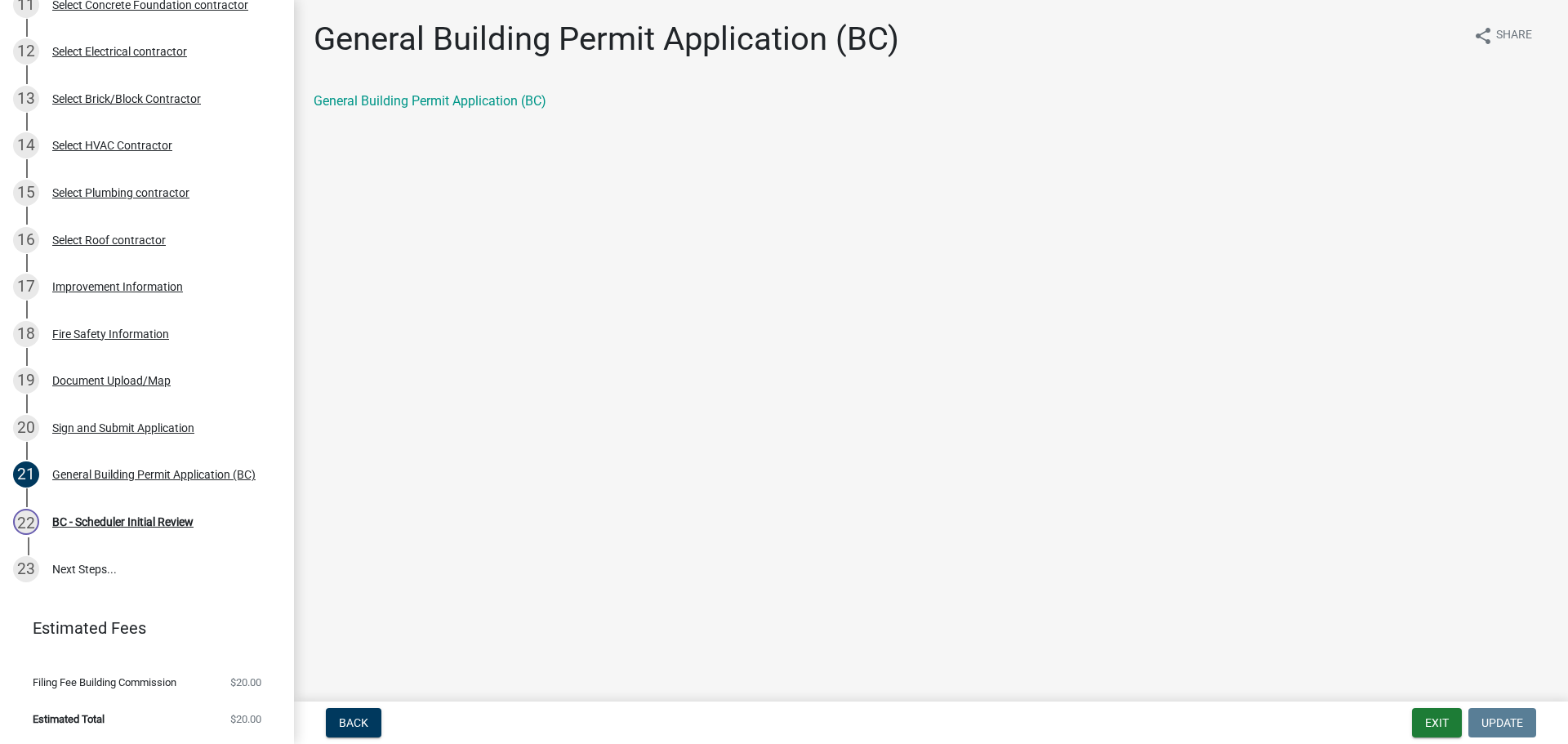
click at [475, 92] on div "General Building Permit Application (BC)" at bounding box center [931, 102] width 1235 height 20
click at [476, 104] on link "General Building Permit Application (BC)" at bounding box center [430, 101] width 233 height 16
click at [98, 516] on div "BC - Scheduler Initial Review" at bounding box center [123, 522] width 141 height 11
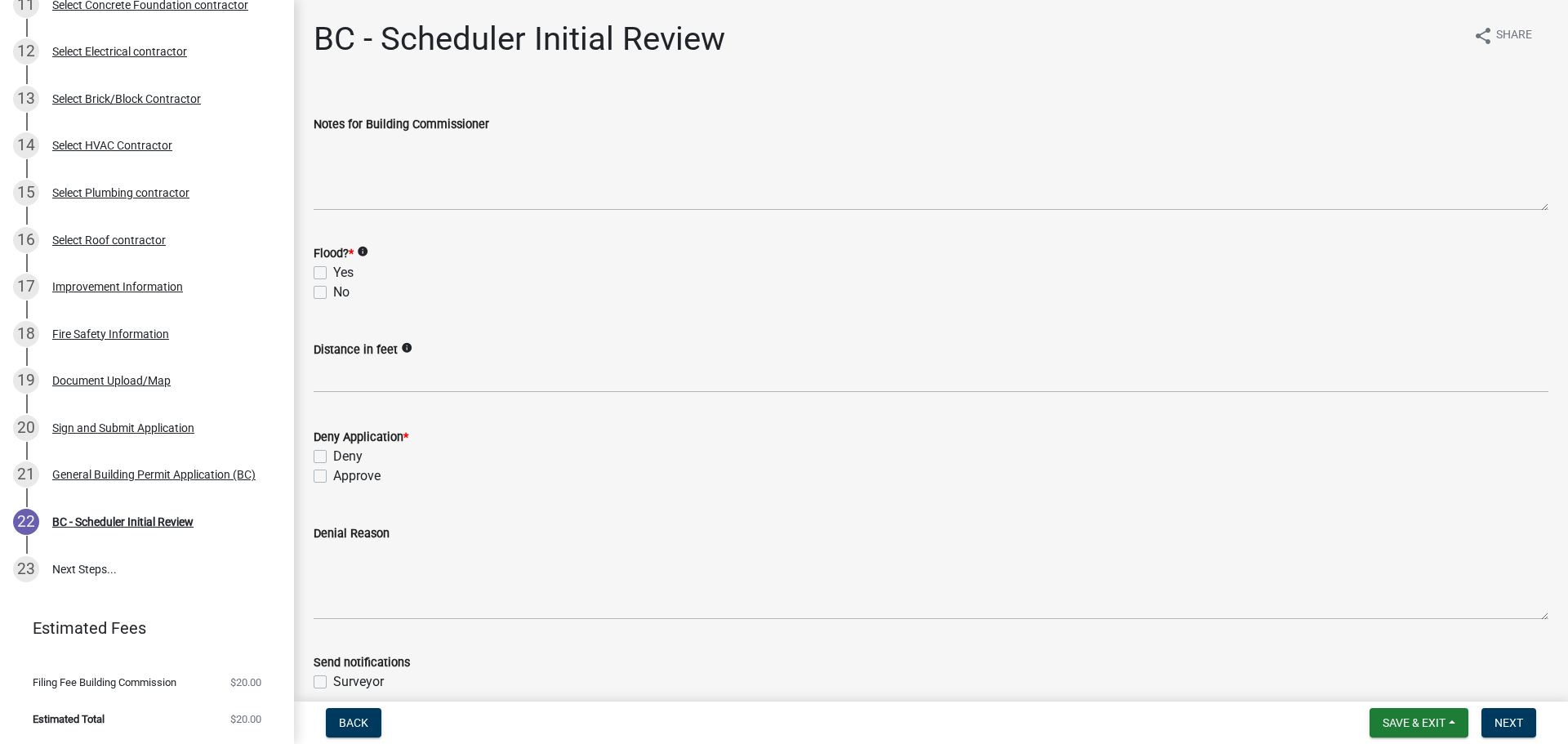
click at [333, 290] on label "No" at bounding box center [341, 293] width 16 height 20
click at [333, 290] on input "No" at bounding box center [338, 288] width 11 height 11
checkbox input "true"
checkbox input "false"
checkbox input "true"
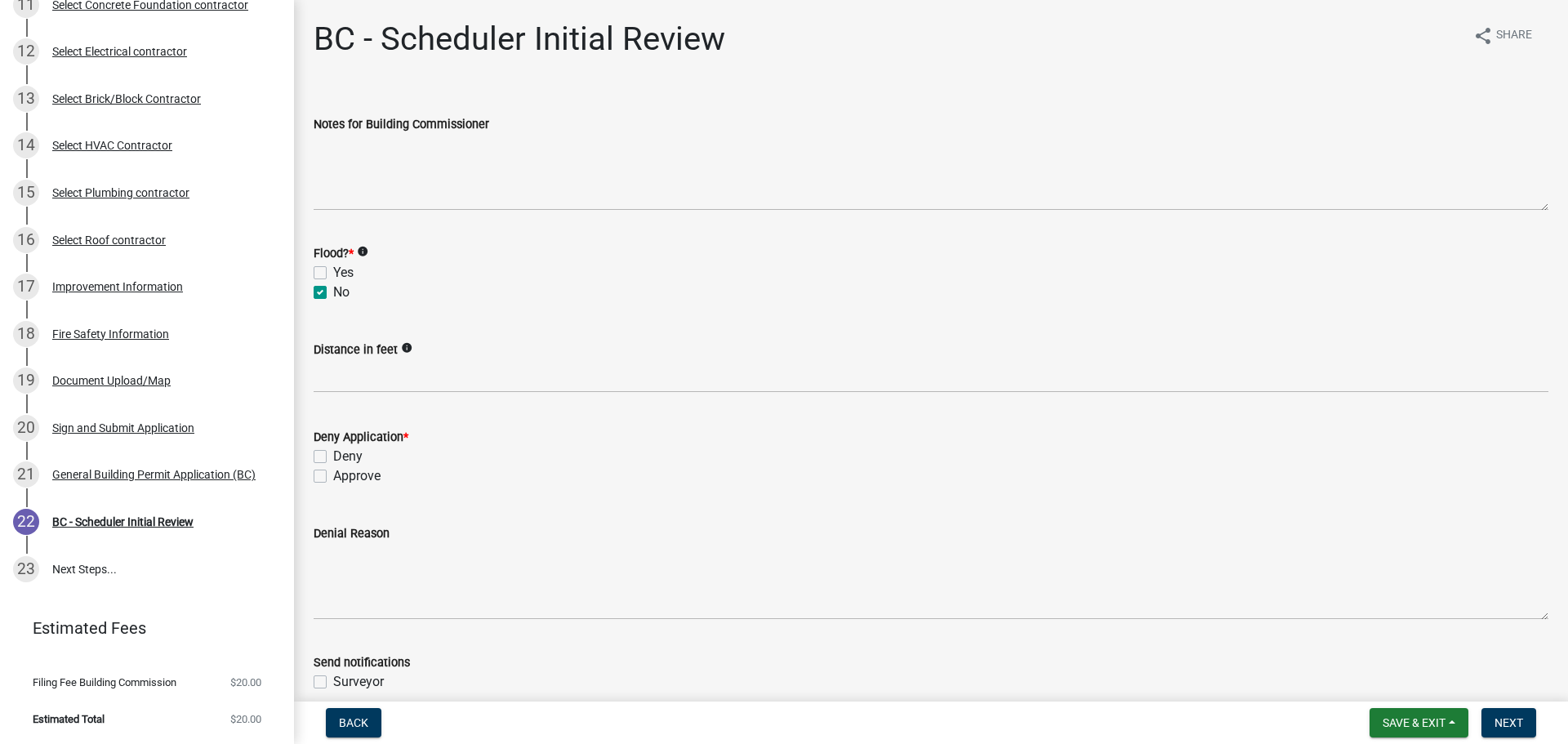
click at [333, 476] on label "Approve" at bounding box center [357, 477] width 48 height 20
click at [333, 476] on input "Approve" at bounding box center [338, 472] width 11 height 11
checkbox input "true"
checkbox input "false"
checkbox input "true"
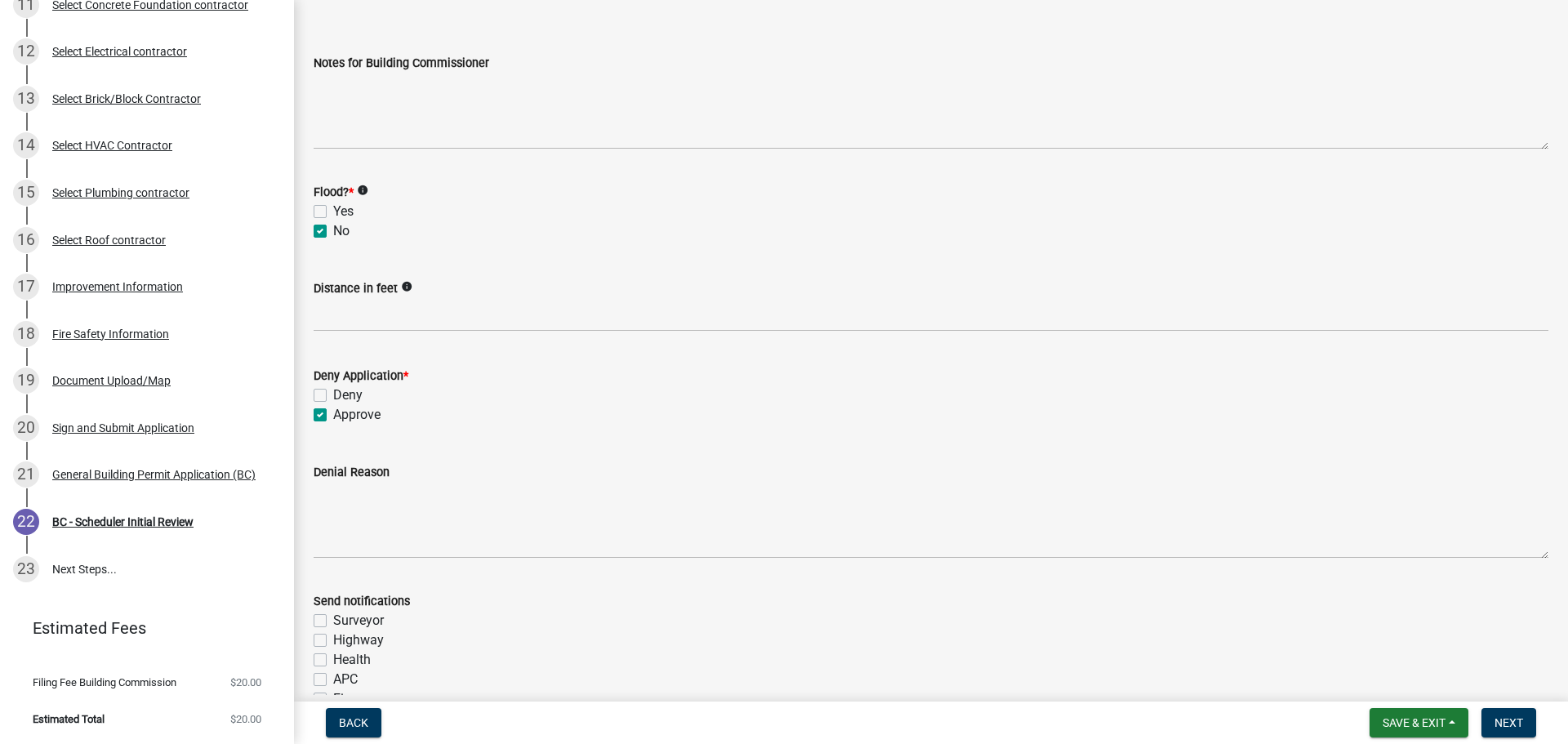
scroll to position [300, 0]
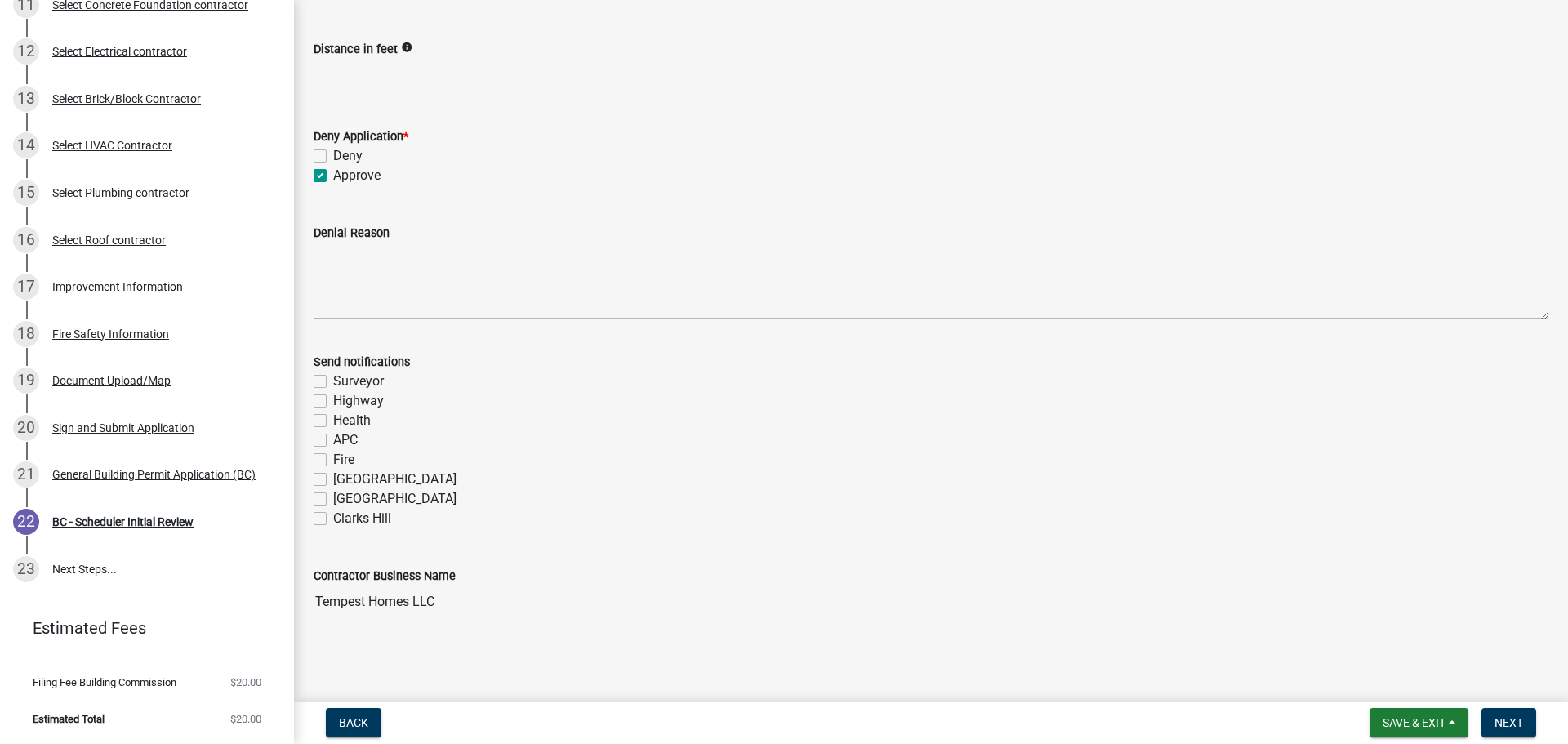
click at [333, 459] on label "Fire" at bounding box center [344, 460] width 21 height 20
click at [333, 459] on input "Fire" at bounding box center [338, 455] width 11 height 11
checkbox input "true"
checkbox input "false"
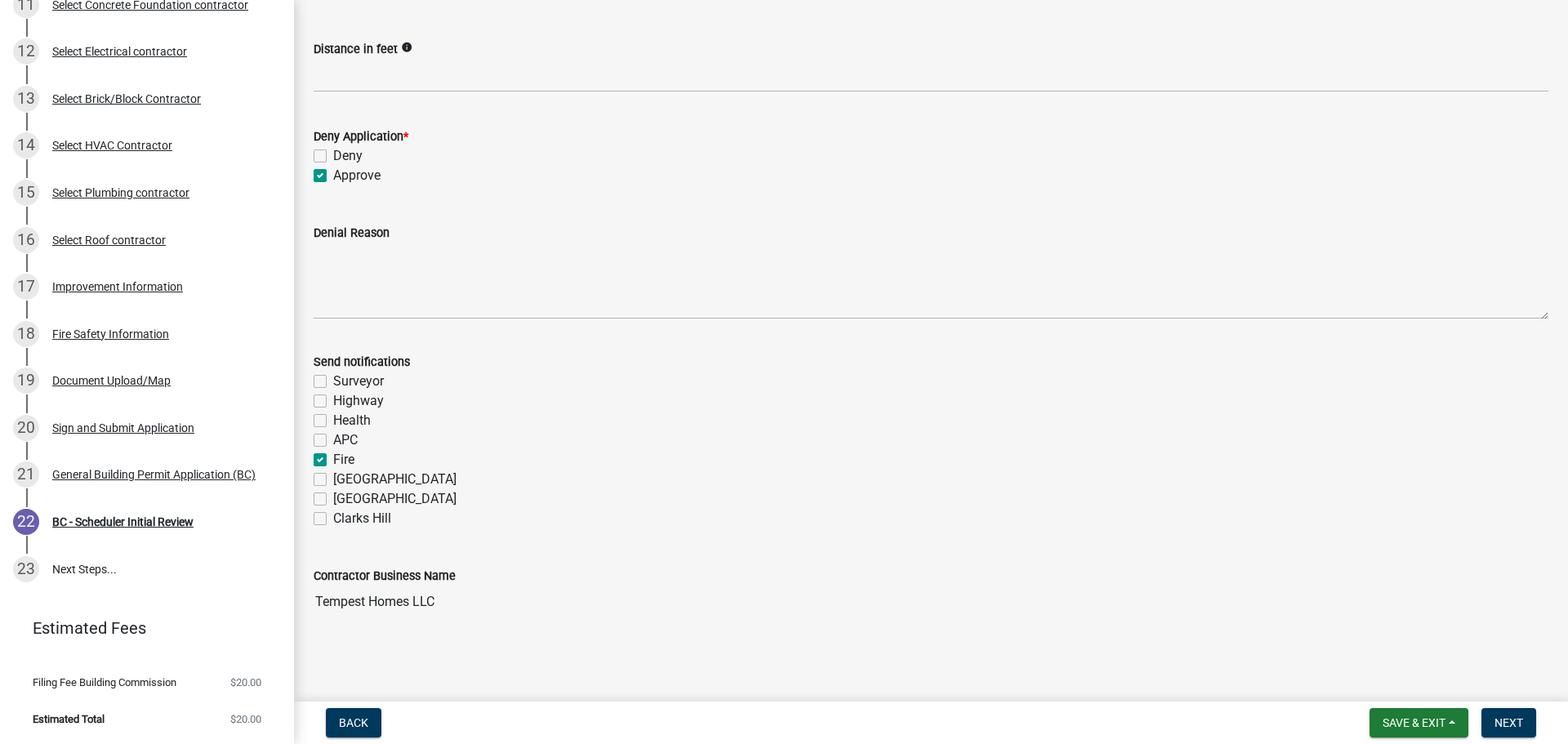
checkbox input "false"
checkbox input "true"
checkbox input "false"
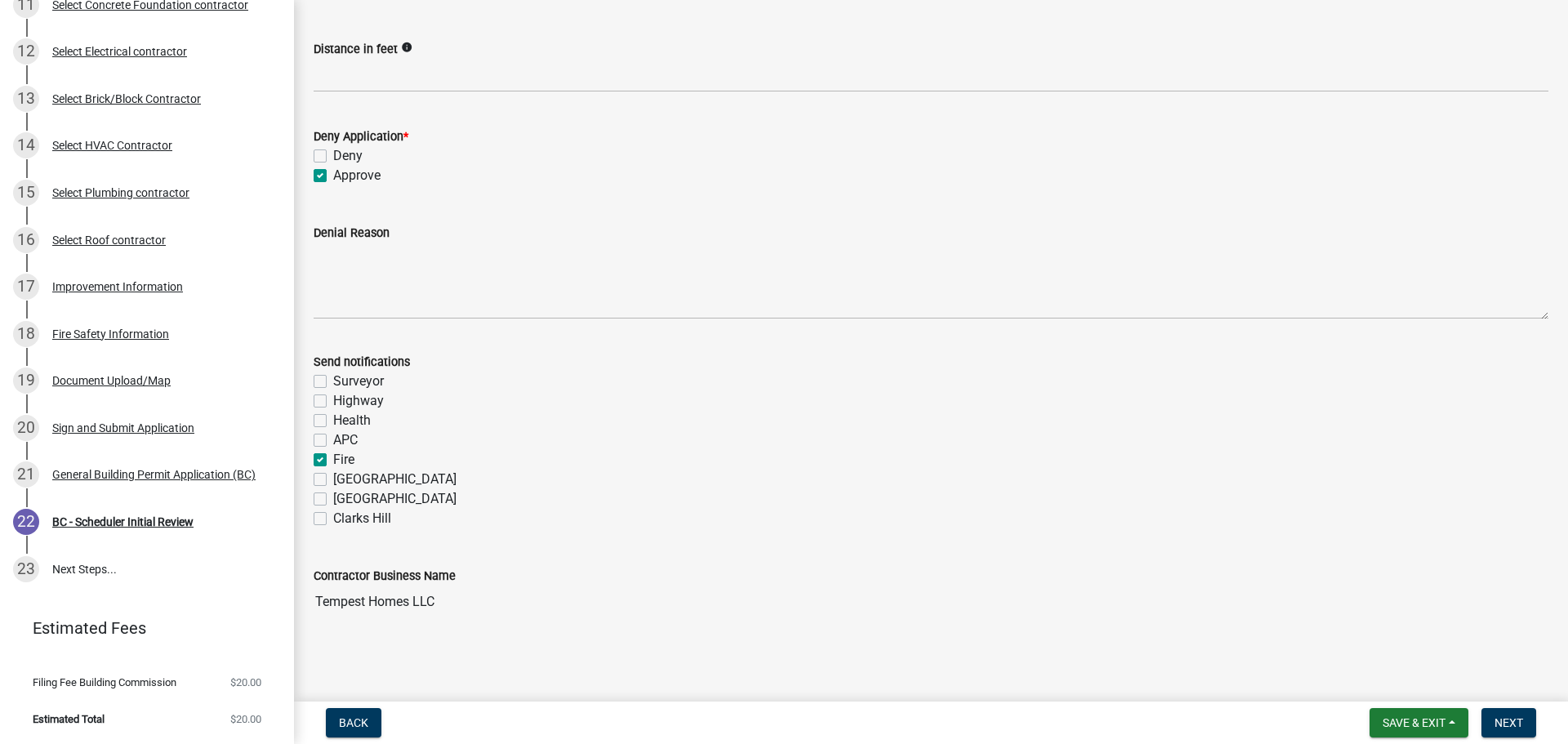
checkbox input "false"
click at [1522, 720] on button "Next" at bounding box center [1508, 723] width 55 height 30
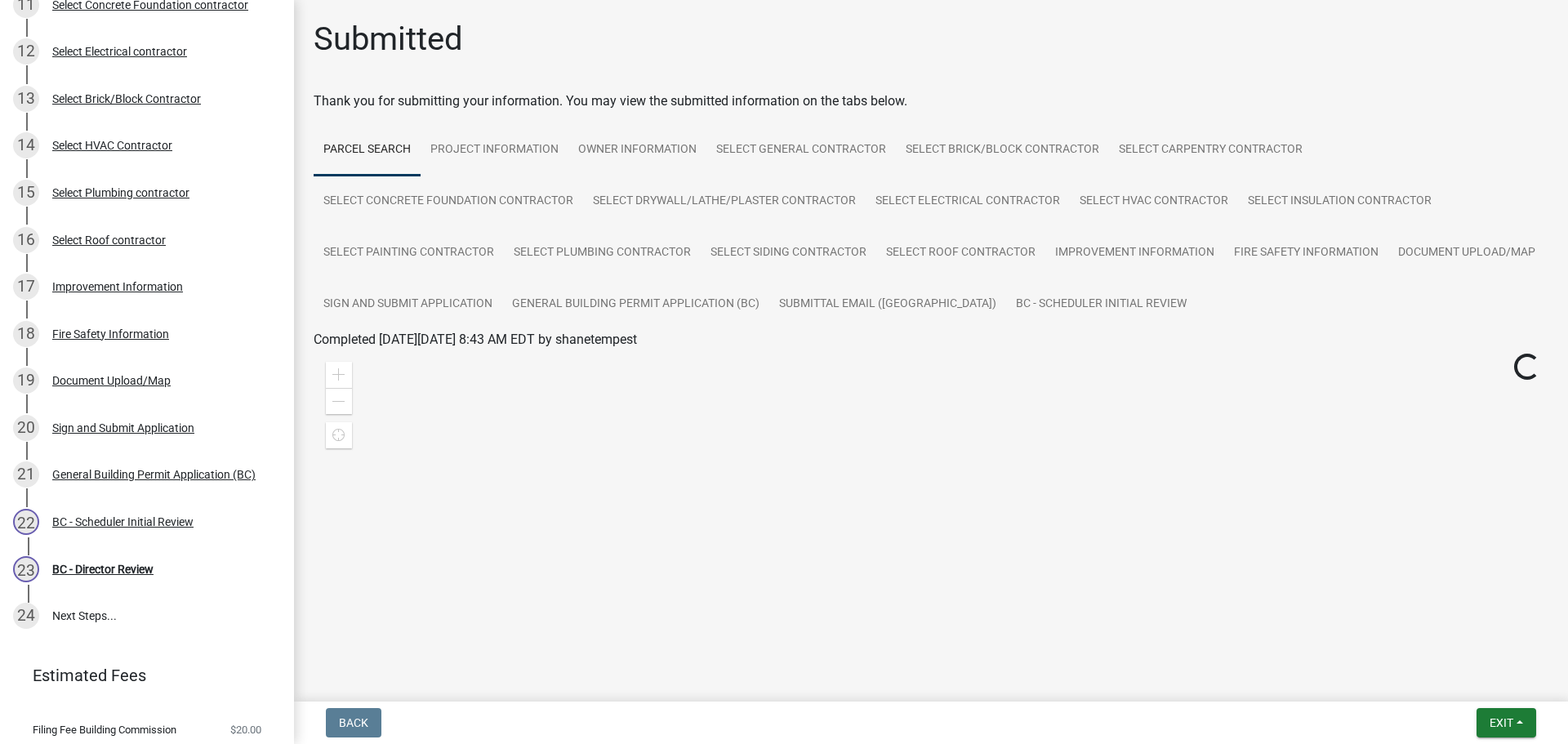
scroll to position [730, 0]
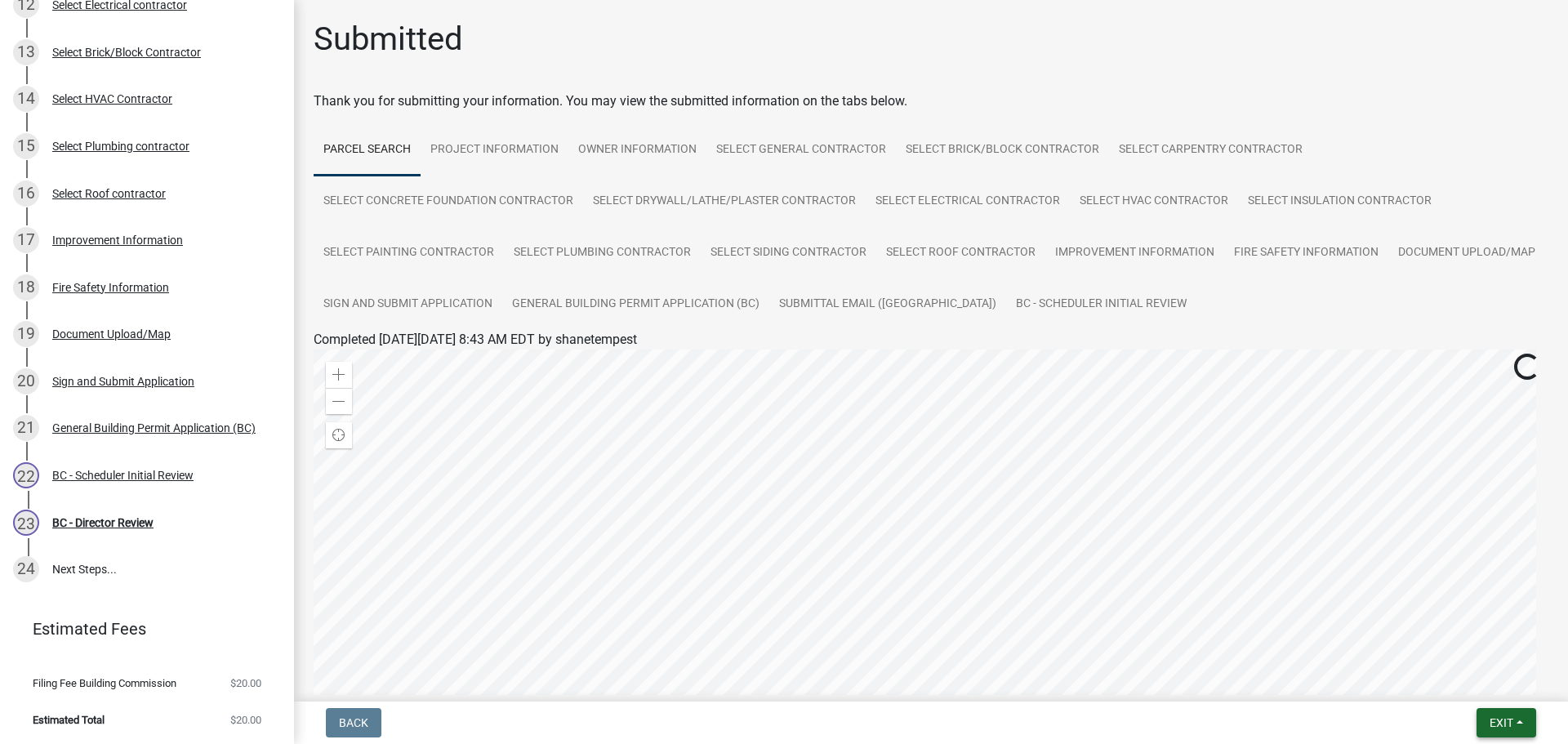
click at [1520, 714] on button "Exit" at bounding box center [1506, 723] width 60 height 30
click at [1479, 678] on button "Save & Exit" at bounding box center [1470, 681] width 130 height 39
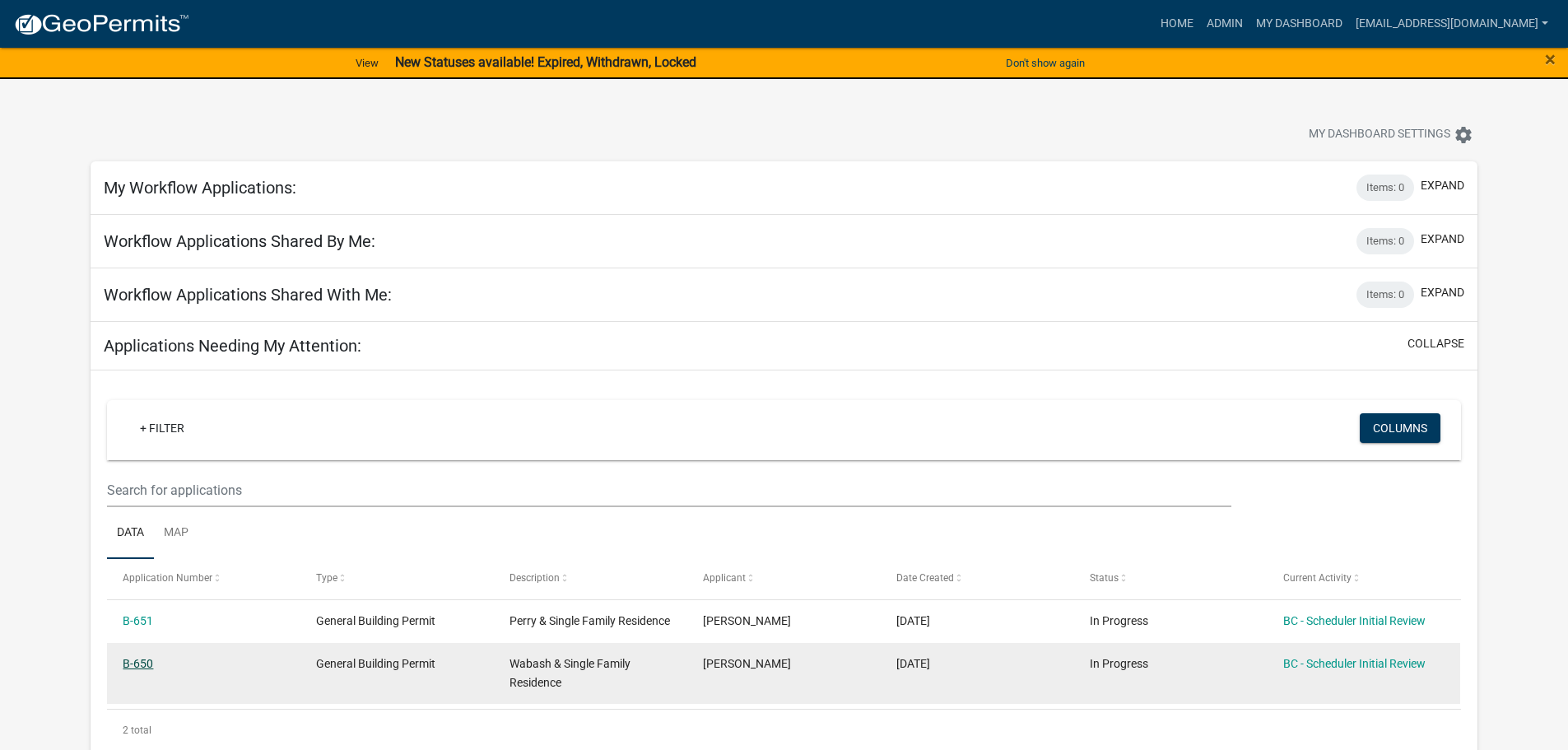
click at [134, 671] on link "B-650" at bounding box center [137, 664] width 31 height 13
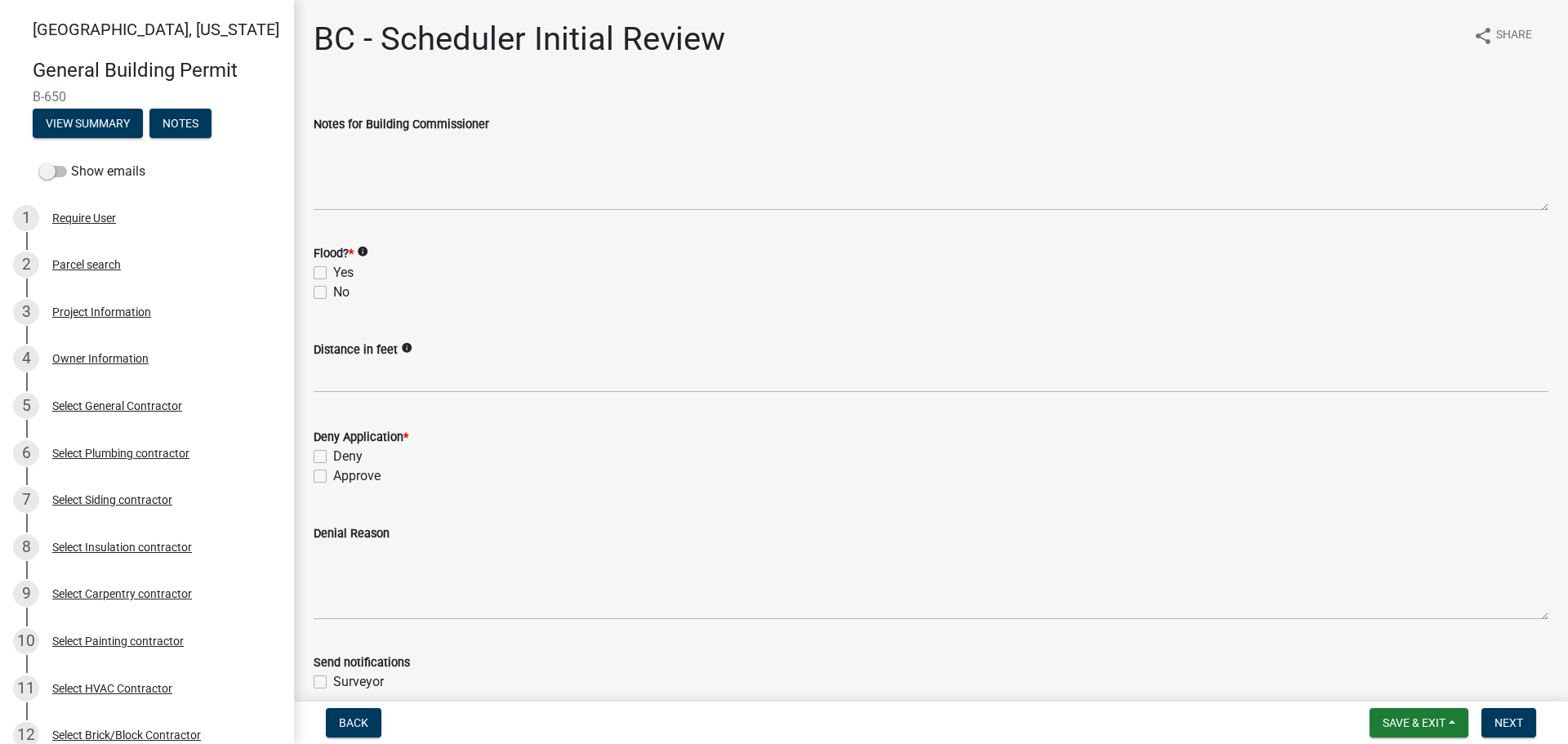
click at [102, 259] on div "Parcel search" at bounding box center [87, 265] width 69 height 11
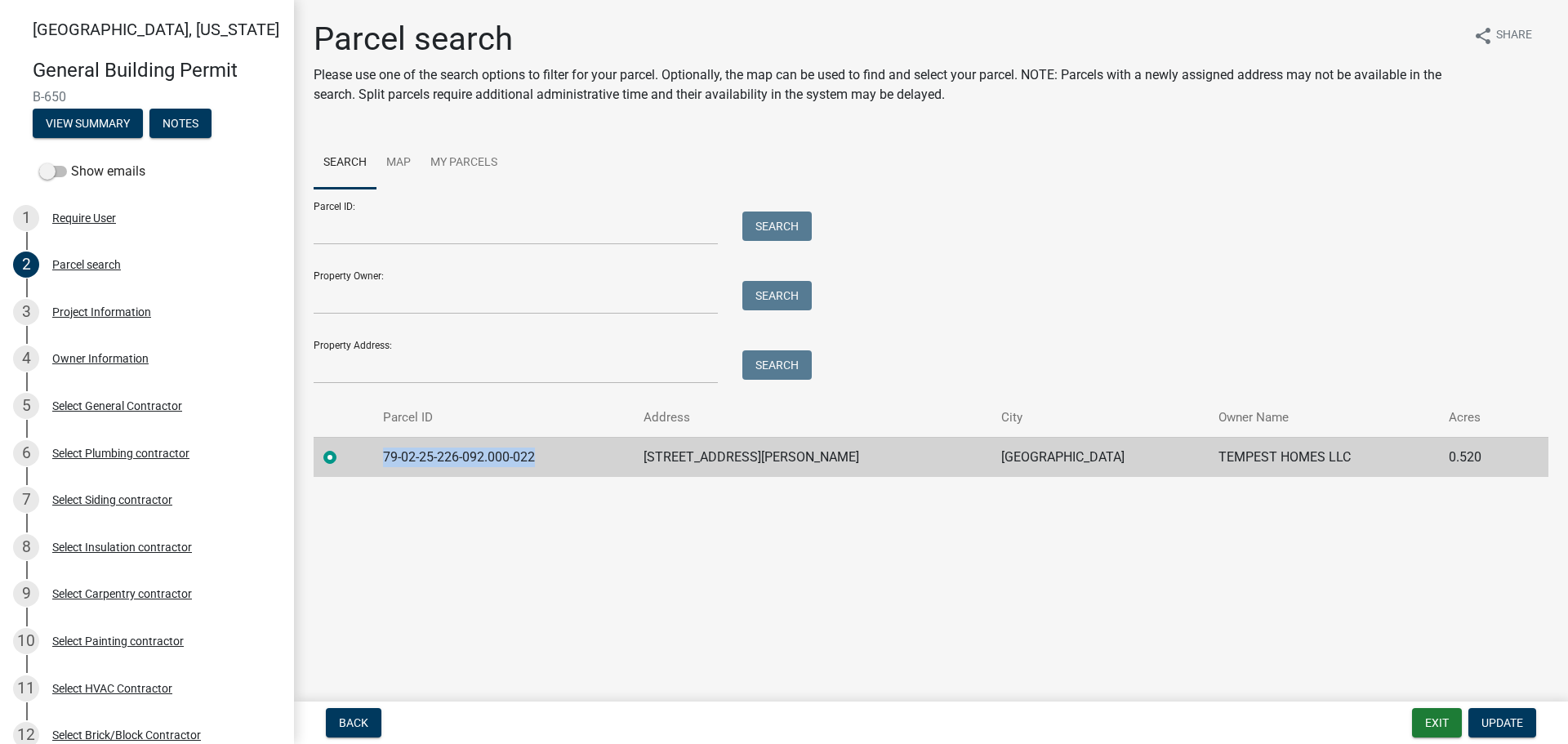
drag, startPoint x: 545, startPoint y: 454, endPoint x: 366, endPoint y: 438, distance: 179.7
click at [366, 438] on tr "79-02-25-226-092.000-022 [STREET_ADDRESS][PERSON_NAME][PERSON_NAME] TEMPEST HOM…" at bounding box center [931, 457] width 1235 height 40
copy td "79-02-25-226-092.000-022"
click at [119, 314] on div "Project Information" at bounding box center [102, 312] width 98 height 11
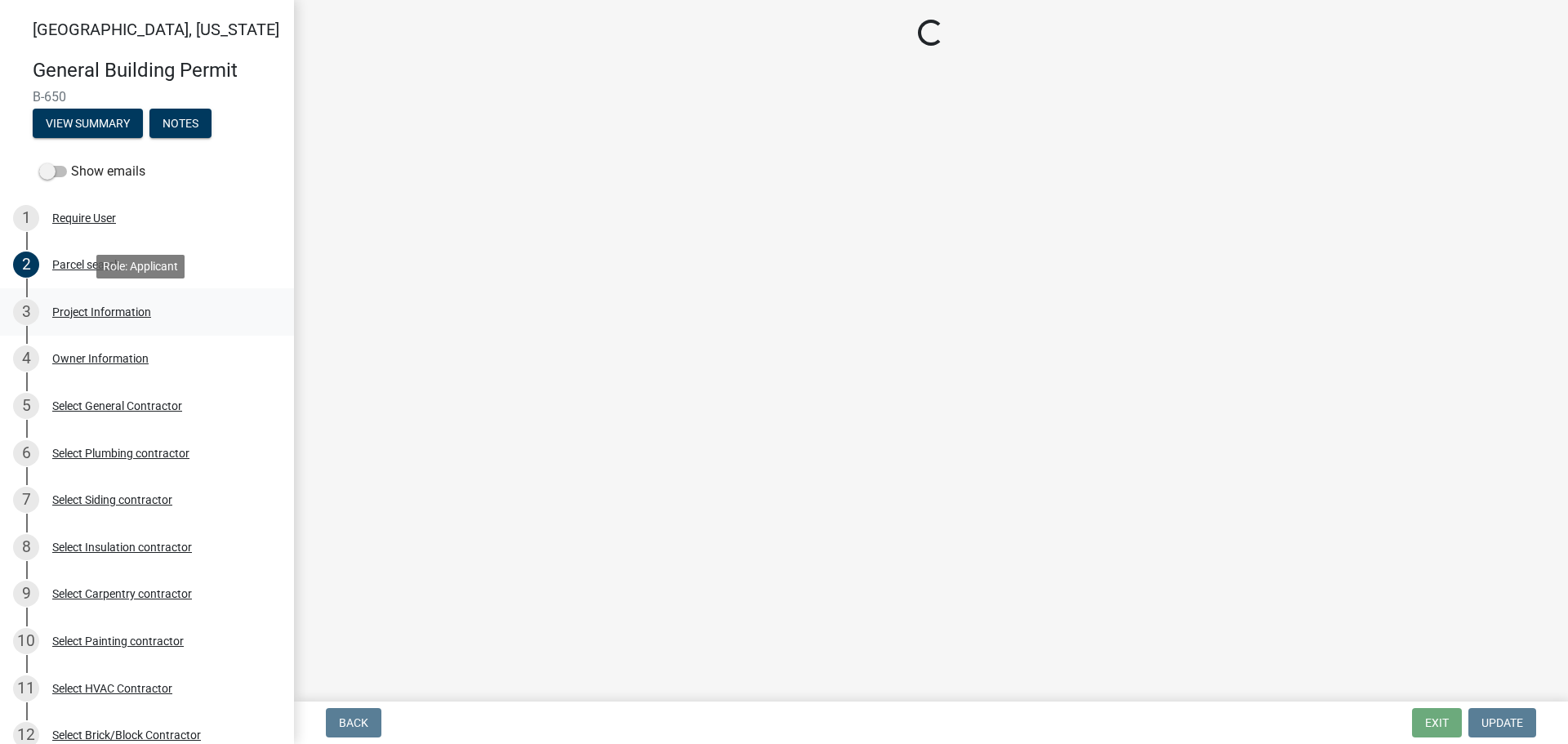
select select "f62e9ec7-2ce1-40c9-9d70-ac6e7ddc5d7c"
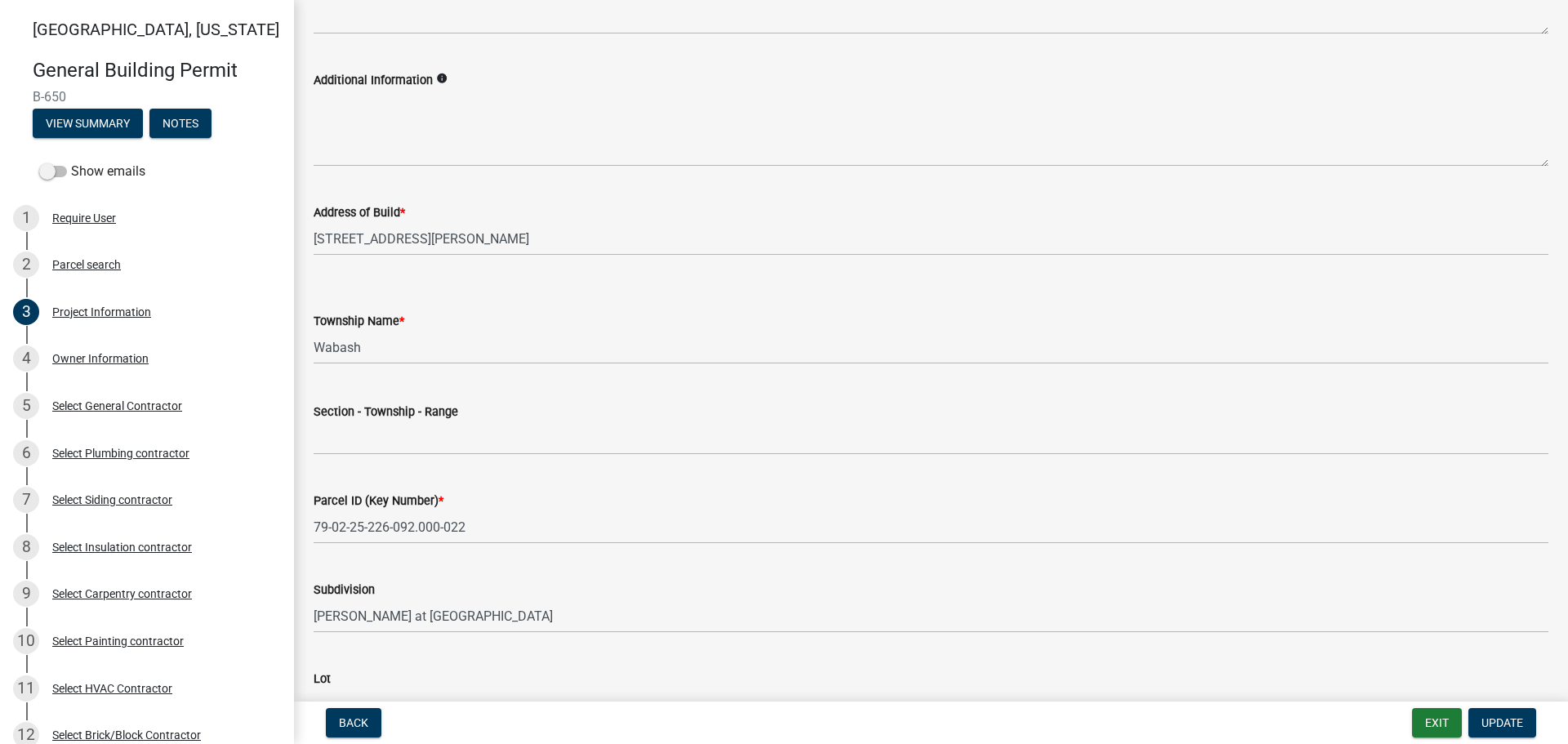
scroll to position [572, 0]
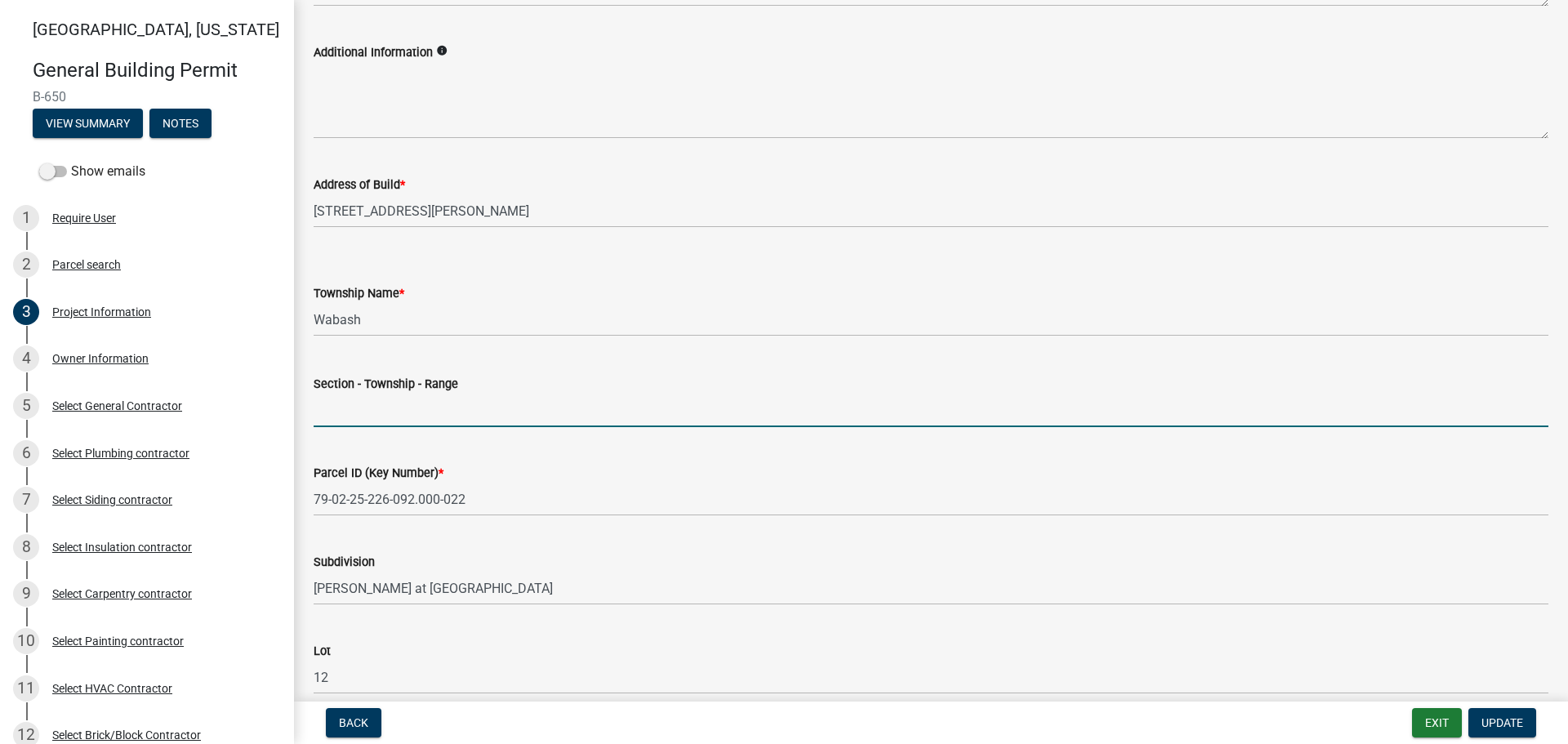
click at [328, 420] on input "Section - Township - Range" at bounding box center [931, 410] width 1235 height 34
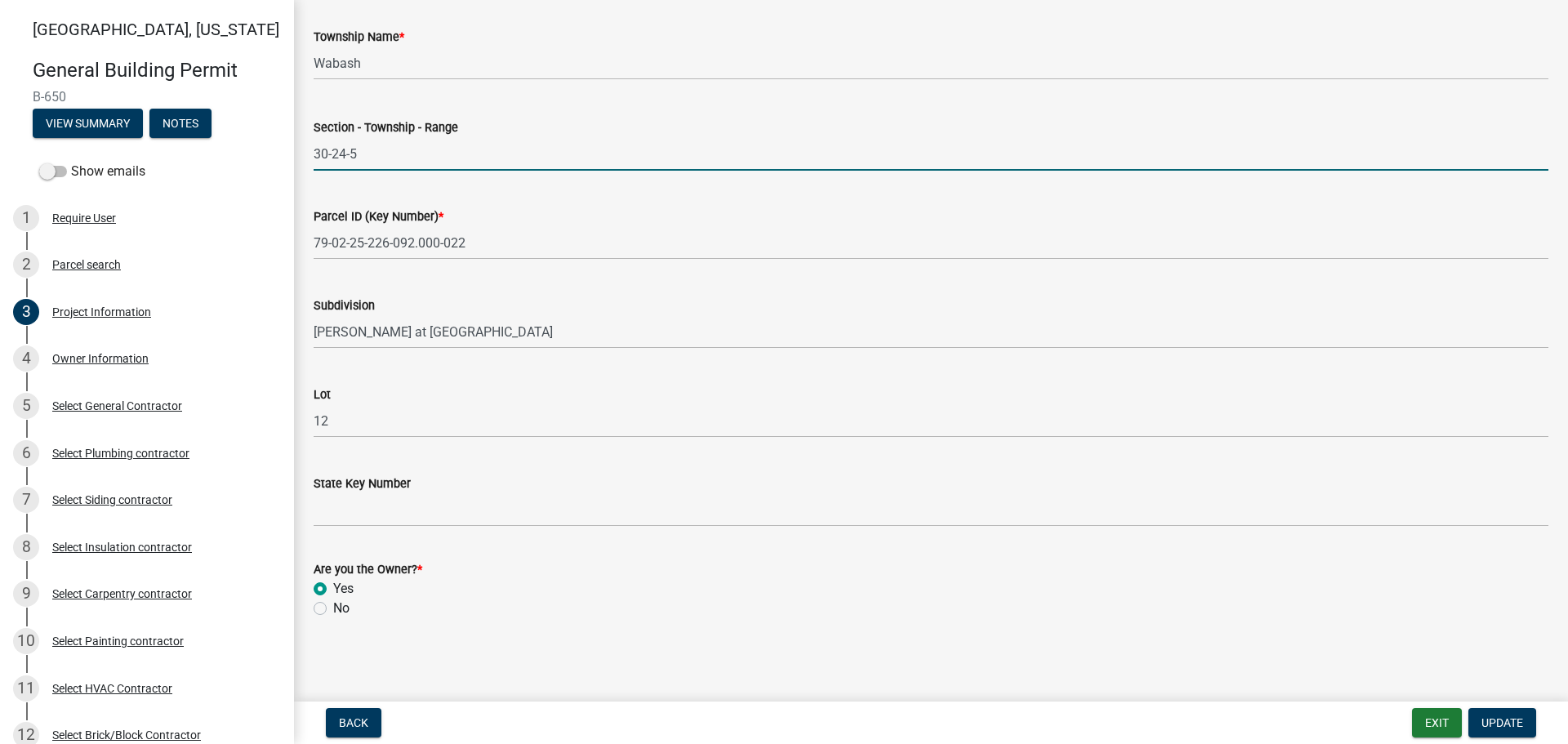
scroll to position [830, 0]
type input "30-24-5"
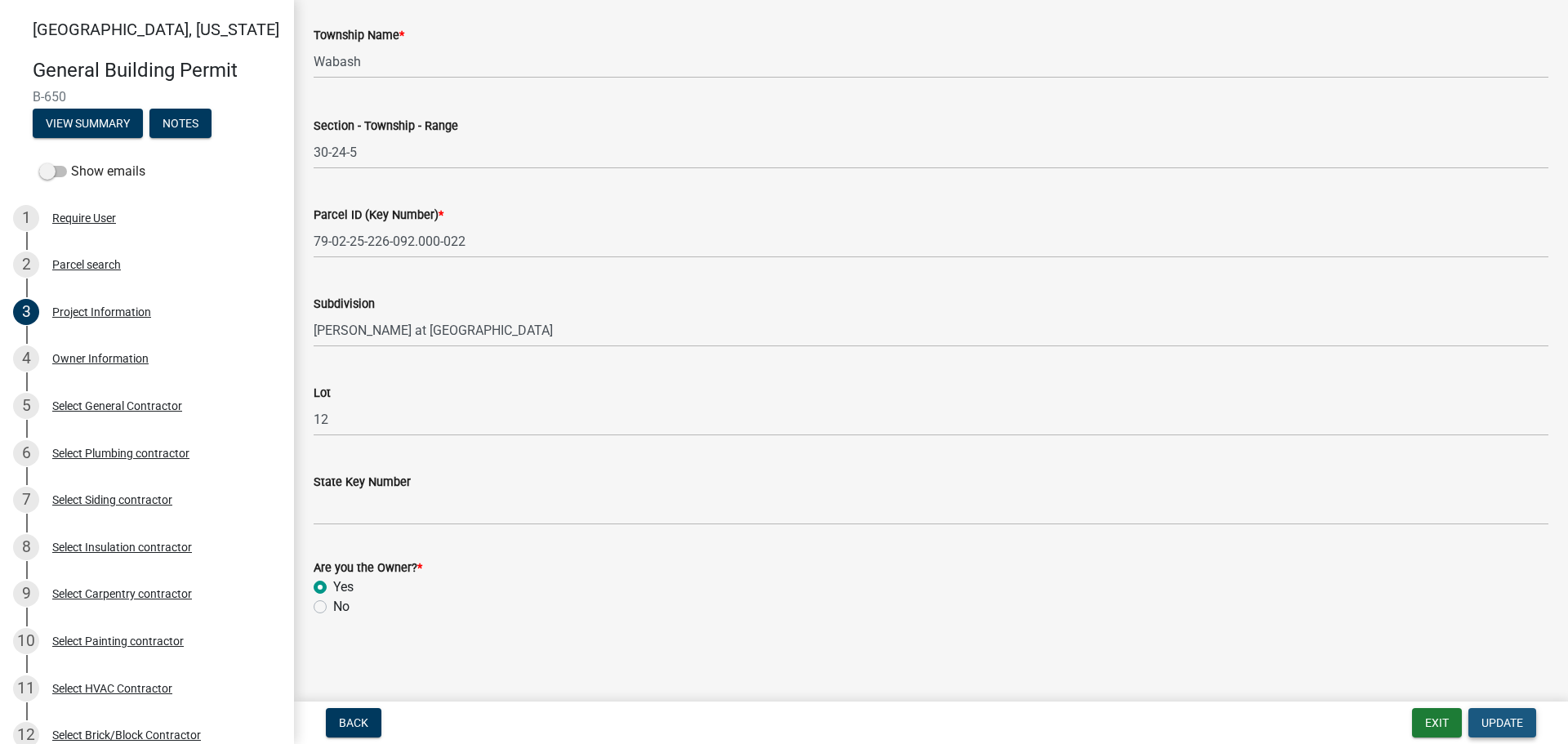
click at [1526, 710] on button "Update" at bounding box center [1502, 723] width 68 height 30
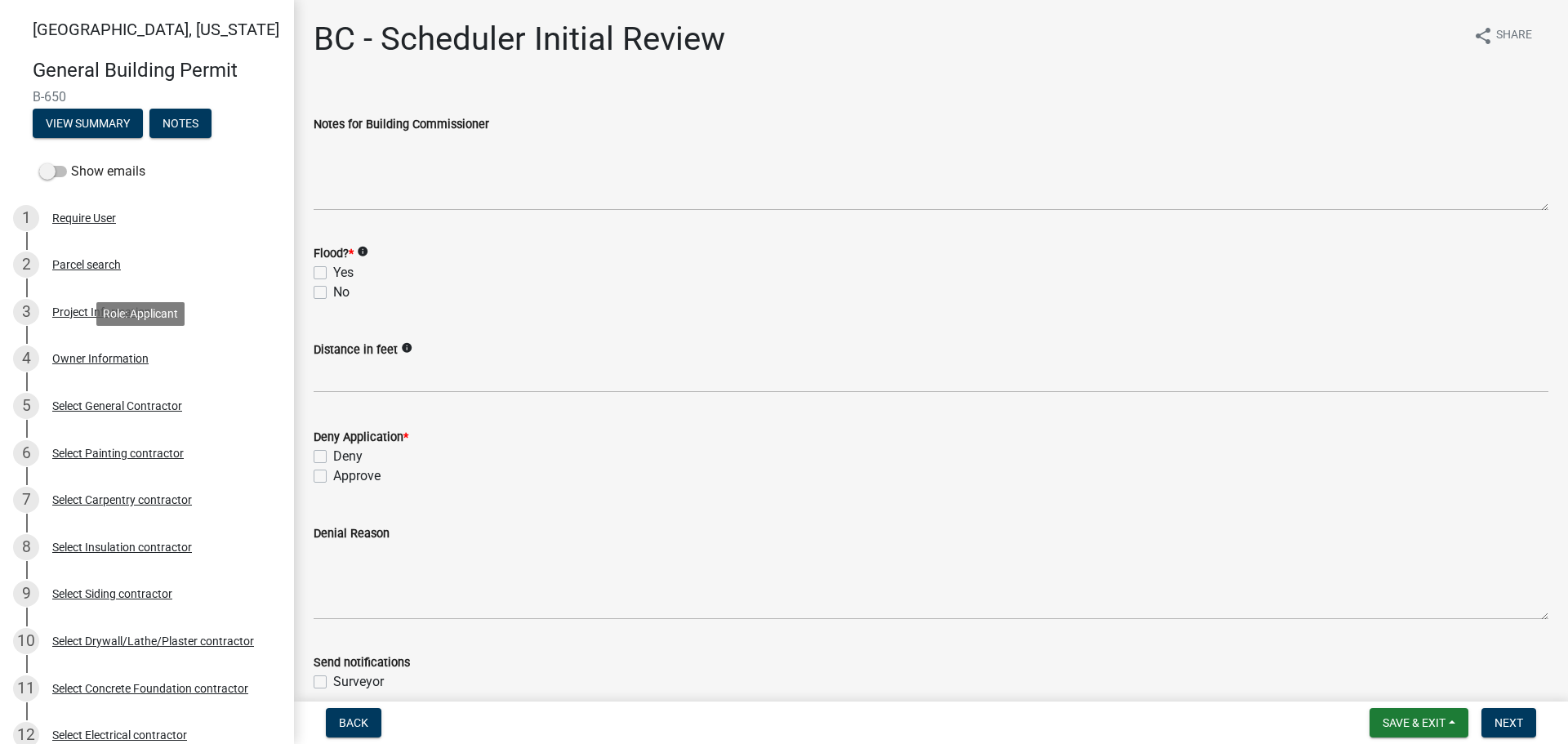
click at [76, 354] on div "Owner Information" at bounding box center [100, 358] width 96 height 11
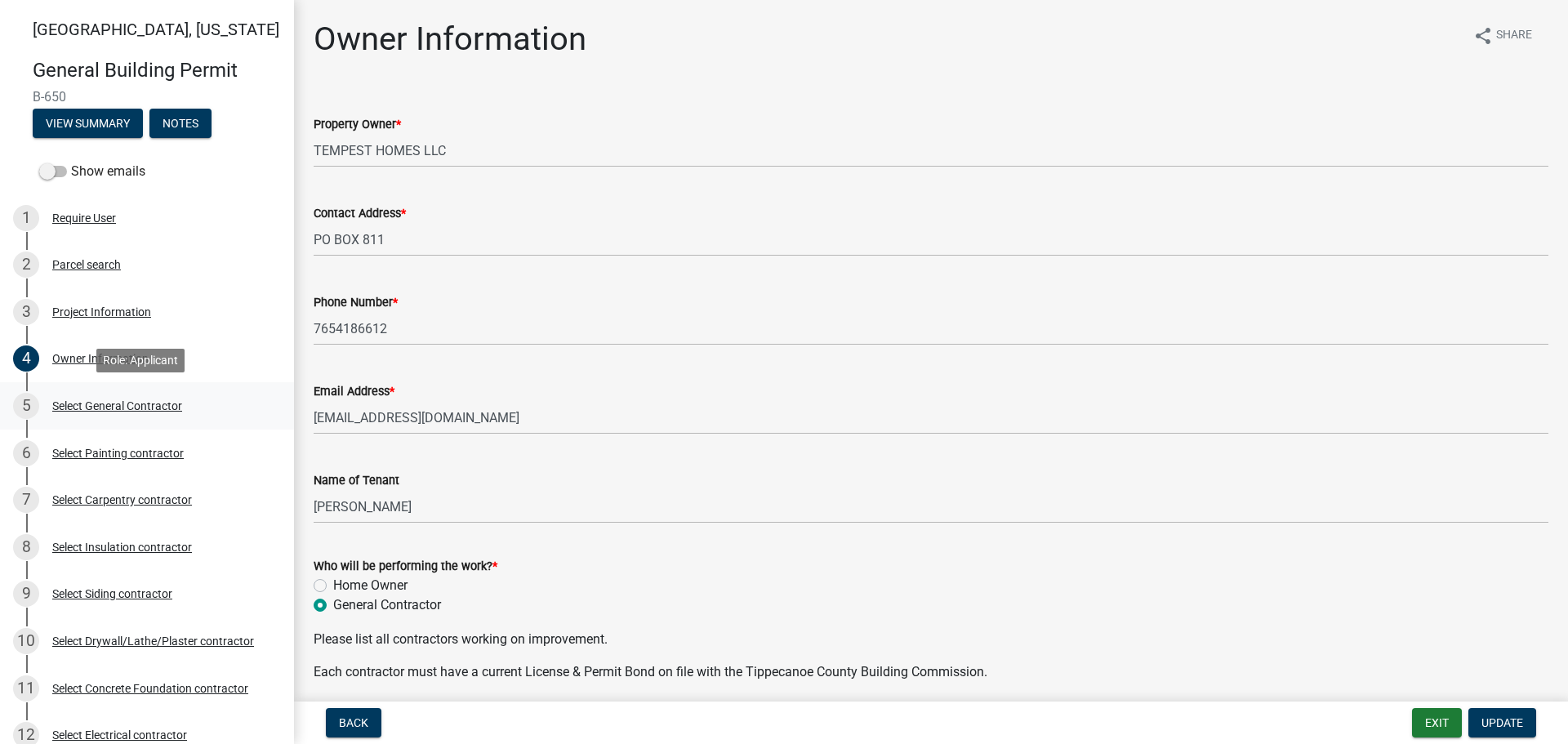
click at [79, 404] on div "Select General Contractor" at bounding box center [117, 406] width 130 height 11
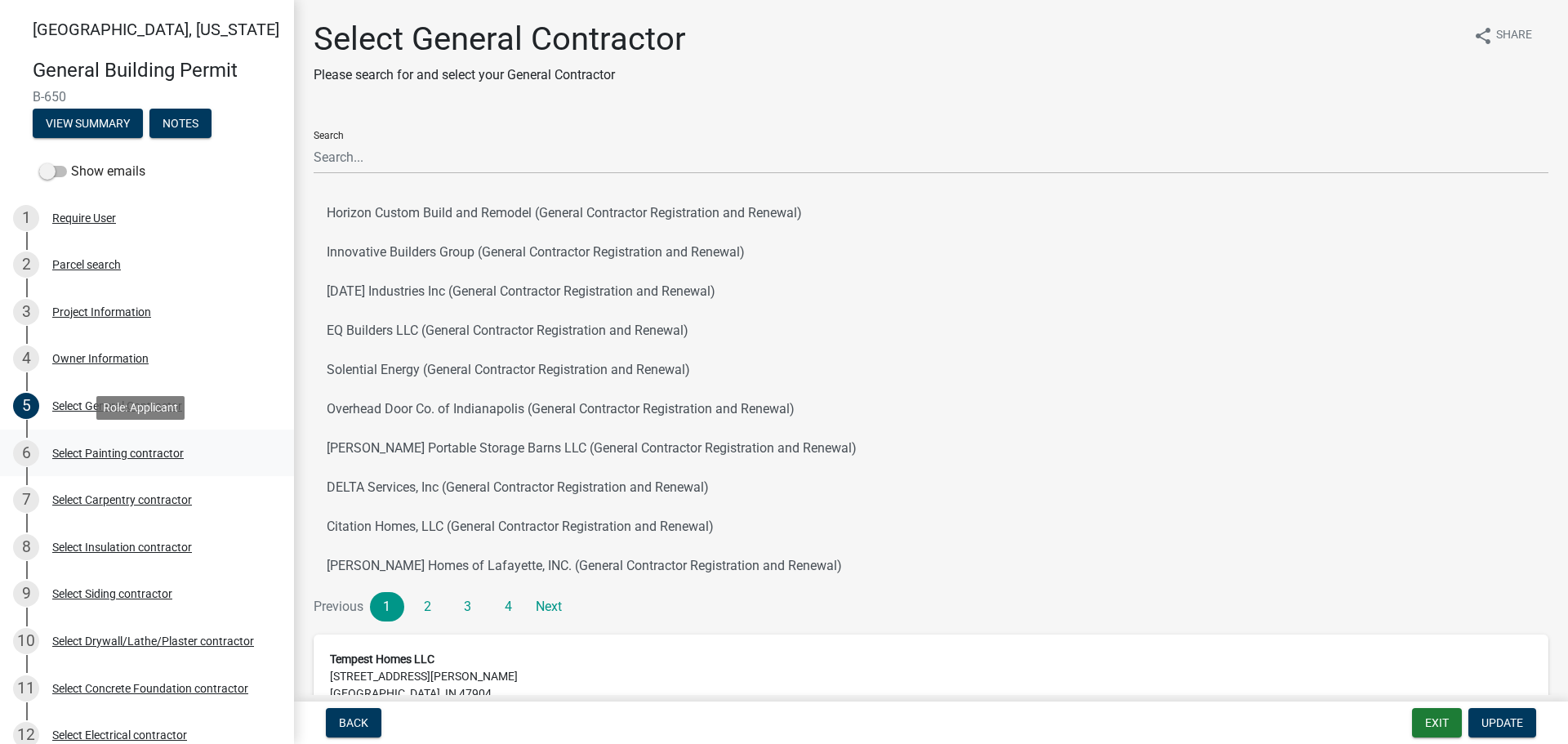
click at [75, 456] on div "Select Painting contractor" at bounding box center [118, 454] width 131 height 11
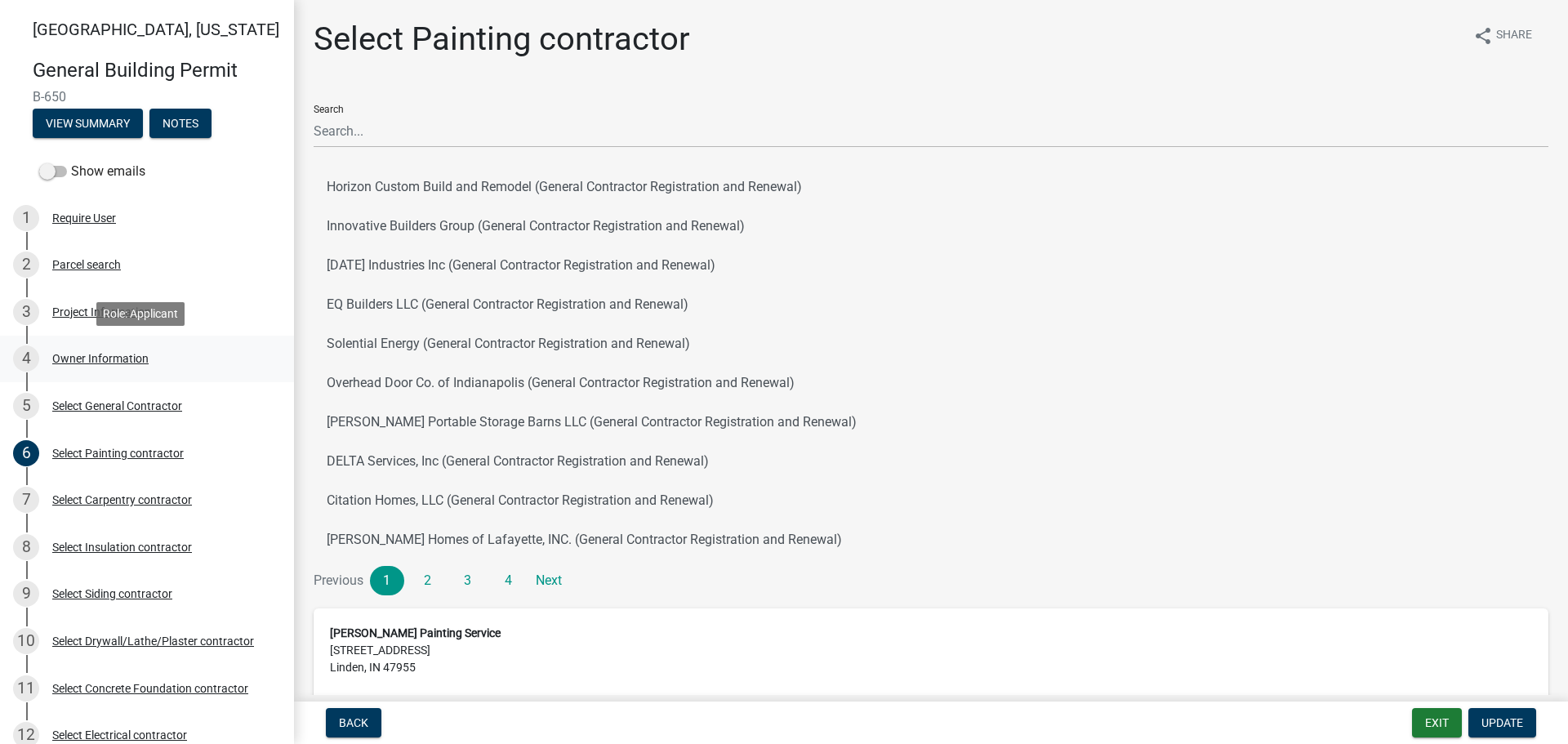
click at [75, 354] on div "Owner Information" at bounding box center [100, 358] width 96 height 11
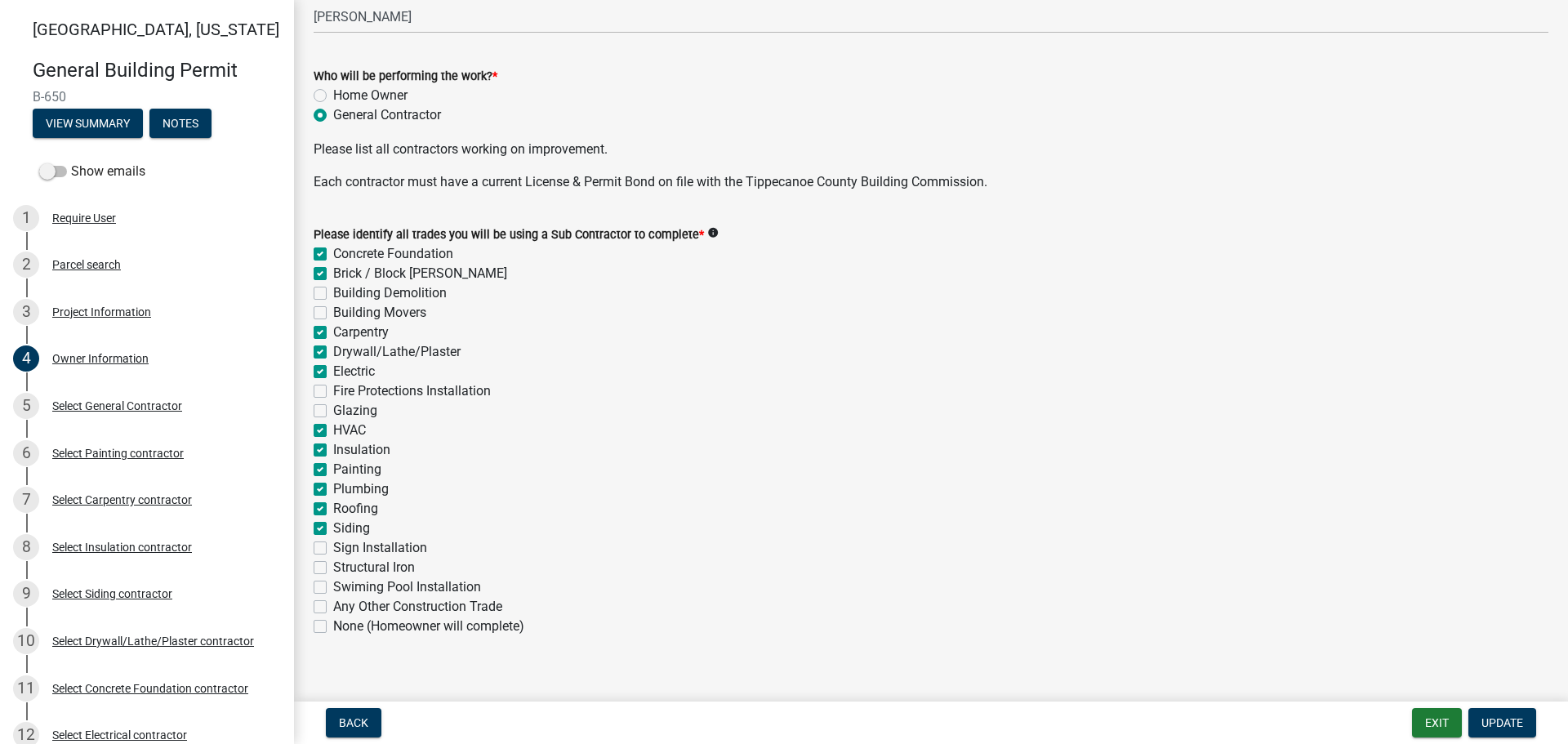
scroll to position [509, 0]
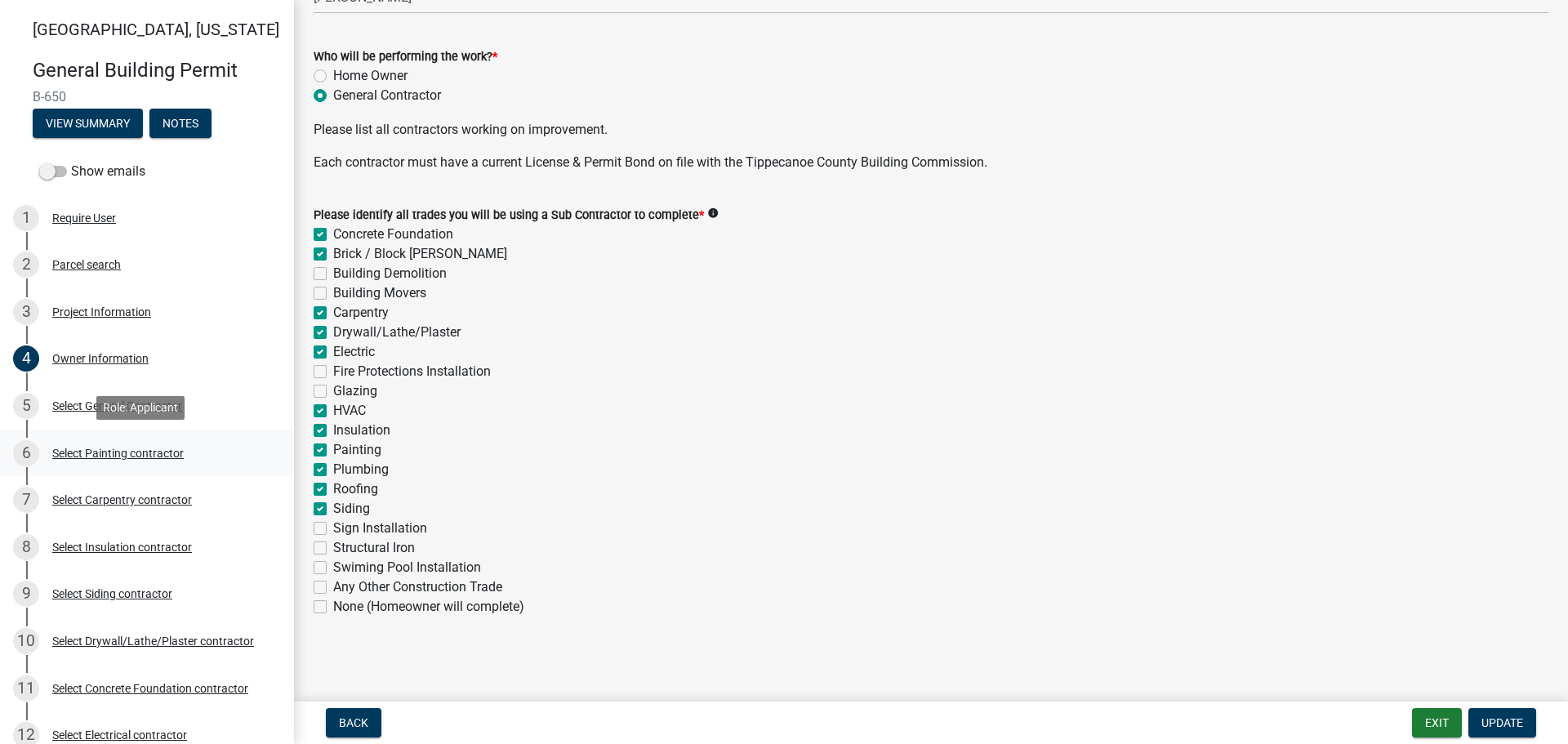
click at [82, 450] on div "Select Painting contractor" at bounding box center [118, 454] width 131 height 11
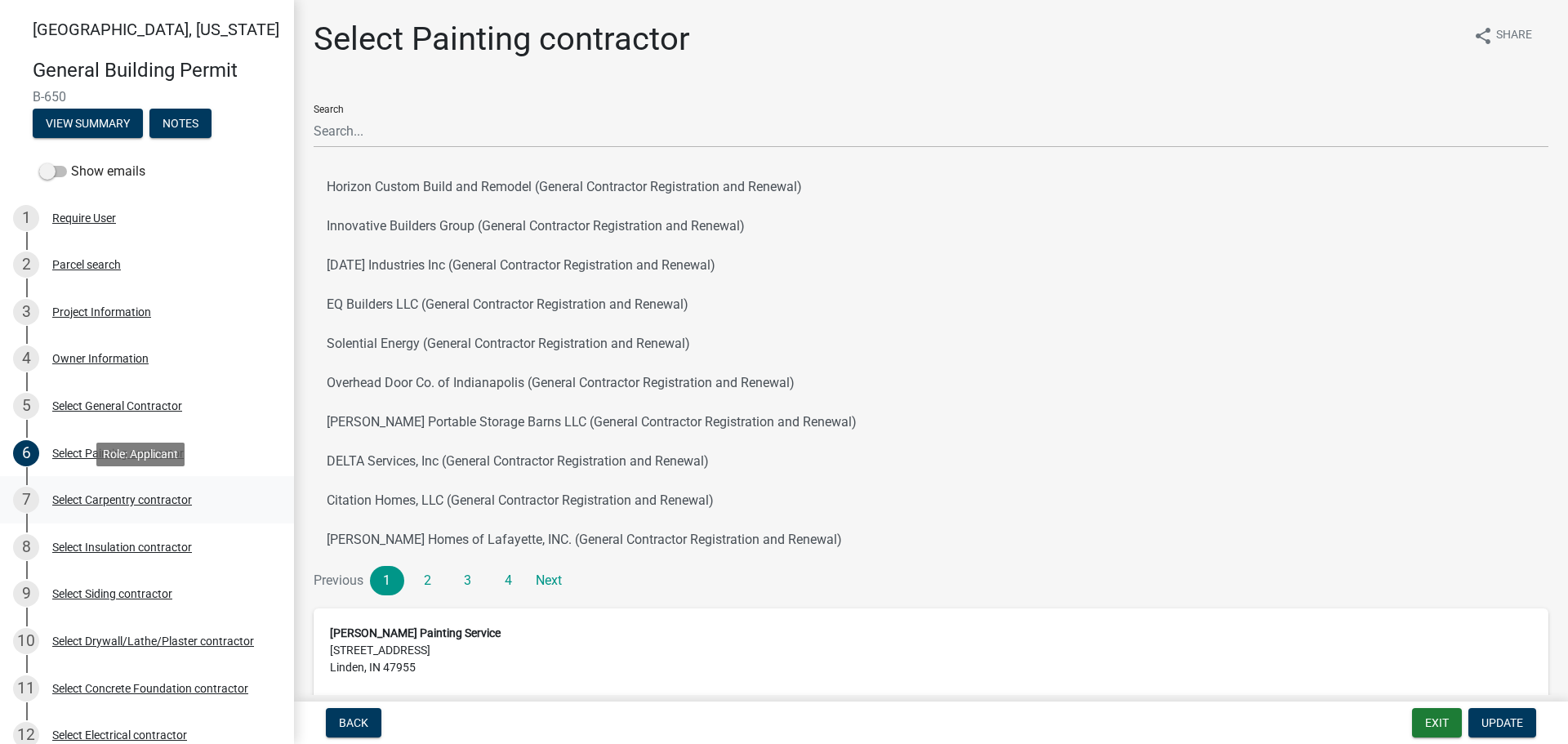
click at [77, 498] on div "Select Carpentry contractor" at bounding box center [122, 500] width 139 height 11
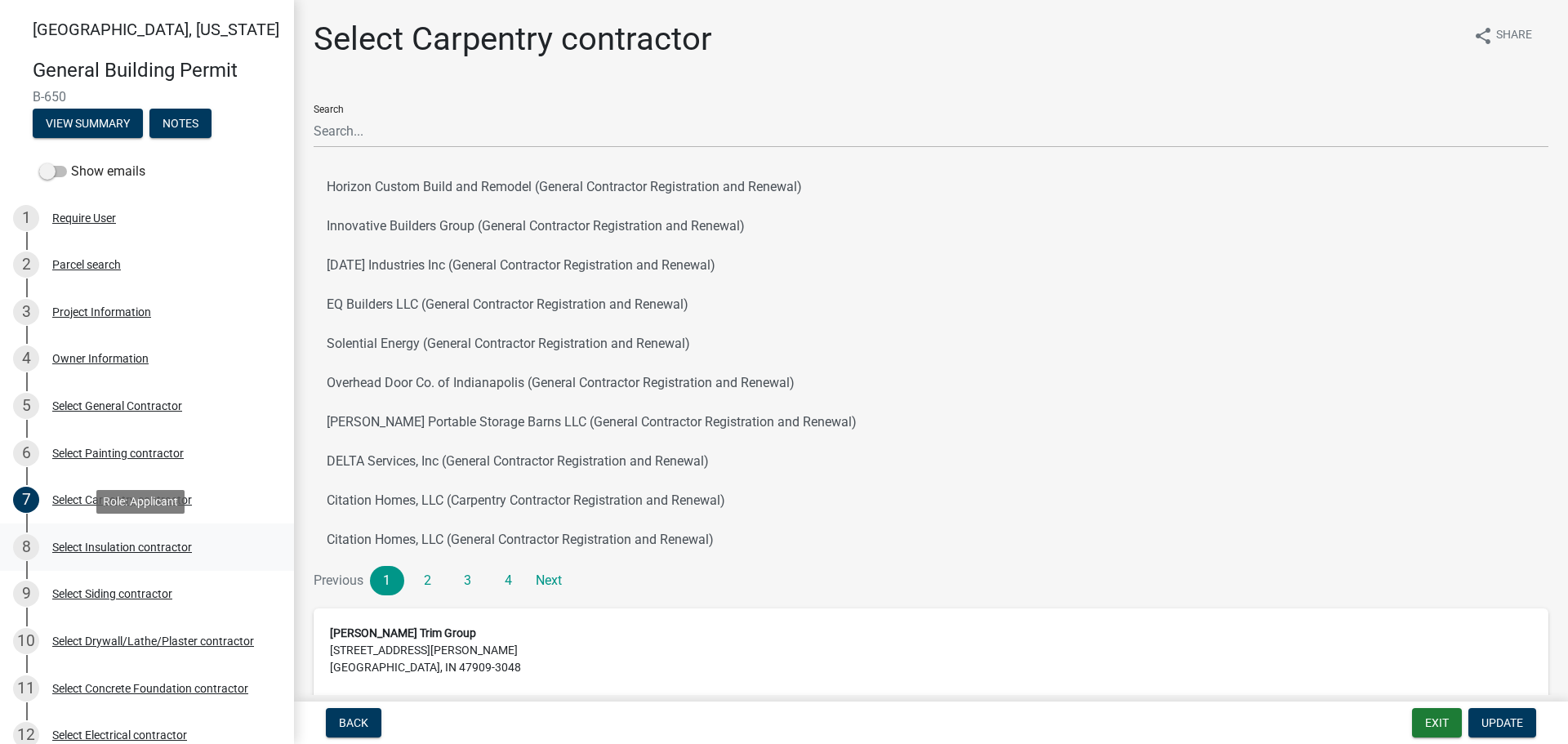
click at [77, 544] on div "Select Insulation contractor" at bounding box center [122, 547] width 139 height 11
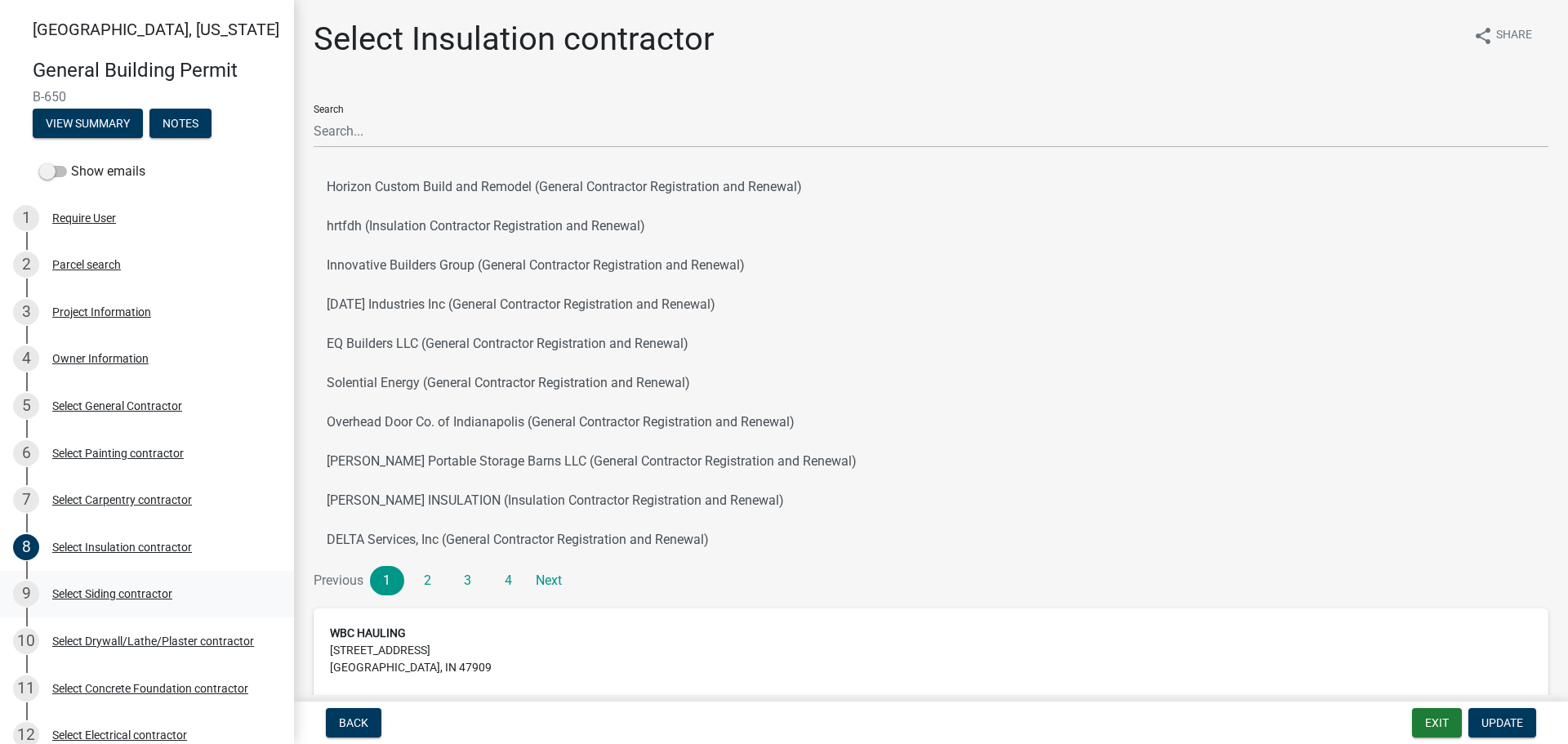
click at [101, 591] on div "Select Siding contractor" at bounding box center [112, 594] width 120 height 11
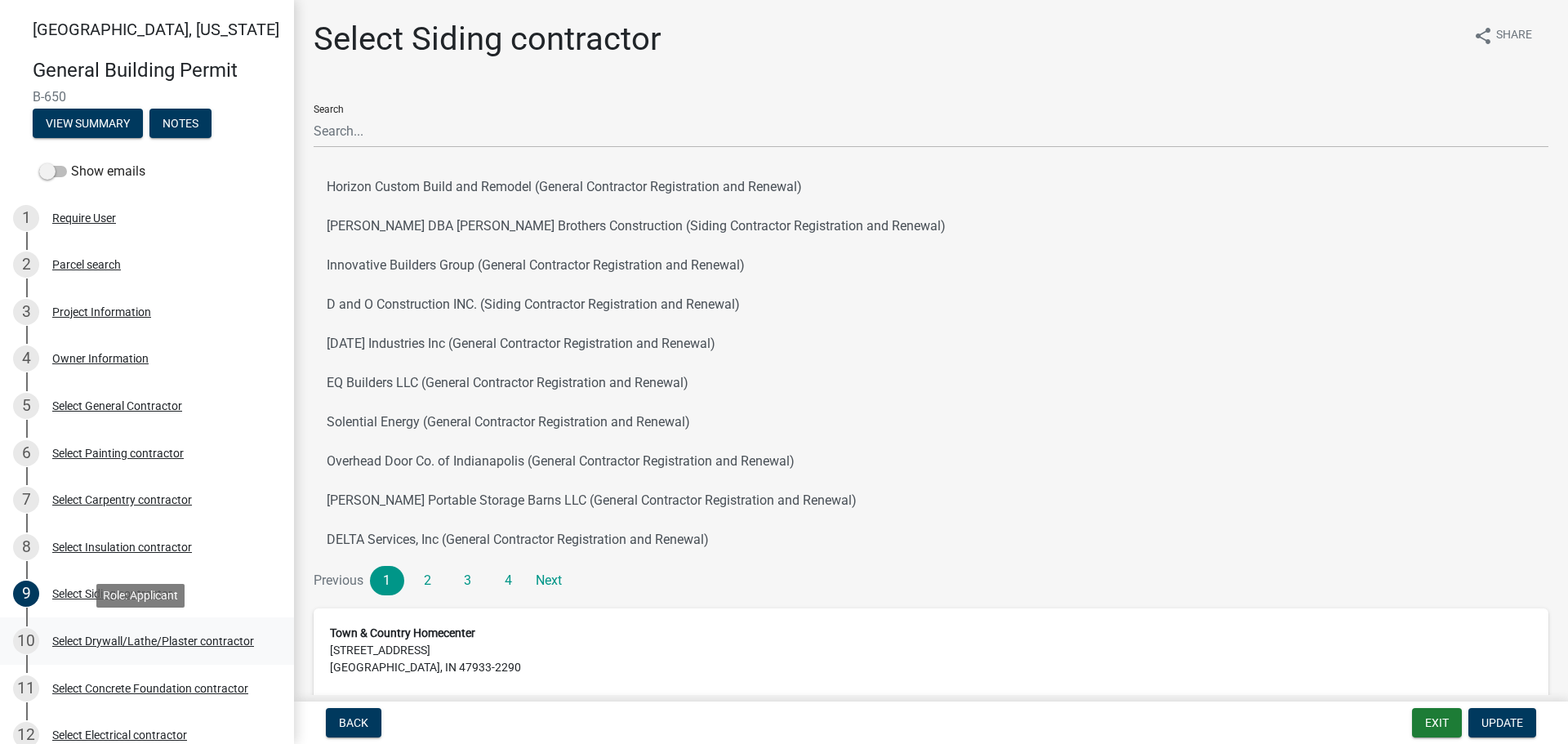
click at [91, 637] on div "Select Drywall/Lathe/Plaster contractor" at bounding box center [153, 641] width 202 height 11
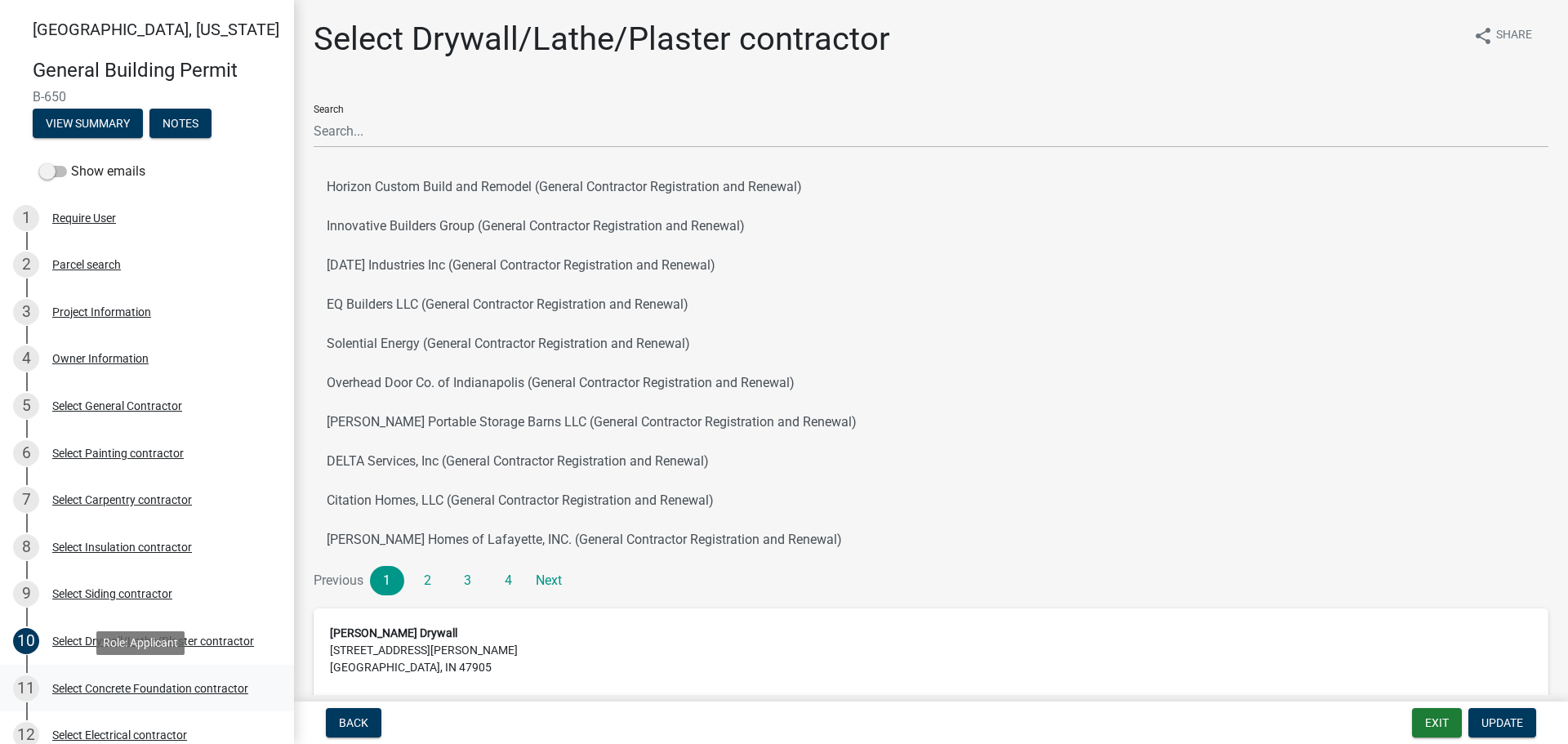
click at [86, 685] on div "Select Concrete Foundation contractor" at bounding box center [150, 688] width 196 height 11
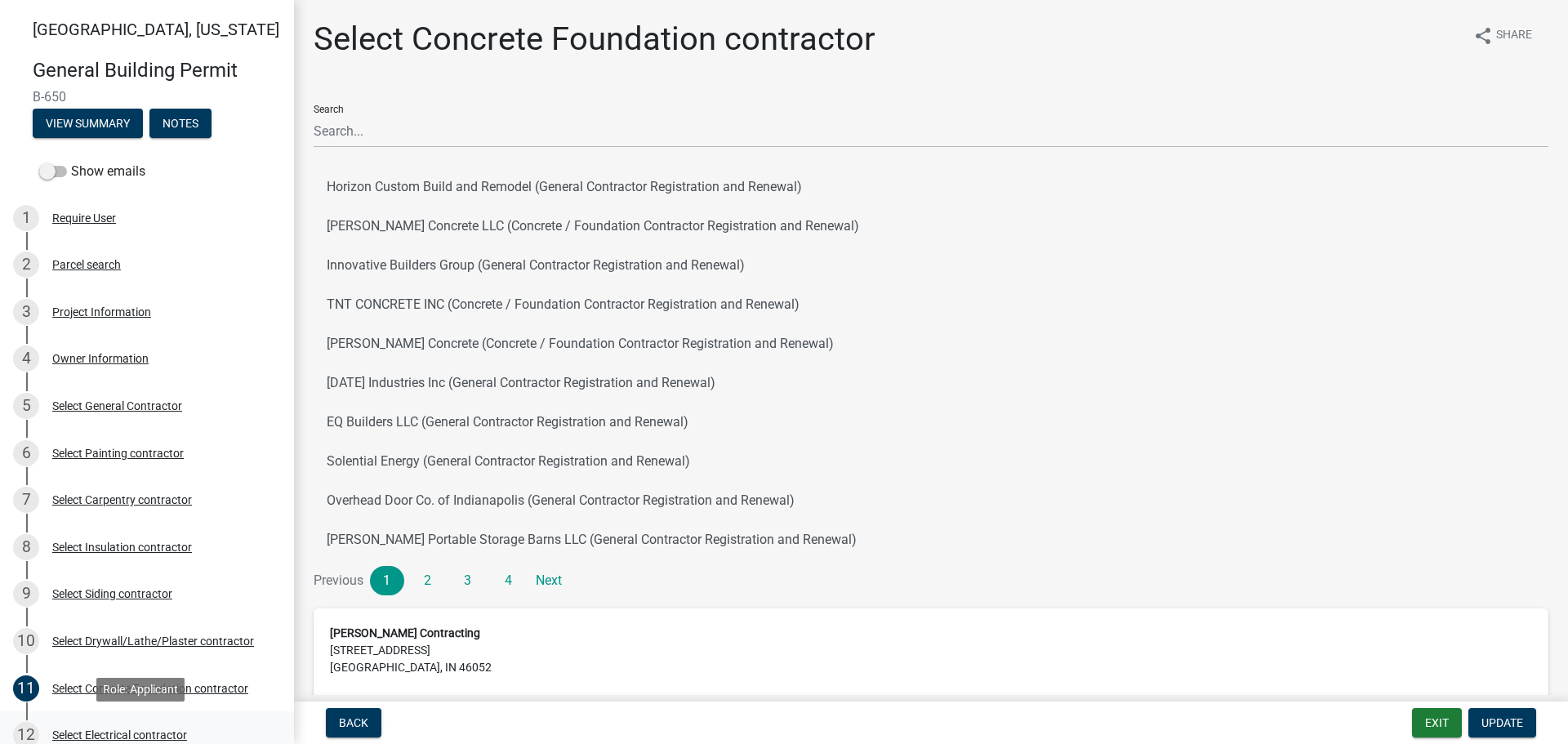
click at [92, 729] on div "Select Electrical contractor" at bounding box center [120, 735] width 134 height 11
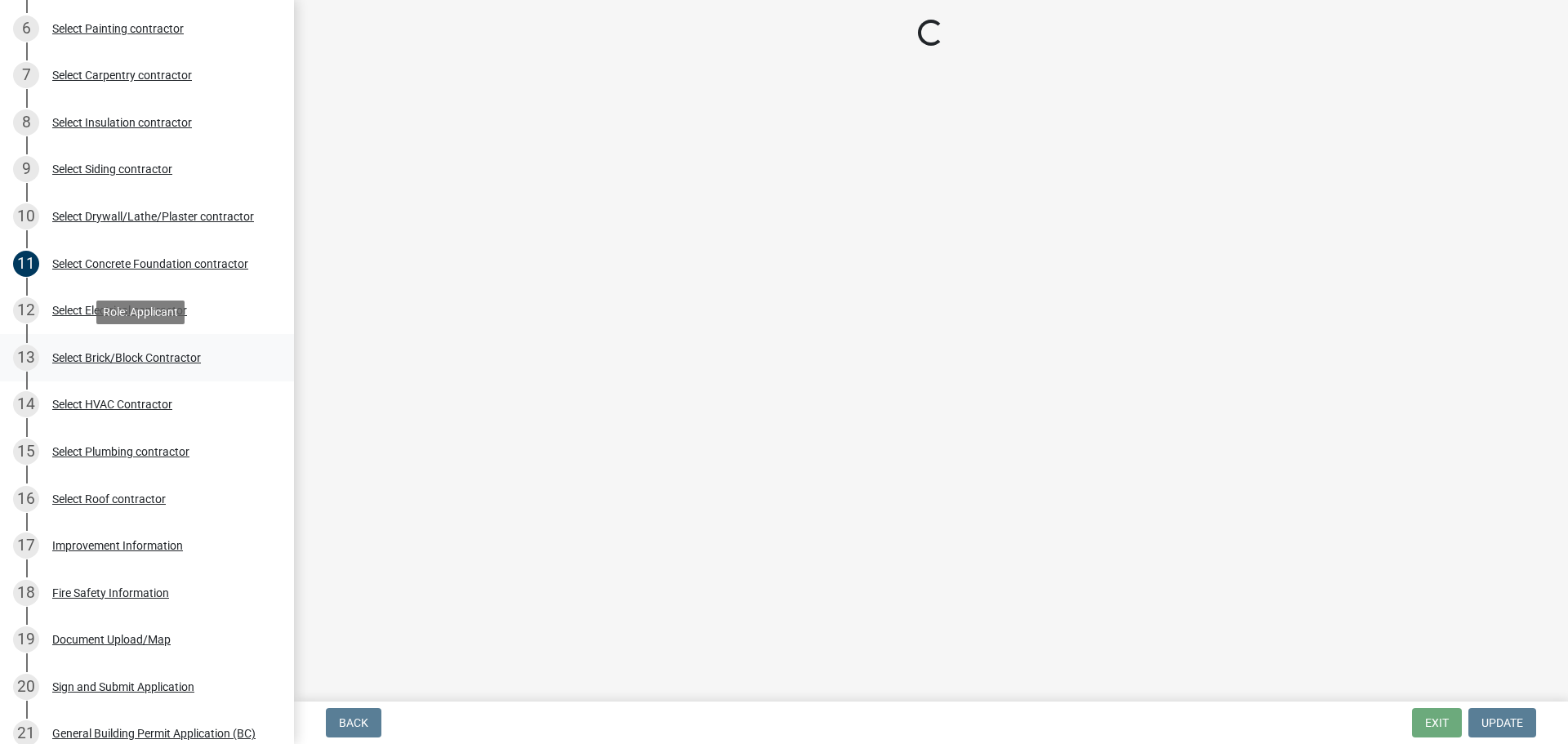
scroll to position [683, 0]
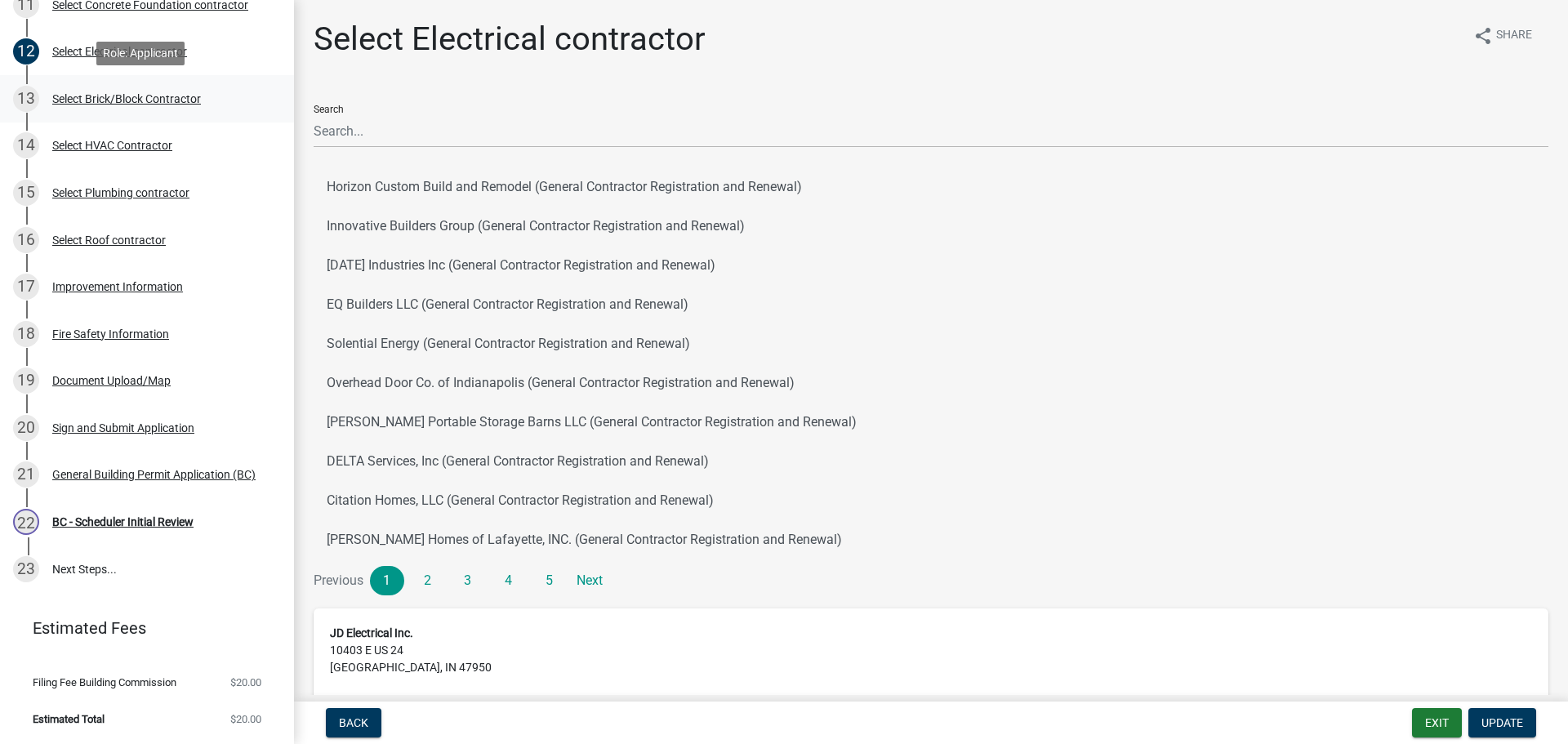
click at [112, 98] on div "Select Brick/Block Contractor" at bounding box center [126, 99] width 148 height 11
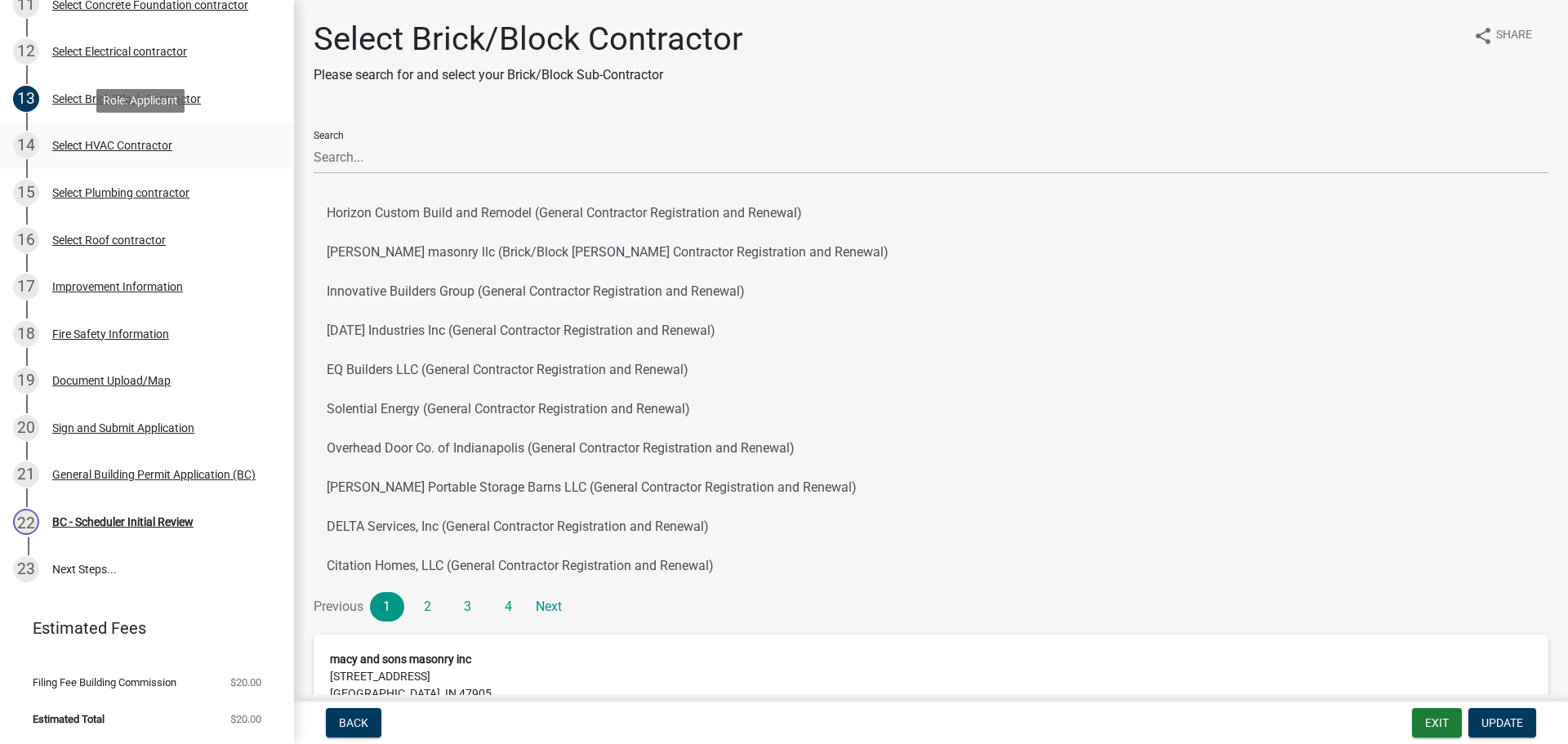
click at [102, 139] on div "Select HVAC Contractor" at bounding box center [112, 145] width 120 height 11
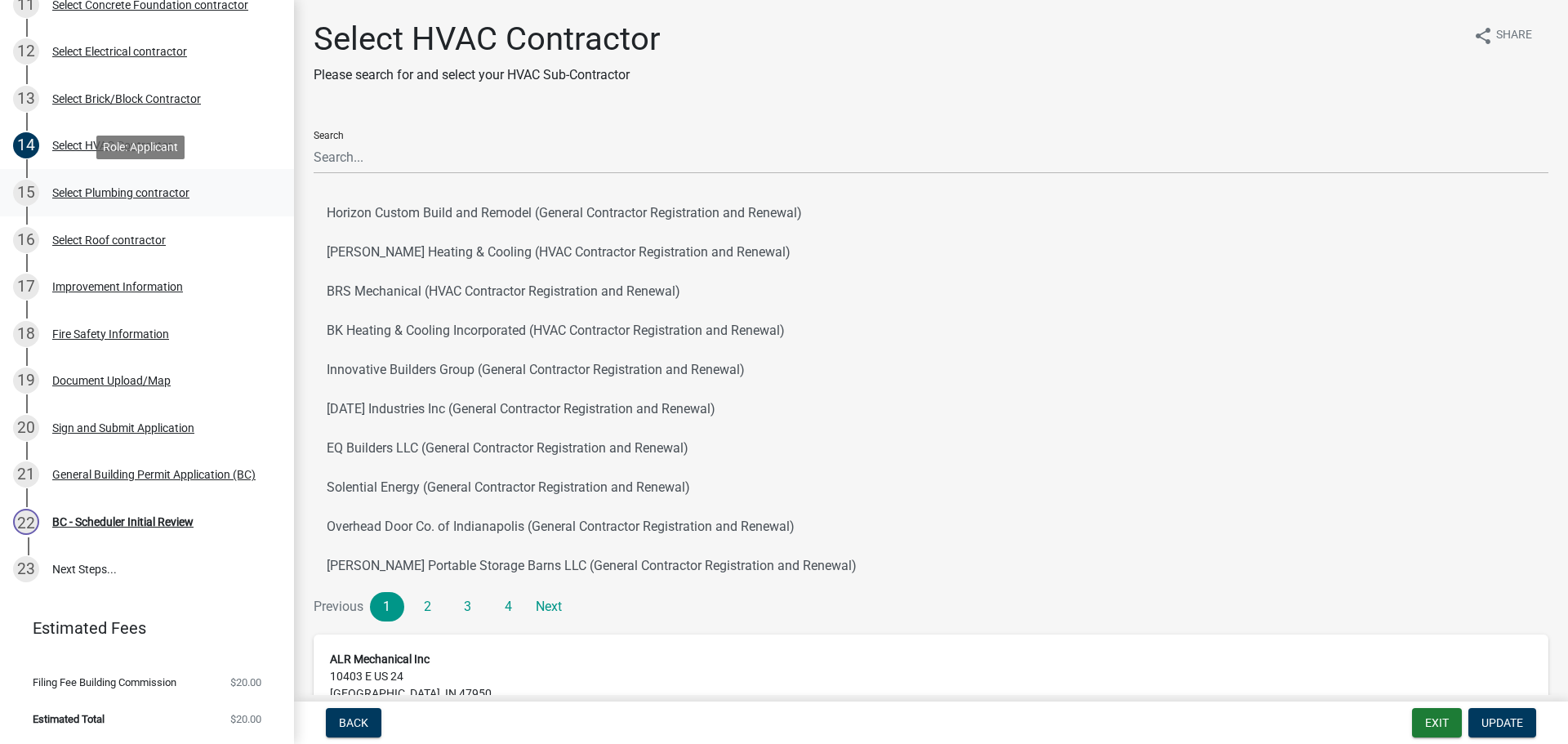
click at [95, 189] on div "Select Plumbing contractor" at bounding box center [121, 193] width 137 height 11
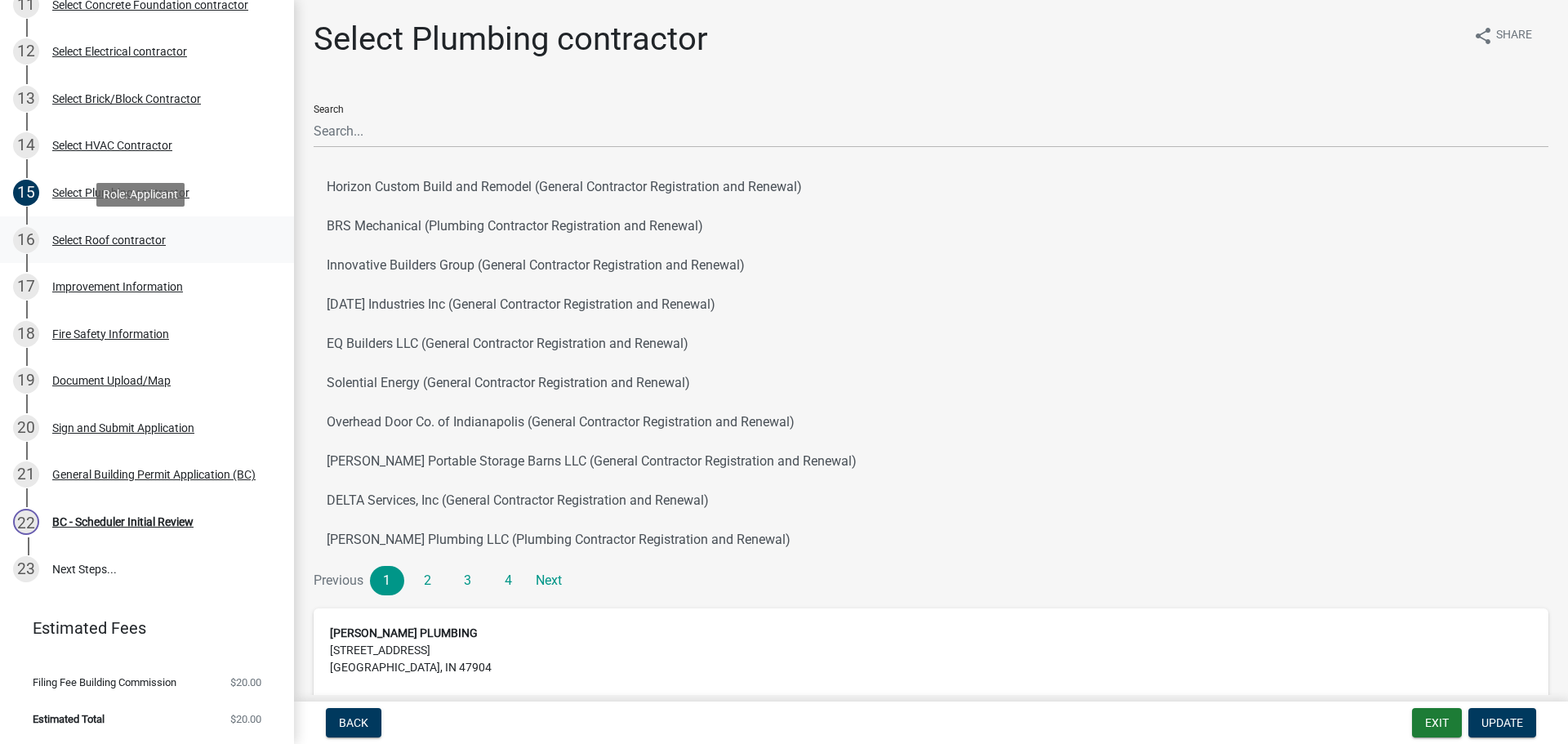
click at [89, 237] on div "Select Roof contractor" at bounding box center [109, 240] width 113 height 11
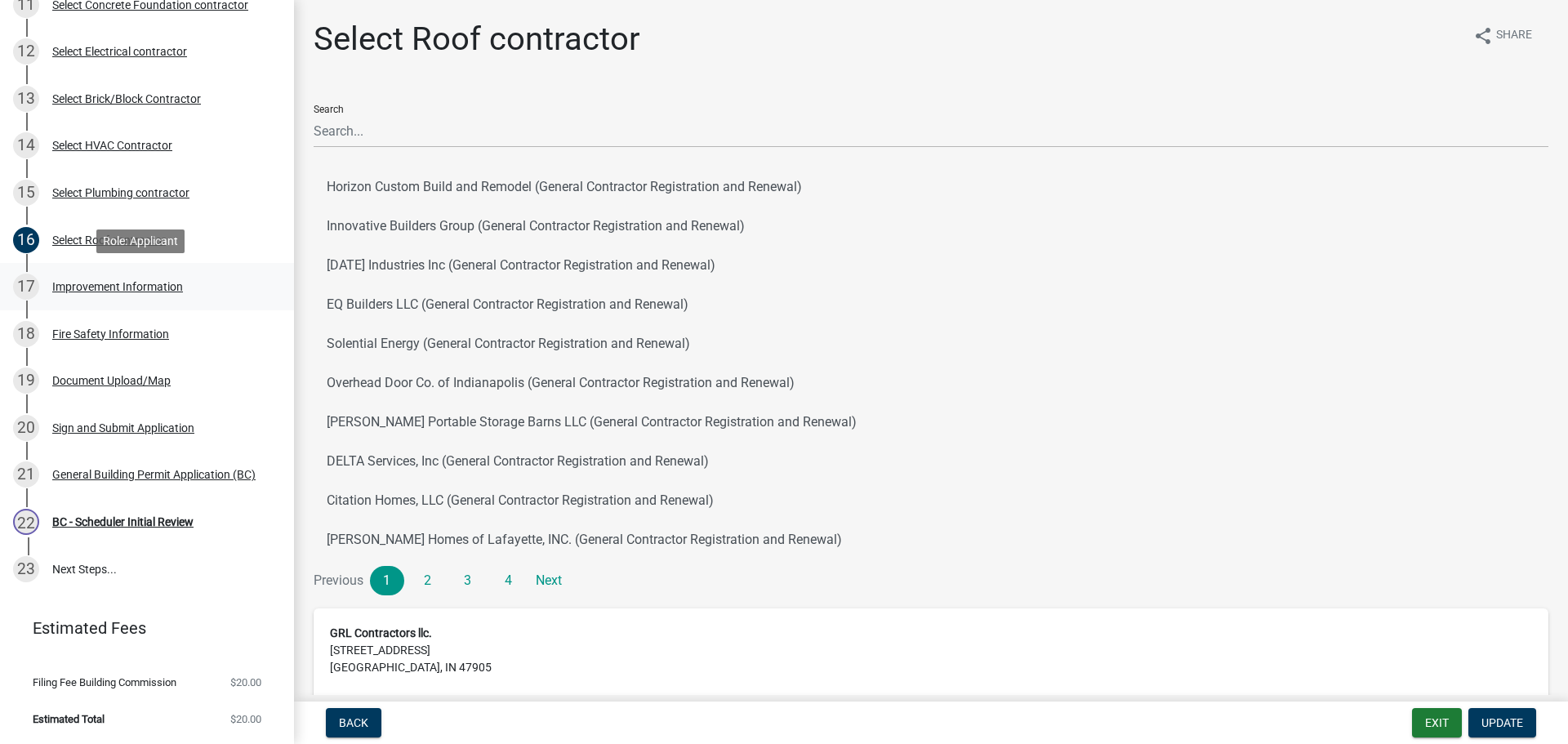
click at [88, 282] on div "Improvement Information" at bounding box center [117, 287] width 130 height 11
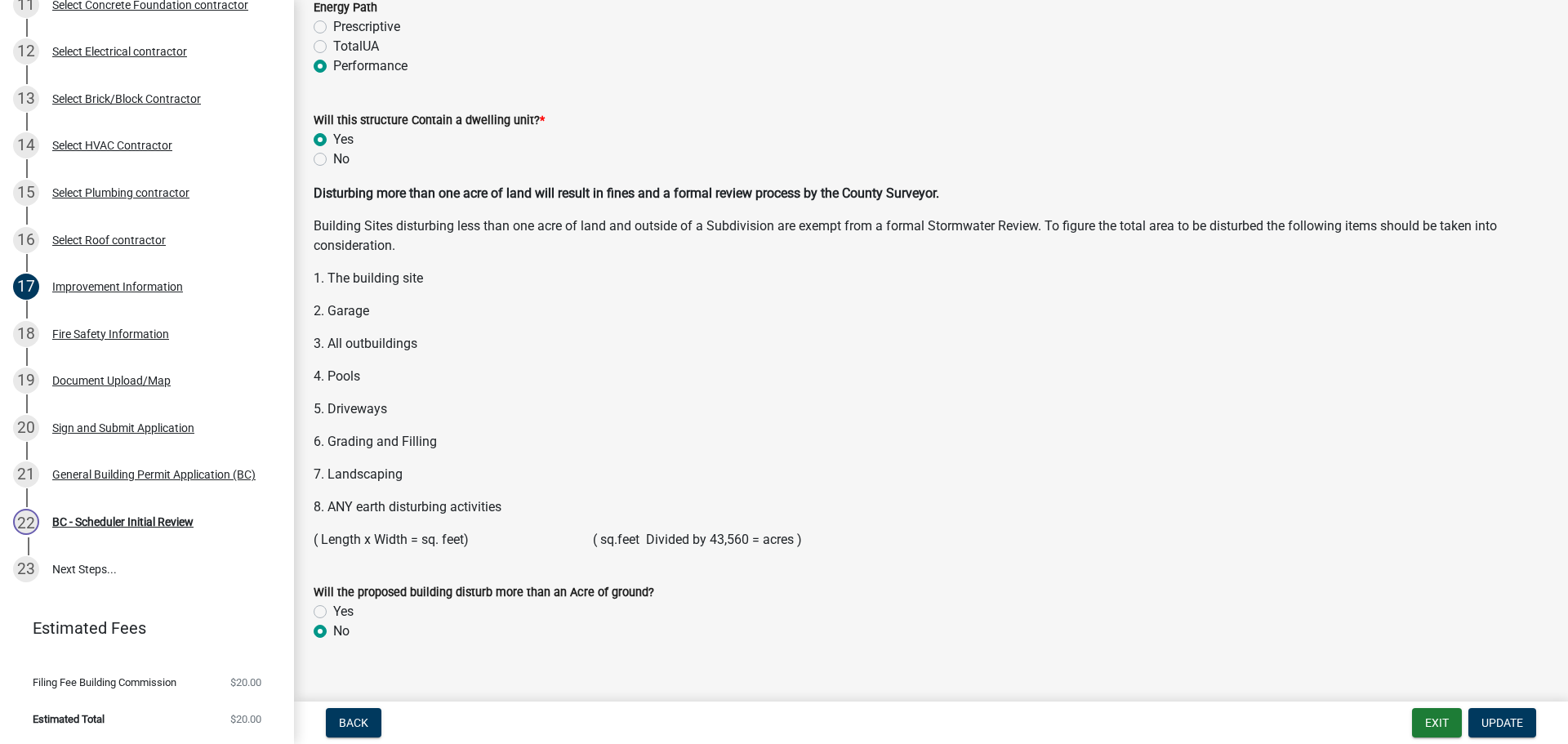
scroll to position [2104, 0]
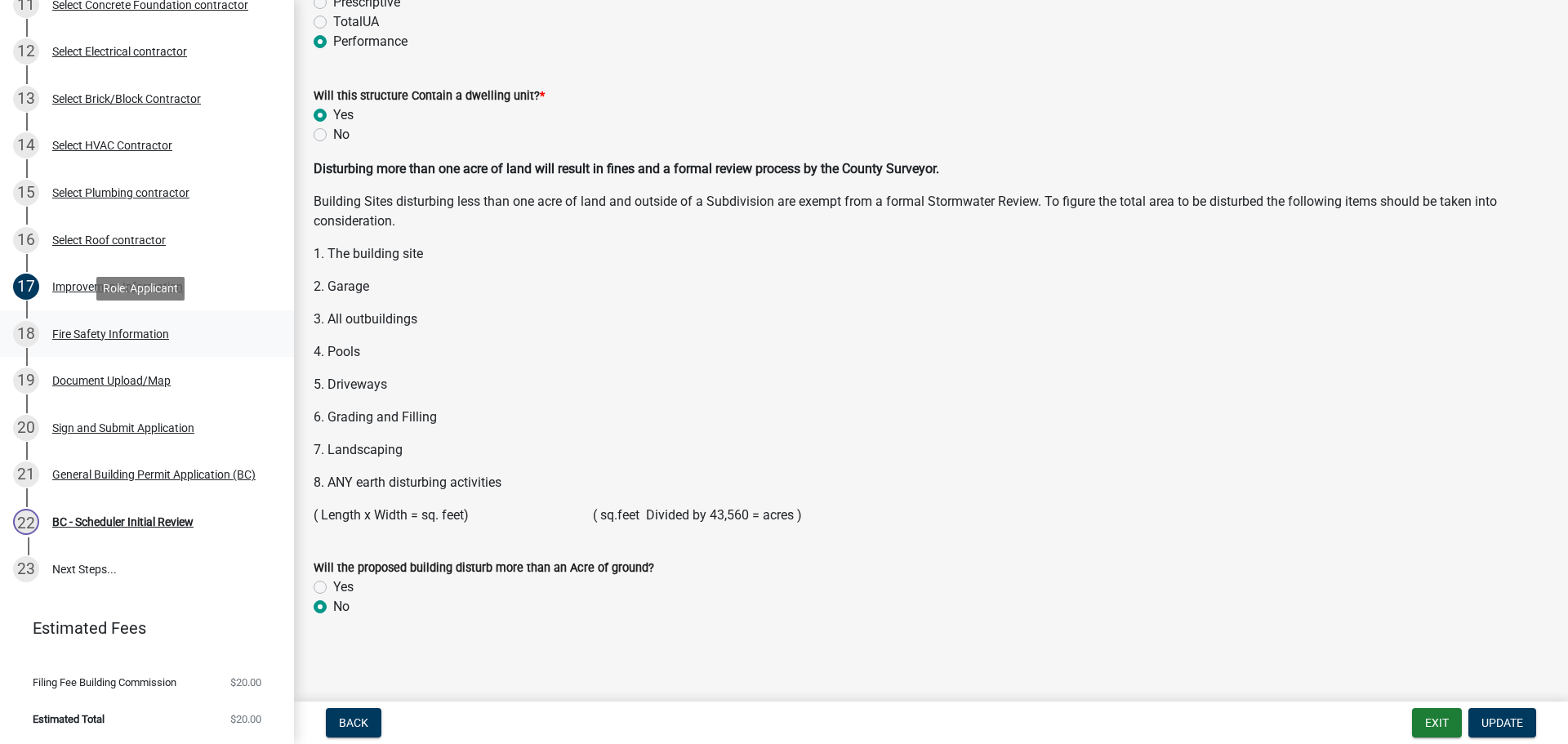
click at [109, 338] on div "Fire Safety Information" at bounding box center [111, 334] width 116 height 11
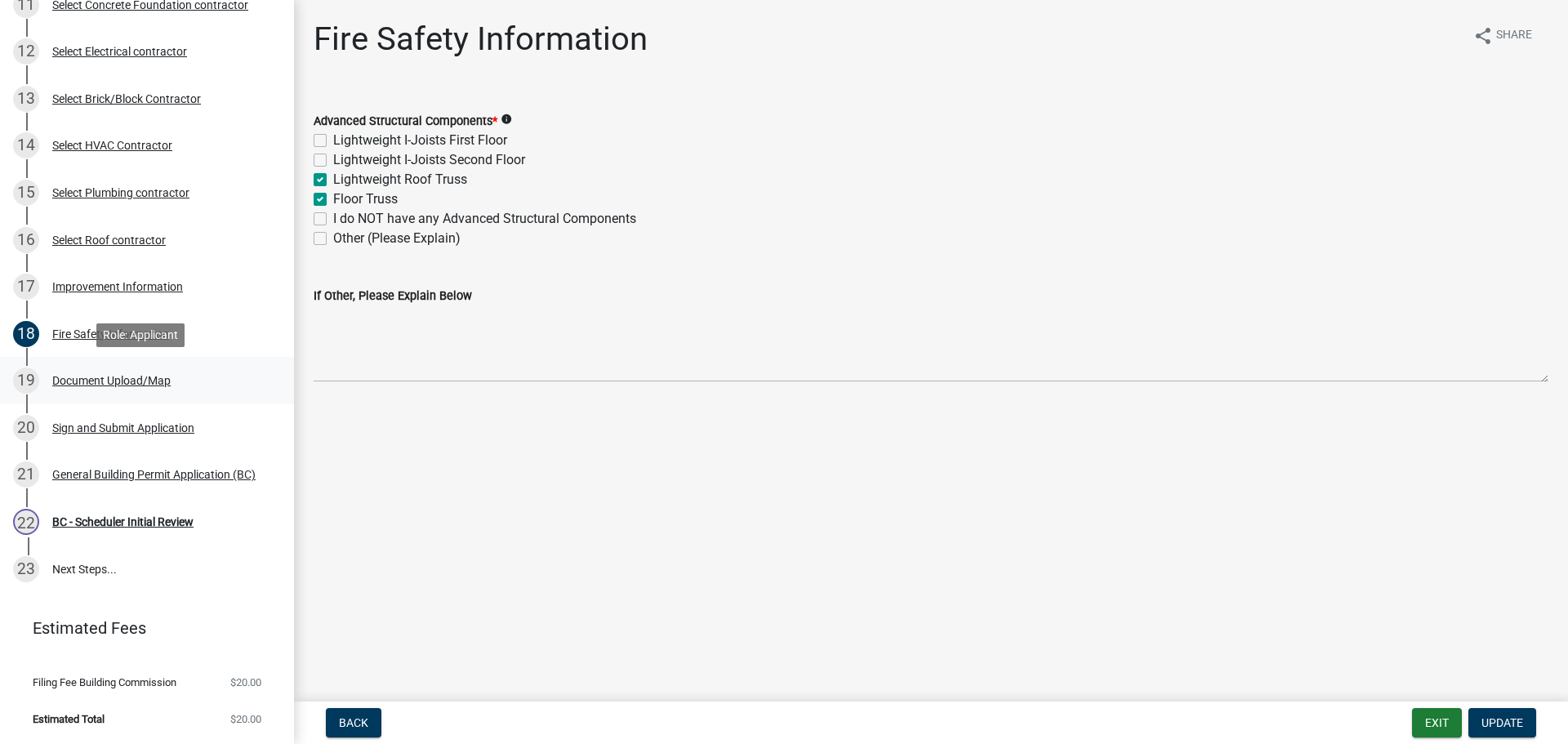
click at [94, 376] on div "Document Upload/Map" at bounding box center [112, 381] width 118 height 11
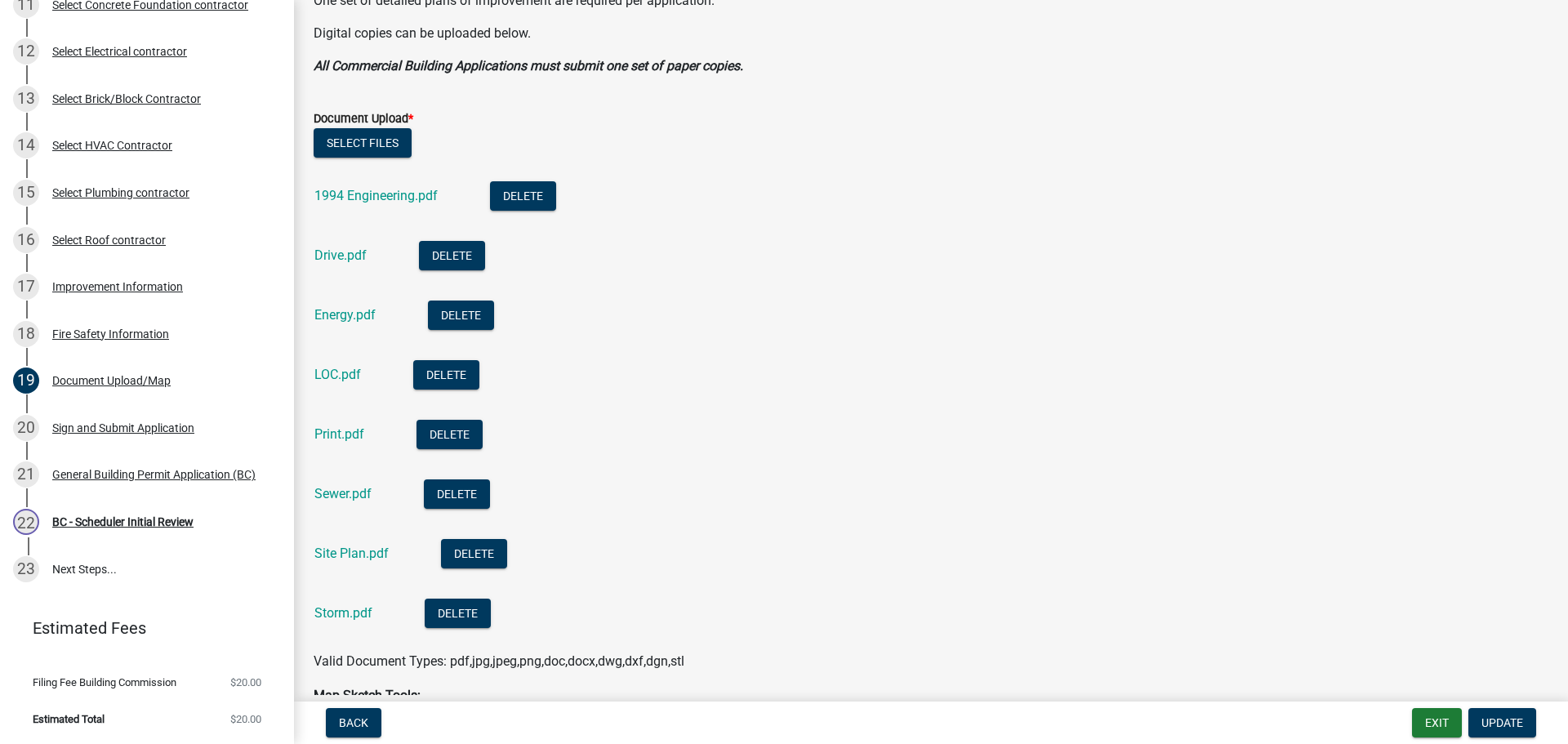
scroll to position [409, 0]
click at [349, 194] on link "1994 Engineering.pdf" at bounding box center [376, 194] width 123 height 16
click at [331, 255] on link "Drive.pdf" at bounding box center [340, 254] width 52 height 16
click at [339, 313] on link "Energy.pdf" at bounding box center [344, 313] width 62 height 16
click at [338, 486] on link "Sewer.pdf" at bounding box center [343, 492] width 57 height 16
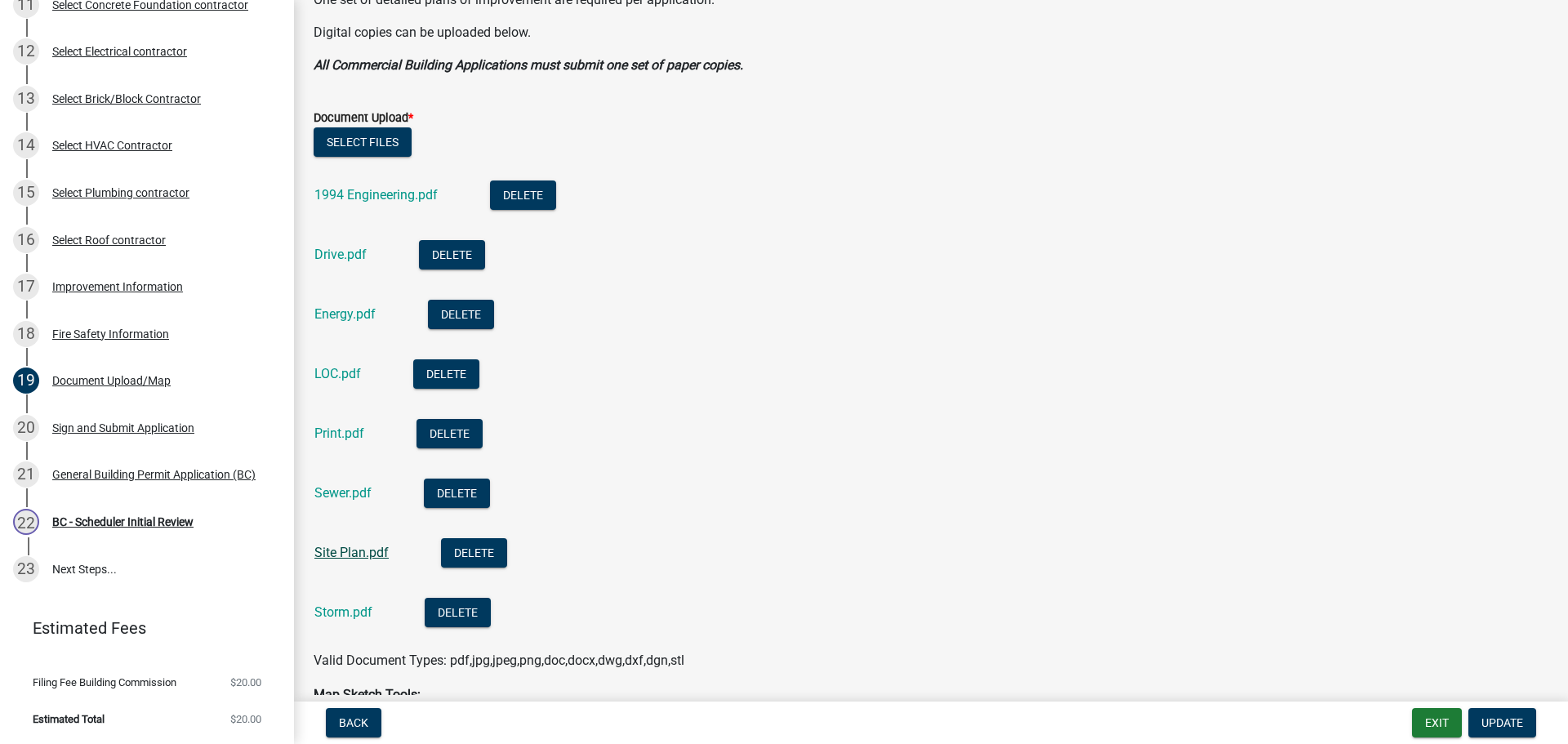
click at [338, 550] on link "Site Plan.pdf" at bounding box center [351, 552] width 75 height 16
click at [367, 611] on link "Storm.pdf" at bounding box center [343, 612] width 58 height 16
click at [353, 433] on link "Print.pdf" at bounding box center [339, 433] width 50 height 16
click at [100, 282] on div "Improvement Information" at bounding box center [117, 287] width 130 height 11
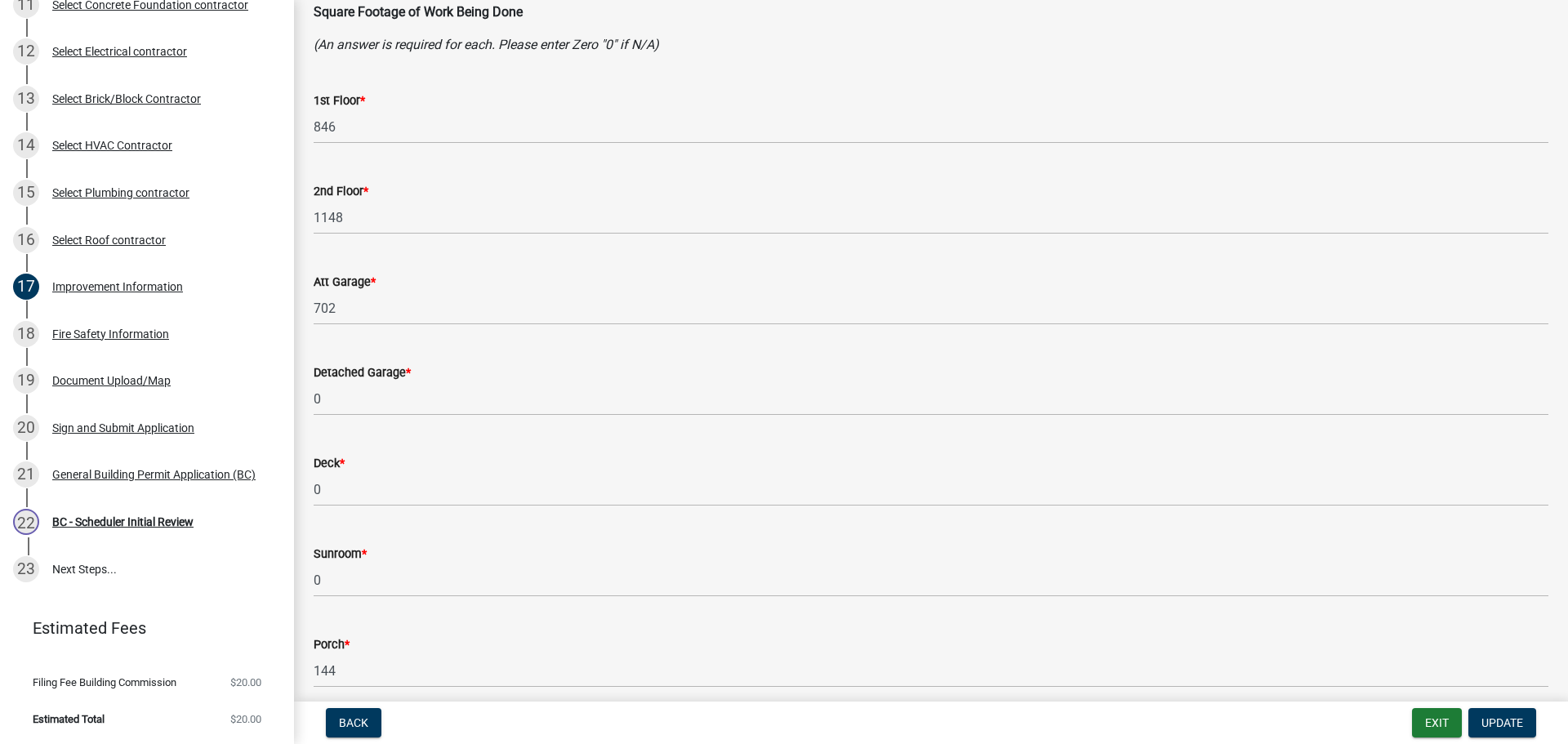
scroll to position [326, 0]
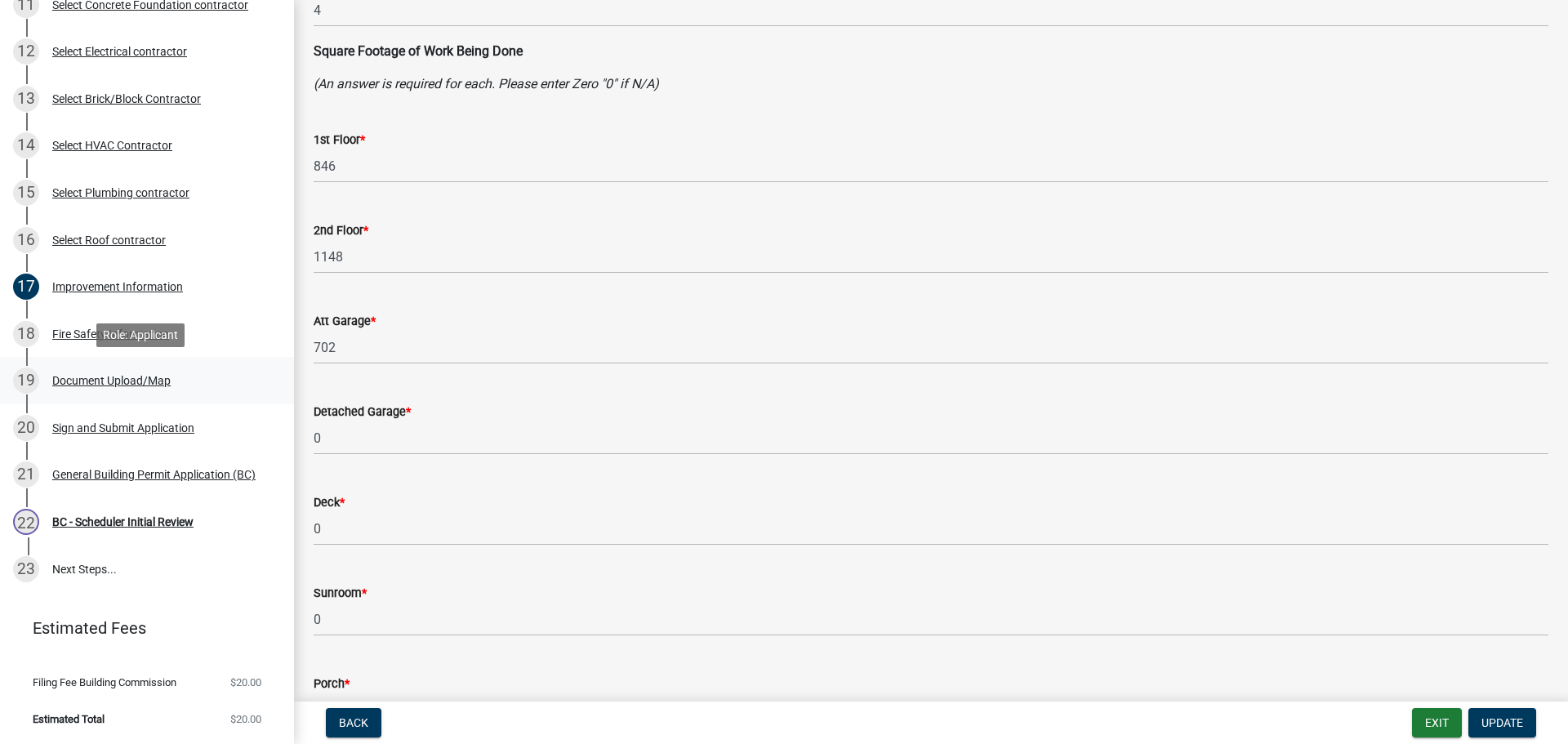
click at [97, 381] on div "Document Upload/Map" at bounding box center [112, 381] width 118 height 11
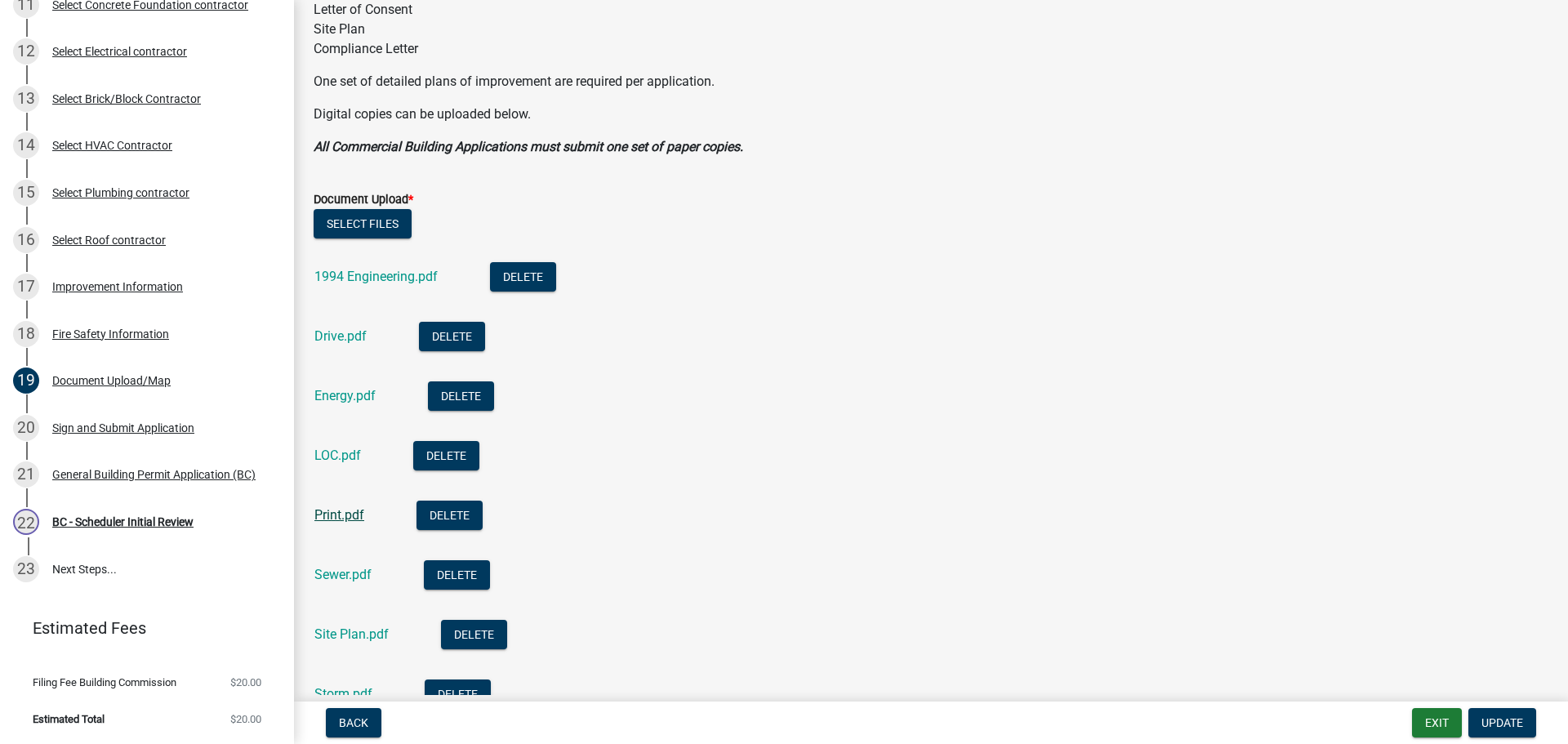
click at [335, 515] on link "Print.pdf" at bounding box center [339, 514] width 50 height 16
click at [103, 420] on div "20 Sign and Submit Application" at bounding box center [140, 428] width 255 height 26
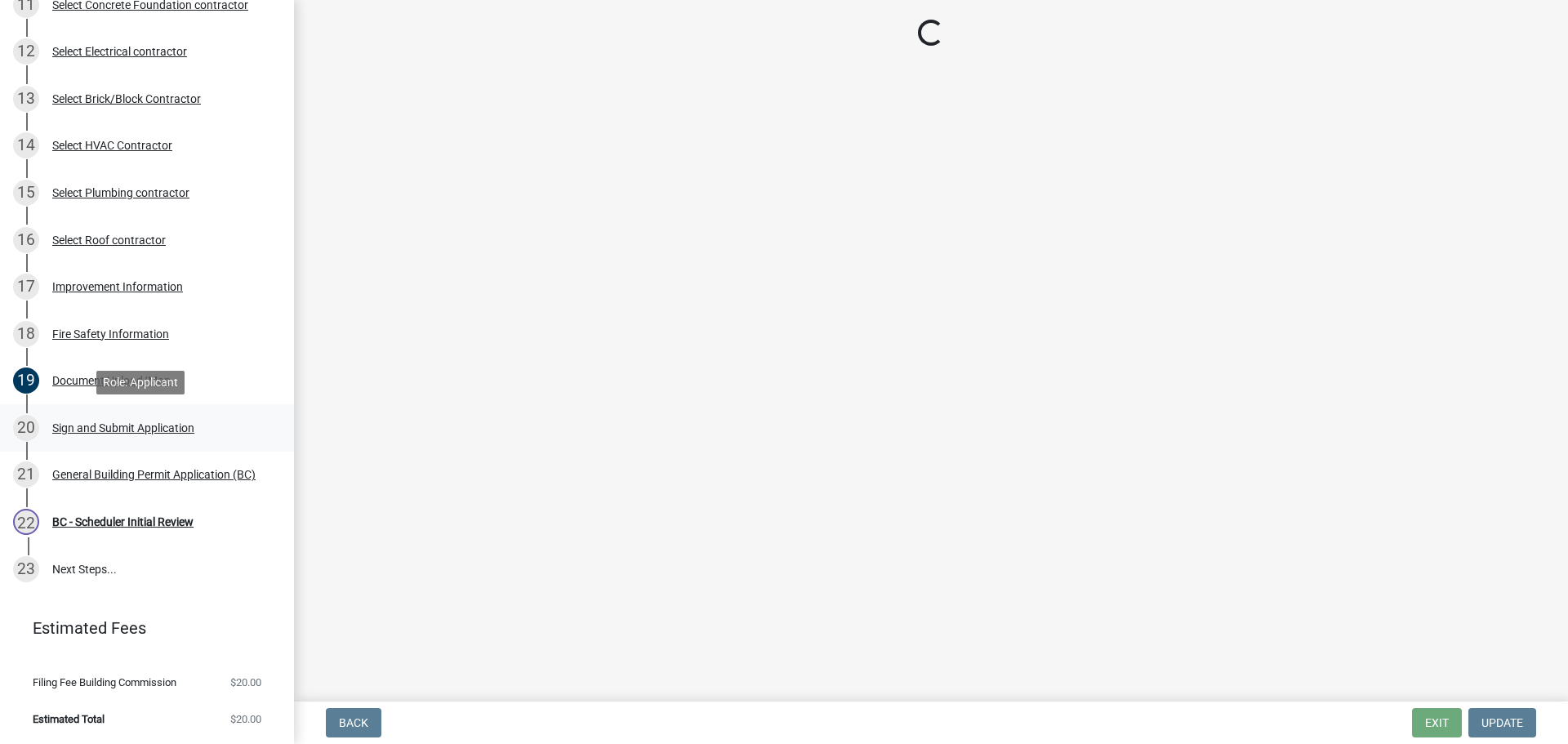
scroll to position [0, 0]
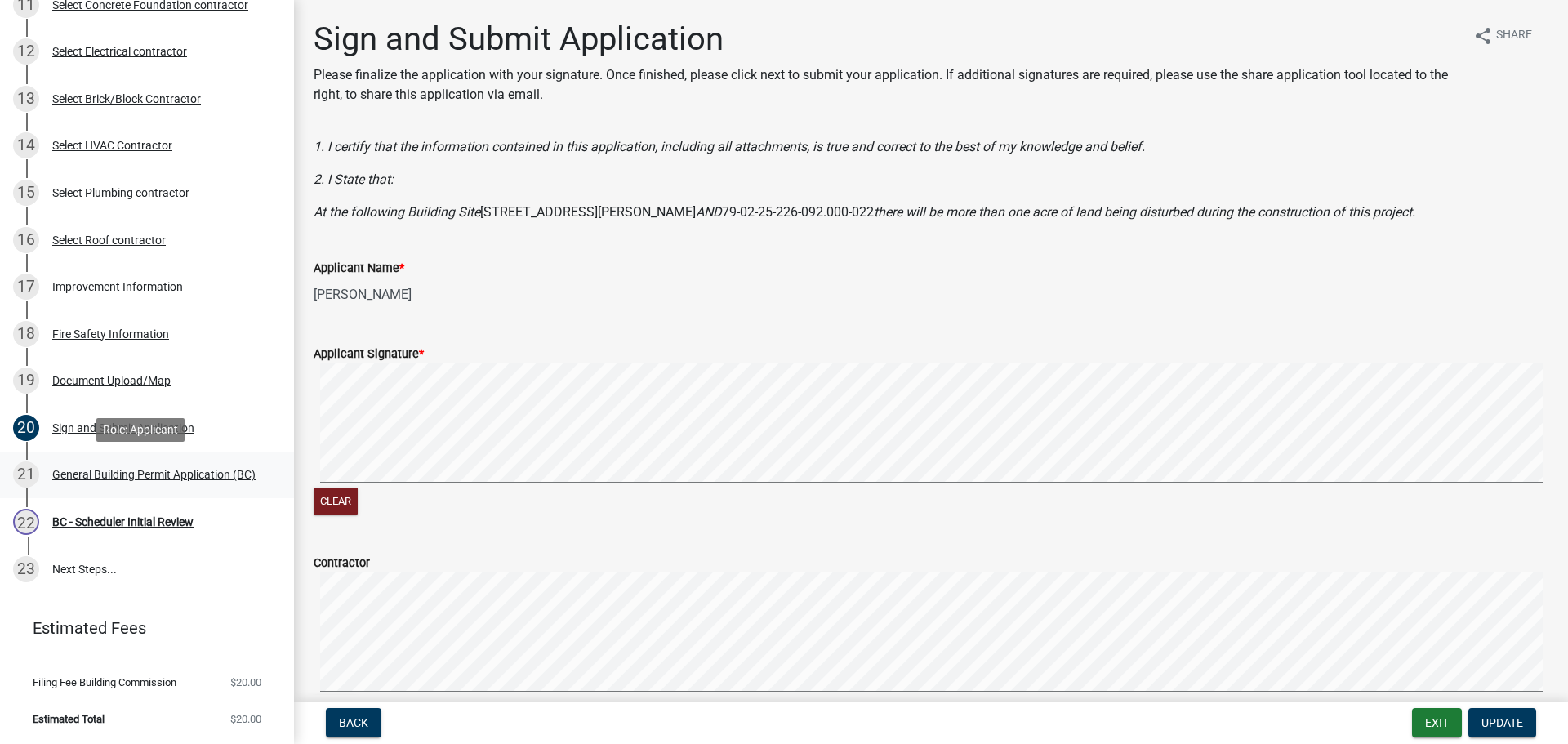
click at [106, 469] on div "General Building Permit Application (BC)" at bounding box center [154, 475] width 203 height 11
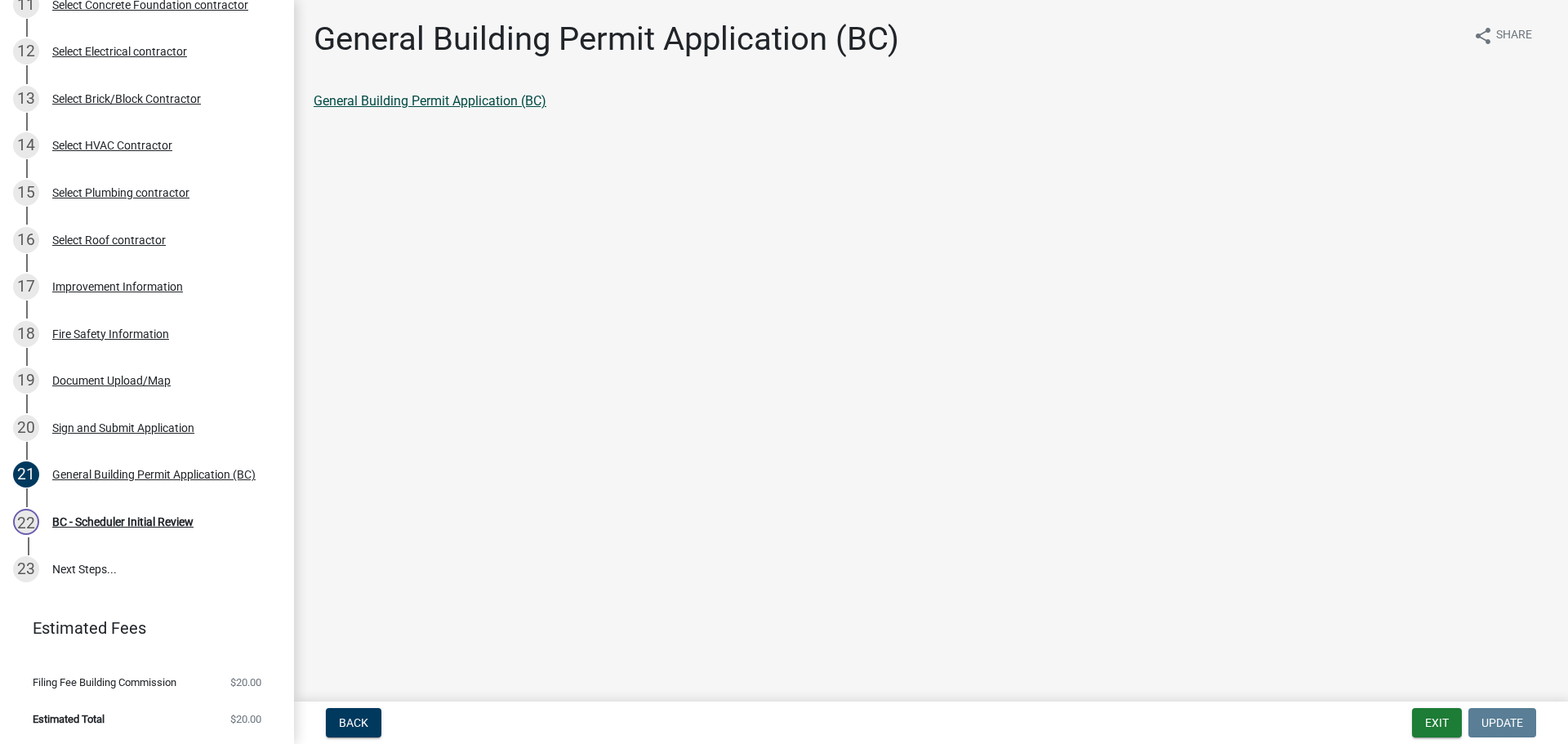
click at [376, 96] on link "General Building Permit Application (BC)" at bounding box center [430, 101] width 233 height 16
click at [96, 511] on div "[DATE] - Scheduler Initial Review" at bounding box center [140, 522] width 255 height 26
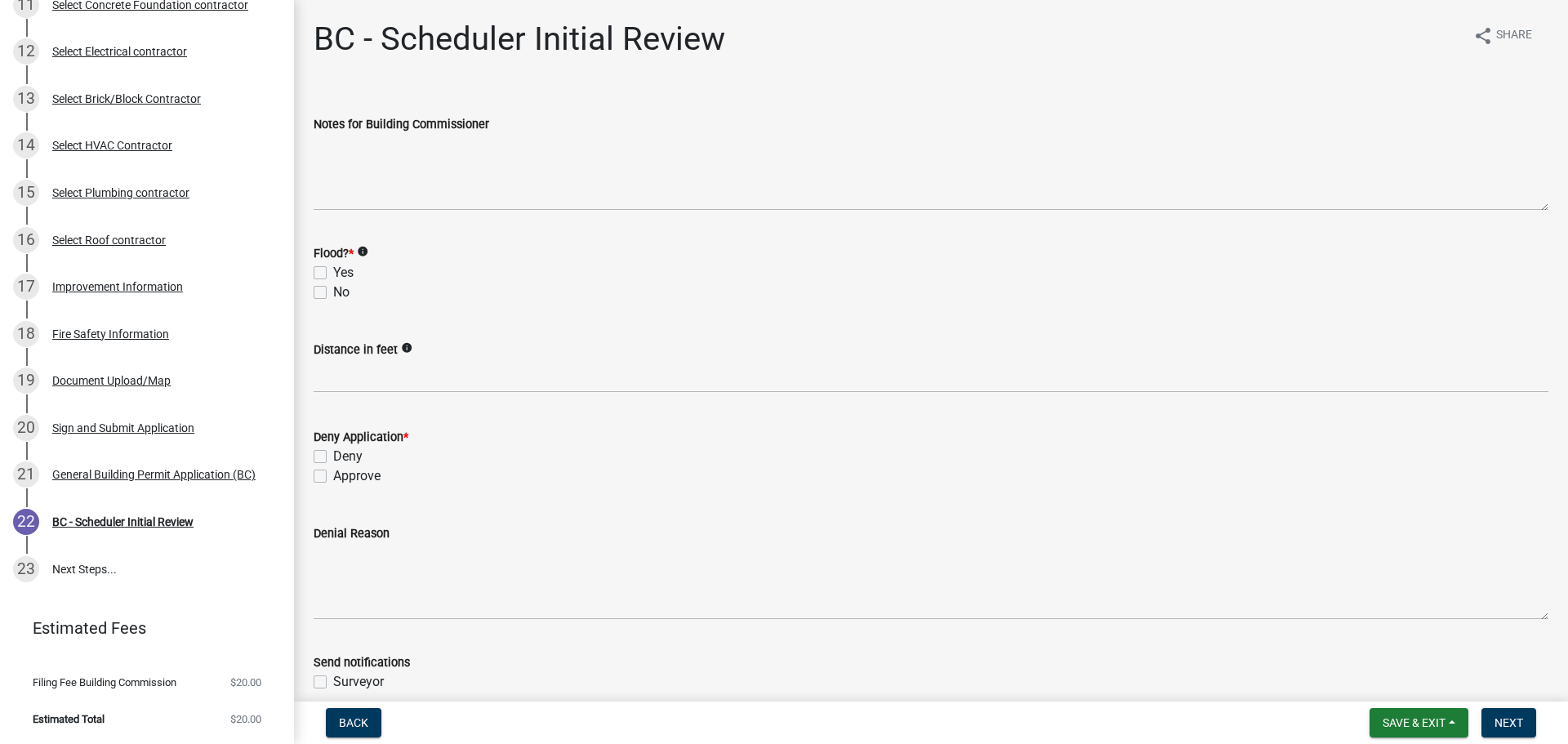
click at [333, 290] on label "No" at bounding box center [341, 293] width 16 height 20
click at [333, 290] on input "No" at bounding box center [338, 288] width 11 height 11
checkbox input "true"
checkbox input "false"
checkbox input "true"
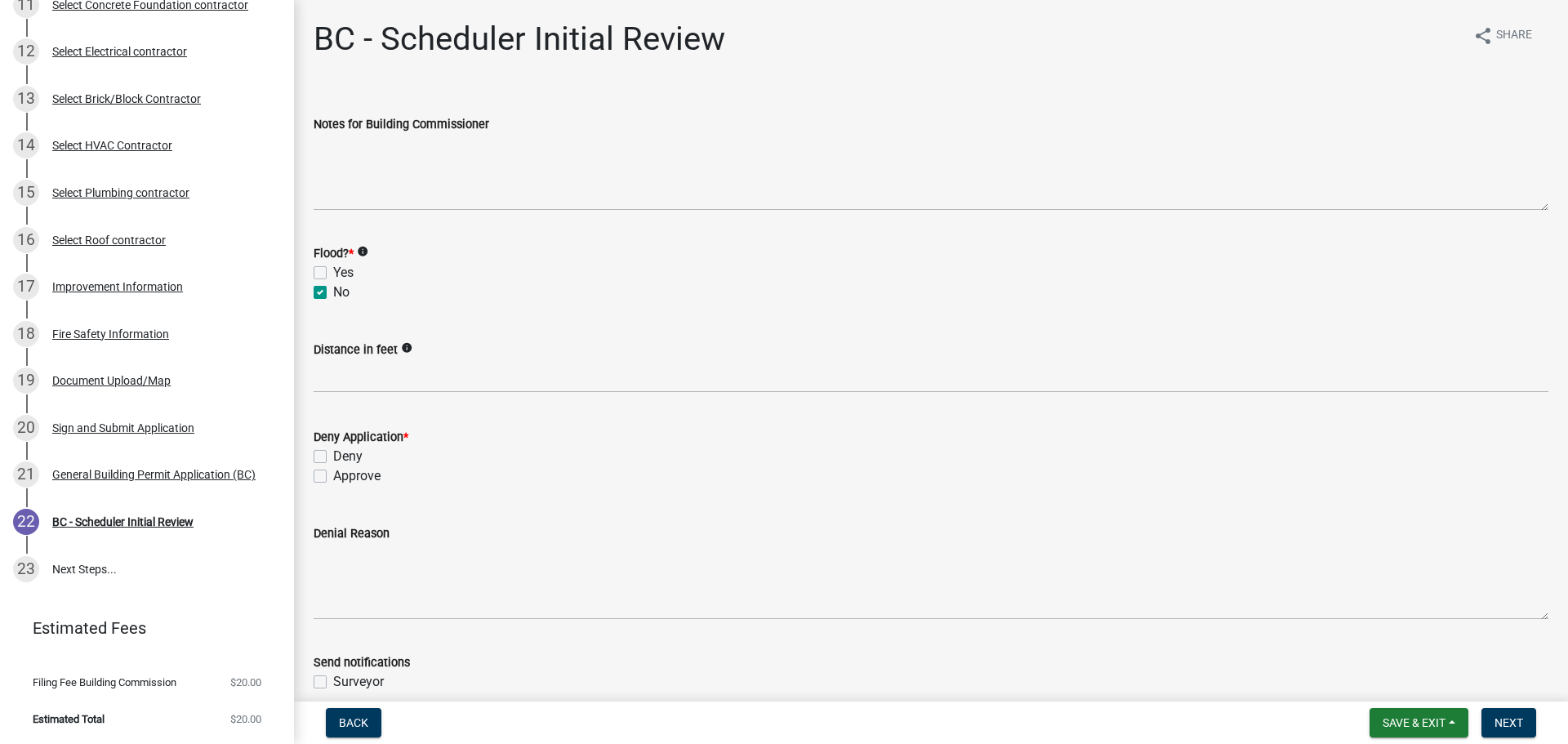
click at [333, 473] on label "Approve" at bounding box center [357, 477] width 48 height 20
click at [333, 473] on input "Approve" at bounding box center [338, 472] width 11 height 11
checkbox input "true"
checkbox input "false"
checkbox input "true"
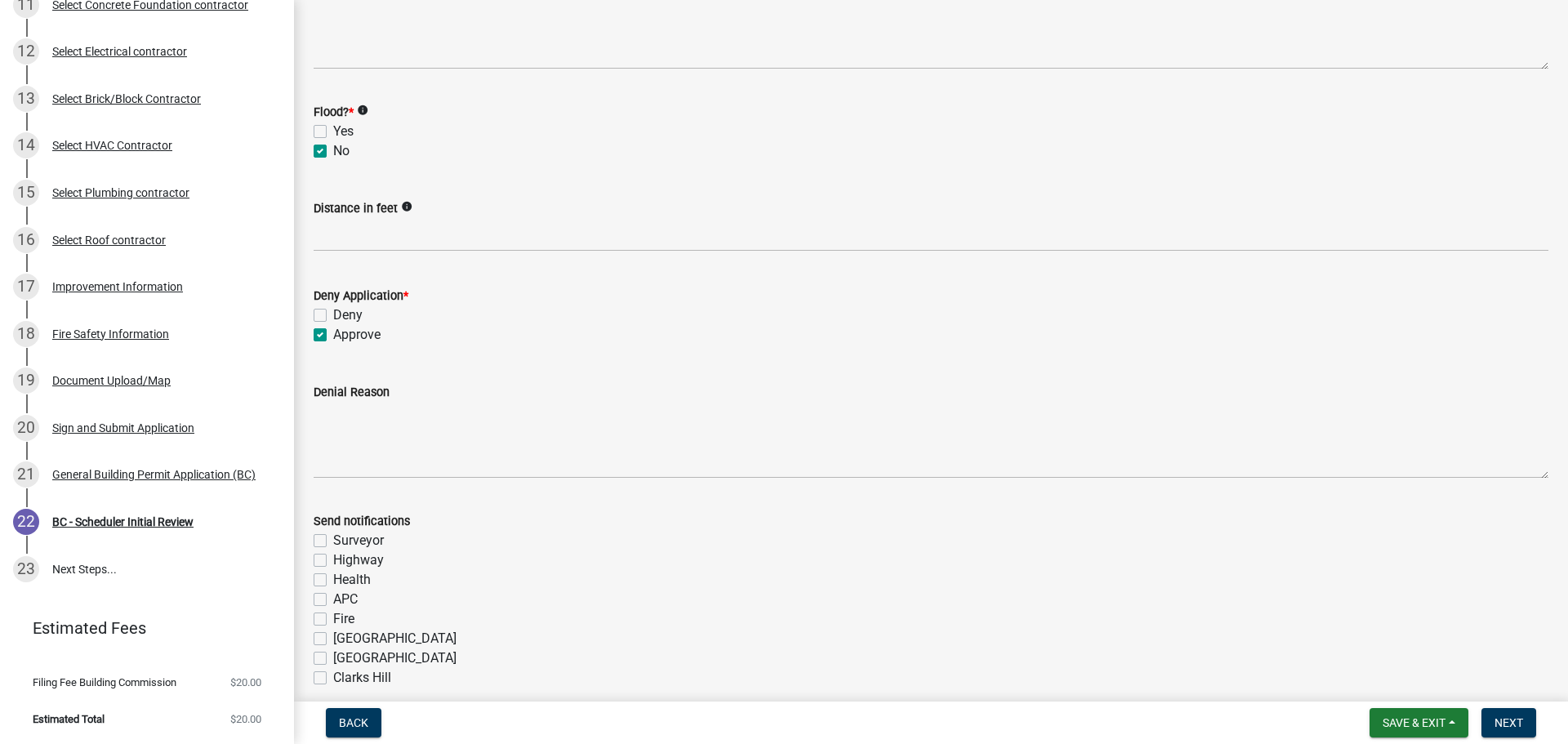
scroll to position [163, 0]
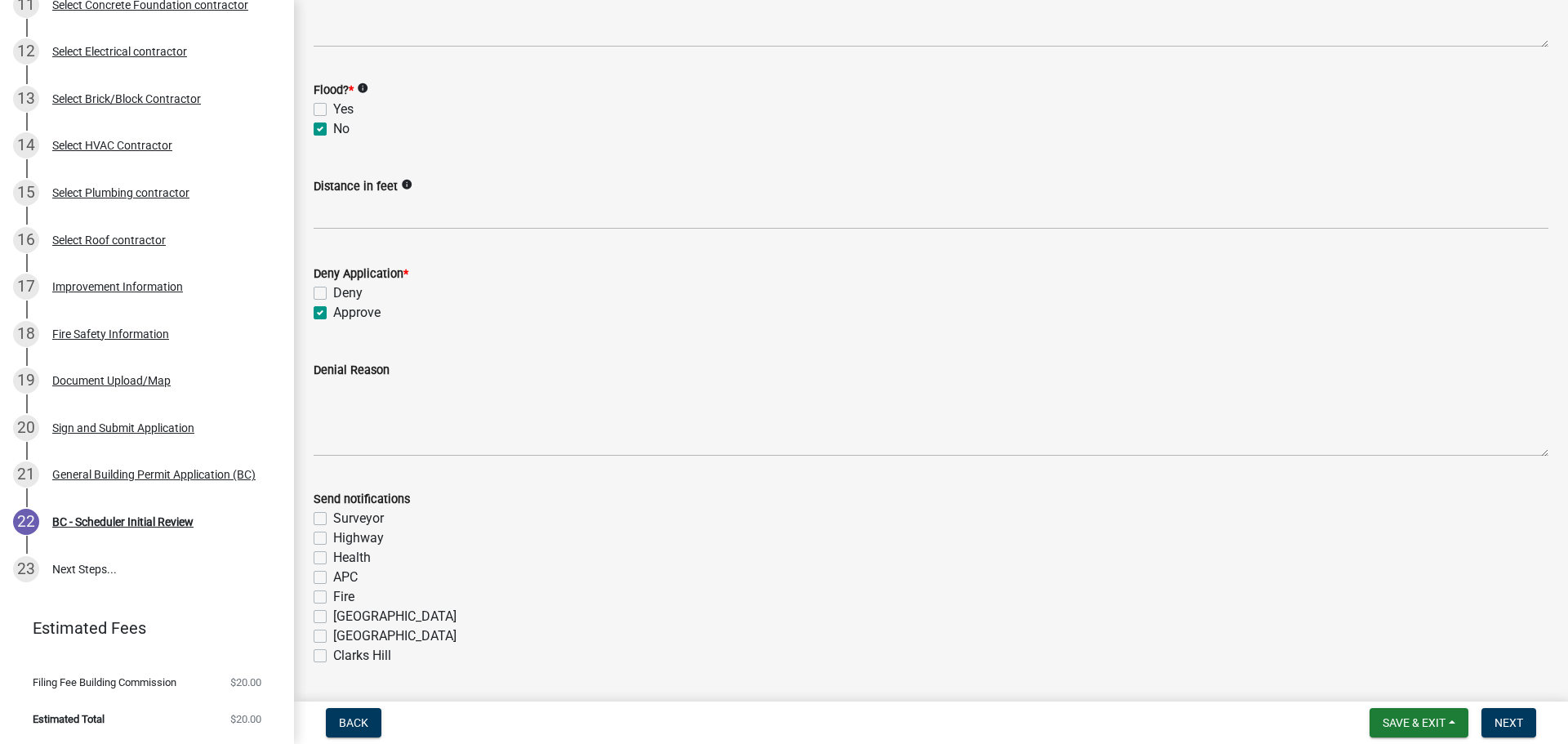
click at [333, 594] on label "Fire" at bounding box center [344, 597] width 21 height 20
click at [333, 594] on input "Fire" at bounding box center [338, 592] width 11 height 11
checkbox input "true"
checkbox input "false"
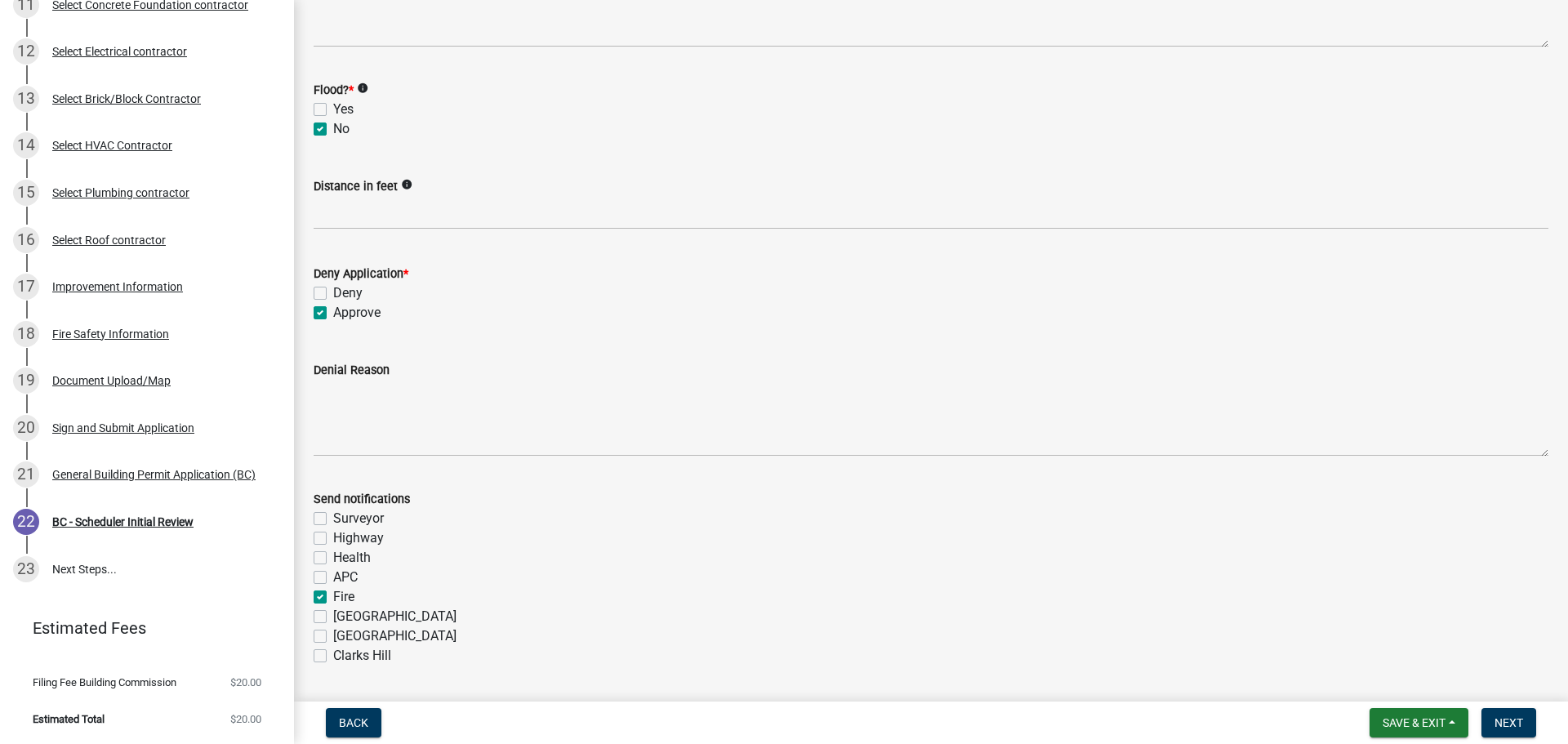
checkbox input "false"
checkbox input "true"
checkbox input "false"
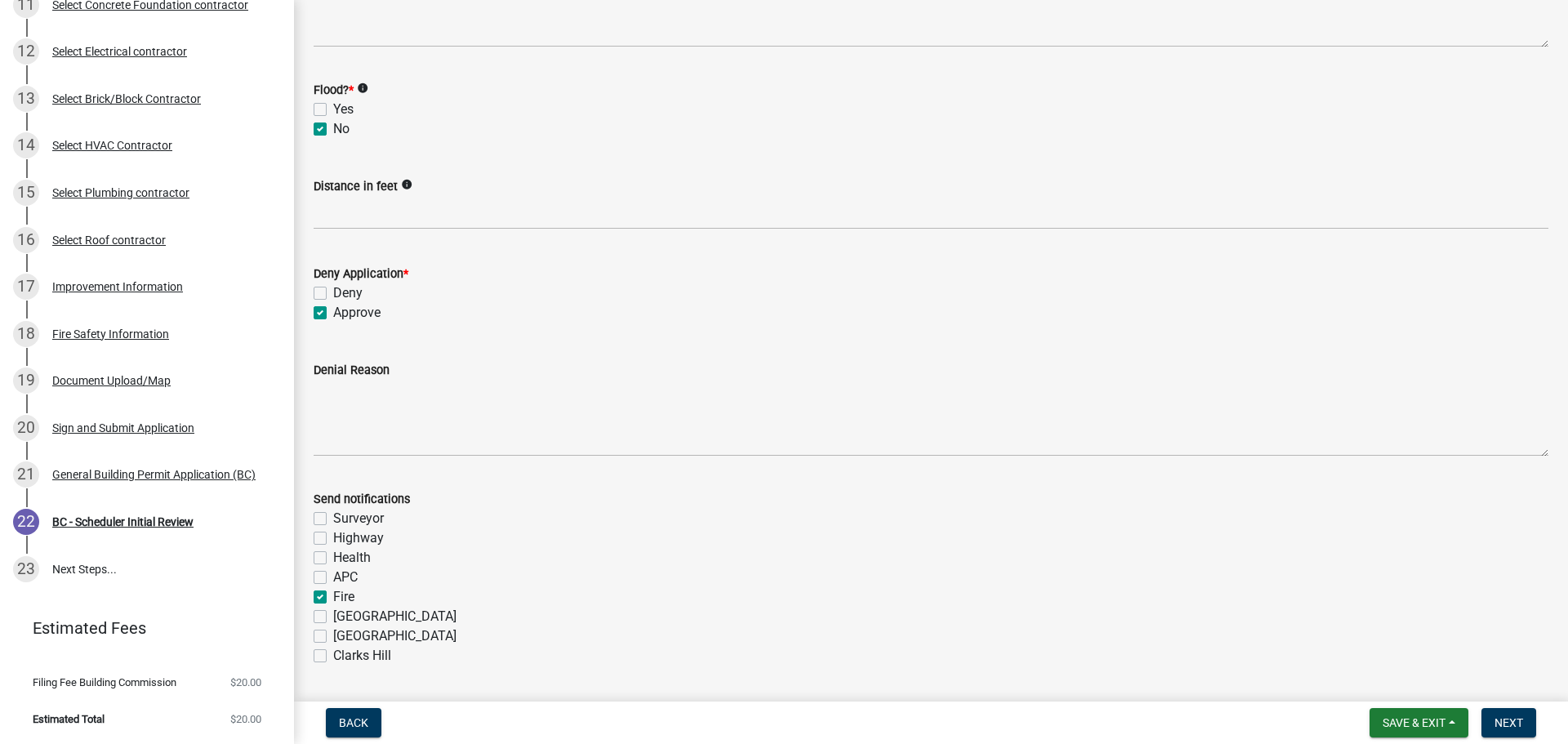
checkbox input "false"
drag, startPoint x: 1518, startPoint y: 719, endPoint x: 1502, endPoint y: 704, distance: 21.9
click at [1516, 719] on span "Next" at bounding box center [1508, 723] width 29 height 13
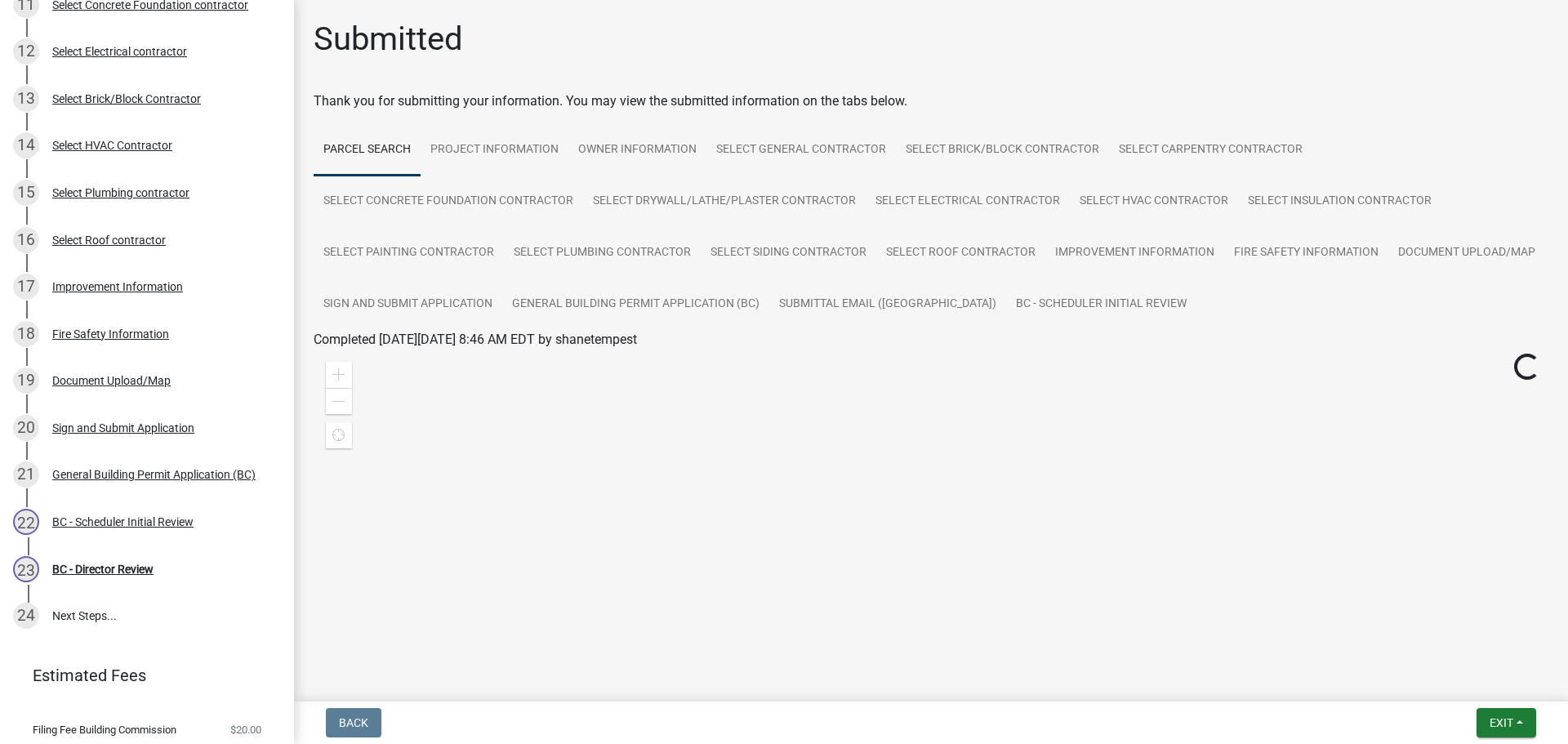
scroll to position [730, 0]
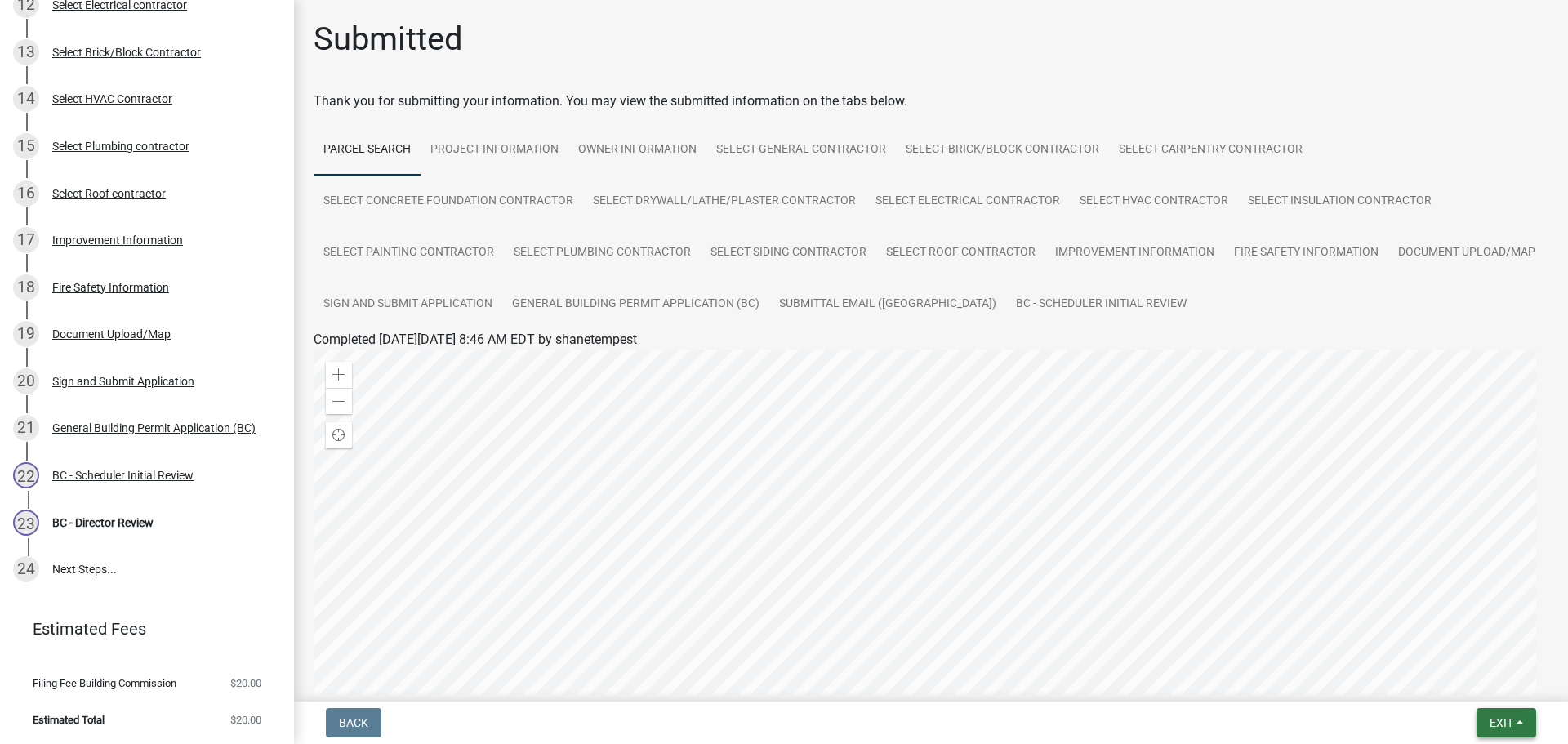
click at [1525, 720] on button "Exit" at bounding box center [1506, 723] width 60 height 30
click at [1472, 678] on button "Save & Exit" at bounding box center [1470, 681] width 130 height 39
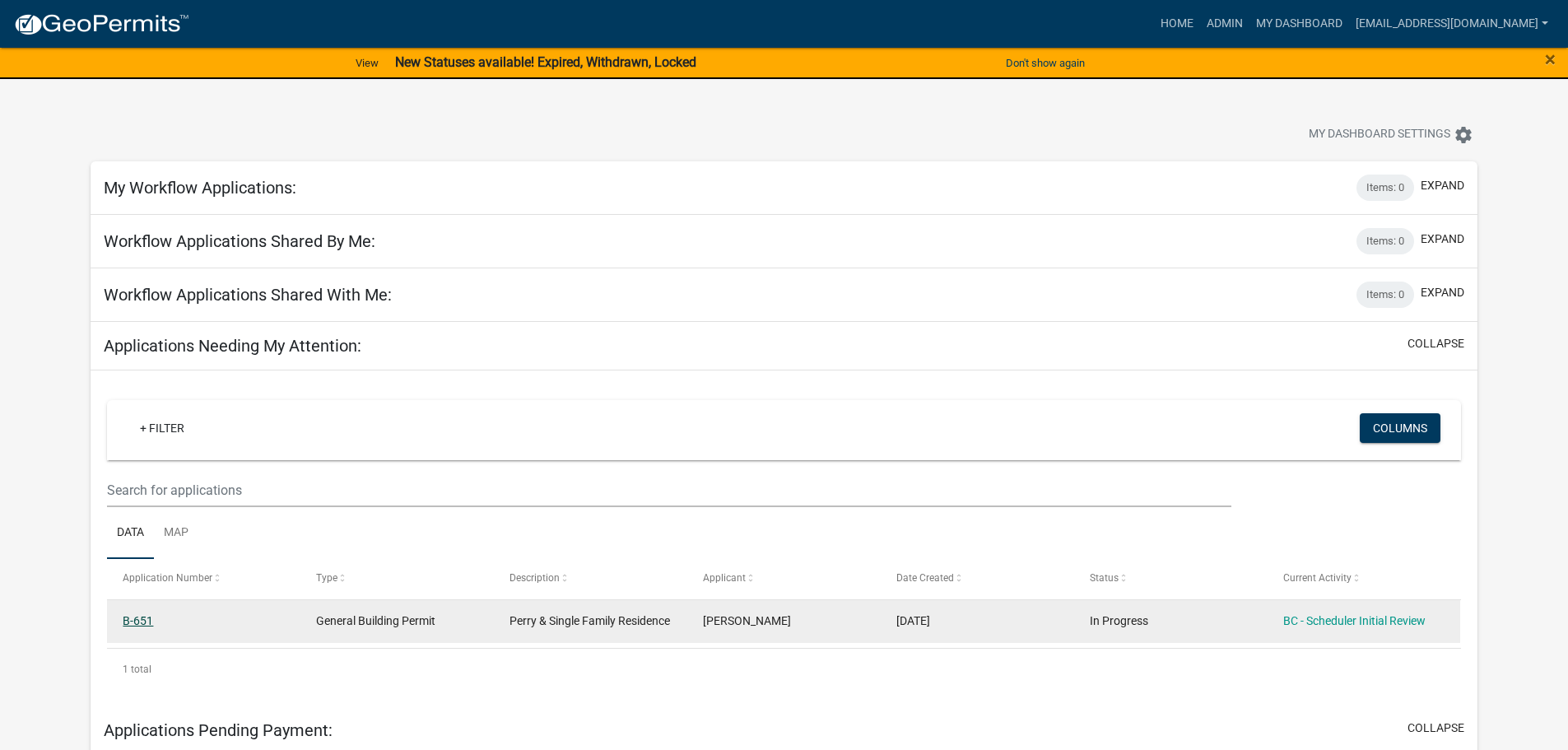
click at [141, 619] on link "B-651" at bounding box center [137, 621] width 31 height 13
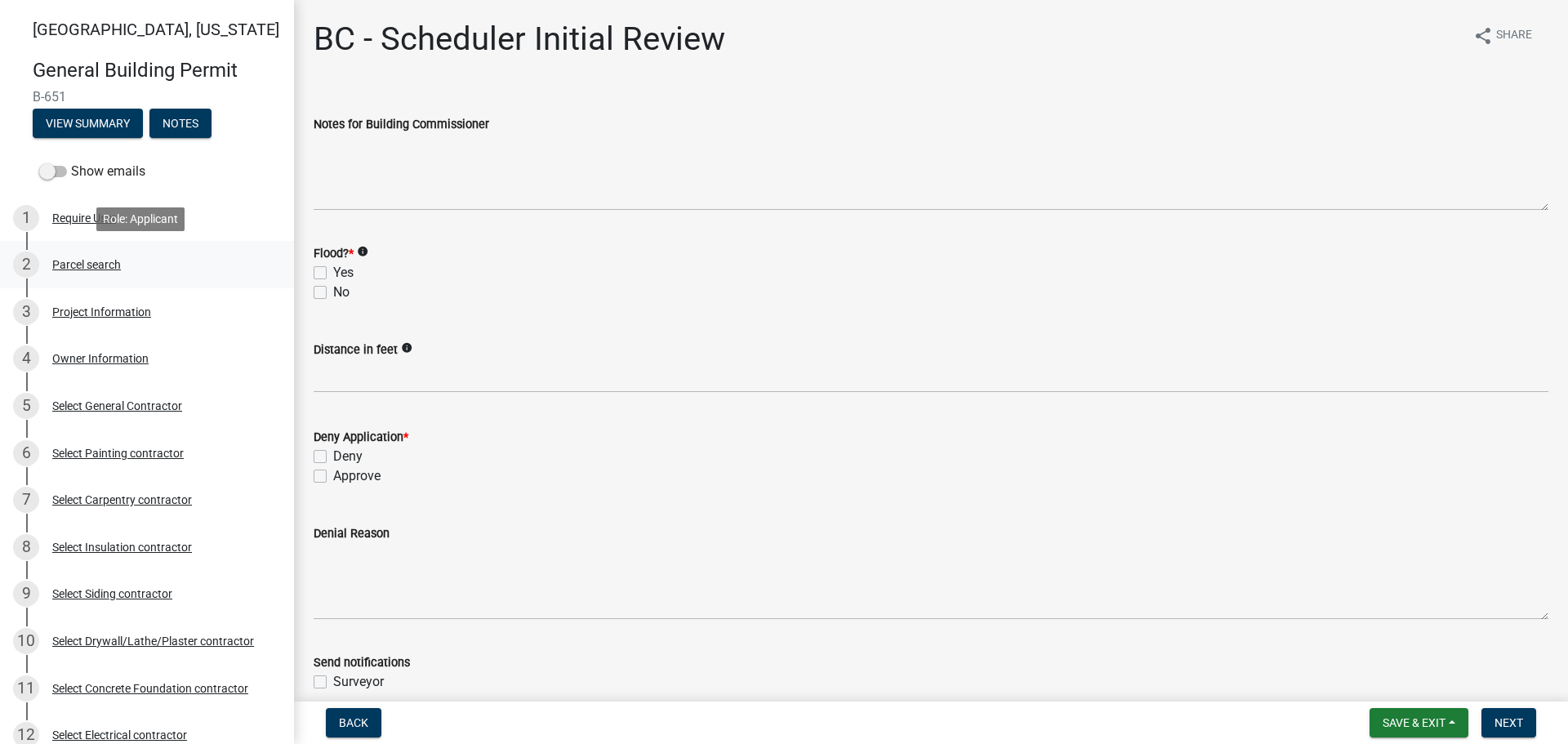
click at [86, 266] on div "Parcel search" at bounding box center [87, 265] width 69 height 11
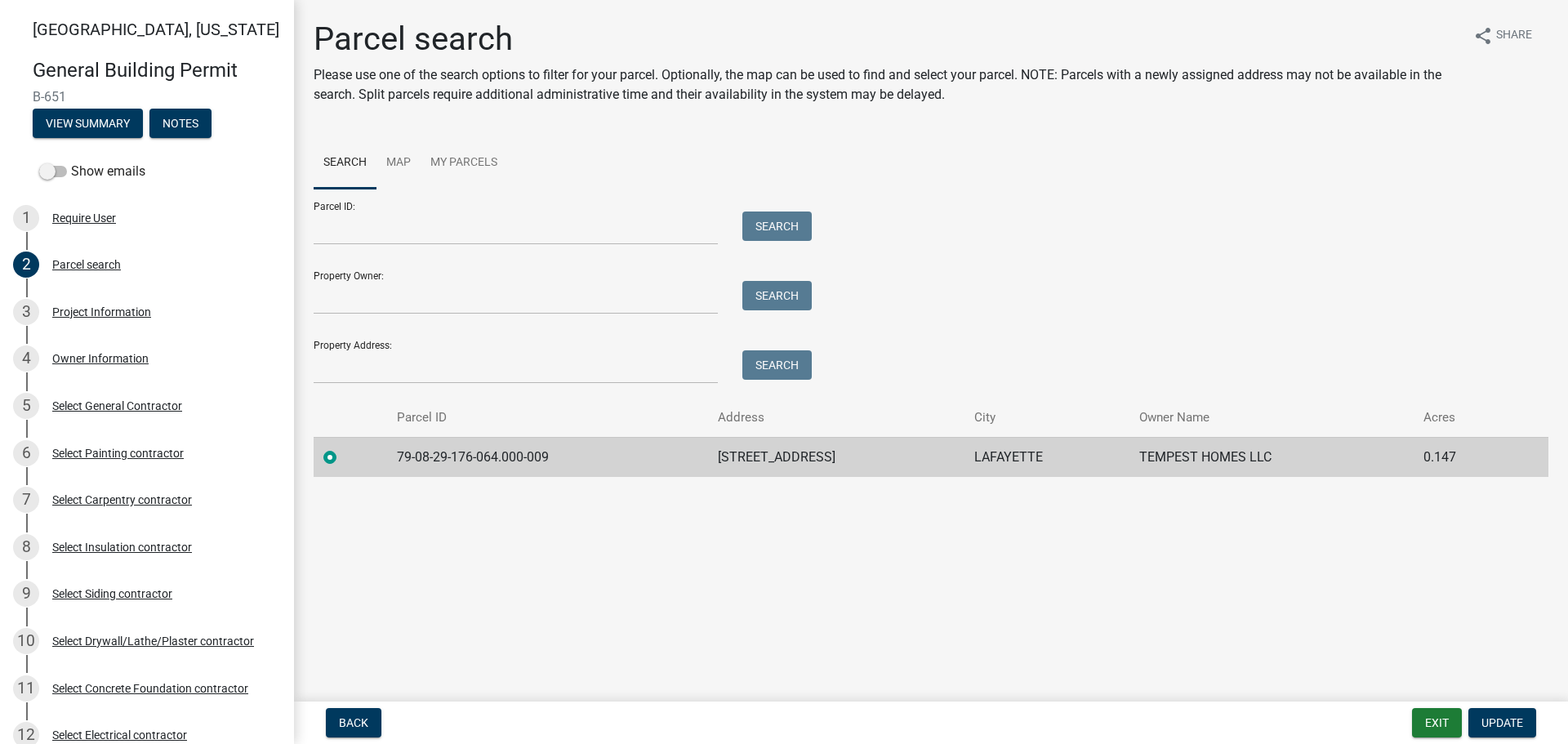
click at [547, 459] on td "79-08-29-176-064.000-009" at bounding box center [547, 457] width 321 height 40
drag, startPoint x: 547, startPoint y: 459, endPoint x: 376, endPoint y: 450, distance: 171.2
click at [376, 450] on tr "79-08-29-176-064.000-009 [STREET_ADDRESS] TEMPEST HOMES LLC 0.147" at bounding box center [931, 457] width 1235 height 40
copy td "79-08-29-176-064.000-009"
click at [76, 311] on div "Project Information" at bounding box center [102, 312] width 98 height 11
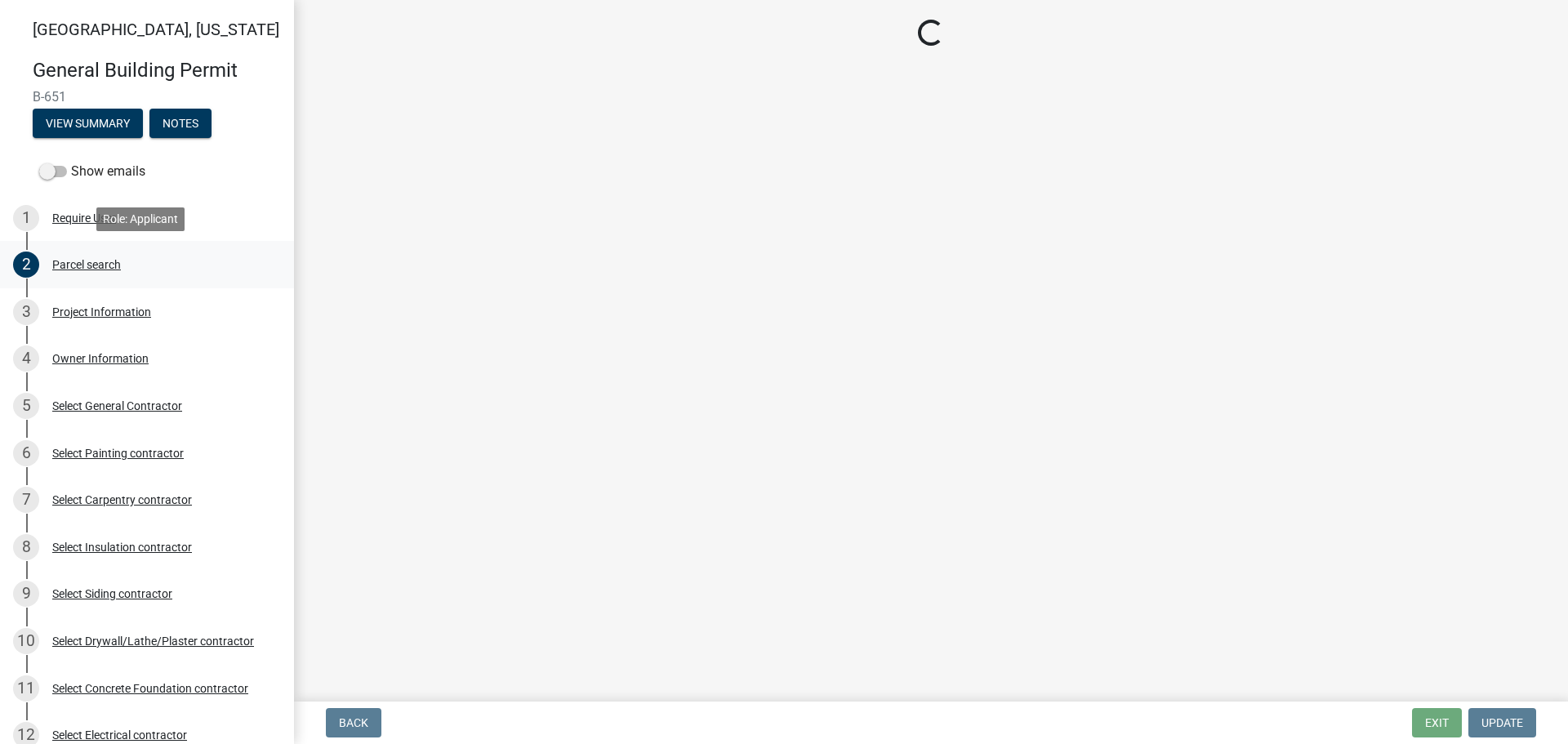
select select "39dd8e3a-6d5d-4294-aa82-b184892f1826"
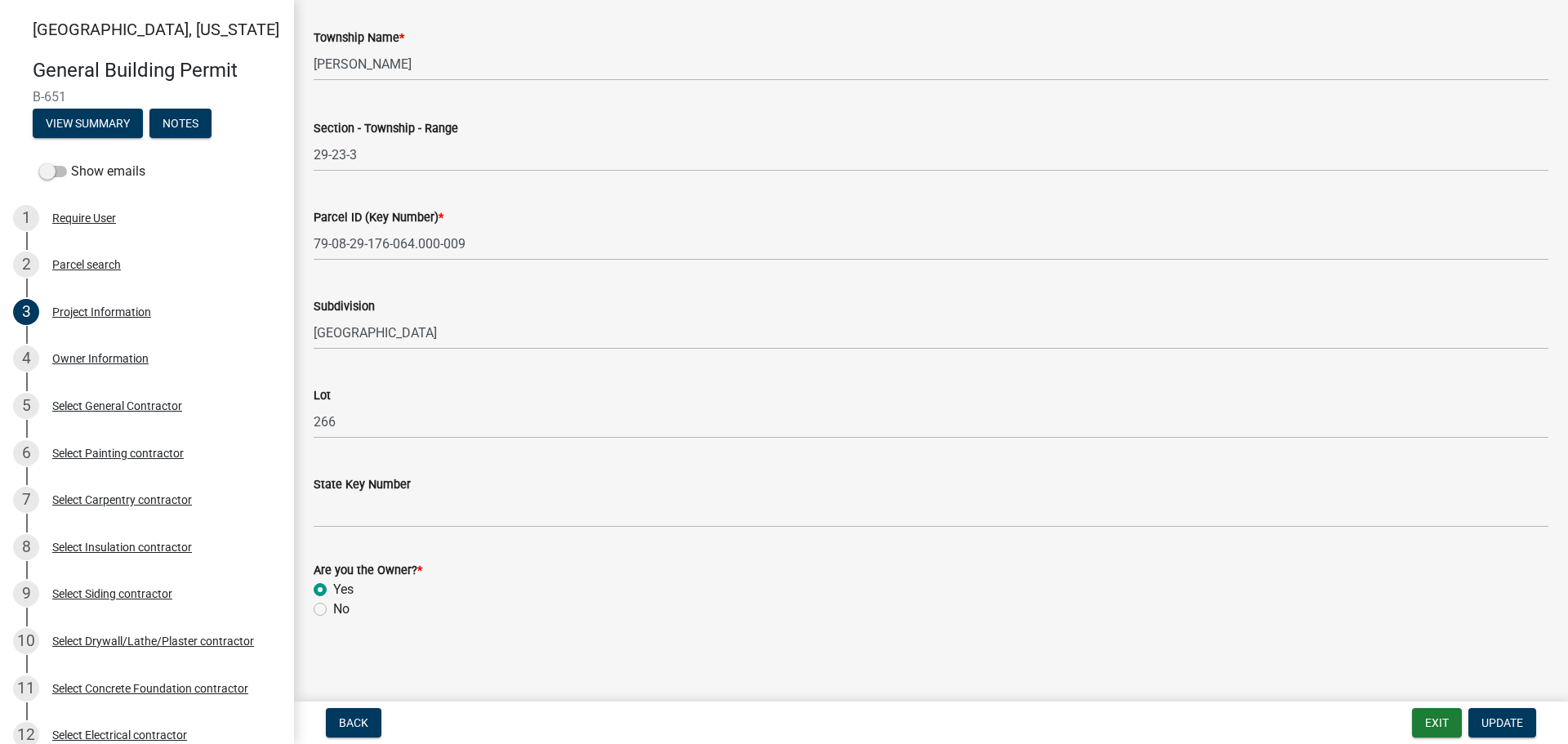
scroll to position [830, 0]
click at [95, 356] on div "Owner Information" at bounding box center [100, 358] width 96 height 11
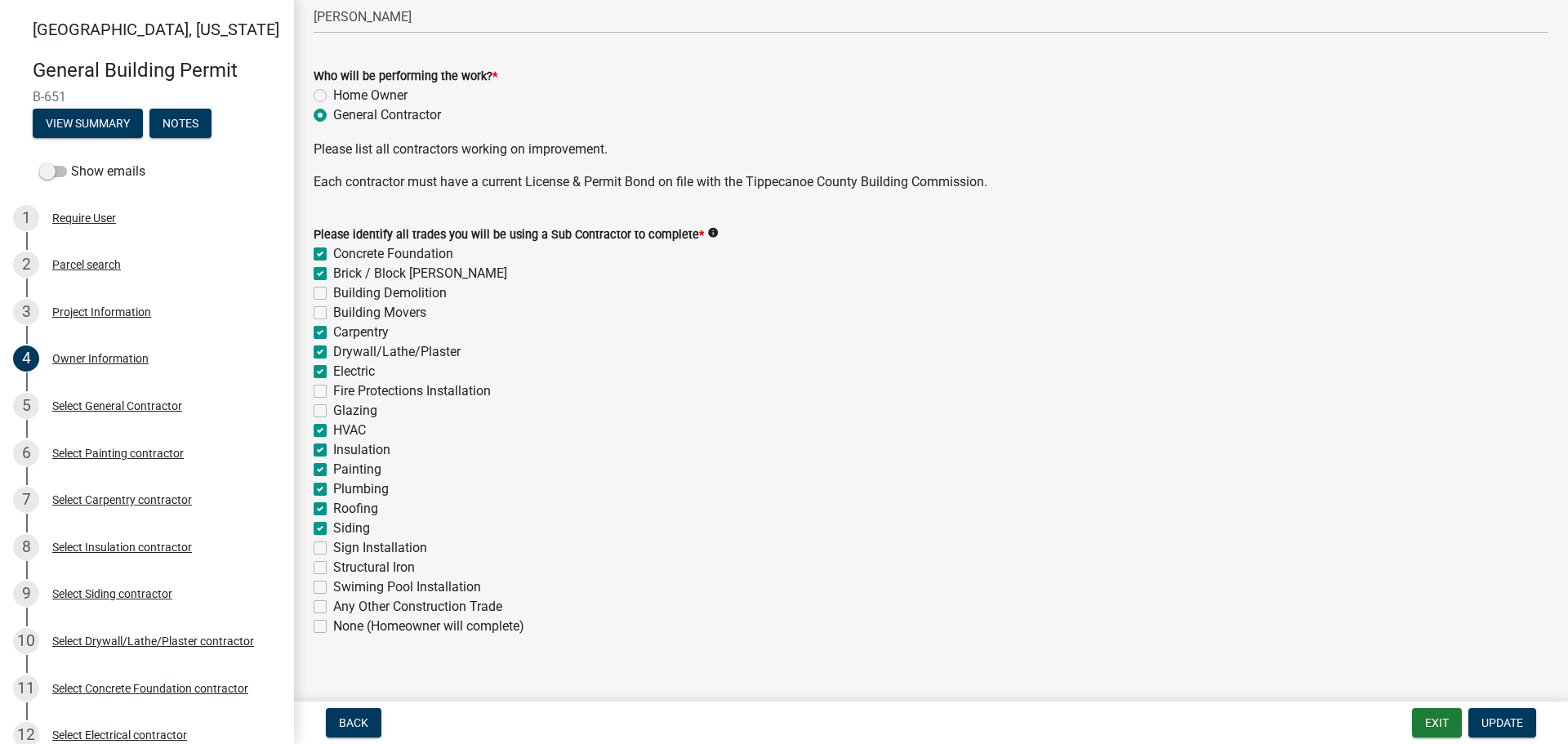
scroll to position [509, 0]
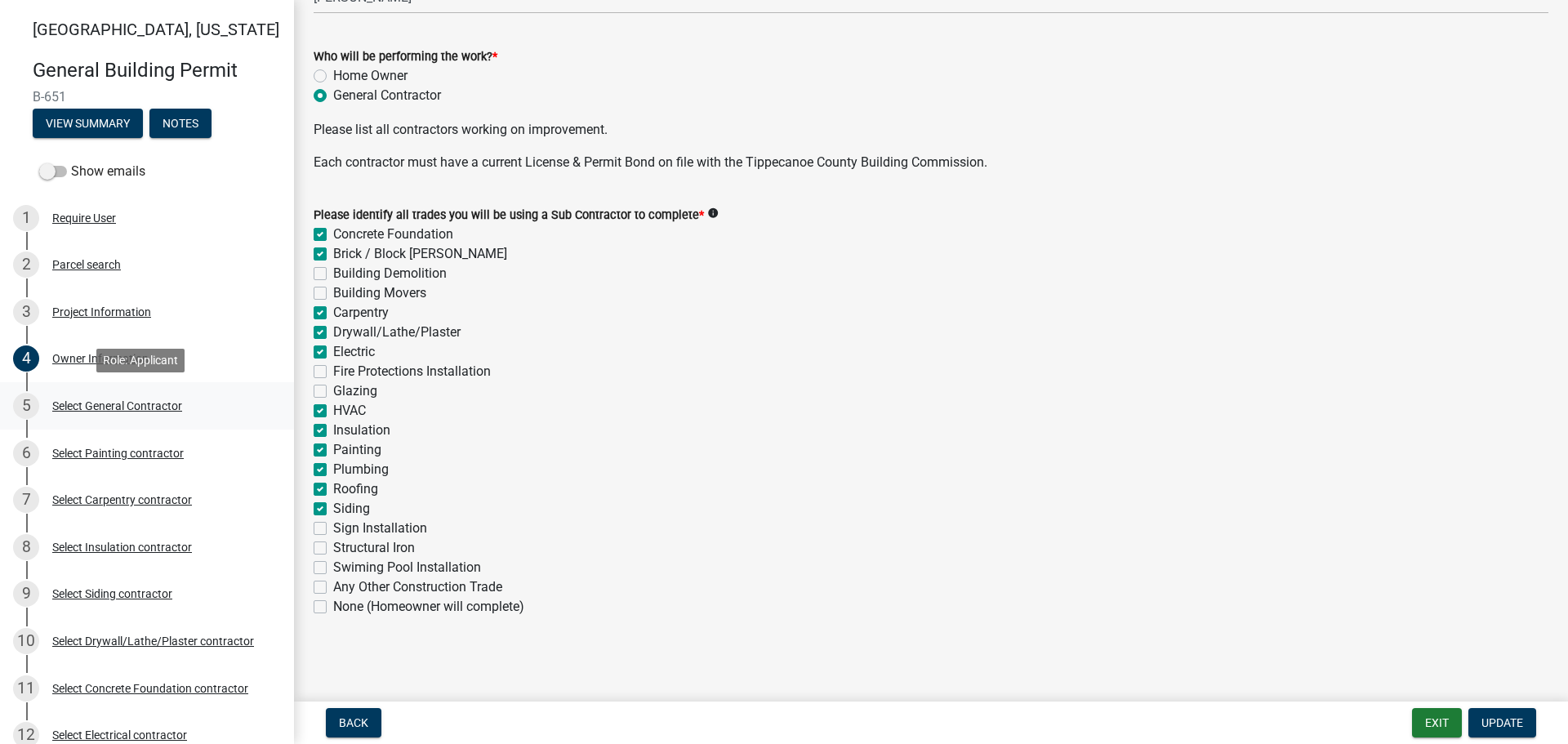
click at [115, 404] on div "Select General Contractor" at bounding box center [117, 406] width 130 height 11
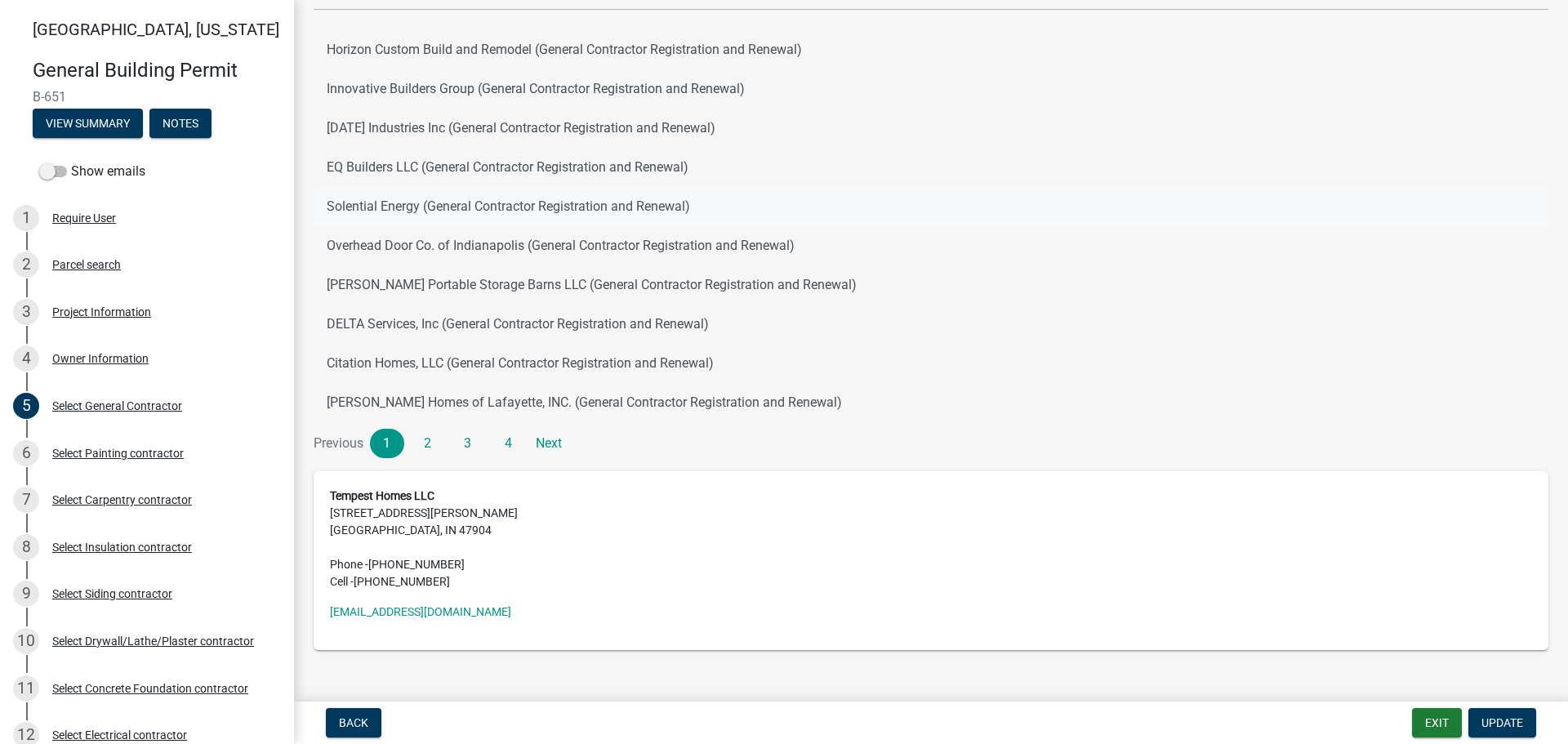
scroll to position [195, 0]
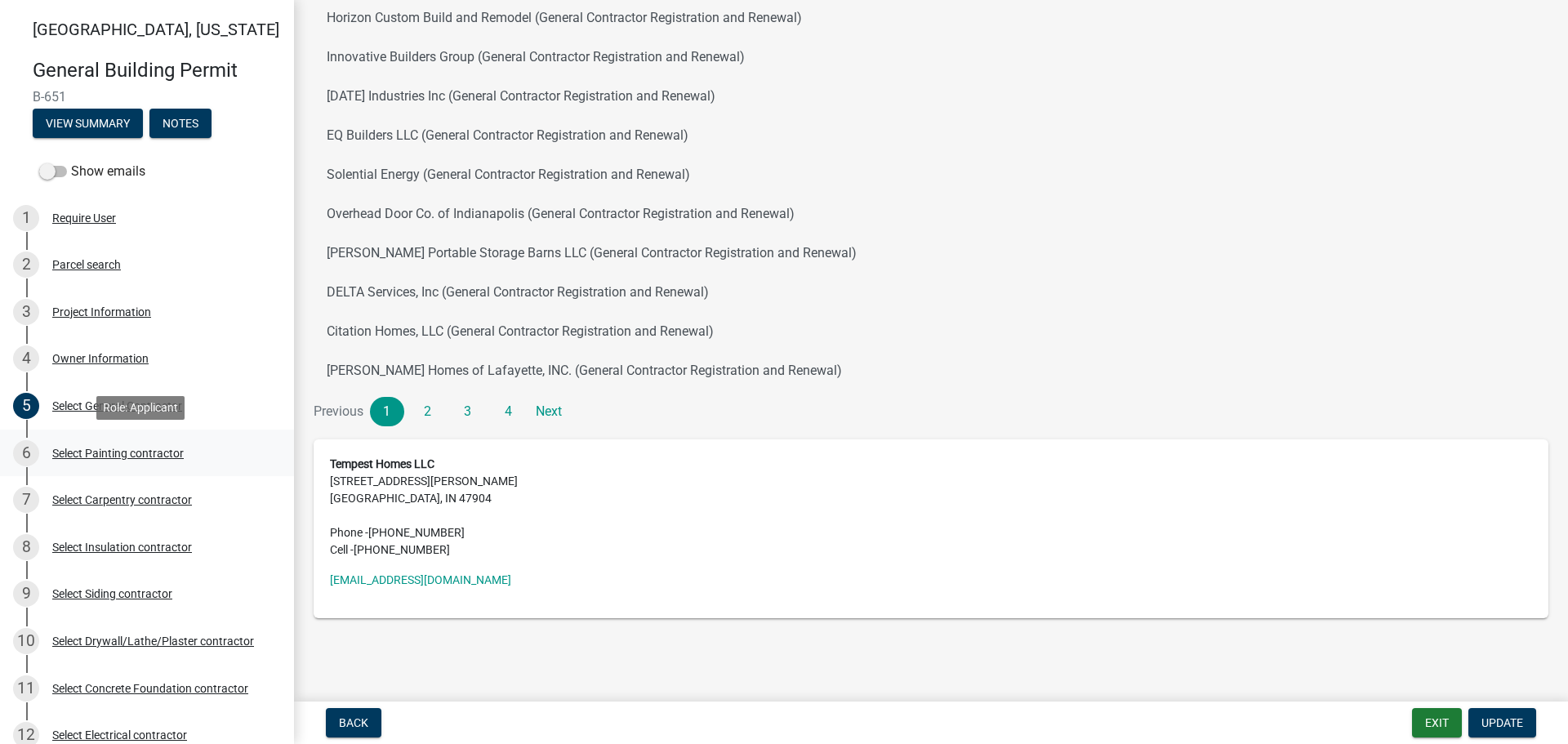
click at [104, 449] on div "Select Painting contractor" at bounding box center [118, 454] width 131 height 11
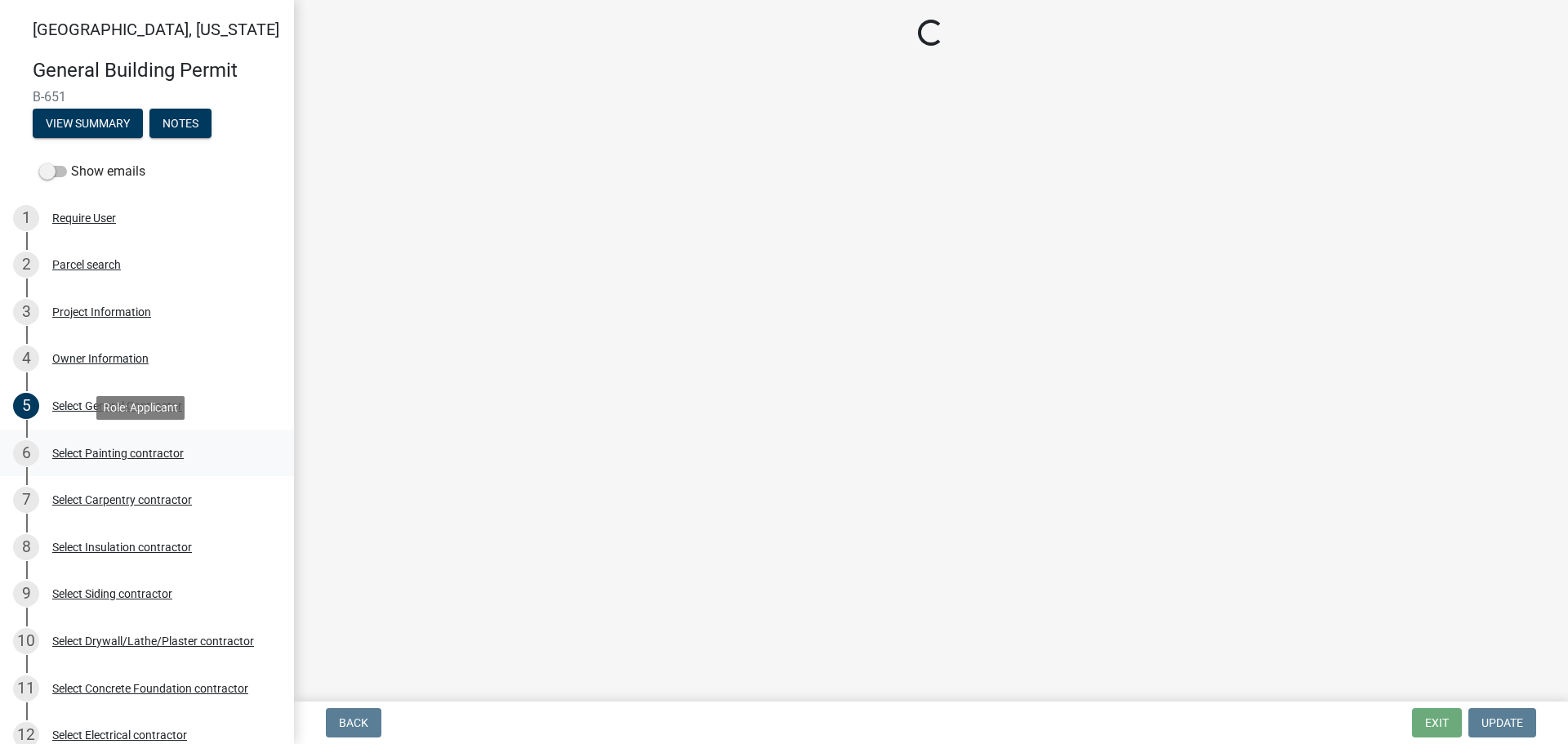
scroll to position [0, 0]
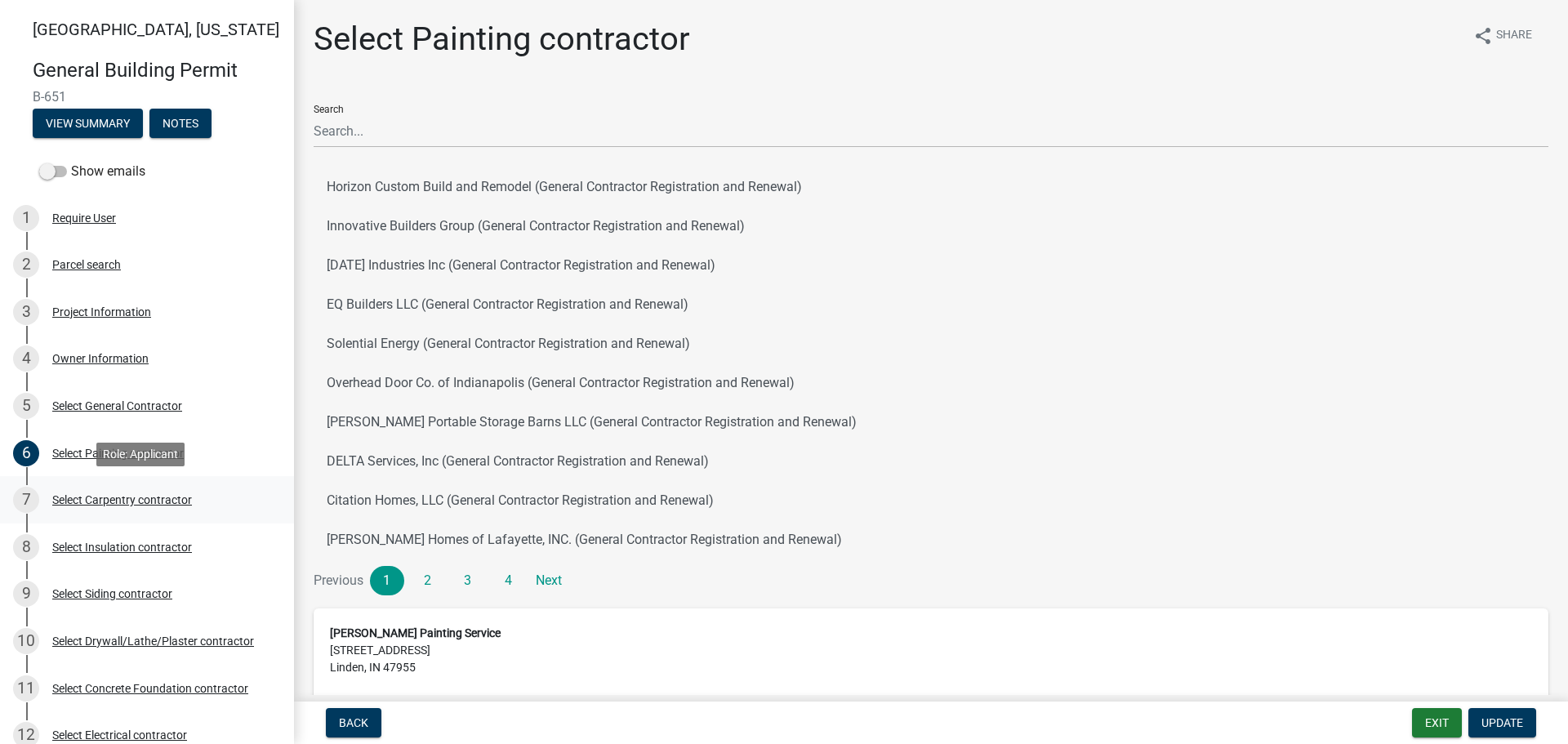
click at [84, 490] on div "7 Select Carpentry contractor" at bounding box center [140, 500] width 255 height 26
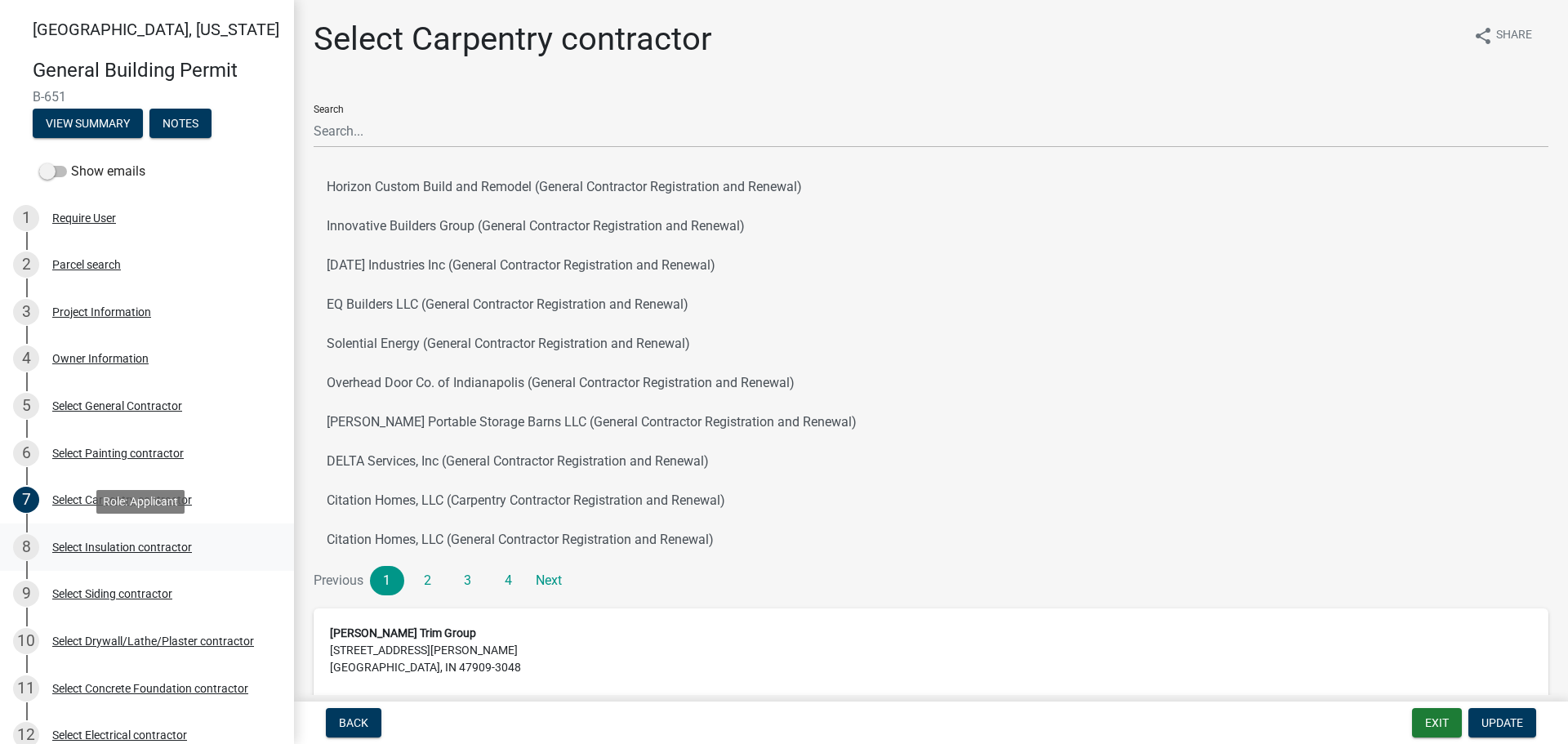
click at [80, 544] on div "Select Insulation contractor" at bounding box center [122, 547] width 139 height 11
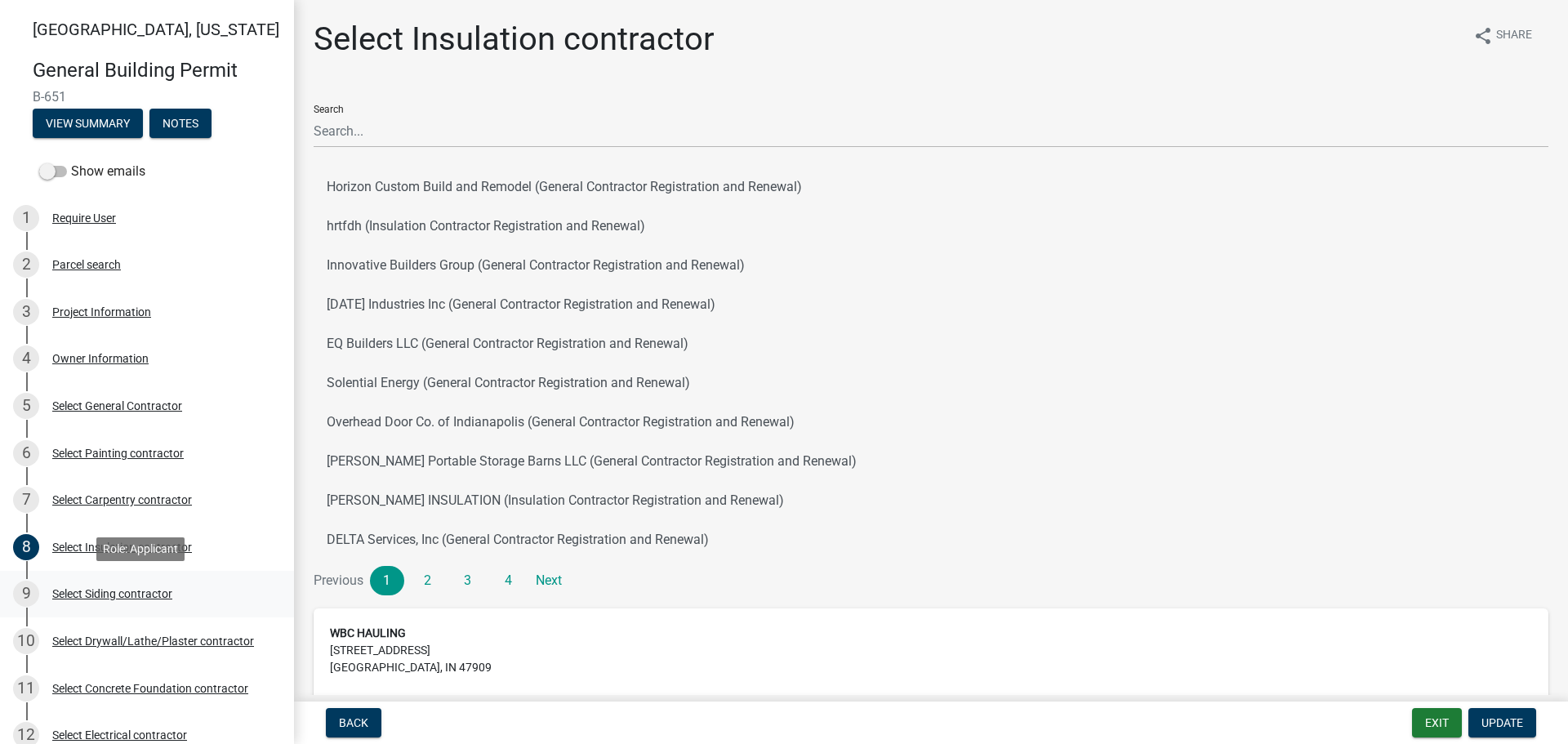
click at [87, 588] on div "Select Siding contractor" at bounding box center [112, 594] width 120 height 11
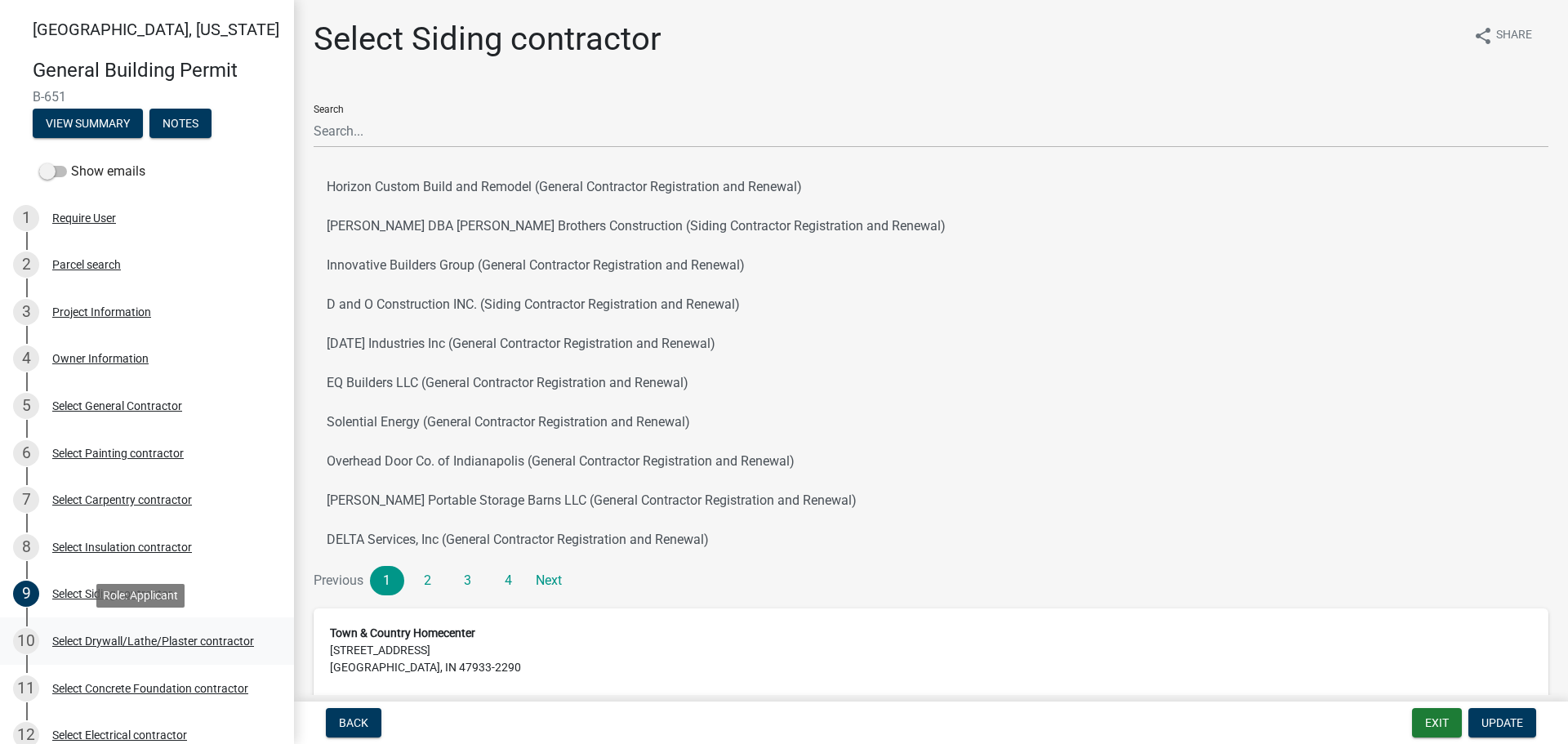
click at [95, 637] on div "Select Drywall/Lathe/Plaster contractor" at bounding box center [153, 641] width 202 height 11
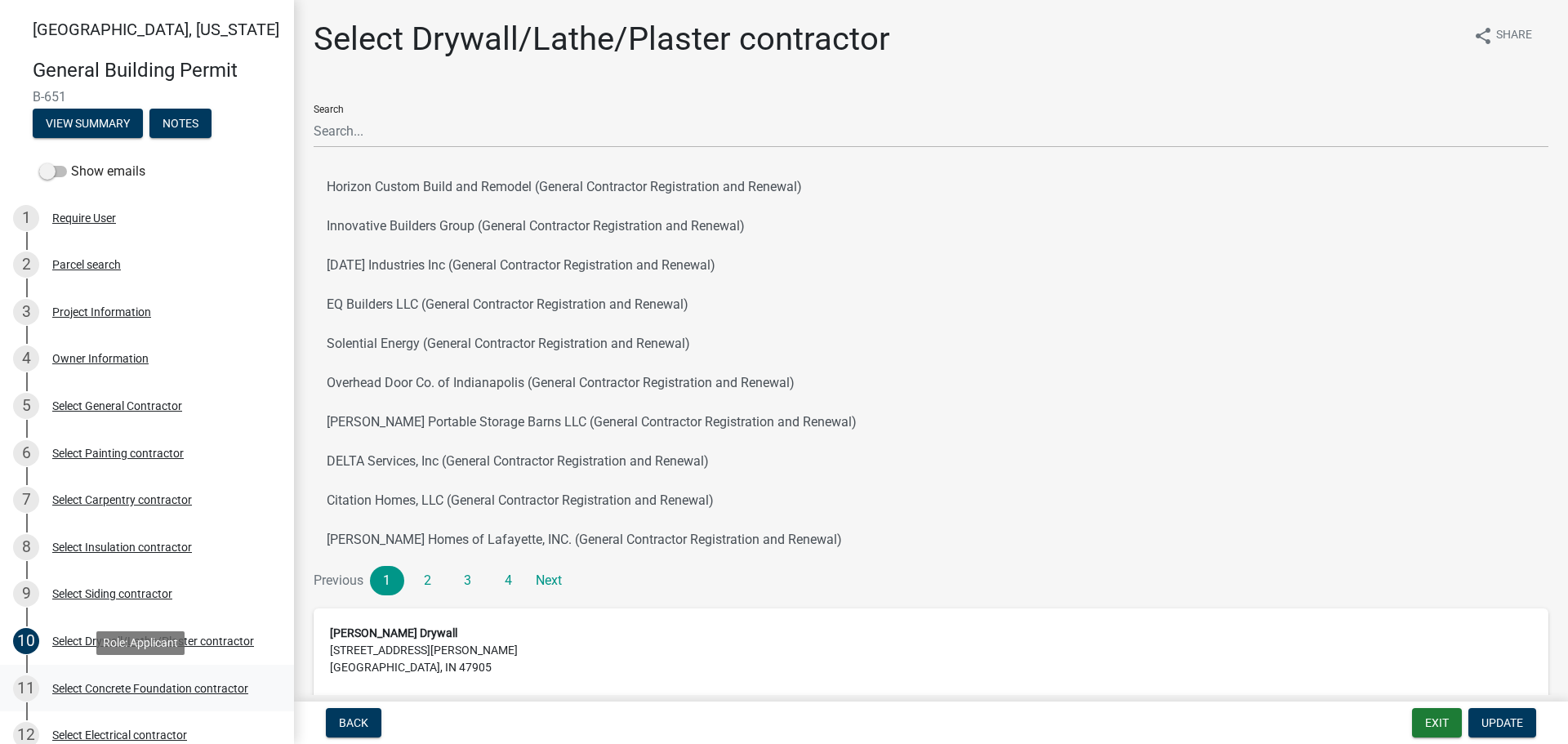
click at [74, 684] on div "Select Concrete Foundation contractor" at bounding box center [150, 688] width 196 height 11
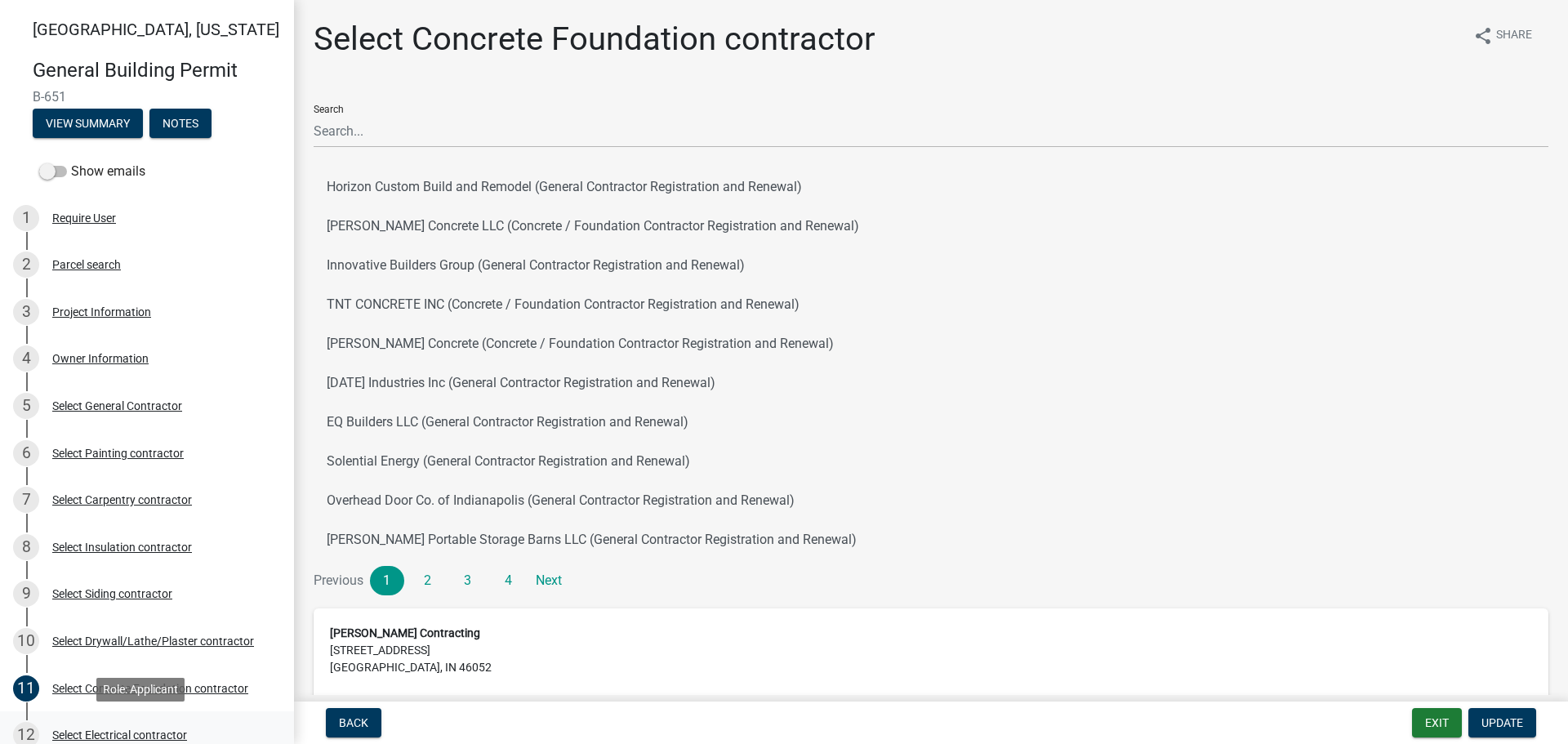
click at [96, 733] on div "Select Electrical contractor" at bounding box center [120, 735] width 134 height 11
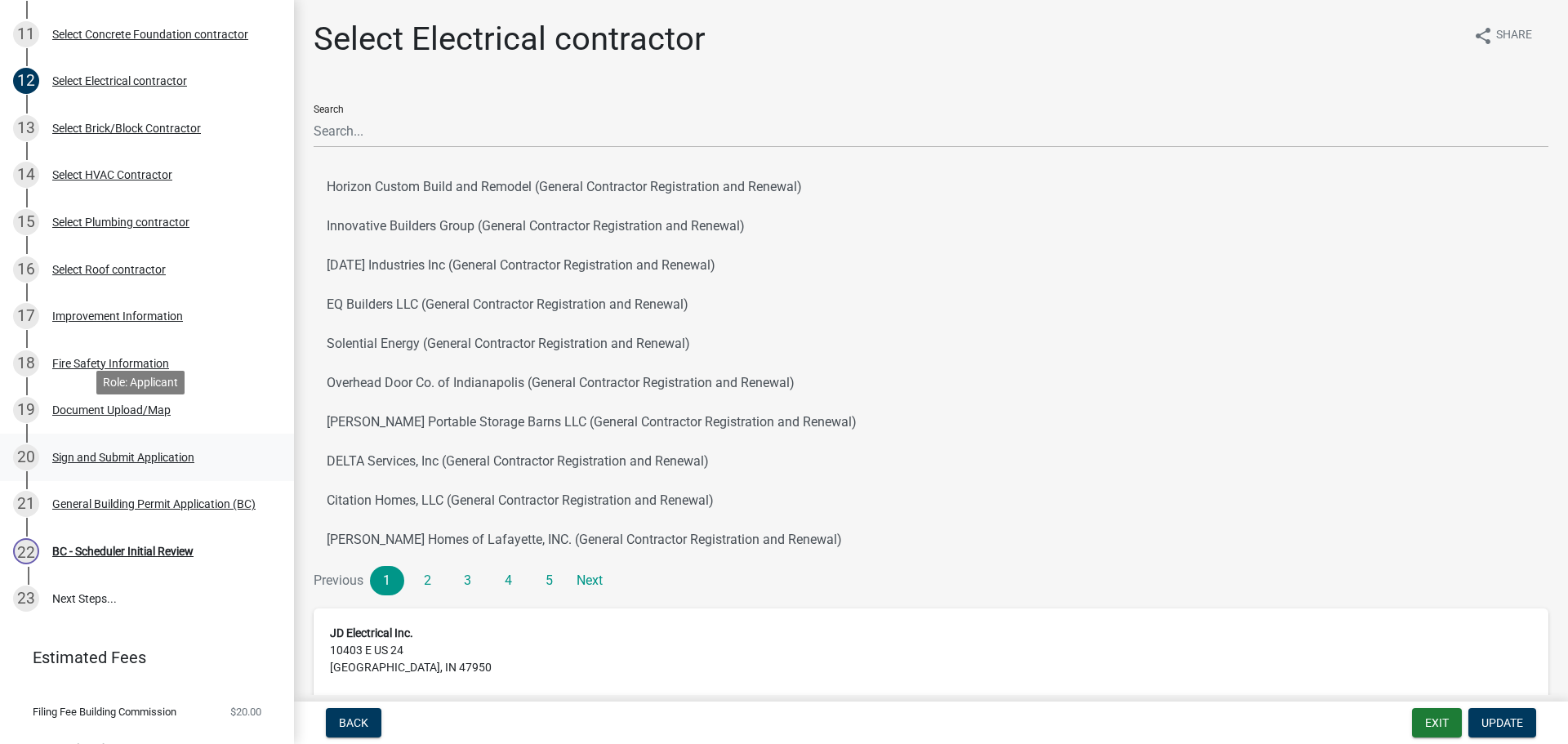
scroll to position [683, 0]
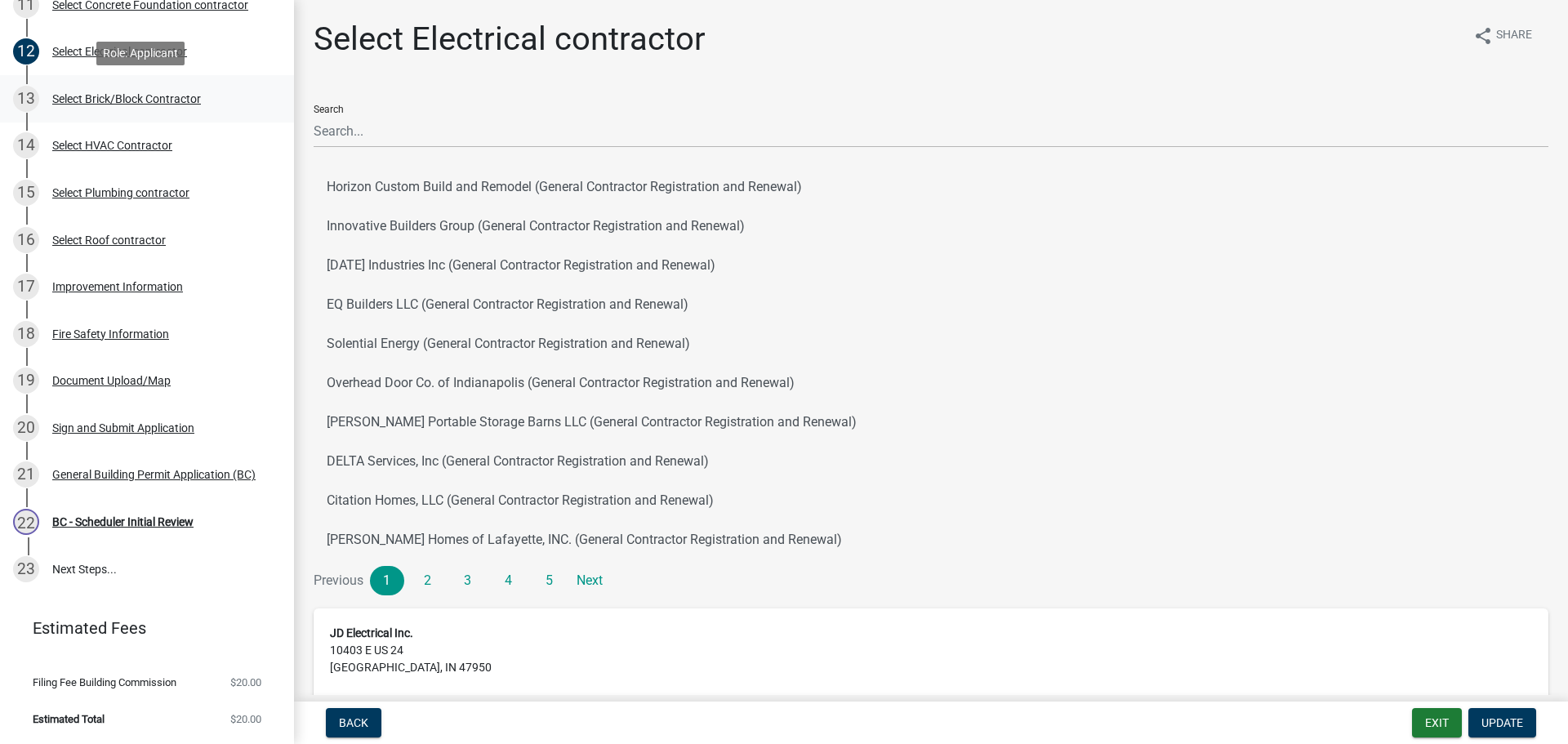
click at [76, 94] on div "Select Brick/Block Contractor" at bounding box center [126, 99] width 148 height 11
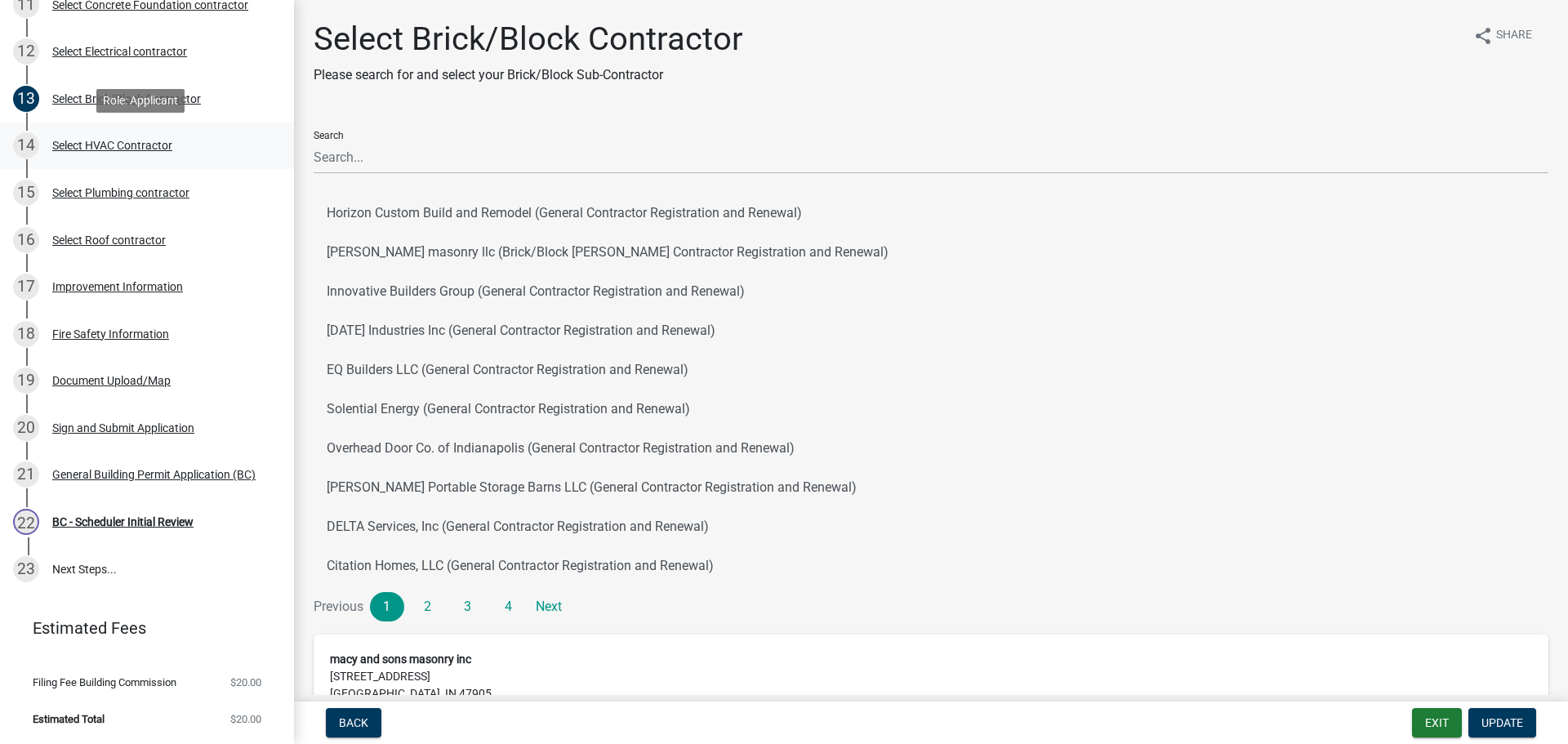
click at [81, 133] on div "14 Select HVAC Contractor" at bounding box center [140, 145] width 255 height 26
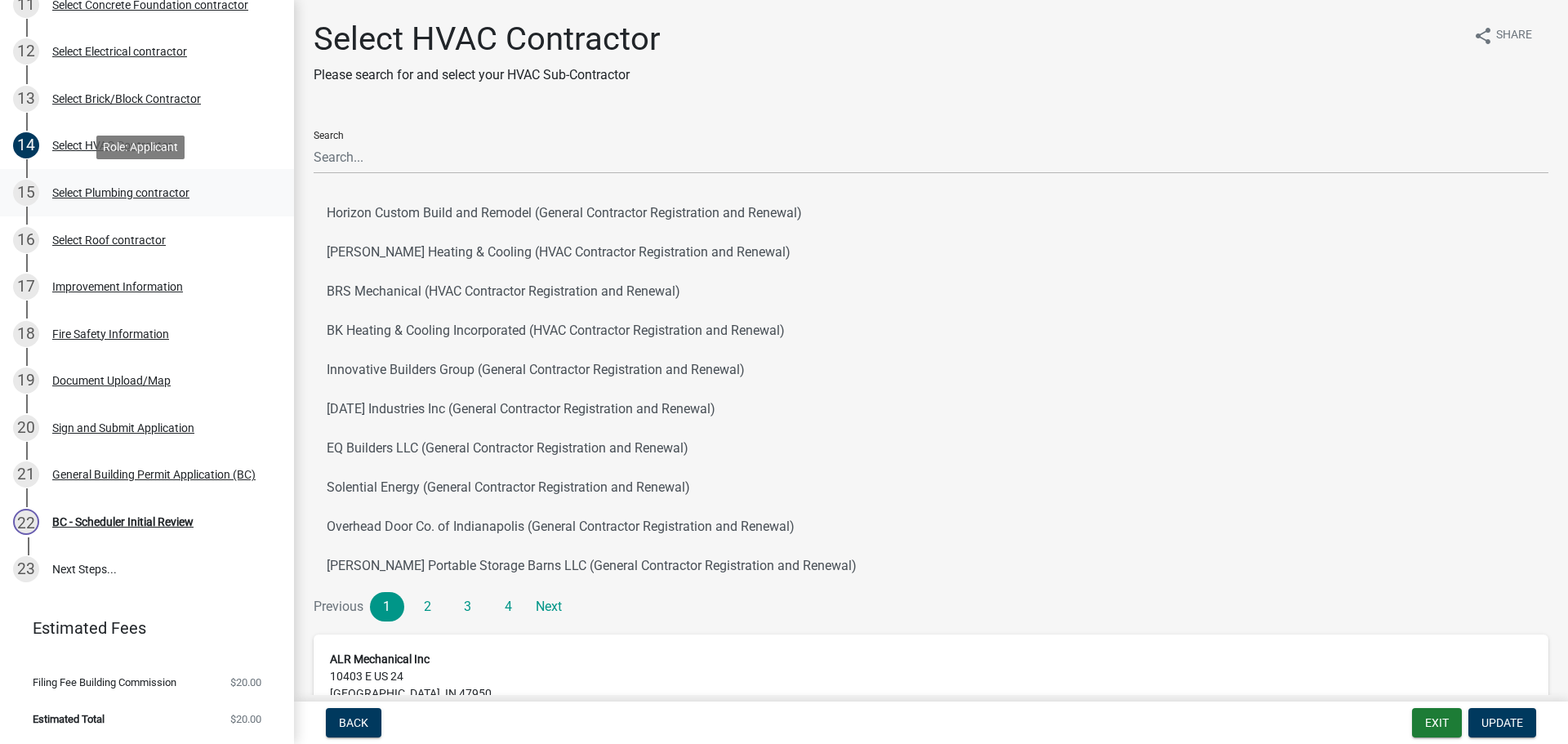
click at [93, 187] on div "Select Plumbing contractor" at bounding box center [121, 193] width 137 height 11
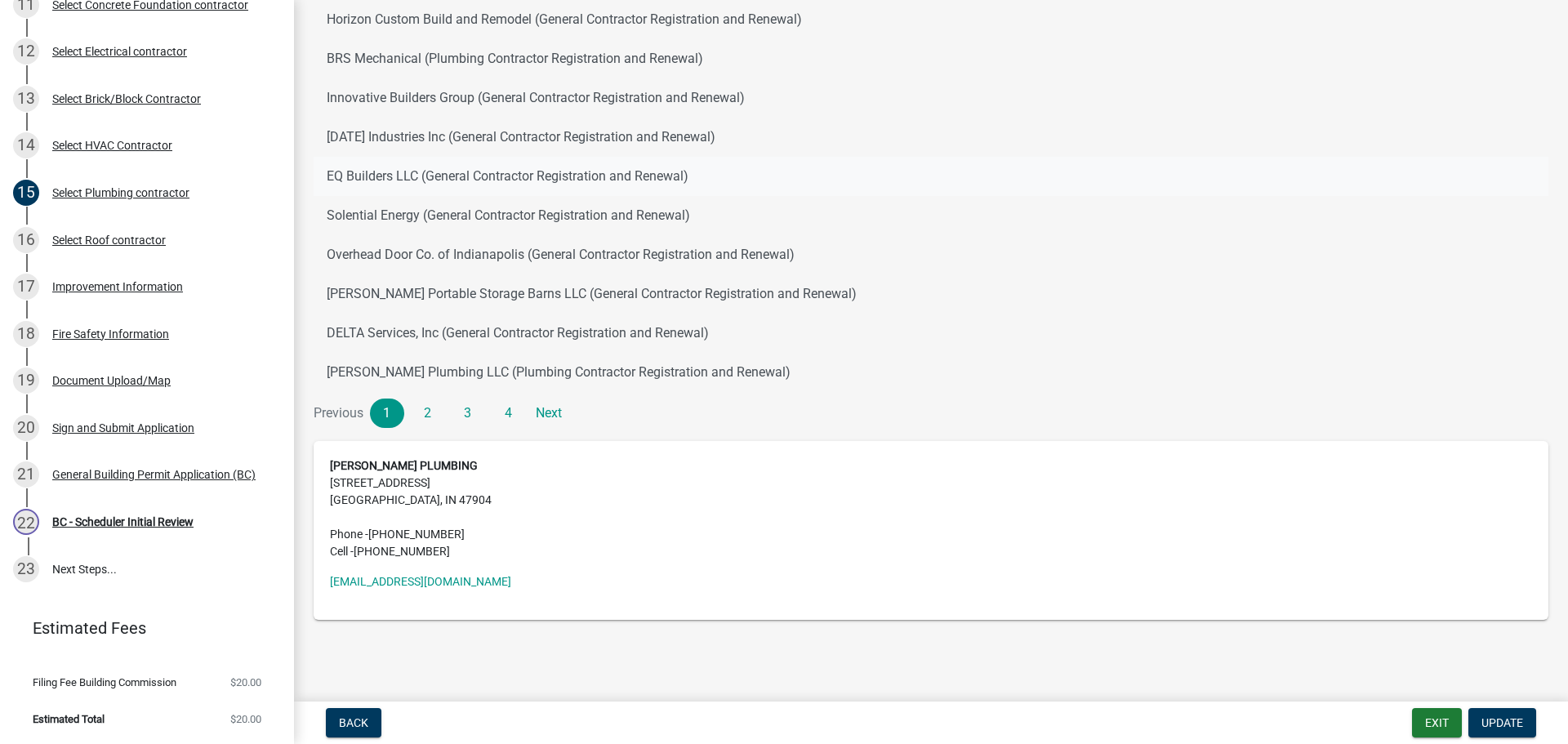
scroll to position [169, 0]
click at [87, 237] on div "Select Roof contractor" at bounding box center [109, 240] width 113 height 11
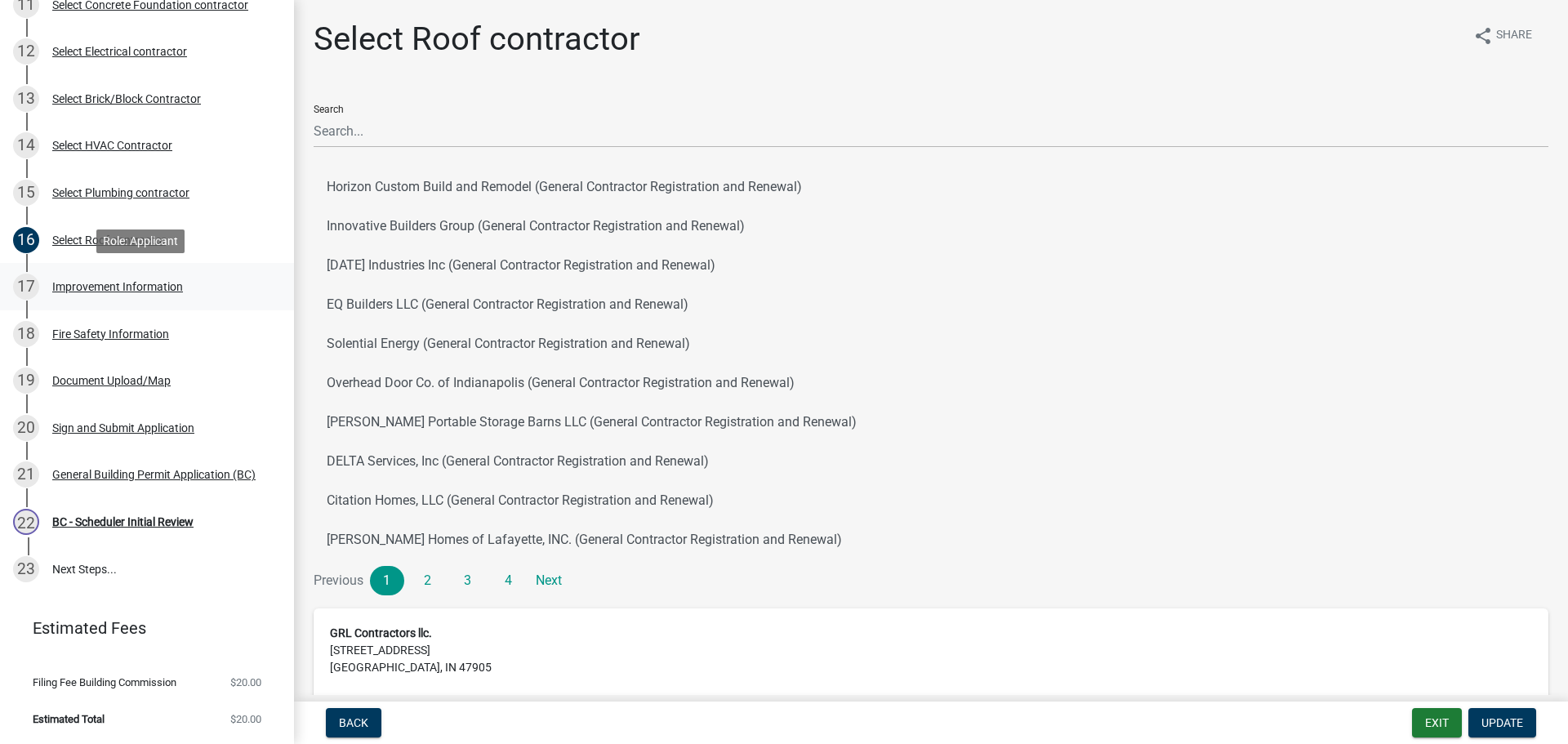
click at [89, 285] on div "Improvement Information" at bounding box center [117, 287] width 130 height 11
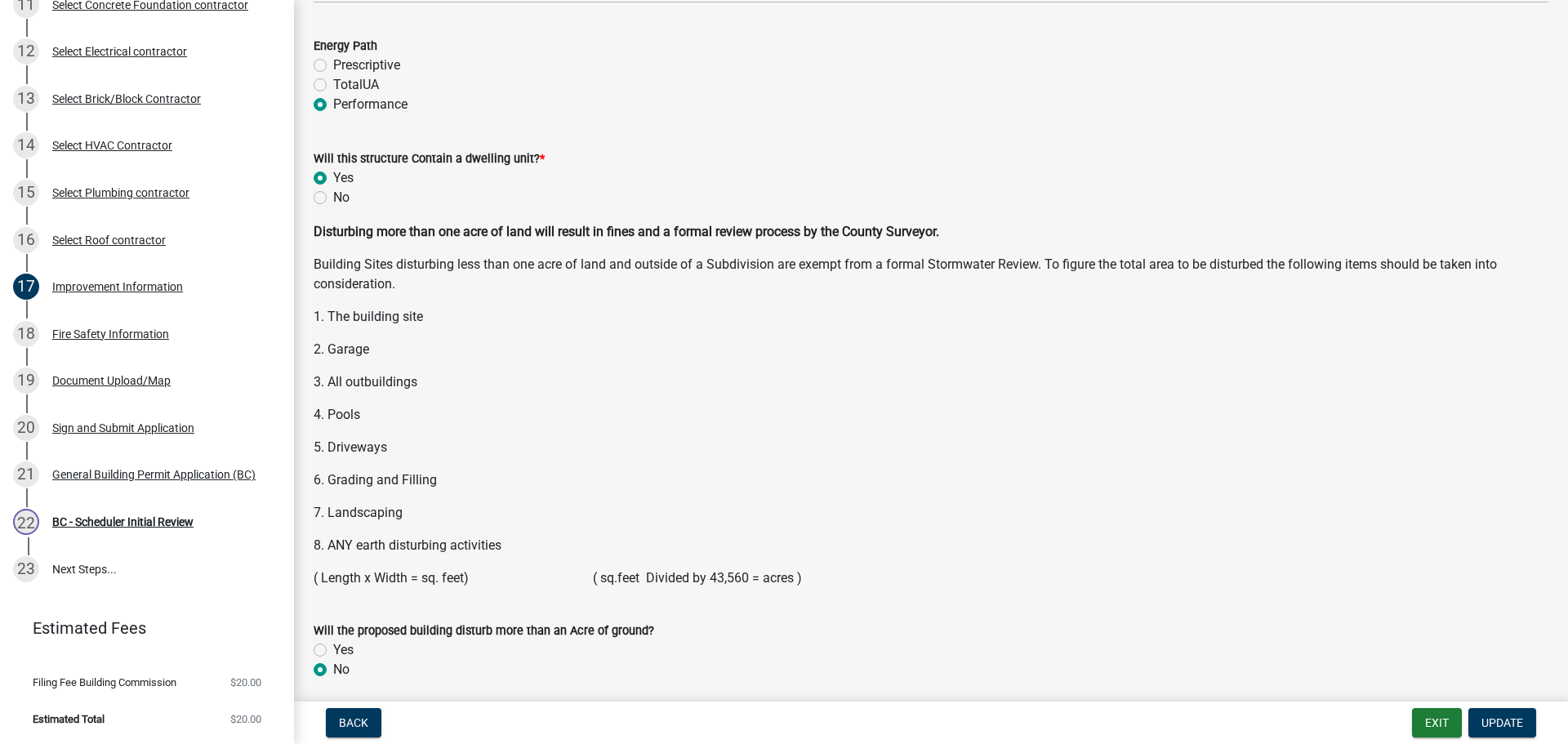
scroll to position [2104, 0]
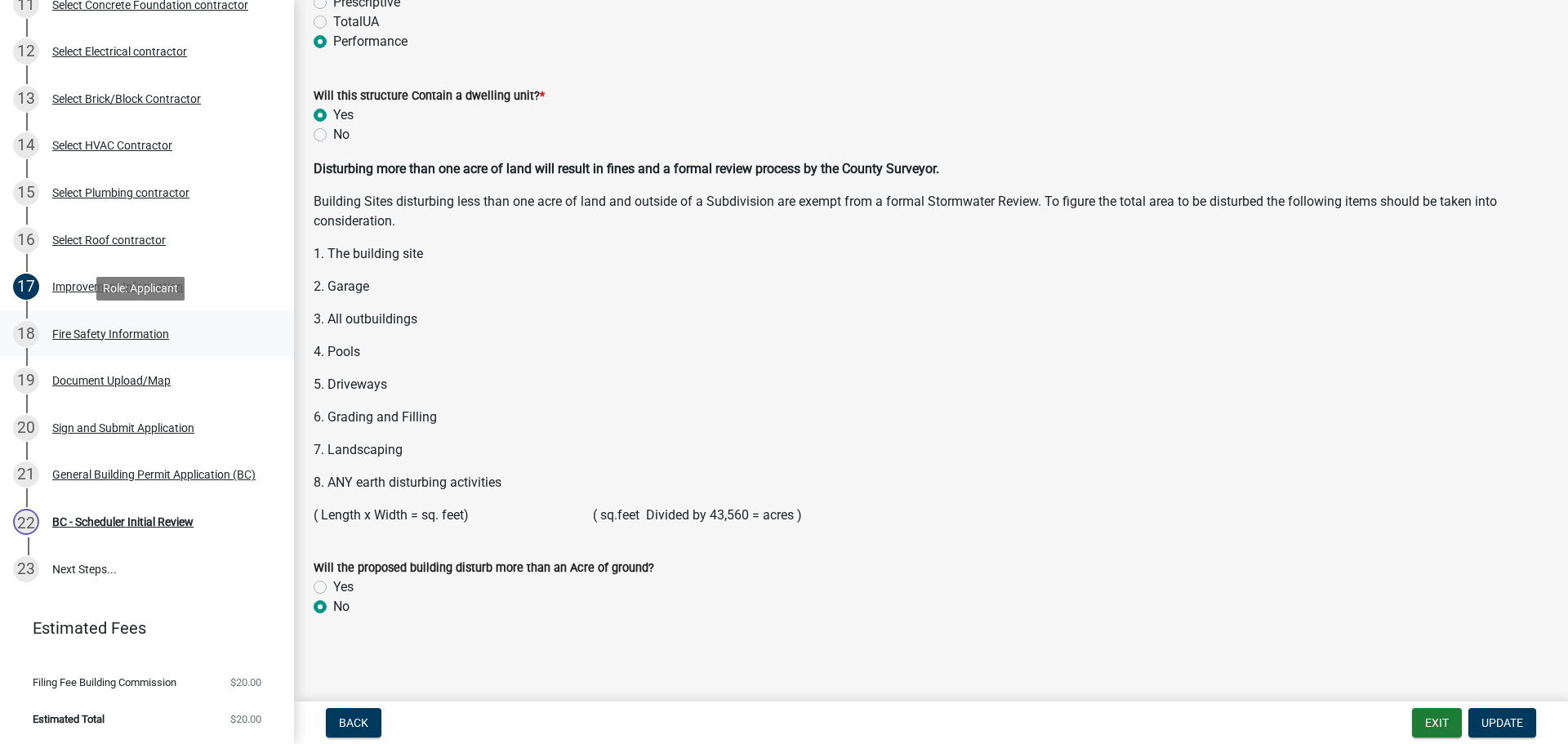
click at [64, 332] on div "Fire Safety Information" at bounding box center [111, 334] width 116 height 11
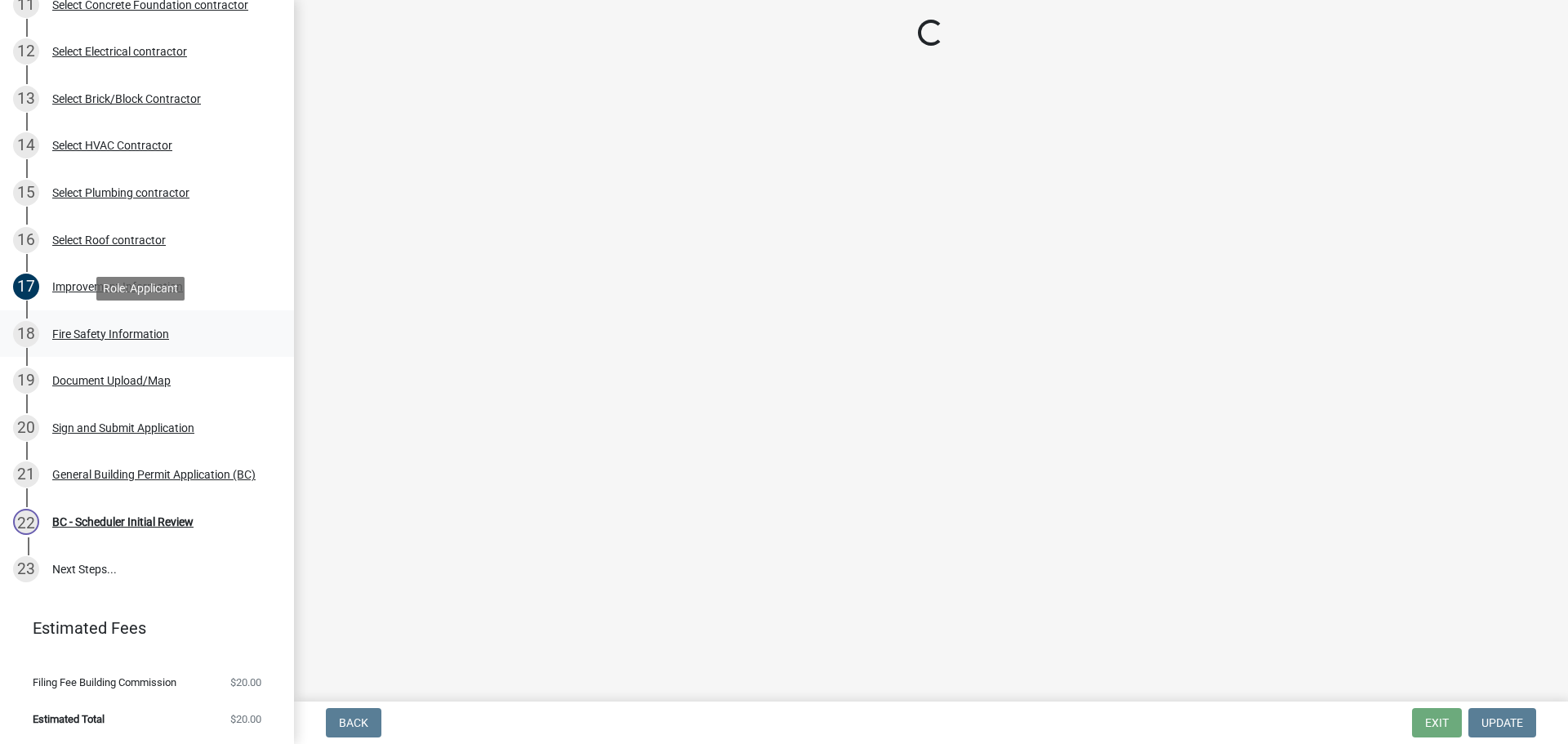
scroll to position [0, 0]
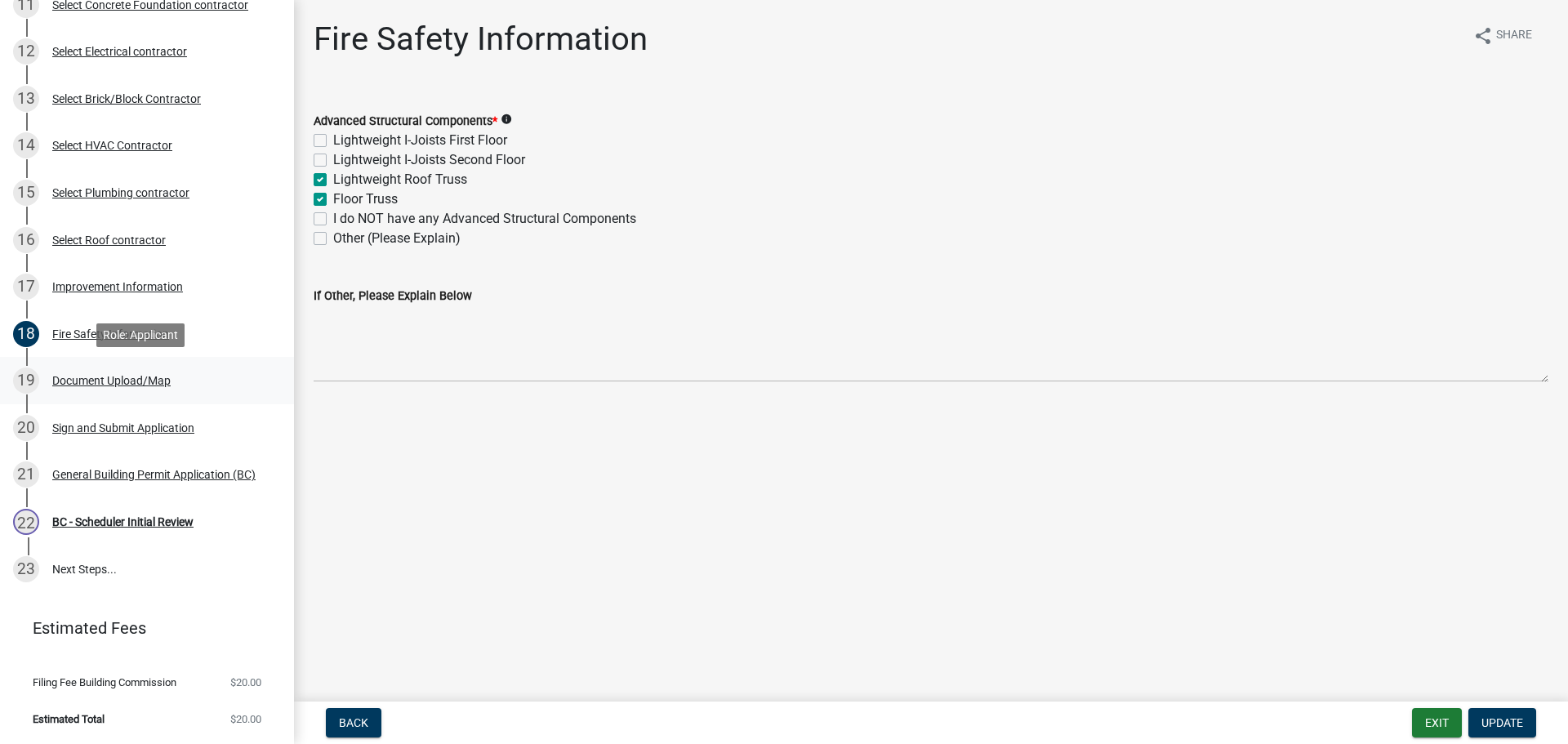
click at [107, 375] on div "Document Upload/Map" at bounding box center [112, 381] width 118 height 11
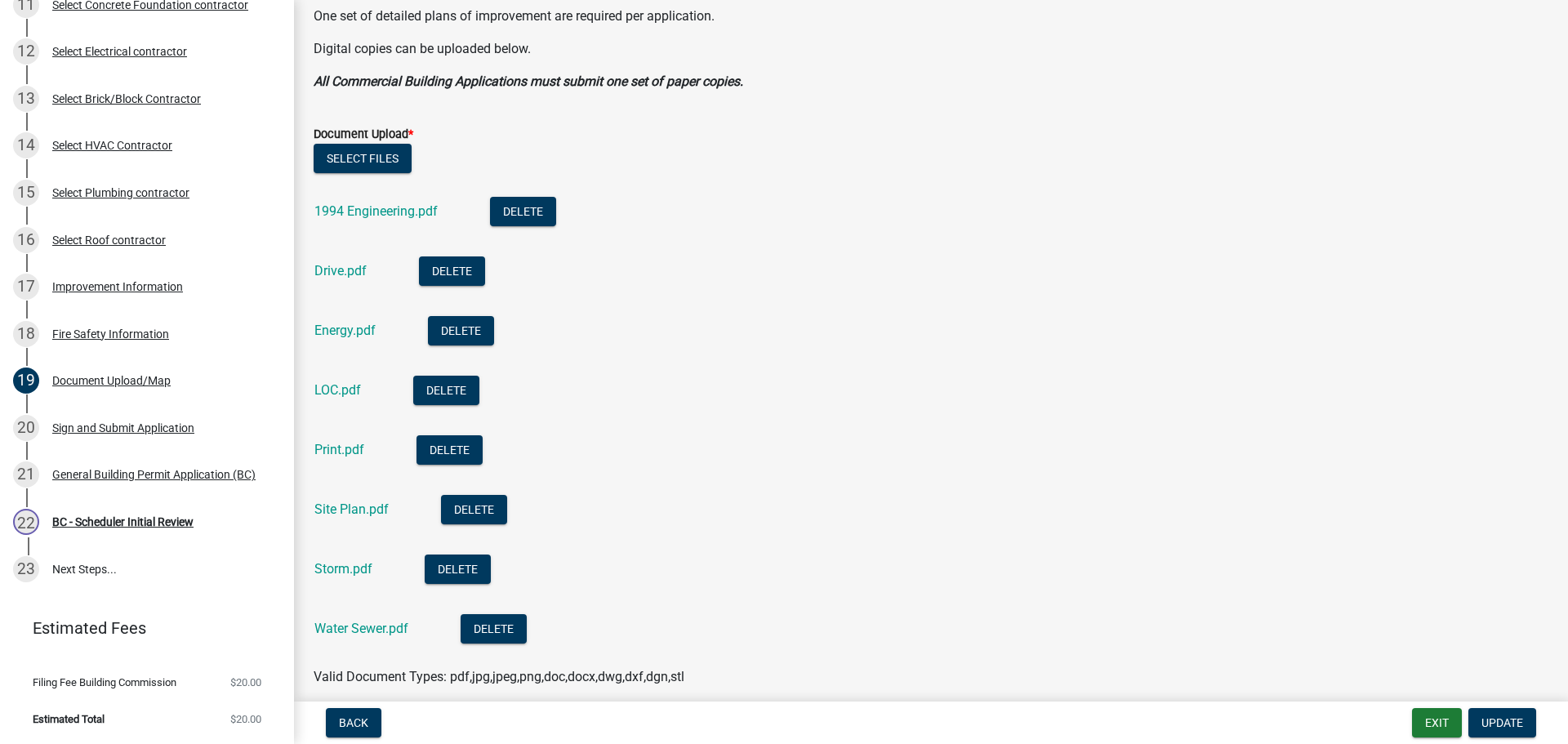
scroll to position [409, 0]
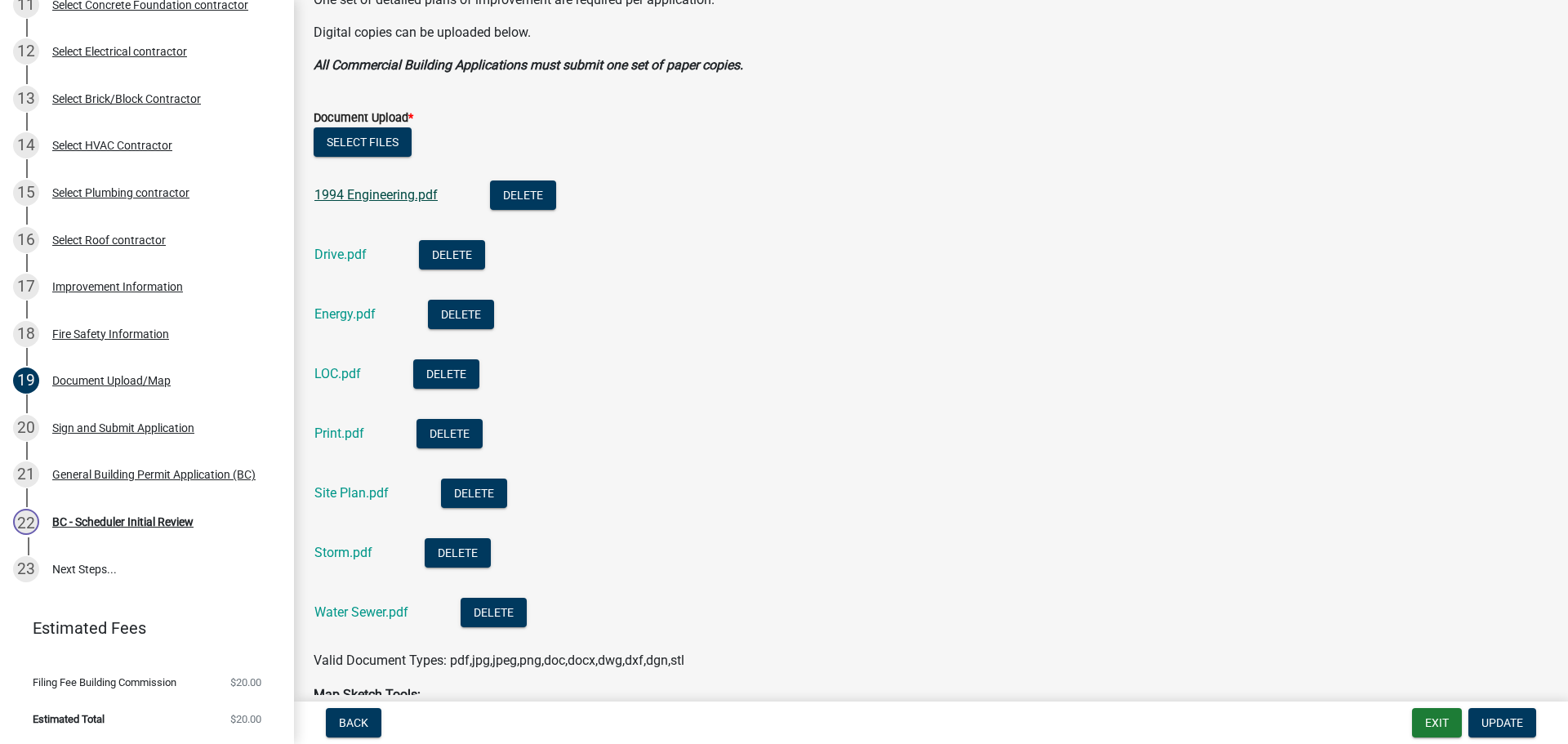
click at [361, 197] on link "1994 Engineering.pdf" at bounding box center [376, 194] width 123 height 16
click at [334, 311] on link "Energy.pdf" at bounding box center [344, 313] width 62 height 16
click at [344, 493] on link "Site Plan.pdf" at bounding box center [351, 492] width 75 height 16
click at [346, 550] on link "Storm.pdf" at bounding box center [343, 552] width 58 height 16
click at [358, 607] on link "Water Sewer.pdf" at bounding box center [361, 612] width 94 height 16
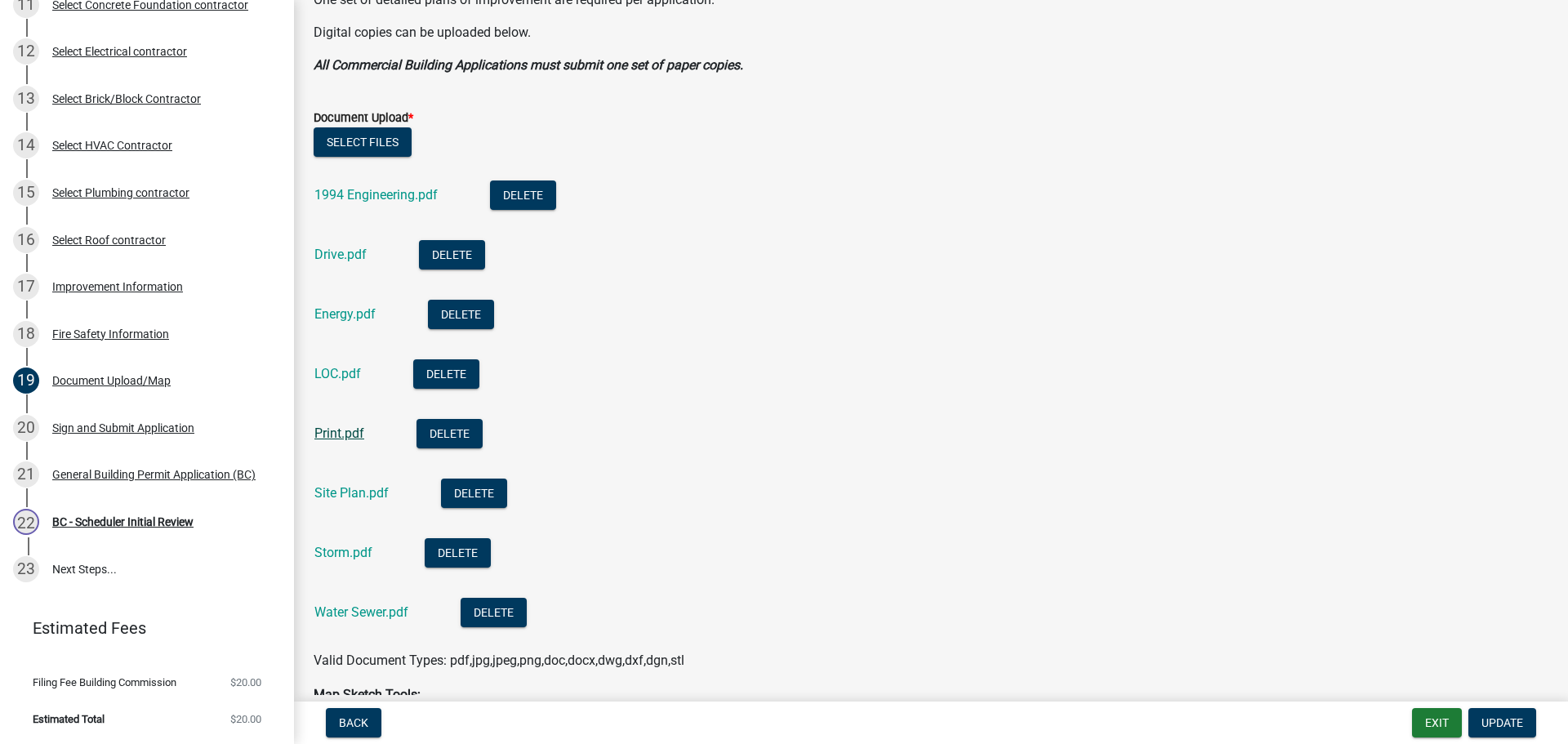
click at [348, 432] on link "Print.pdf" at bounding box center [339, 433] width 50 height 16
click at [107, 284] on div "Improvement Information" at bounding box center [117, 287] width 130 height 11
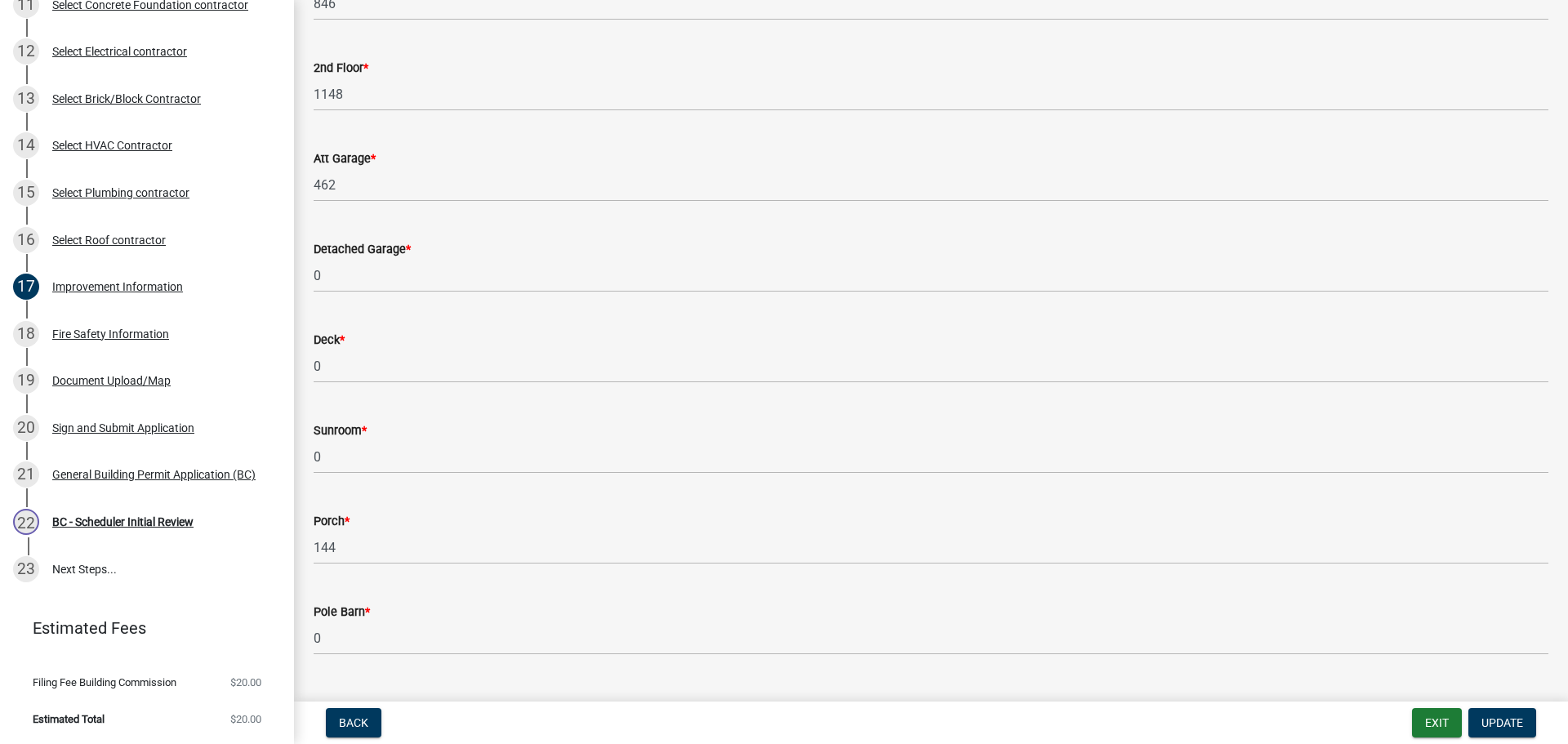
scroll to position [490, 0]
click at [70, 419] on div "20 Sign and Submit Application" at bounding box center [140, 428] width 255 height 26
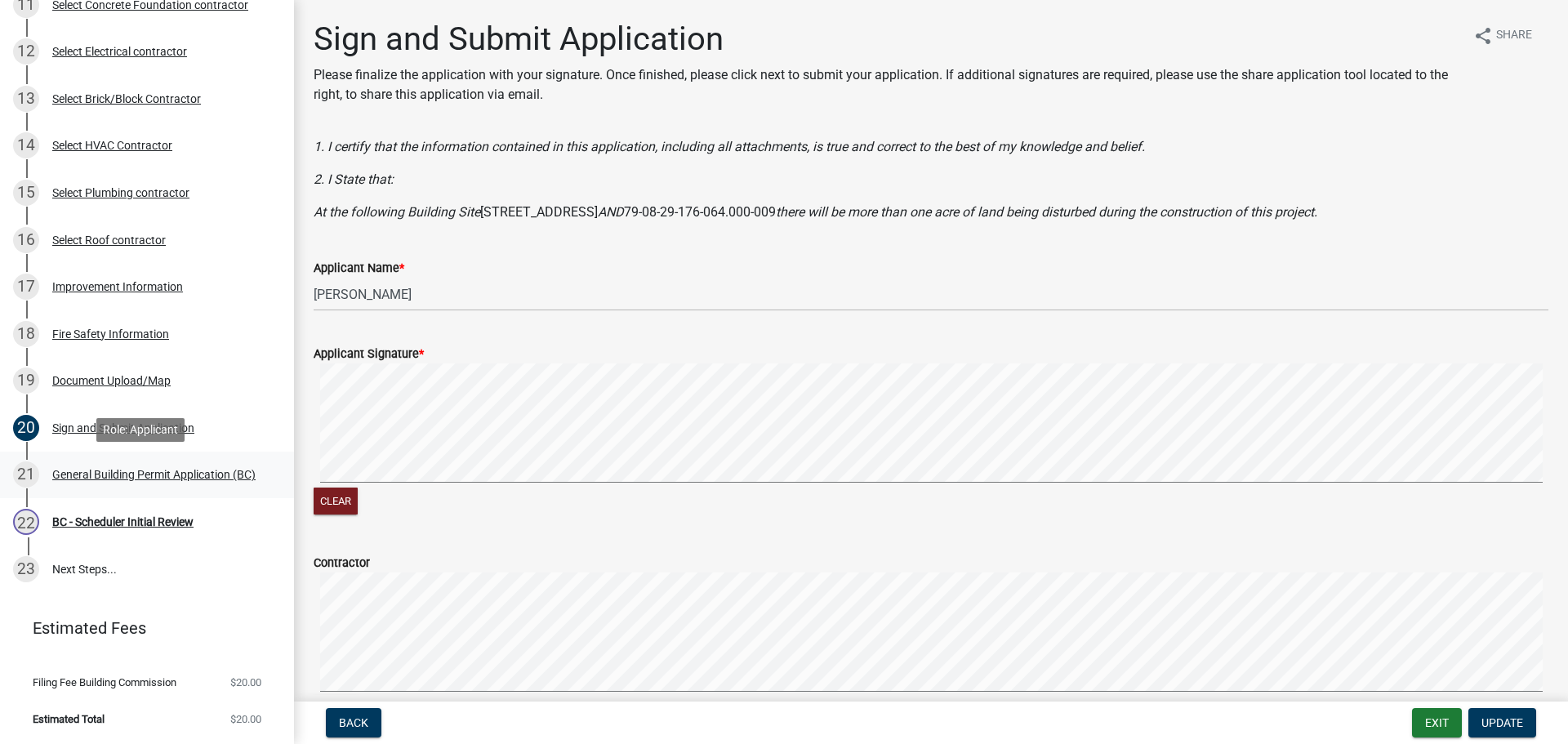
click at [82, 472] on div "General Building Permit Application (BC)" at bounding box center [154, 475] width 203 height 11
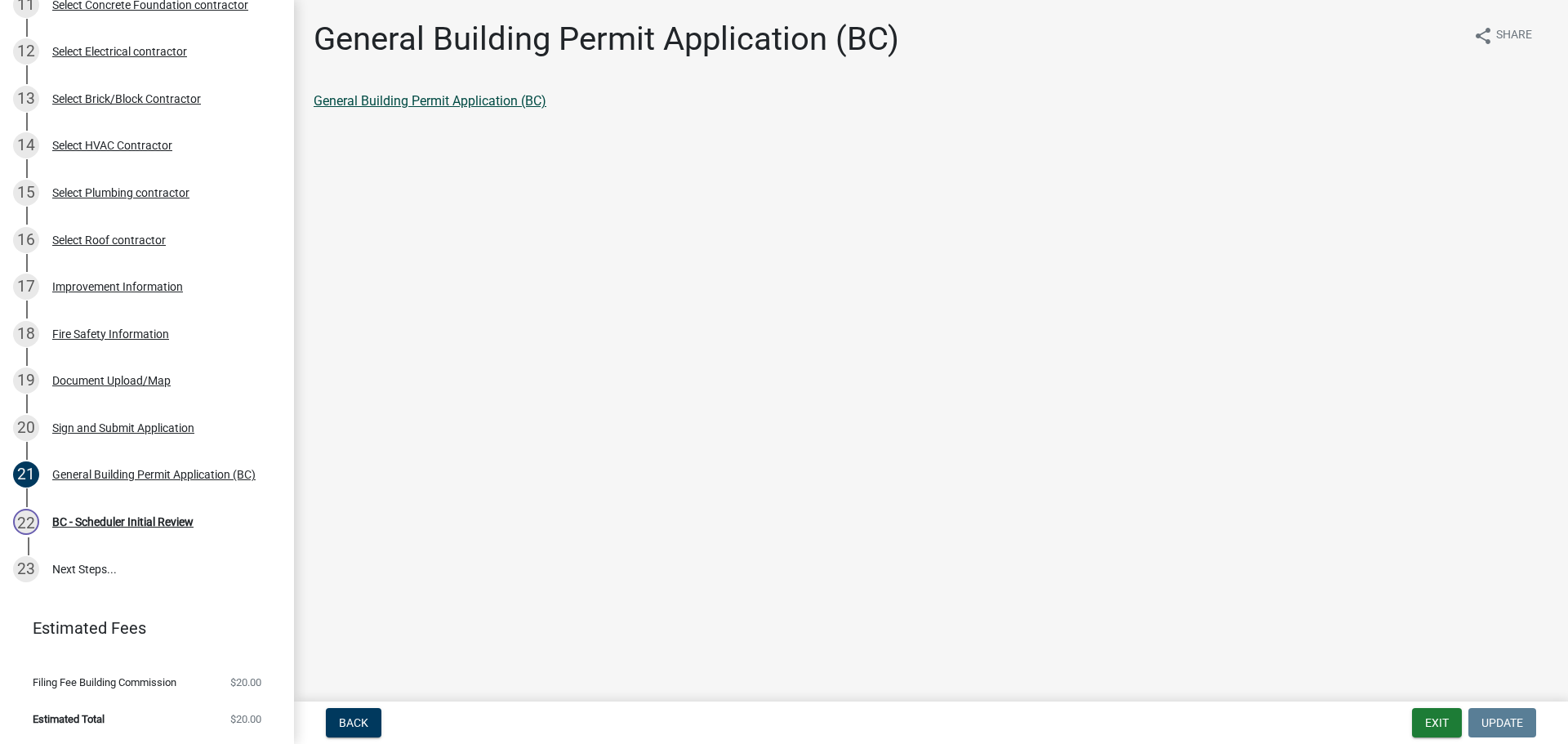
click at [475, 95] on link "General Building Permit Application (BC)" at bounding box center [430, 101] width 233 height 16
click at [144, 516] on div "BC - Scheduler Initial Review" at bounding box center [123, 522] width 141 height 11
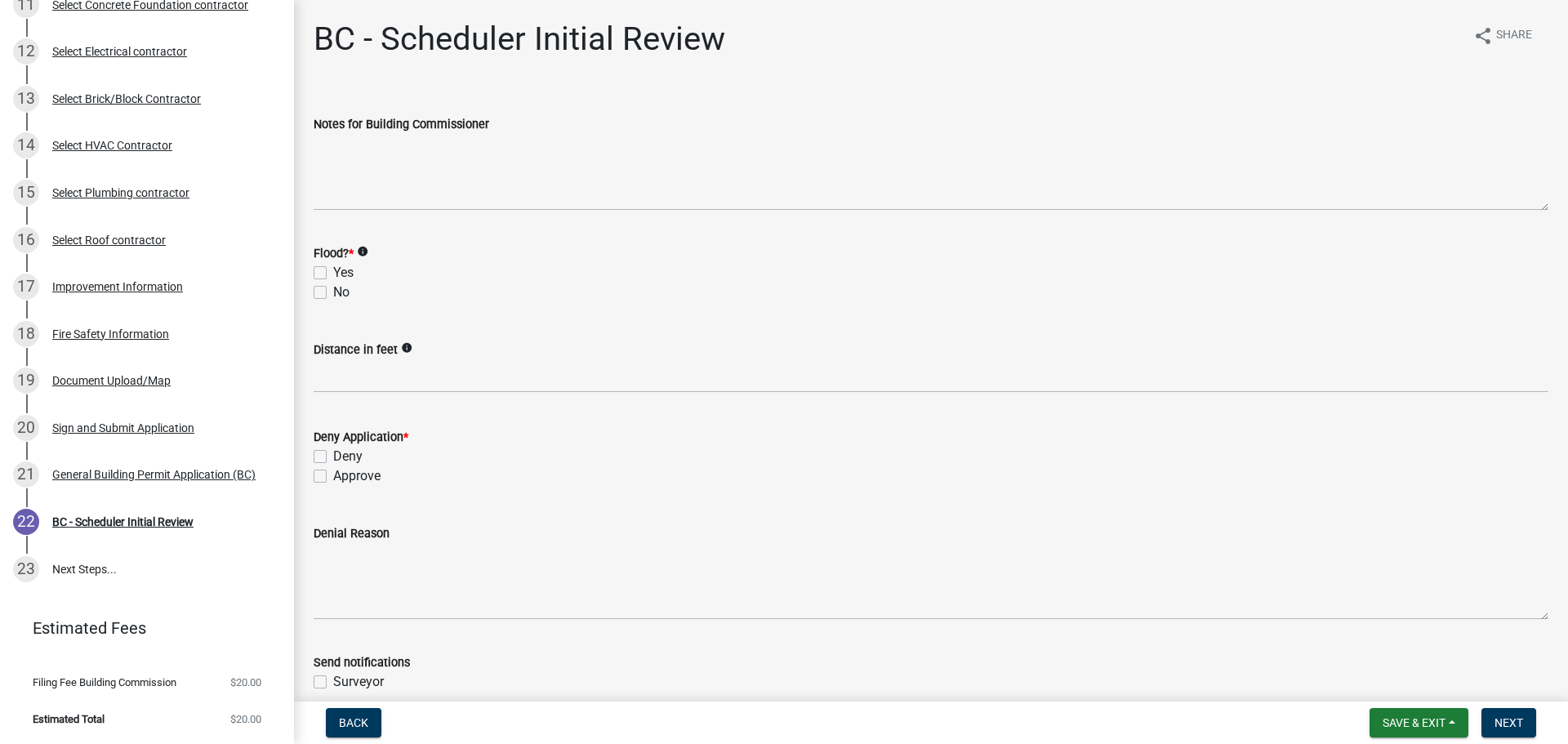
click at [333, 292] on label "No" at bounding box center [341, 293] width 16 height 20
click at [333, 292] on input "No" at bounding box center [338, 288] width 11 height 11
checkbox input "true"
checkbox input "false"
checkbox input "true"
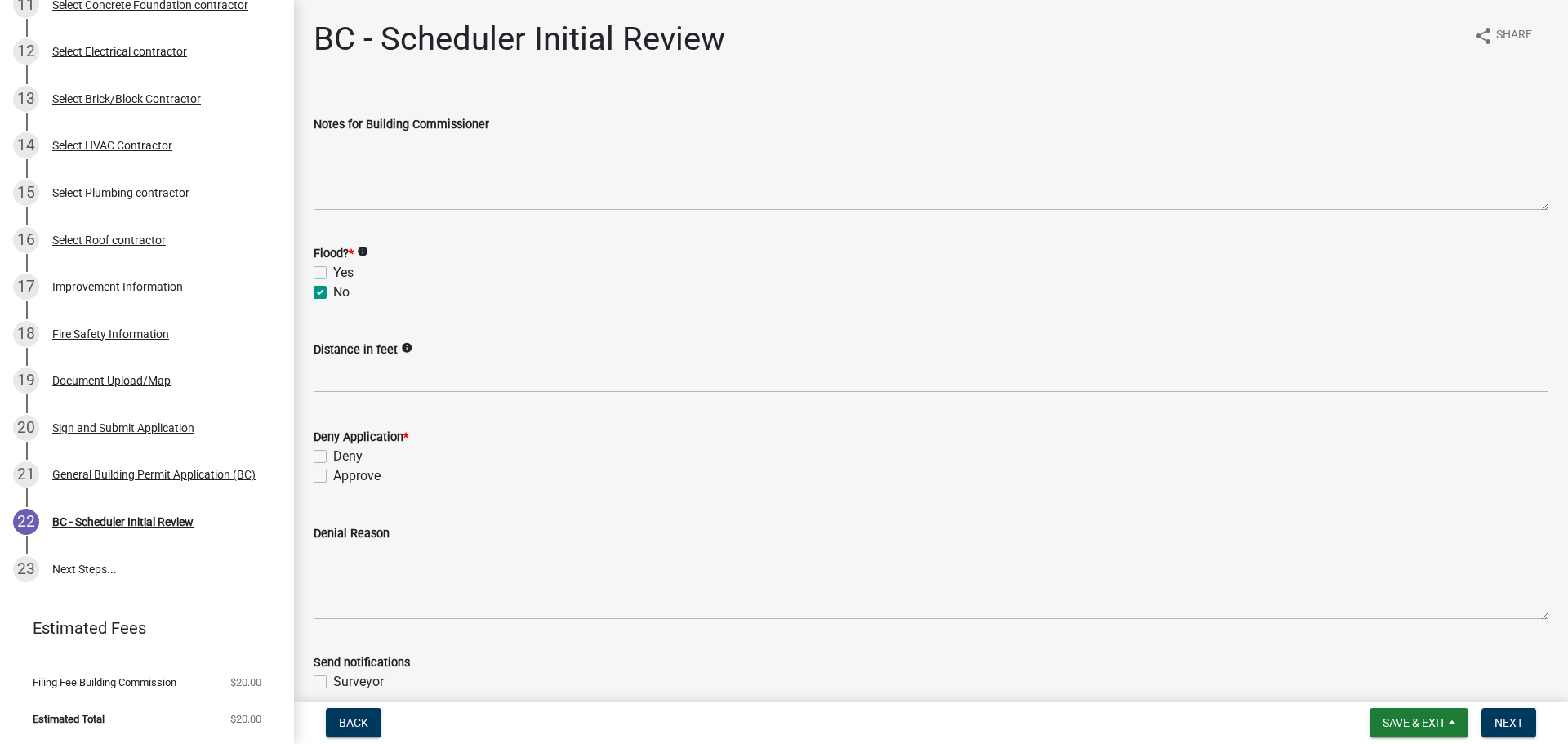
click at [333, 475] on label "Approve" at bounding box center [357, 477] width 48 height 20
click at [333, 475] on input "Approve" at bounding box center [338, 472] width 11 height 11
checkbox input "true"
checkbox input "false"
checkbox input "true"
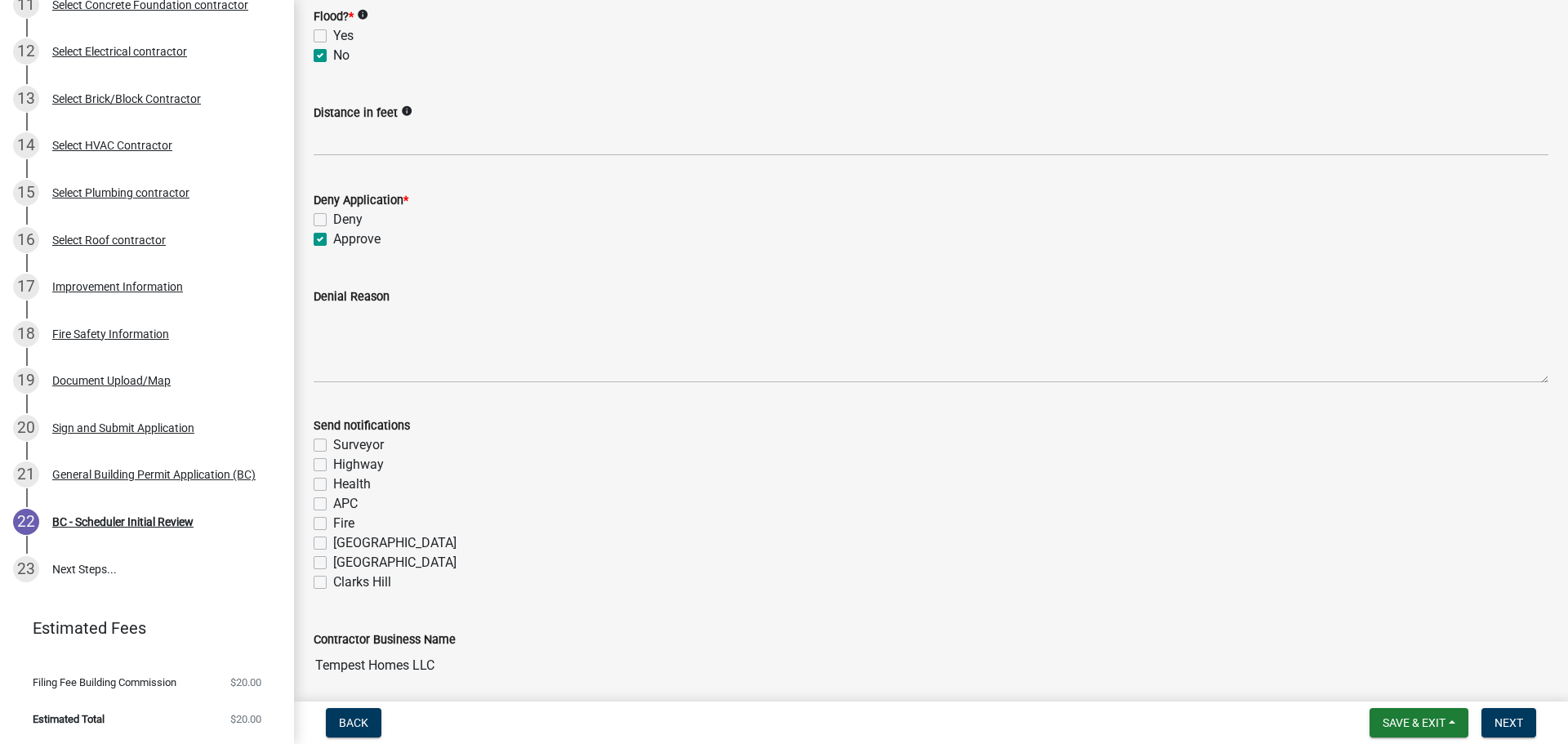
scroll to position [245, 0]
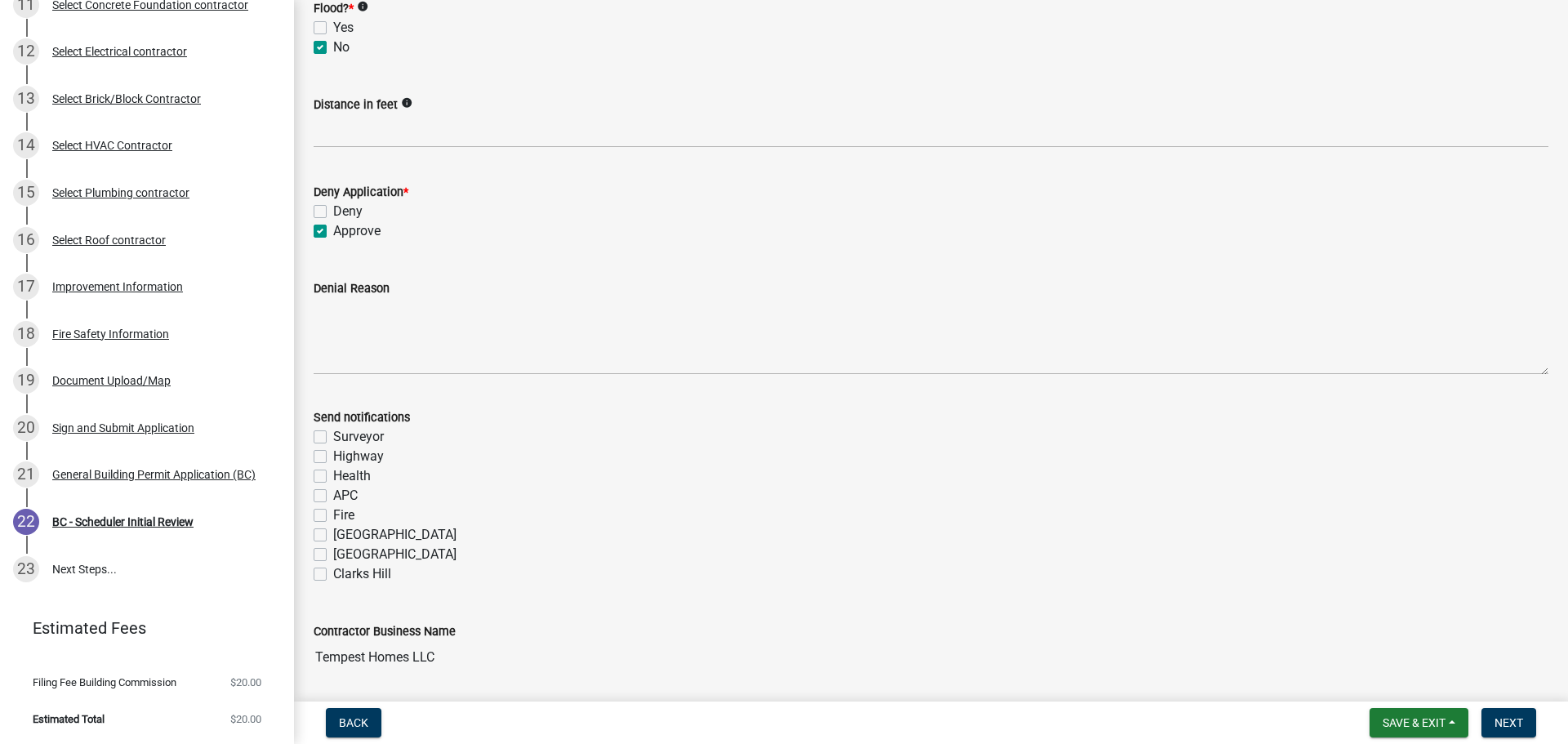
click at [333, 517] on label "Fire" at bounding box center [344, 515] width 21 height 20
click at [333, 516] on input "Fire" at bounding box center [338, 510] width 11 height 11
checkbox input "true"
checkbox input "false"
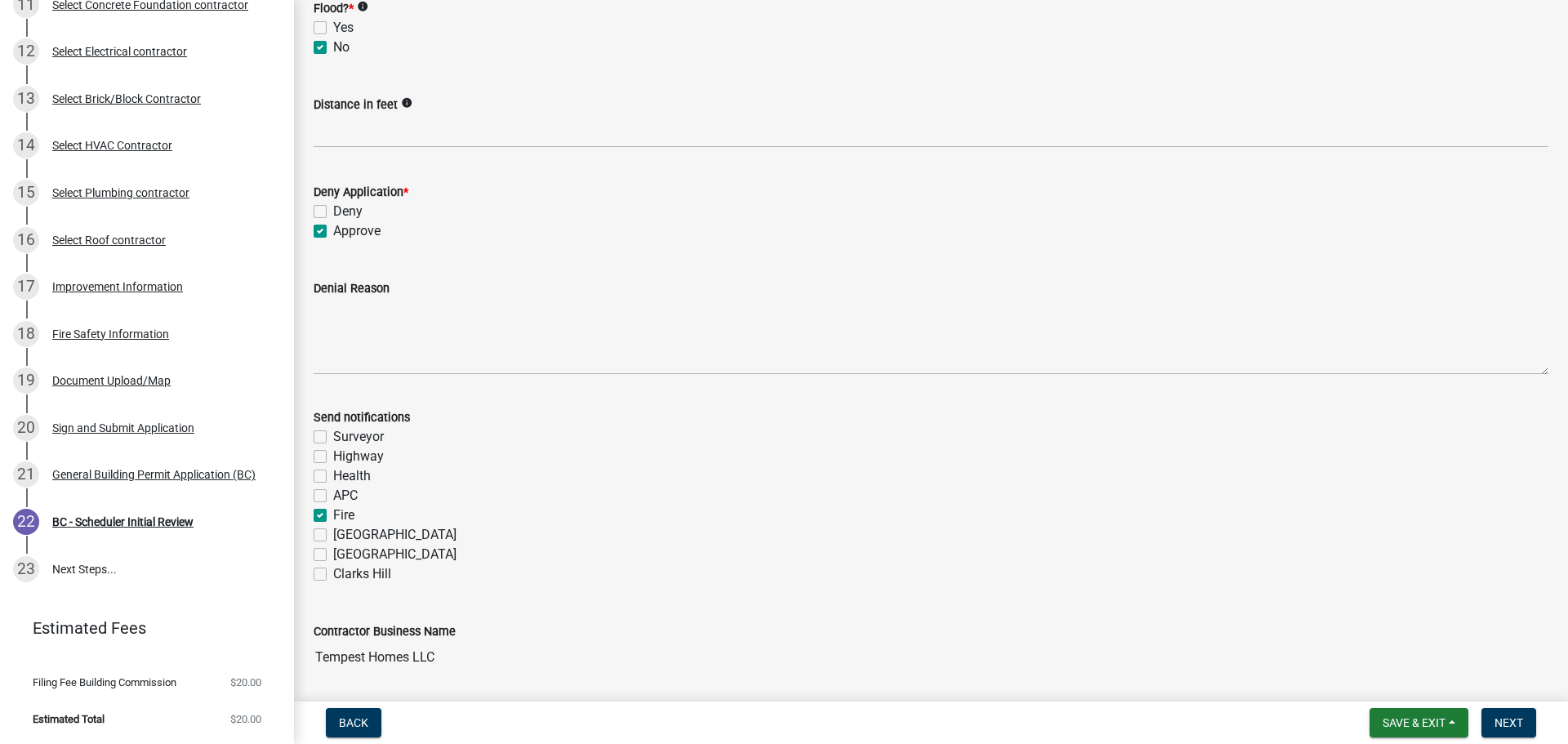
checkbox input "false"
checkbox input "true"
checkbox input "false"
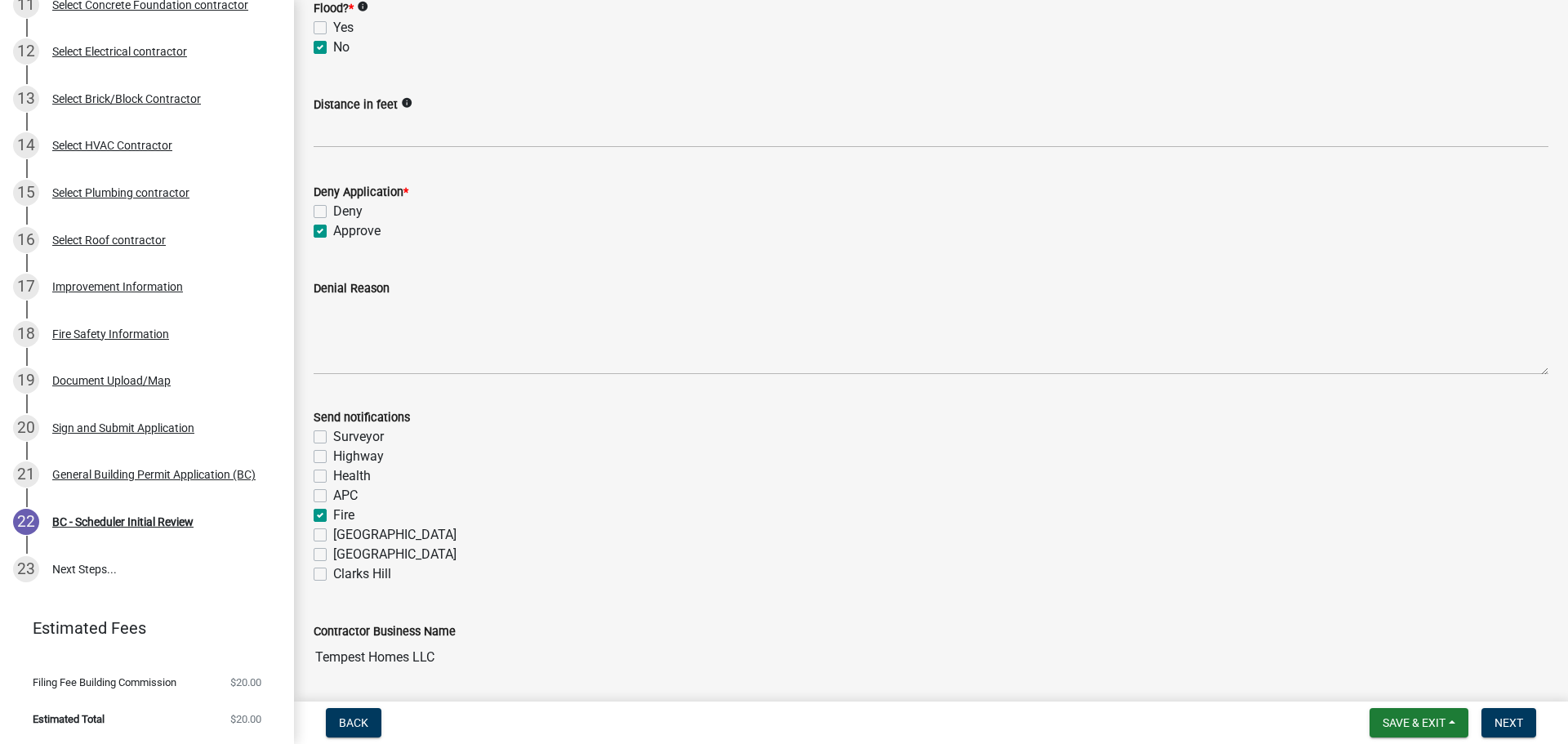
checkbox input "false"
click at [1493, 718] on button "Next" at bounding box center [1508, 723] width 55 height 30
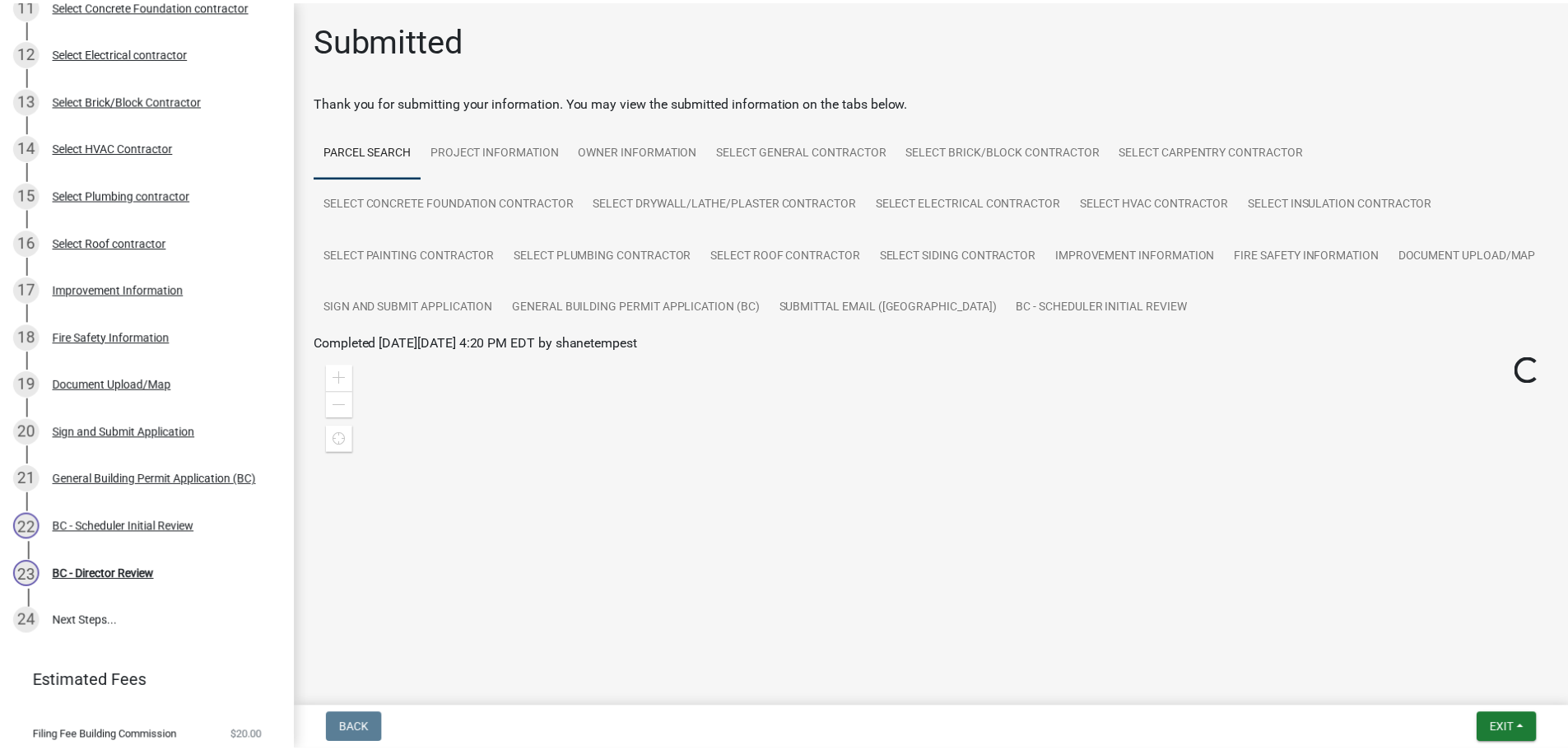
scroll to position [736, 0]
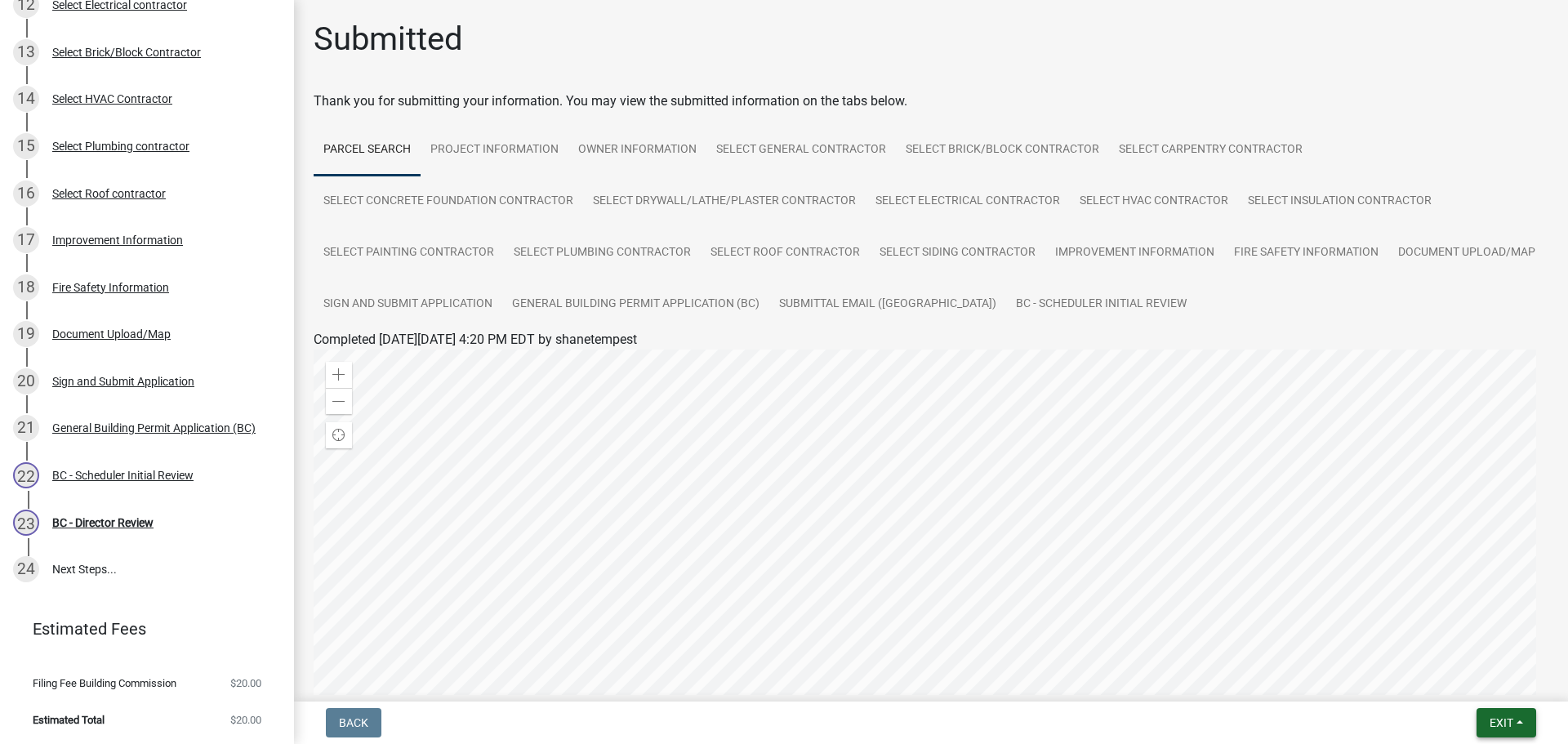
click at [1506, 714] on button "Exit" at bounding box center [1506, 723] width 60 height 30
click at [1496, 684] on button "Save & Exit" at bounding box center [1470, 681] width 130 height 39
